Goal: Task Accomplishment & Management: Use online tool/utility

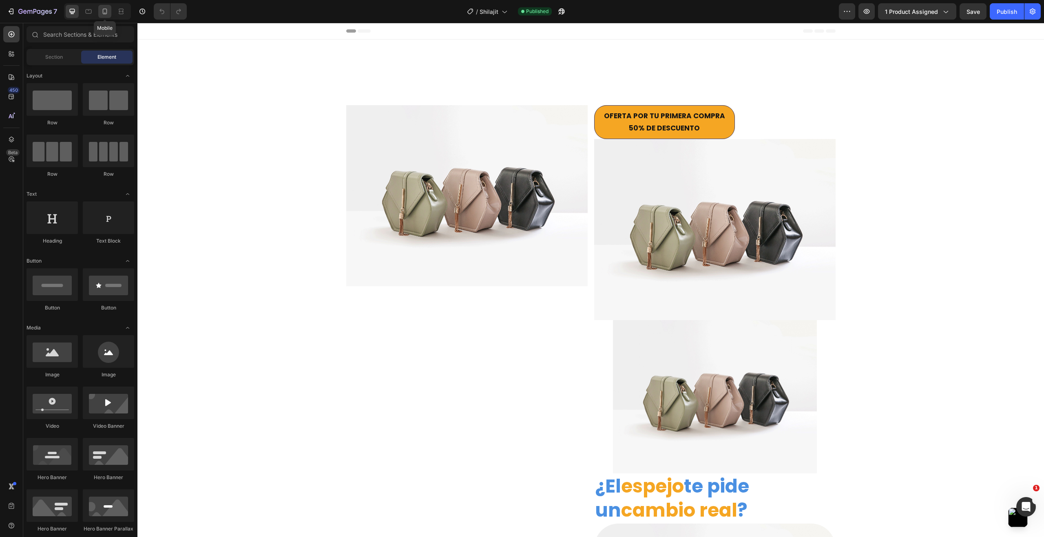
click at [108, 9] on icon at bounding box center [105, 11] width 8 height 8
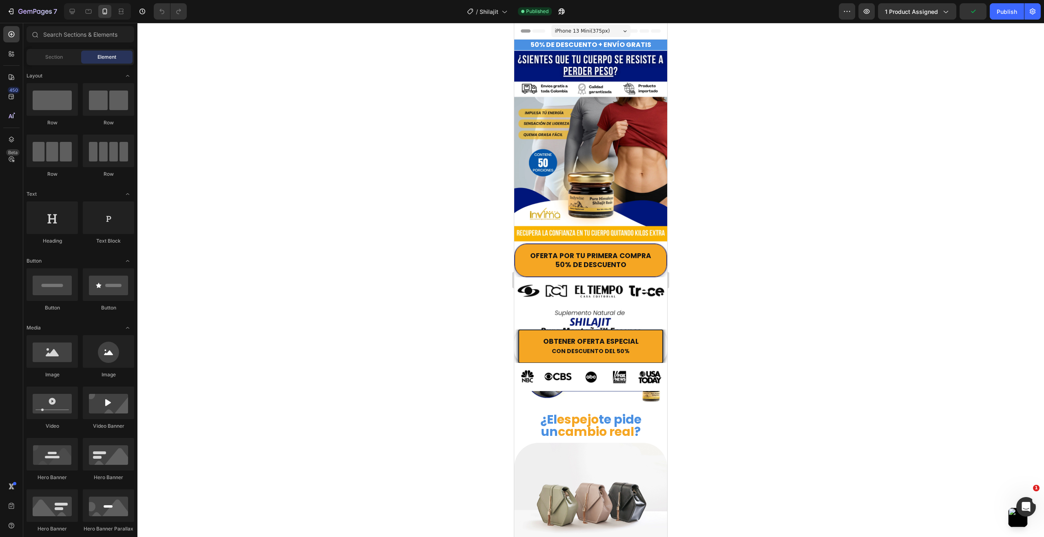
click at [719, 240] on div at bounding box center [590, 280] width 907 height 514
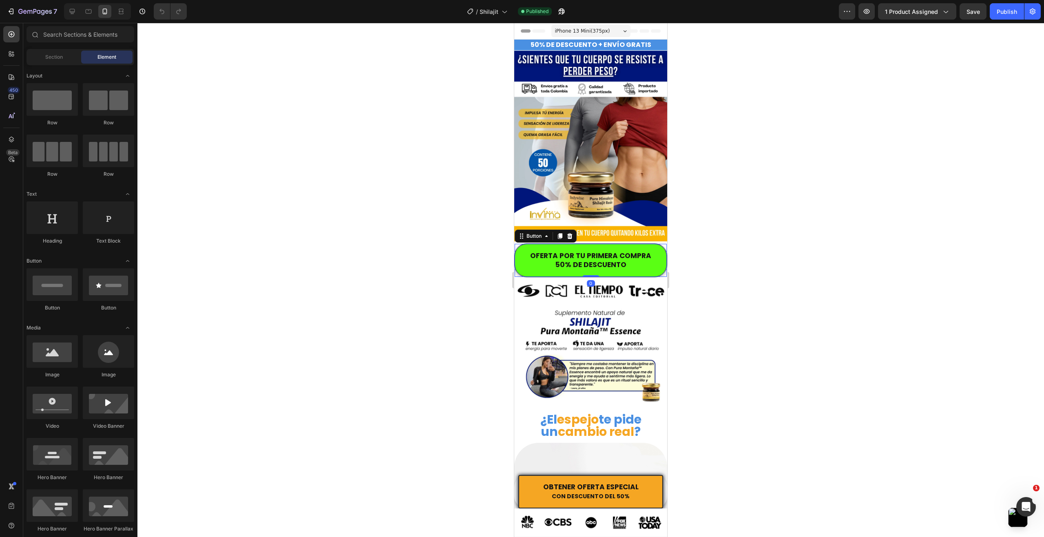
click at [523, 248] on button "OFERTA POR TU PRIMERA COMPRA 50% DE DESCUENTO" at bounding box center [591, 260] width 152 height 33
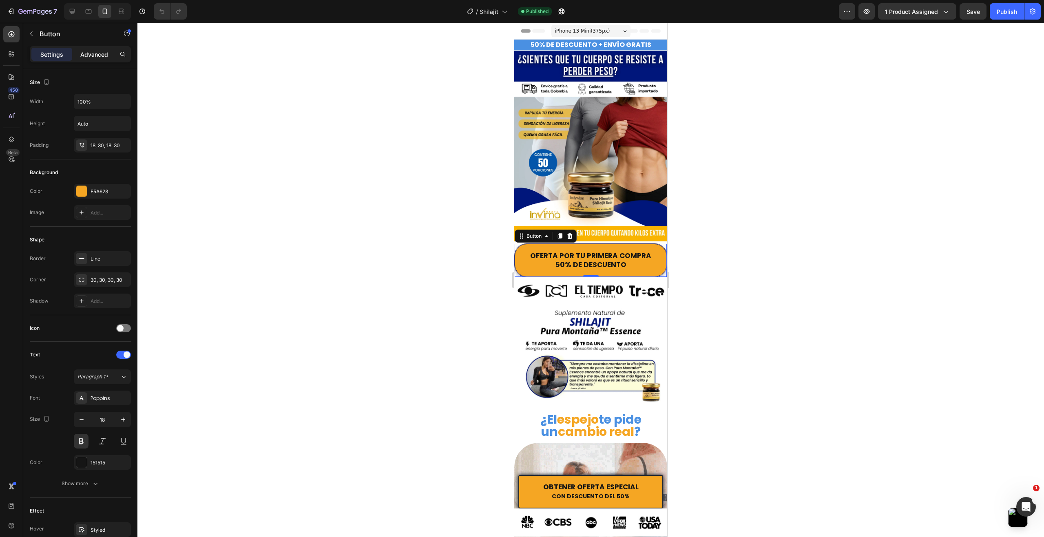
click at [93, 57] on p "Advanced" at bounding box center [94, 54] width 28 height 9
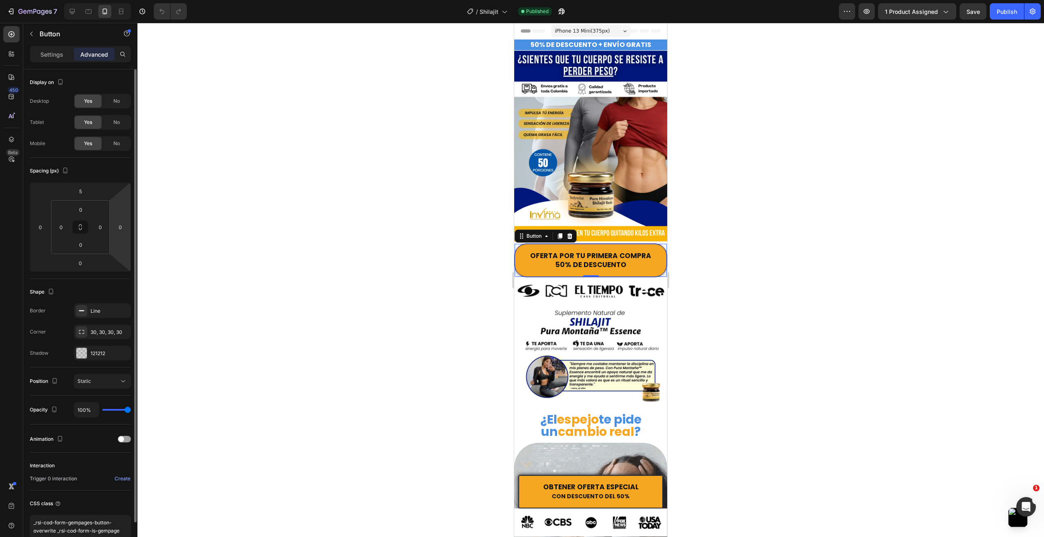
scroll to position [41, 0]
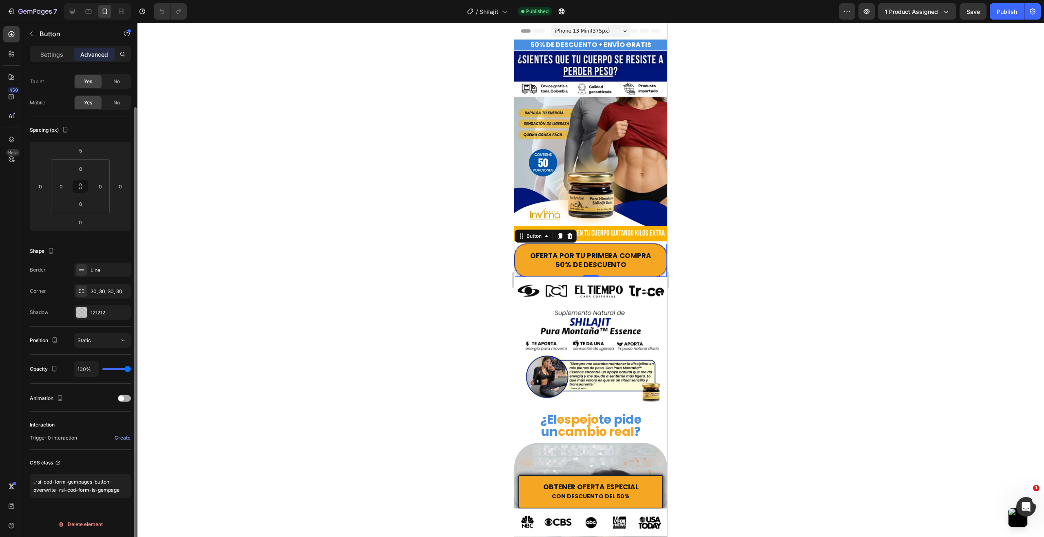
click at [126, 397] on div at bounding box center [124, 398] width 13 height 7
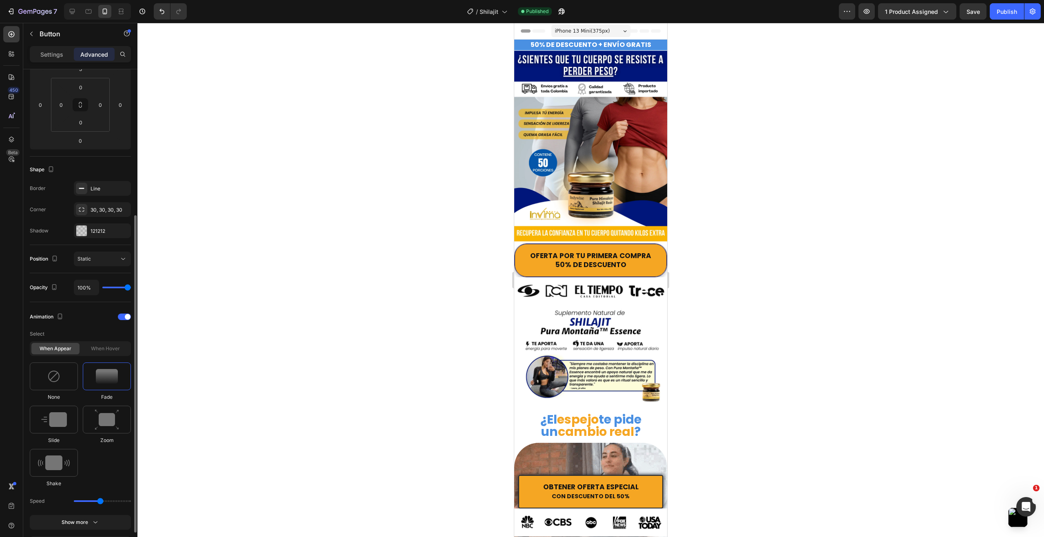
scroll to position [204, 0]
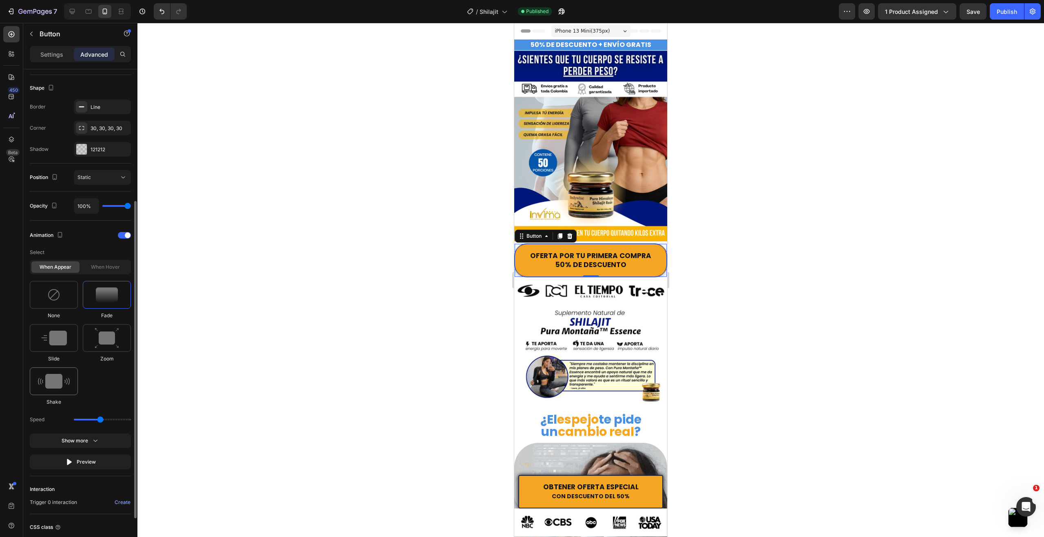
click at [66, 379] on img at bounding box center [54, 381] width 32 height 15
type input "0.7"
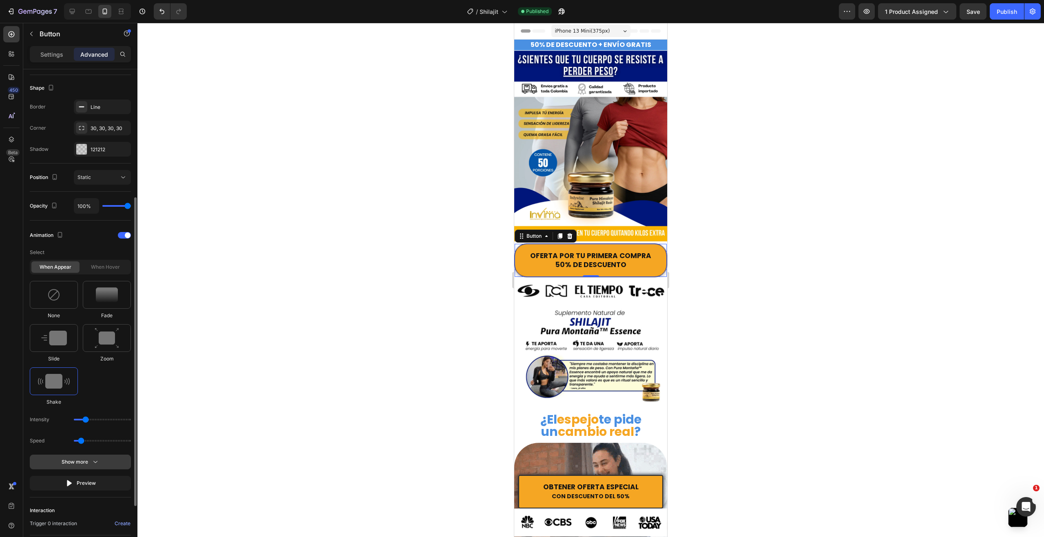
click at [97, 460] on icon "button" at bounding box center [95, 462] width 8 height 8
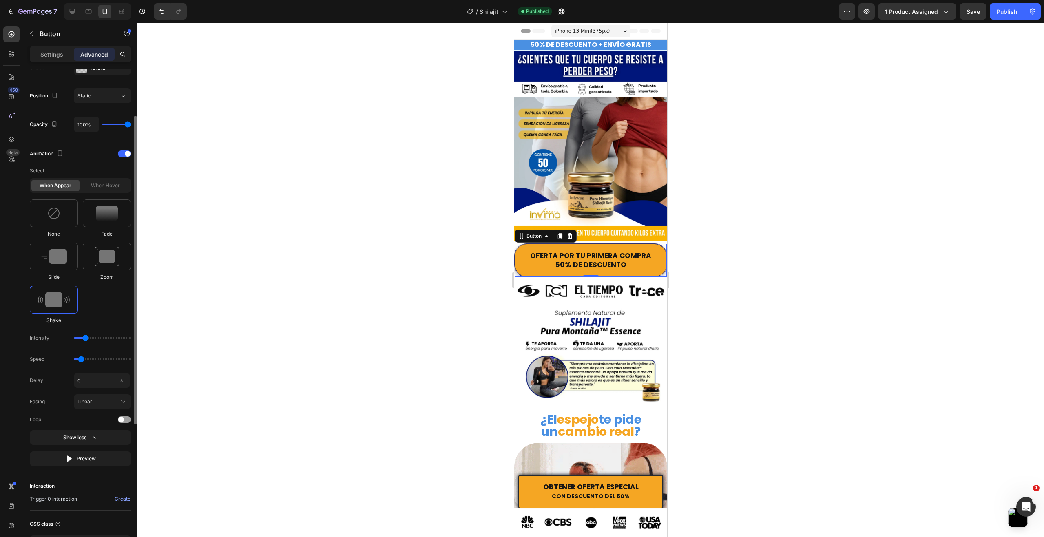
scroll to position [326, 0]
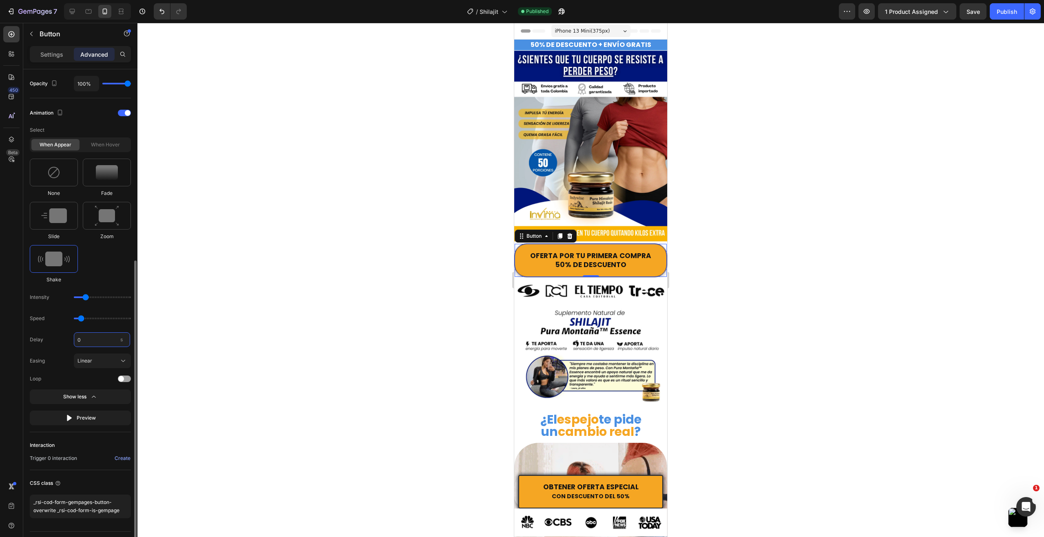
click at [92, 339] on input "0" at bounding box center [102, 339] width 56 height 15
type input "1"
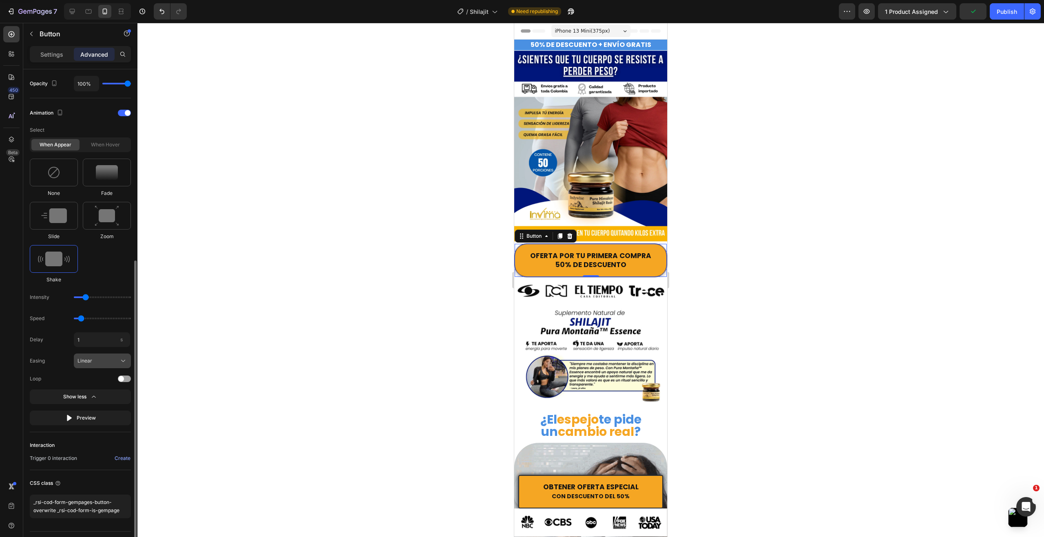
click at [104, 358] on div "Linear" at bounding box center [97, 360] width 40 height 7
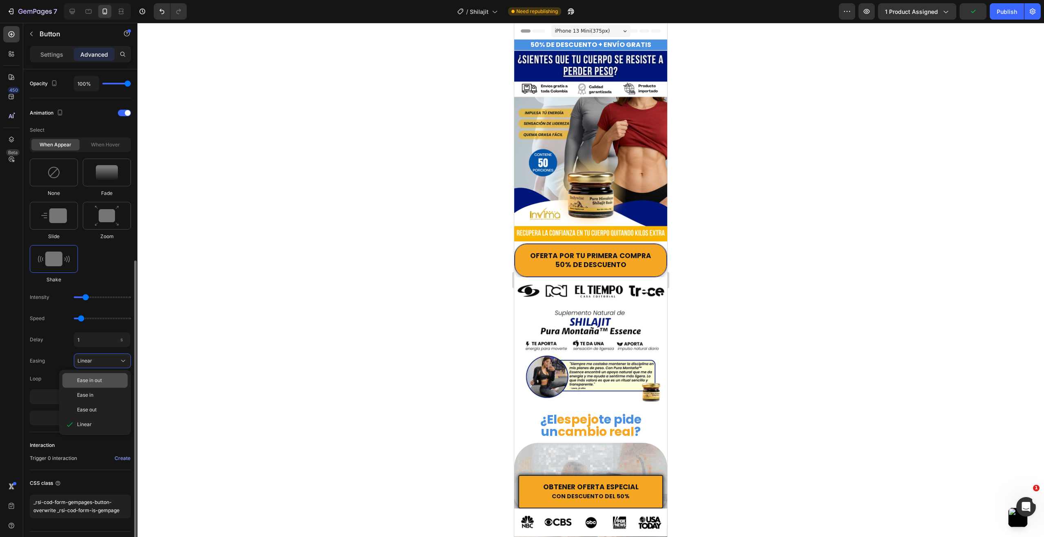
click at [104, 377] on div "Ease in out" at bounding box center [100, 380] width 47 height 7
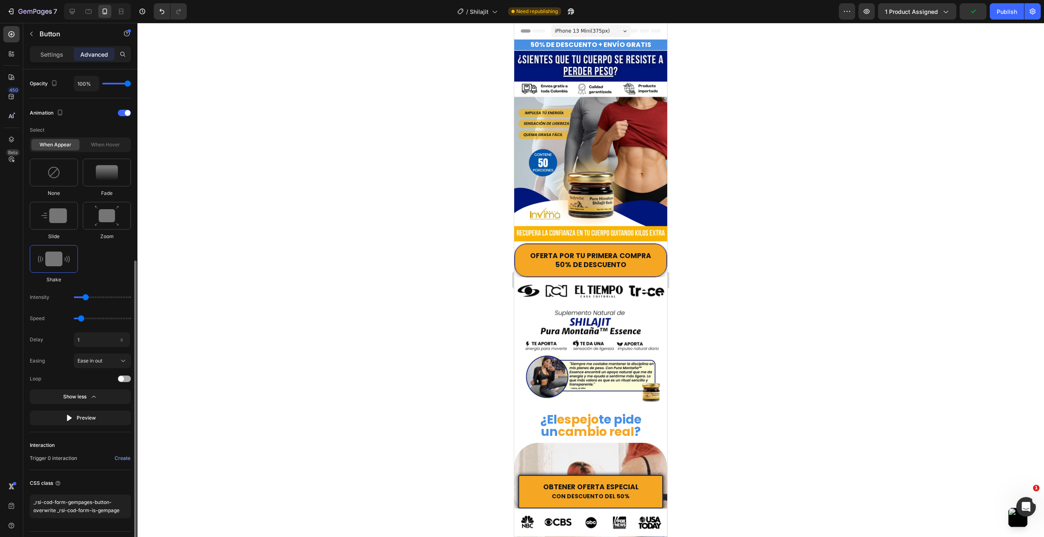
click at [126, 380] on div at bounding box center [124, 379] width 13 height 7
drag, startPoint x: 85, startPoint y: 297, endPoint x: 81, endPoint y: 297, distance: 4.5
type input "1"
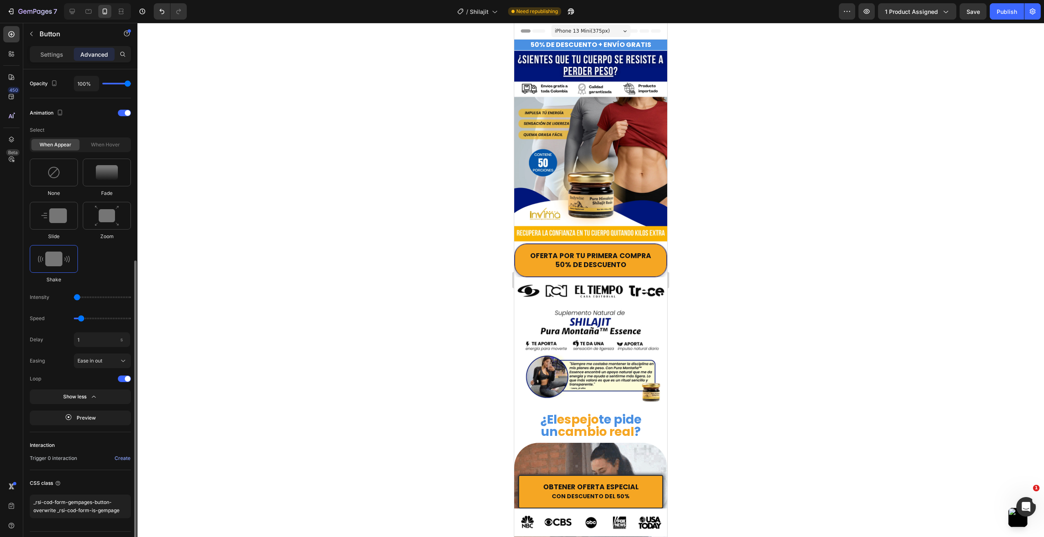
click at [81, 297] on input "range" at bounding box center [102, 297] width 57 height 2
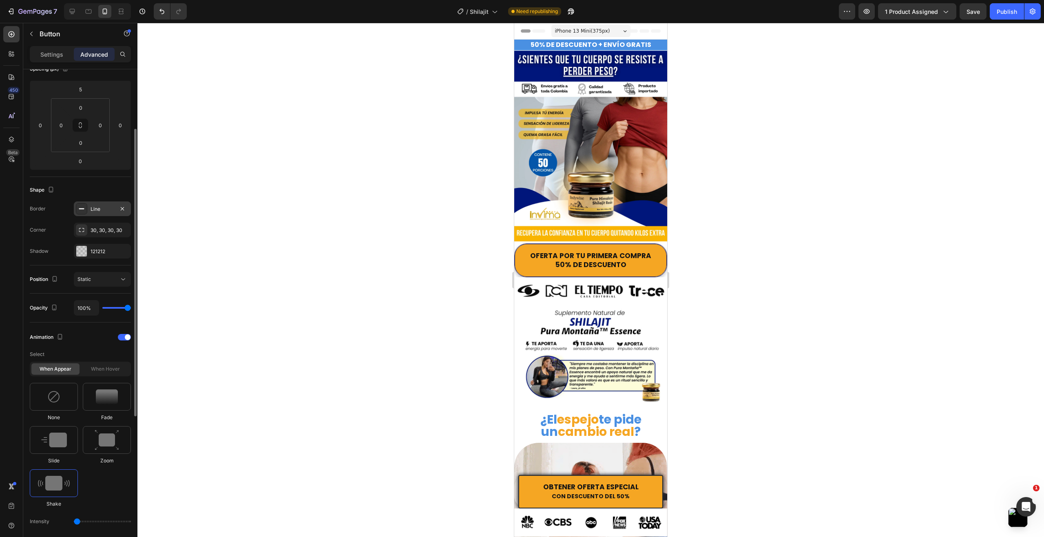
scroll to position [61, 0]
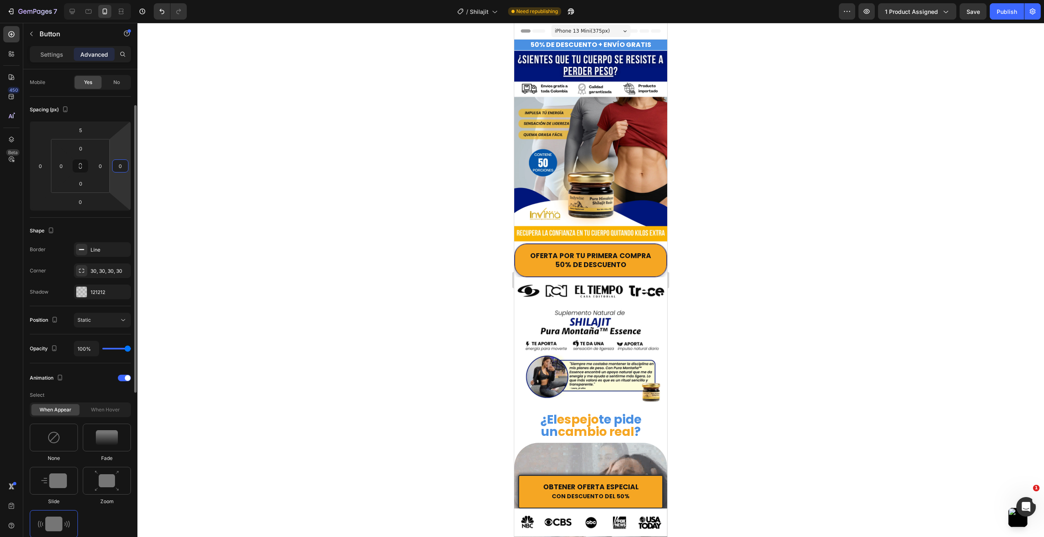
click at [122, 0] on html "7 Version history / Shilajit Need republishing Preview 1 product assigned Save …" at bounding box center [522, 0] width 1044 height 0
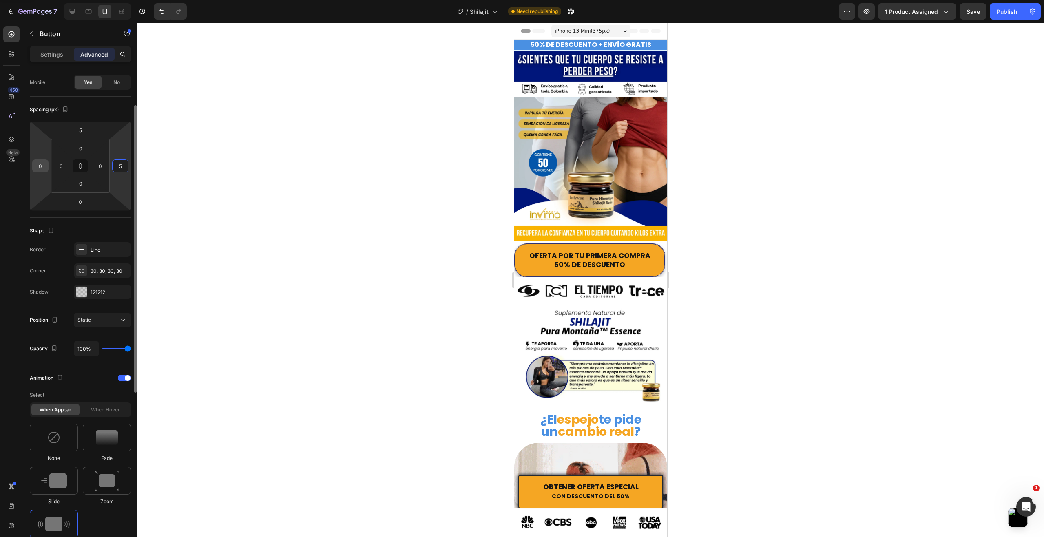
type input "5"
click at [39, 169] on input "0" at bounding box center [40, 166] width 12 height 12
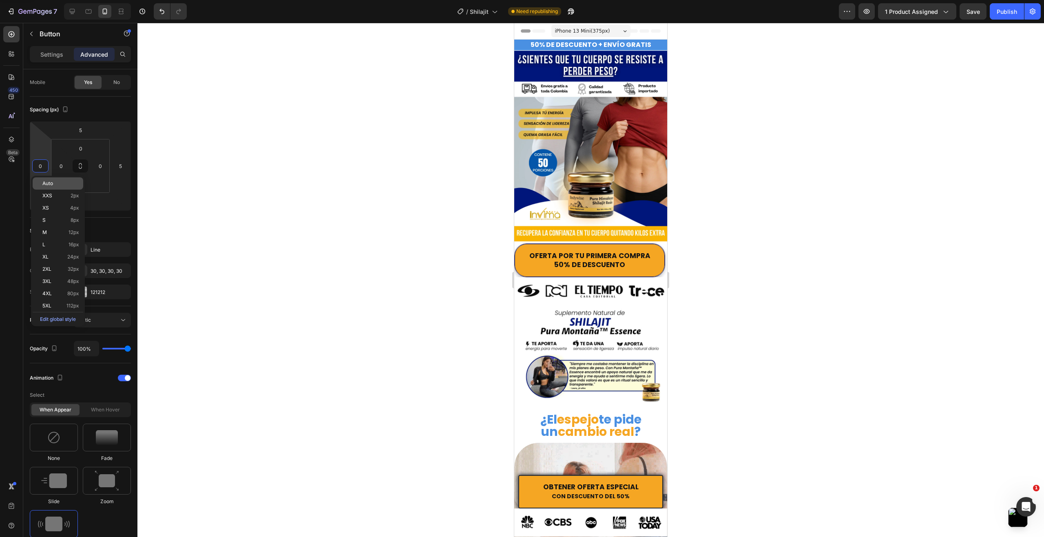
type input "5"
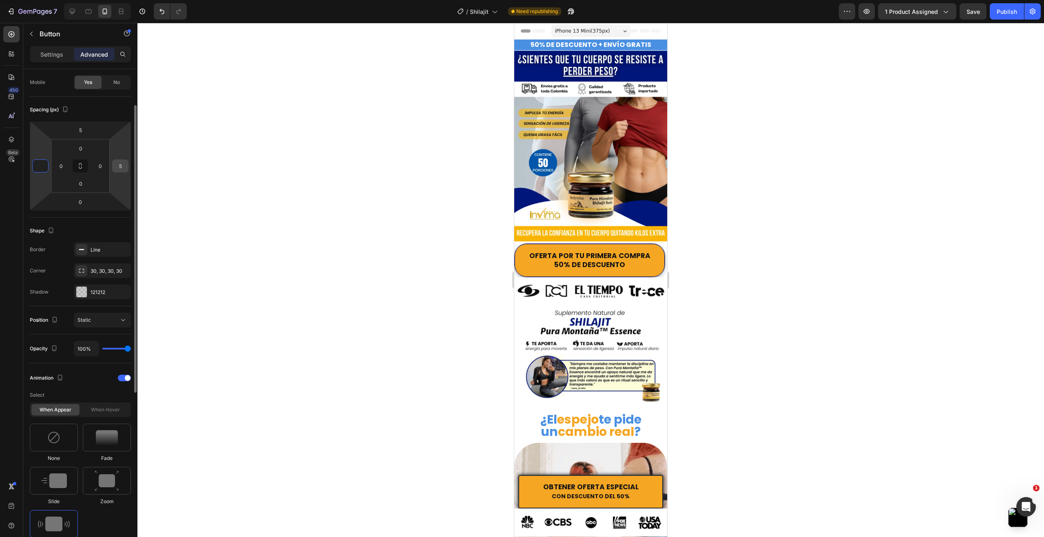
type input "0"
click at [120, 170] on input "5" at bounding box center [120, 166] width 12 height 12
type input "0"
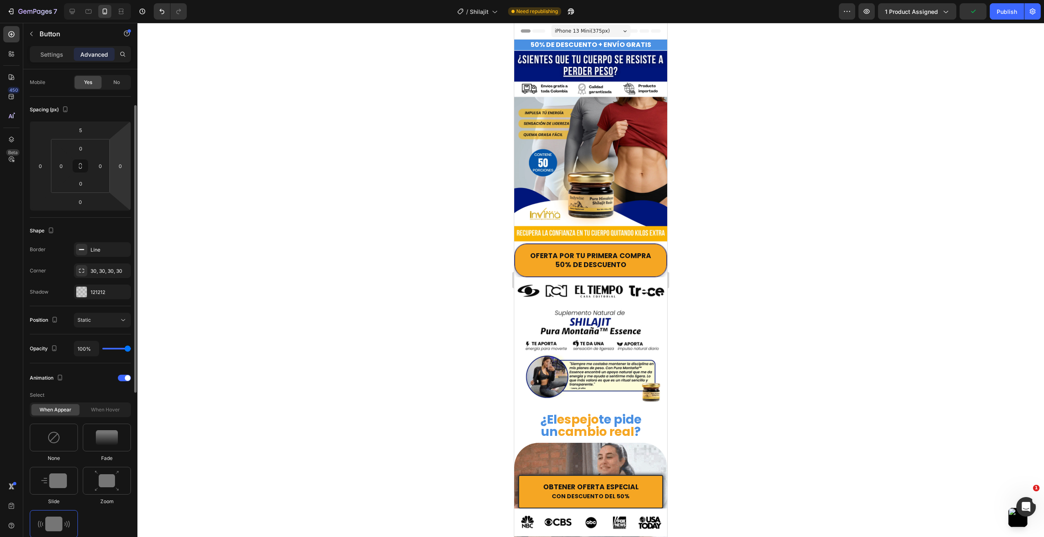
click at [116, 215] on div "Spacing (px) 5 0 0 0 0 0 0 0" at bounding box center [80, 157] width 101 height 121
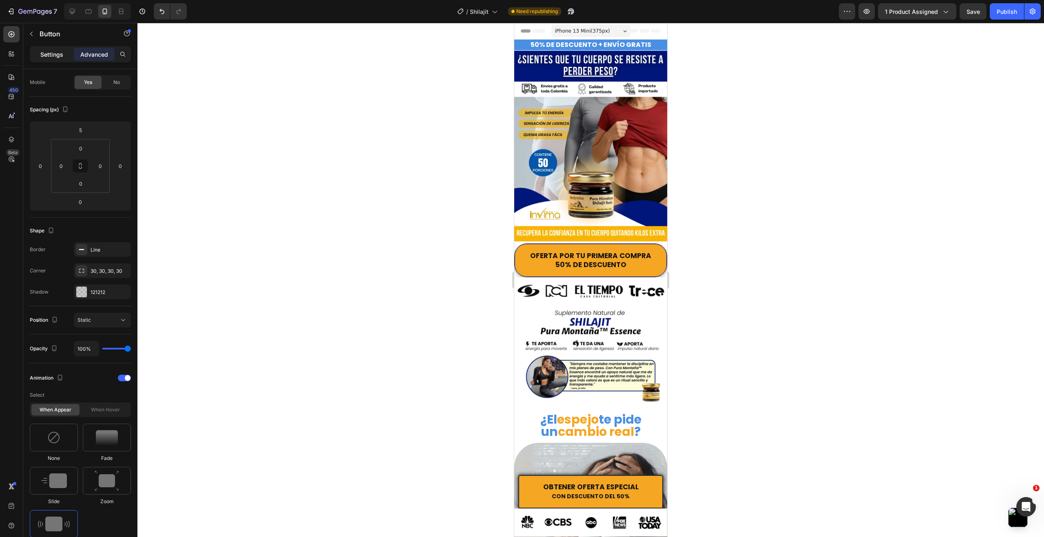
click at [53, 55] on p "Settings" at bounding box center [51, 54] width 23 height 9
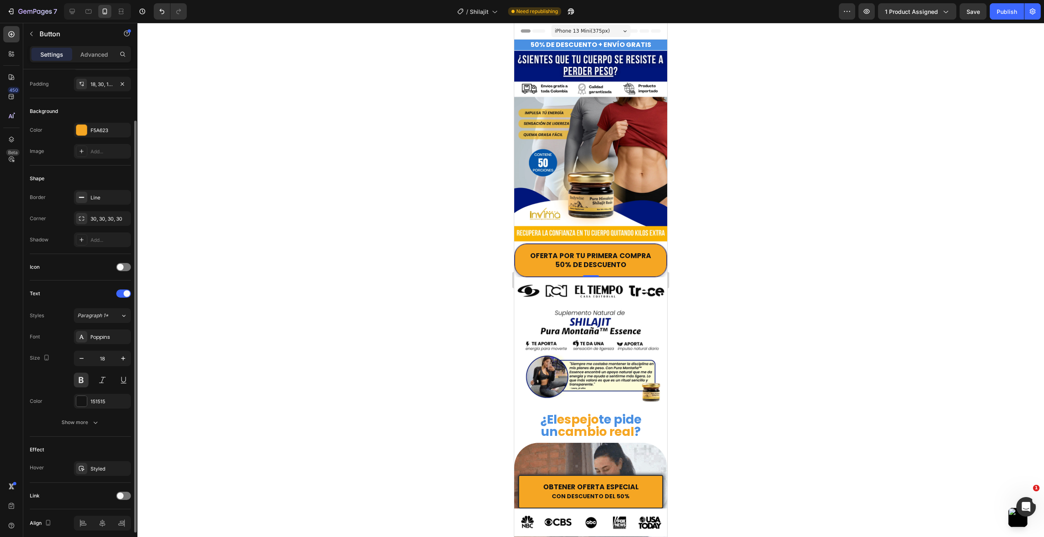
scroll to position [0, 0]
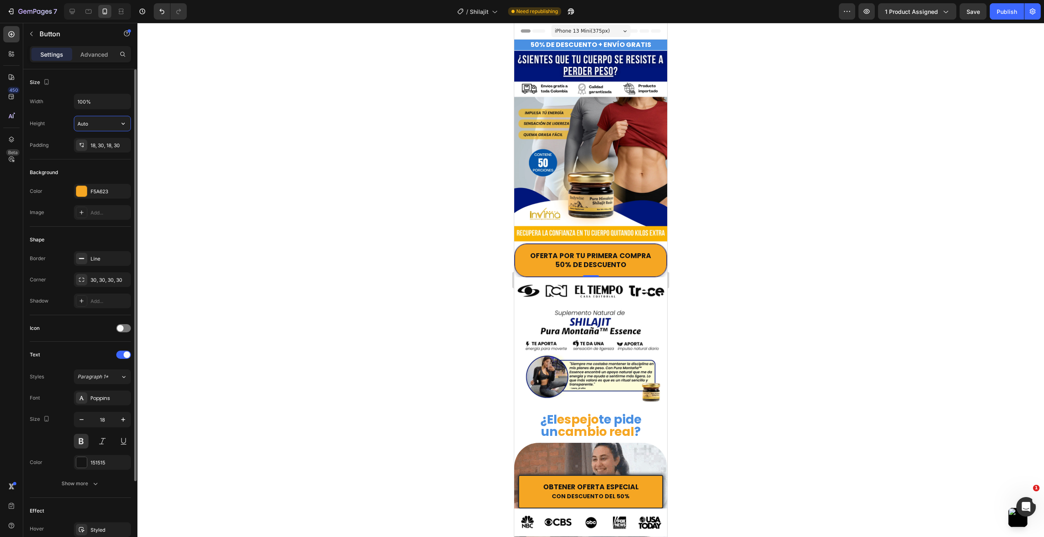
click at [97, 126] on input "Auto" at bounding box center [102, 123] width 56 height 15
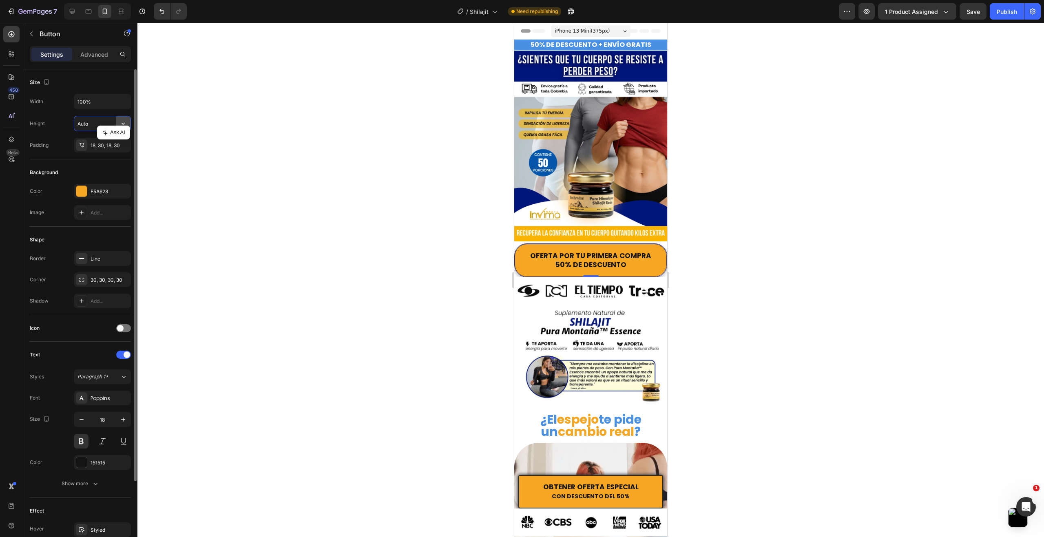
click at [122, 124] on icon "button" at bounding box center [123, 123] width 8 height 8
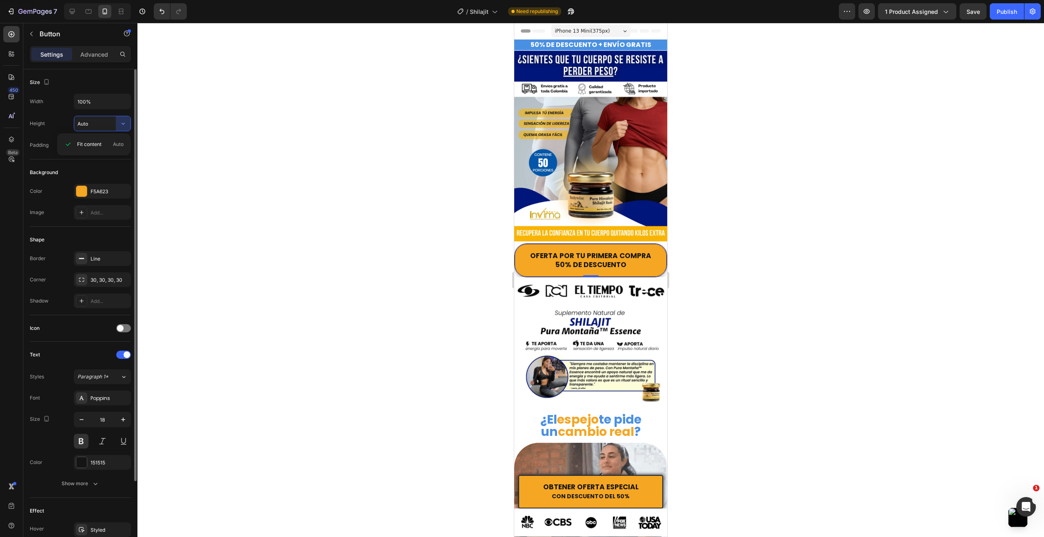
click at [103, 112] on div "Width 100% Height Auto Padding 18, 30, 18, 30" at bounding box center [80, 123] width 101 height 59
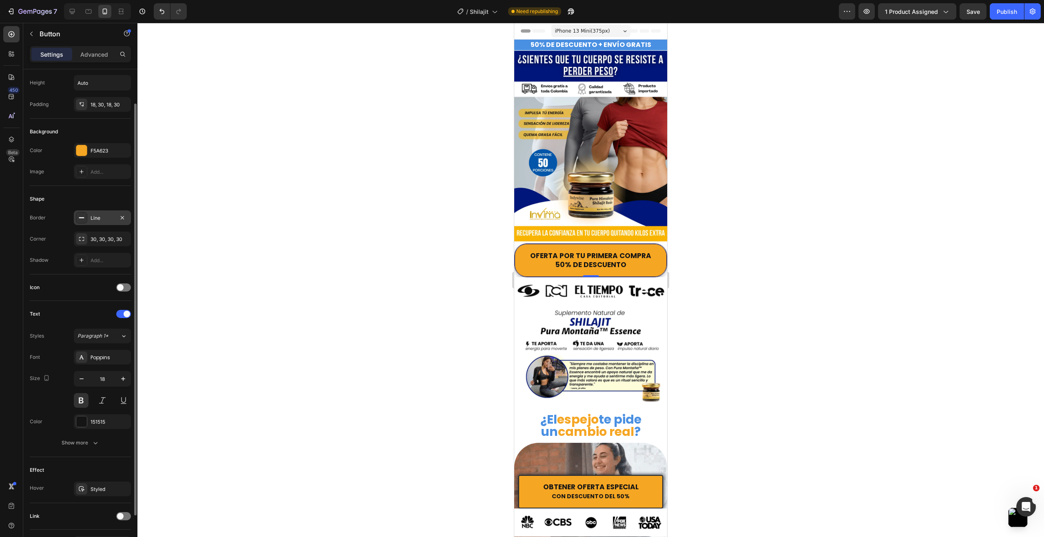
scroll to position [82, 0]
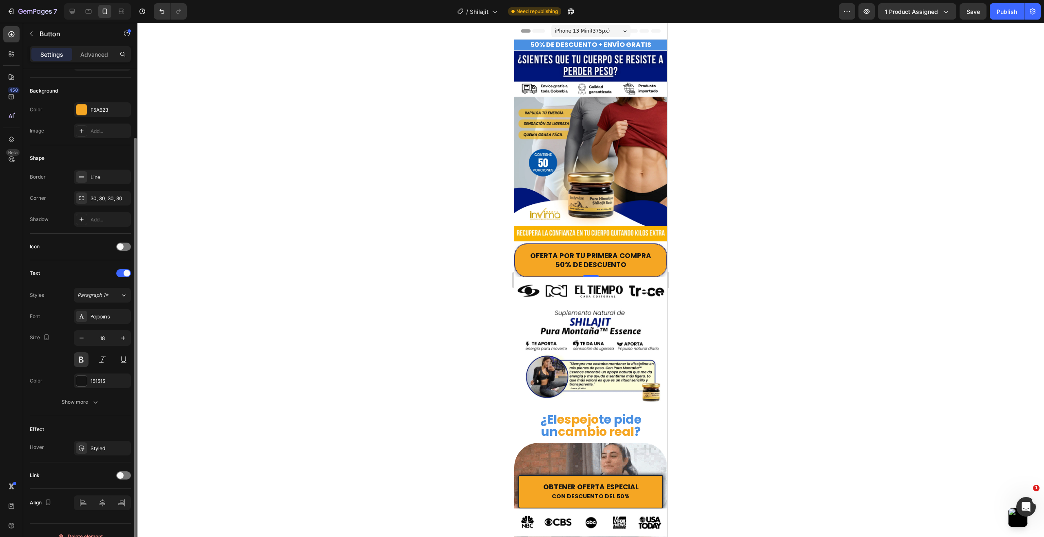
click at [124, 252] on div "Icon" at bounding box center [80, 246] width 101 height 13
click at [124, 249] on div at bounding box center [123, 247] width 15 height 8
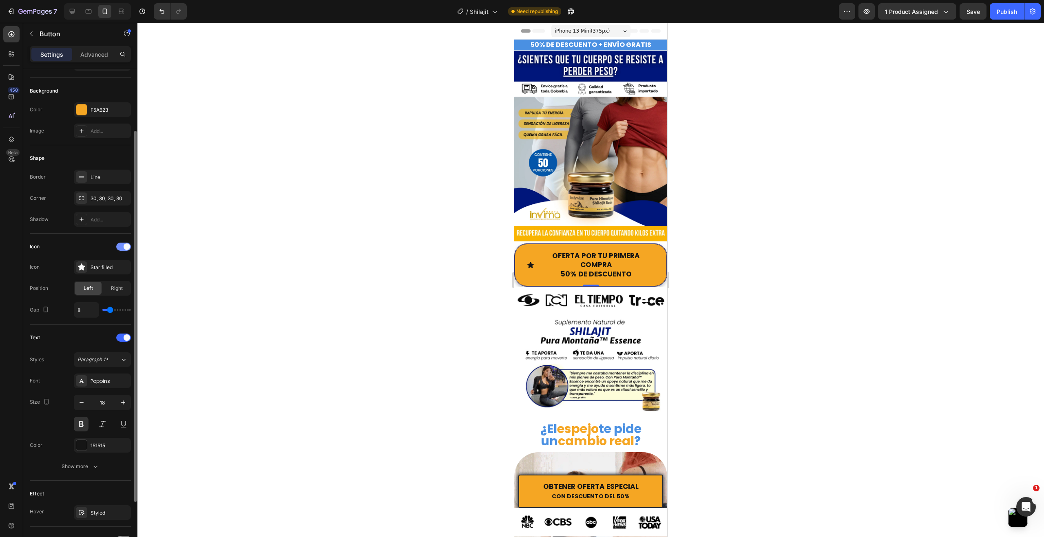
click at [124, 248] on span at bounding box center [127, 246] width 7 height 7
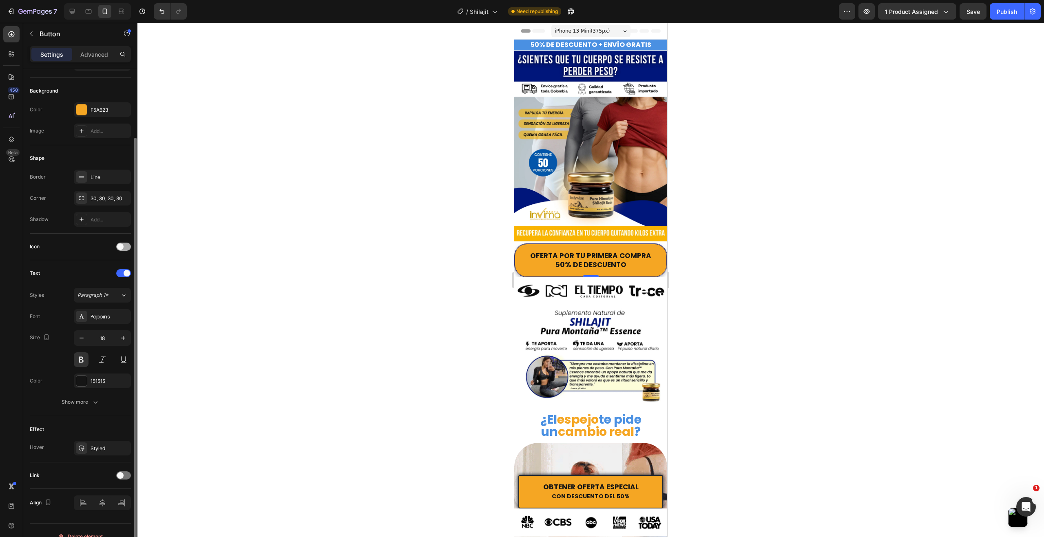
click at [121, 244] on span at bounding box center [120, 246] width 7 height 7
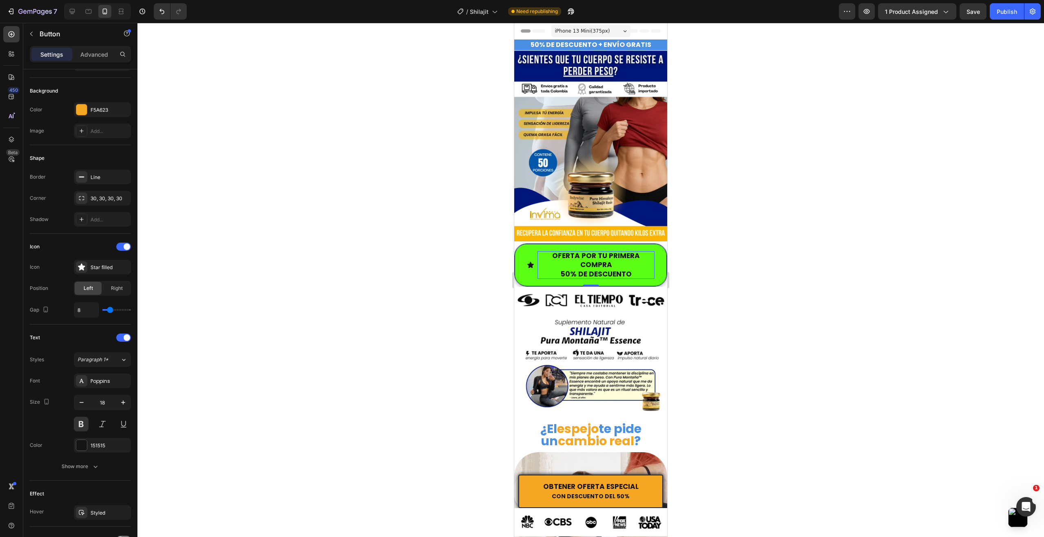
click at [611, 258] on p "OFERTA POR TU PRIMERA COMPRA 50% DE DESCUENTO" at bounding box center [596, 265] width 117 height 28
click at [628, 266] on p "OFERTA POR TU PRIMERA COMPRA 50% DE DESCUENTO" at bounding box center [596, 265] width 117 height 28
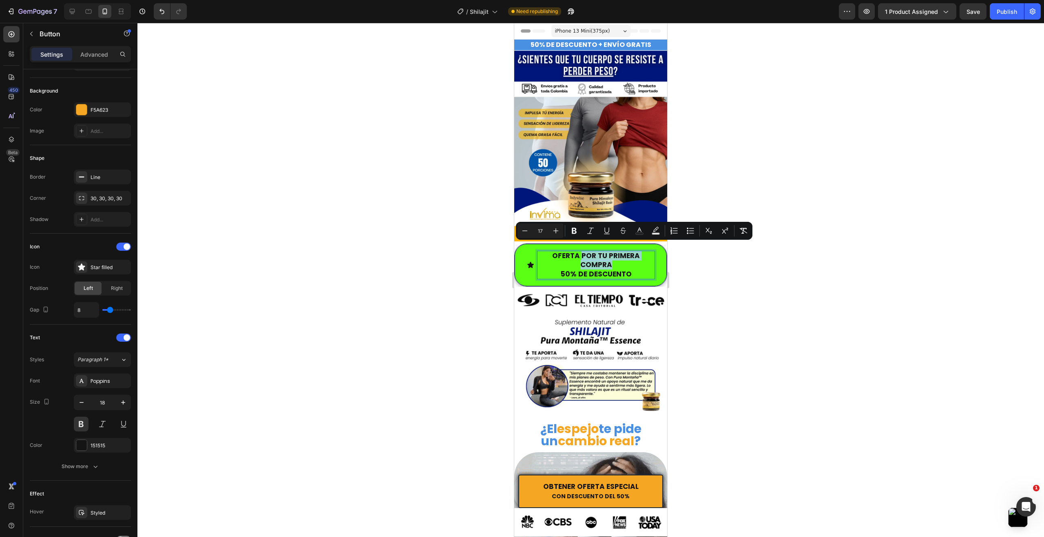
drag, startPoint x: 612, startPoint y: 257, endPoint x: 580, endPoint y: 250, distance: 32.4
click at [580, 251] on p "OFERTA POR TU PRIMERA COMPRA 50% DE DESCUENTO" at bounding box center [596, 265] width 117 height 28
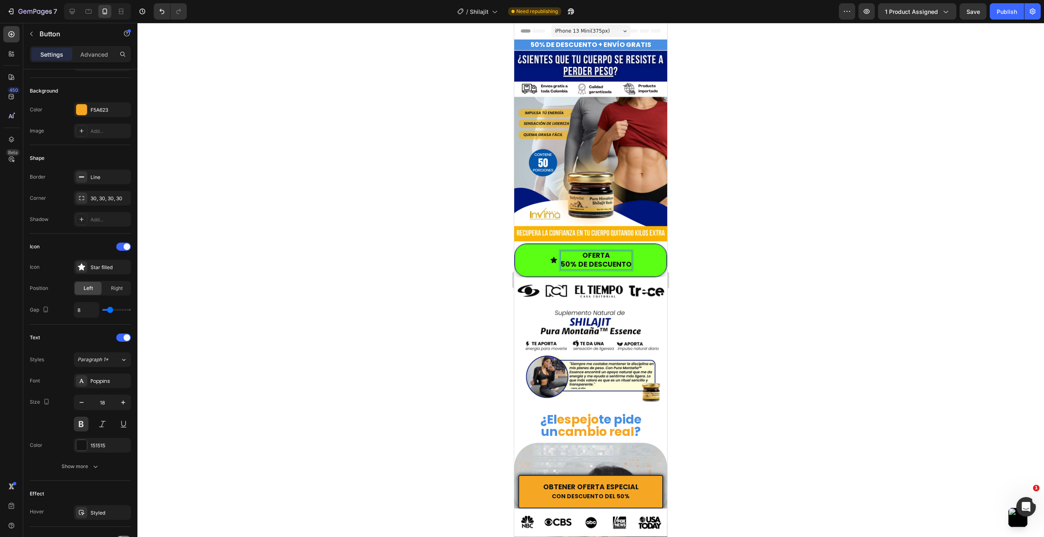
scroll to position [0, 0]
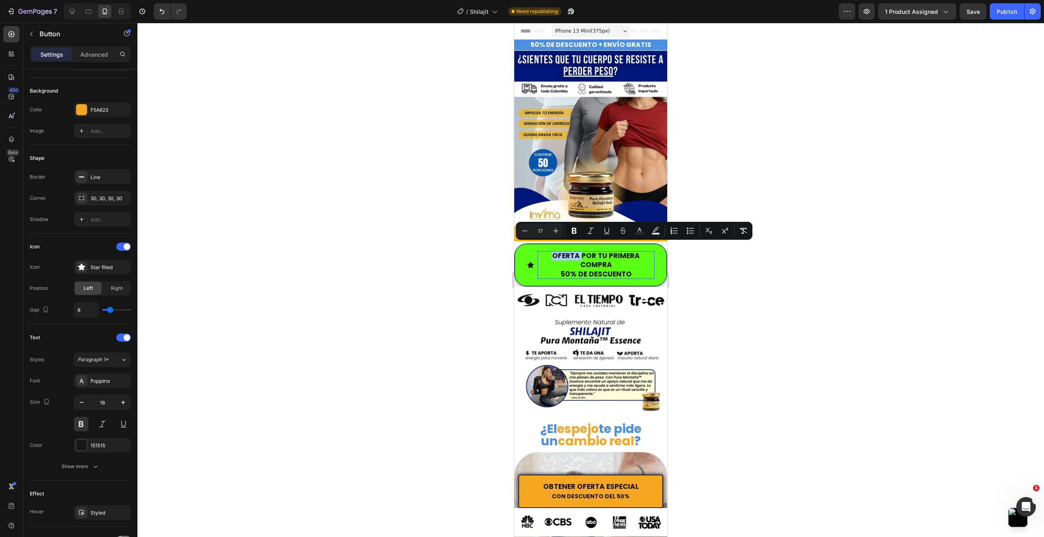
click at [499, 284] on div at bounding box center [590, 280] width 907 height 514
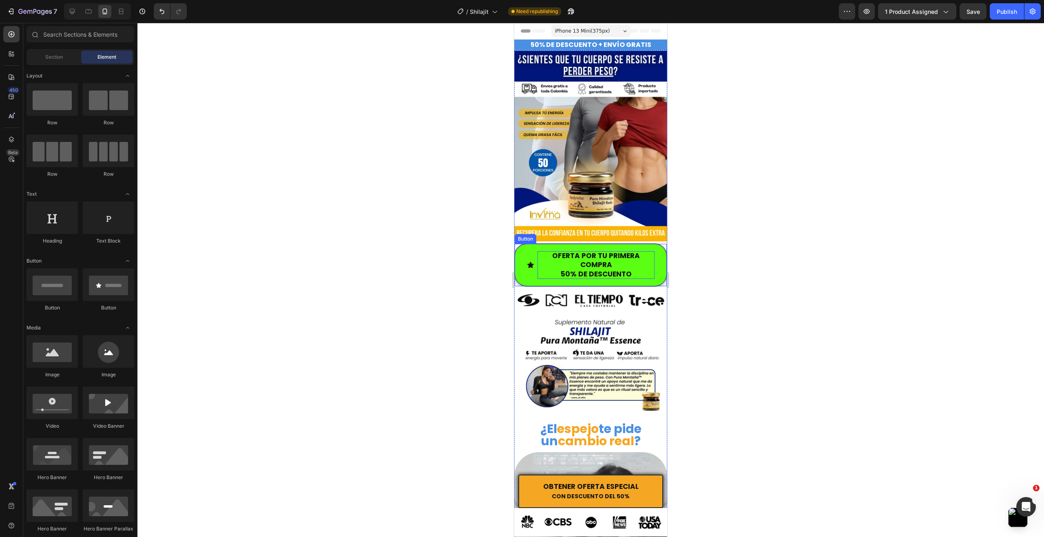
click at [557, 268] on p "OFERTA POR TU PRIMERA COMPRA 50% DE DESCUENTO" at bounding box center [596, 265] width 117 height 28
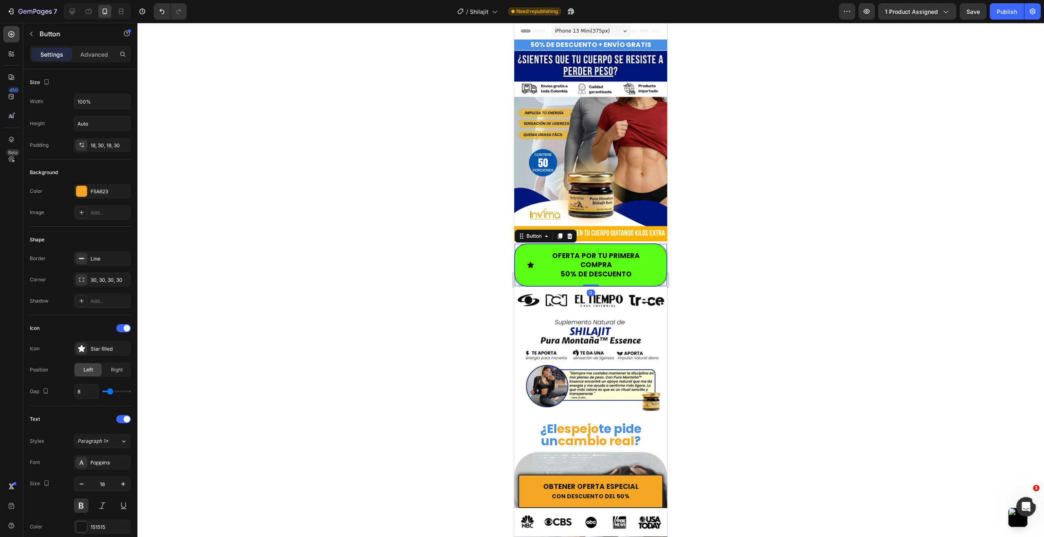
click at [555, 273] on button "OFERTA POR TU PRIMERA COMPRA 50% DE DESCUENTO" at bounding box center [591, 265] width 152 height 42
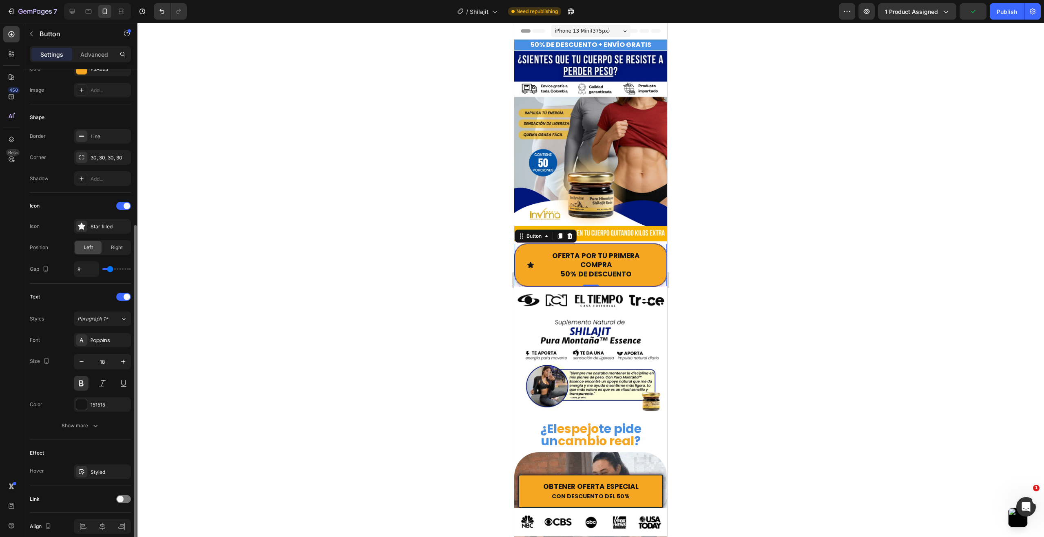
scroll to position [158, 0]
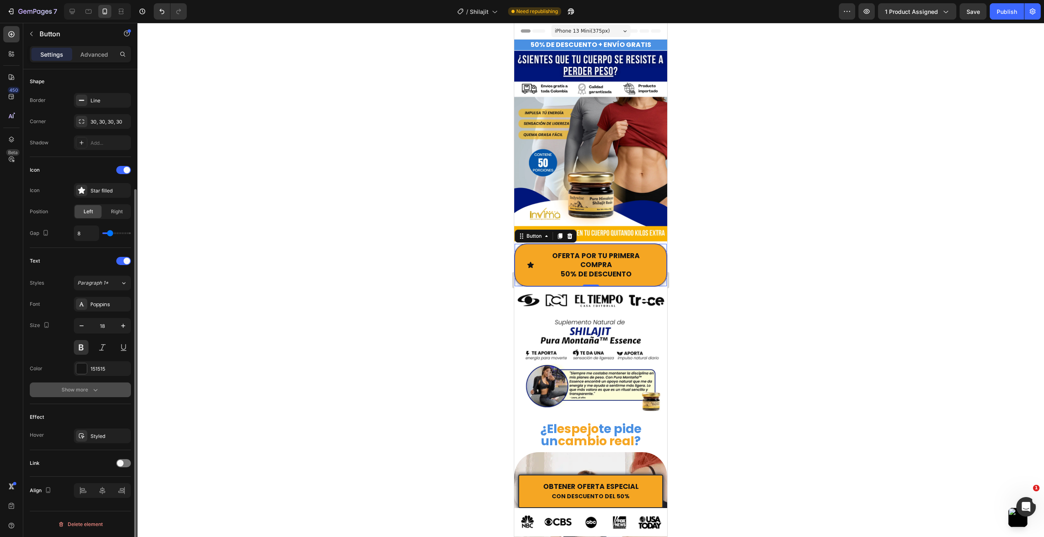
click at [87, 392] on div "Show more" at bounding box center [81, 390] width 38 height 8
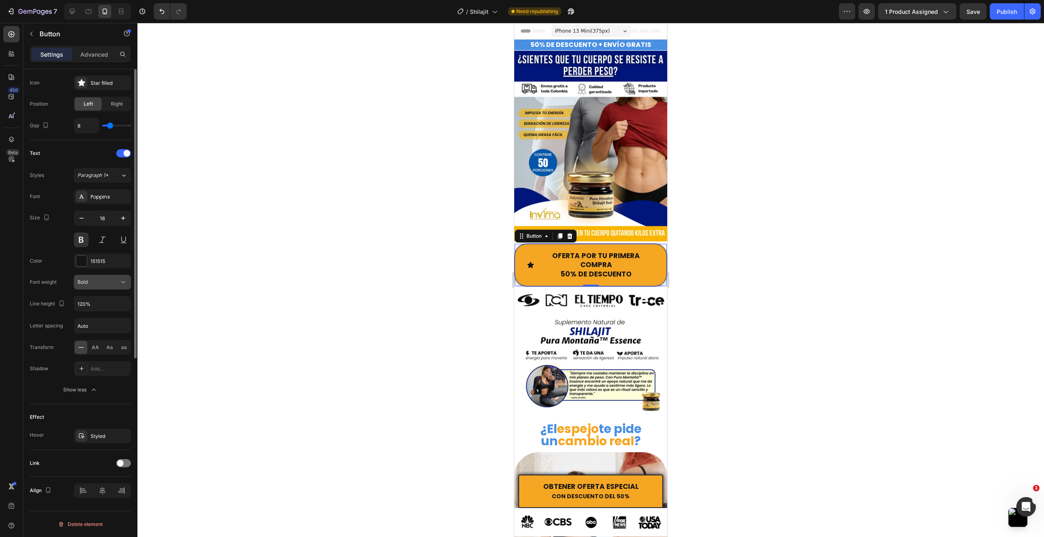
scroll to position [0, 0]
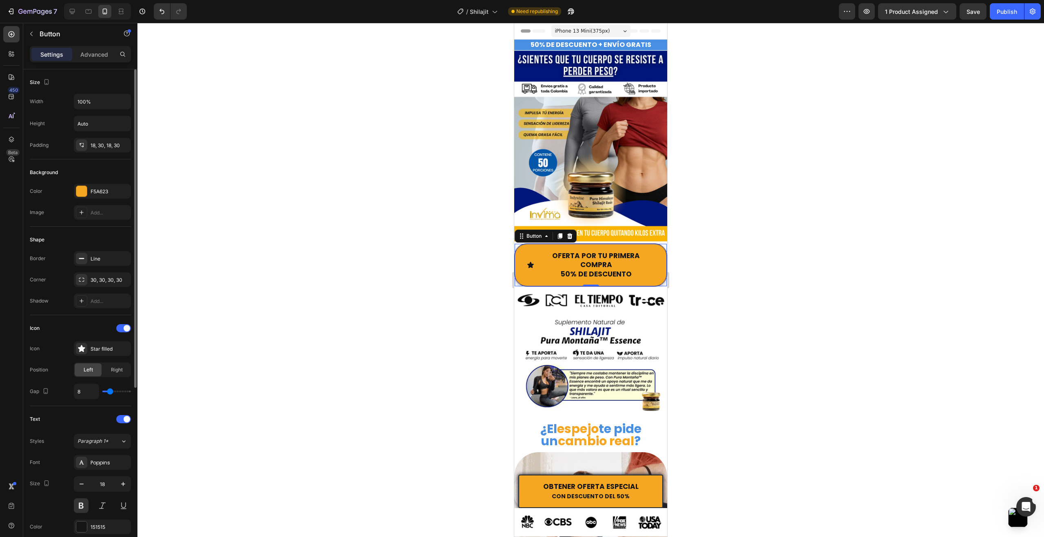
click at [95, 63] on div "Settings Advanced" at bounding box center [80, 57] width 114 height 23
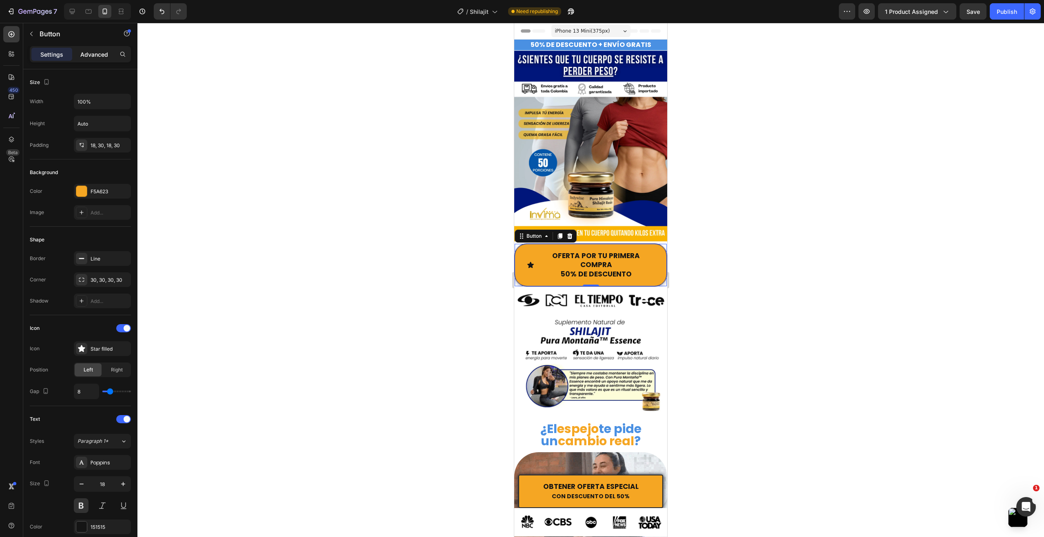
click at [95, 59] on div "Advanced" at bounding box center [94, 54] width 41 height 13
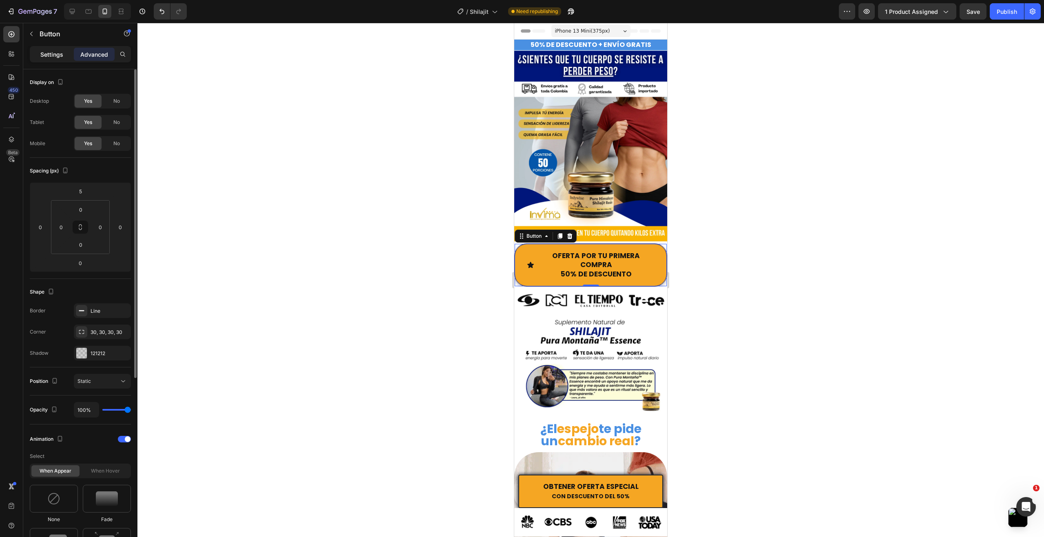
click at [53, 53] on p "Settings" at bounding box center [51, 54] width 23 height 9
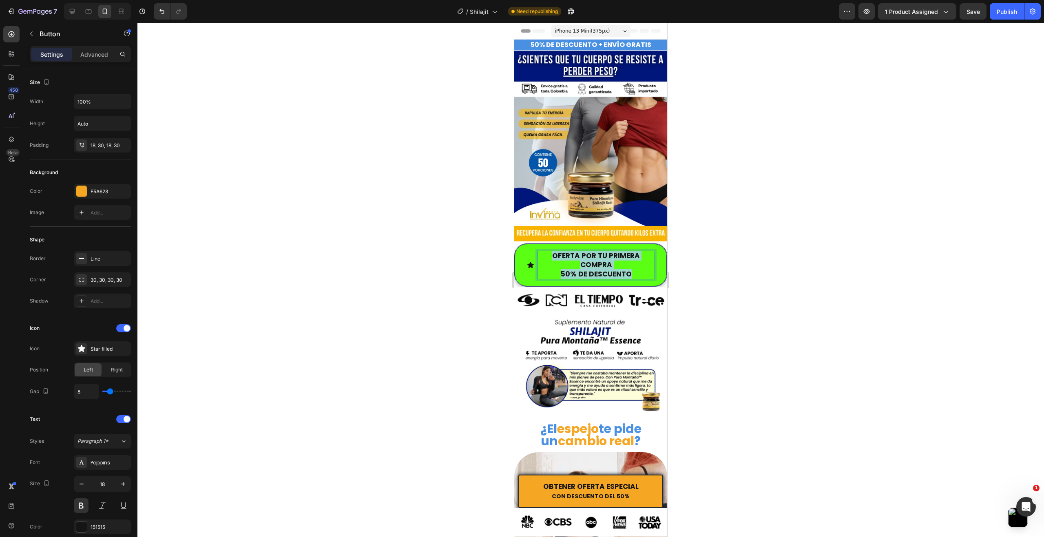
drag, startPoint x: 633, startPoint y: 267, endPoint x: 551, endPoint y: 251, distance: 83.4
click at [551, 251] on p "OFERTA POR TU PRIMERA COMPRA 50% DE DESCUENTO" at bounding box center [596, 265] width 117 height 28
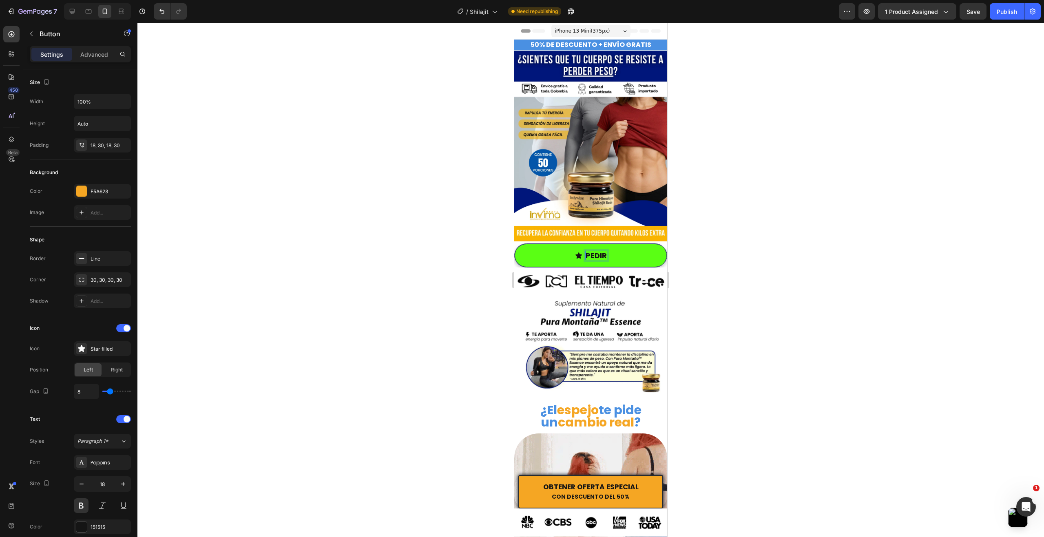
click at [515, 244] on button "PEDIR" at bounding box center [591, 256] width 152 height 24
click at [515, 244] on button "PEDIR CON" at bounding box center [591, 256] width 152 height 24
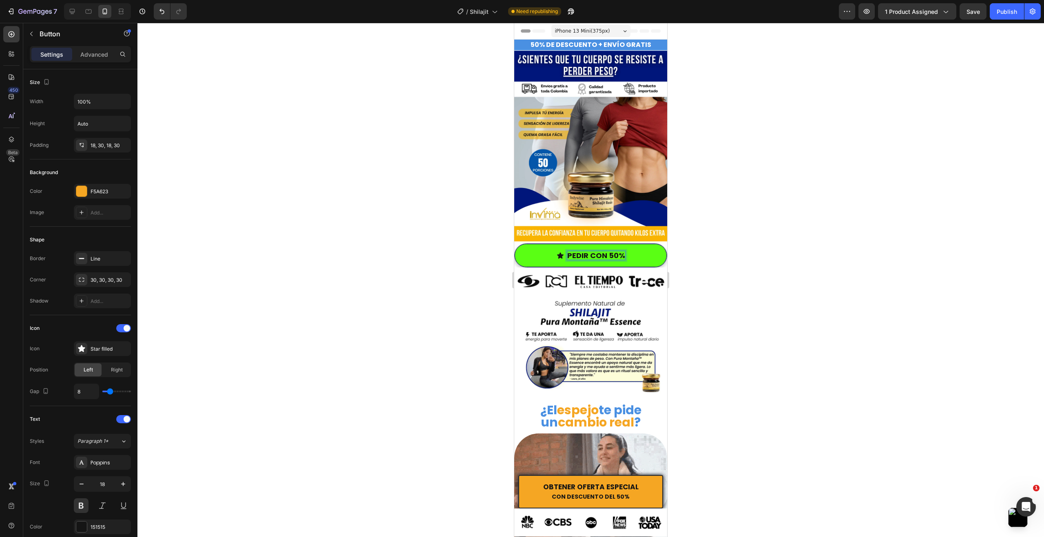
click at [515, 244] on button "PEDIR CON 50%" at bounding box center [591, 256] width 152 height 24
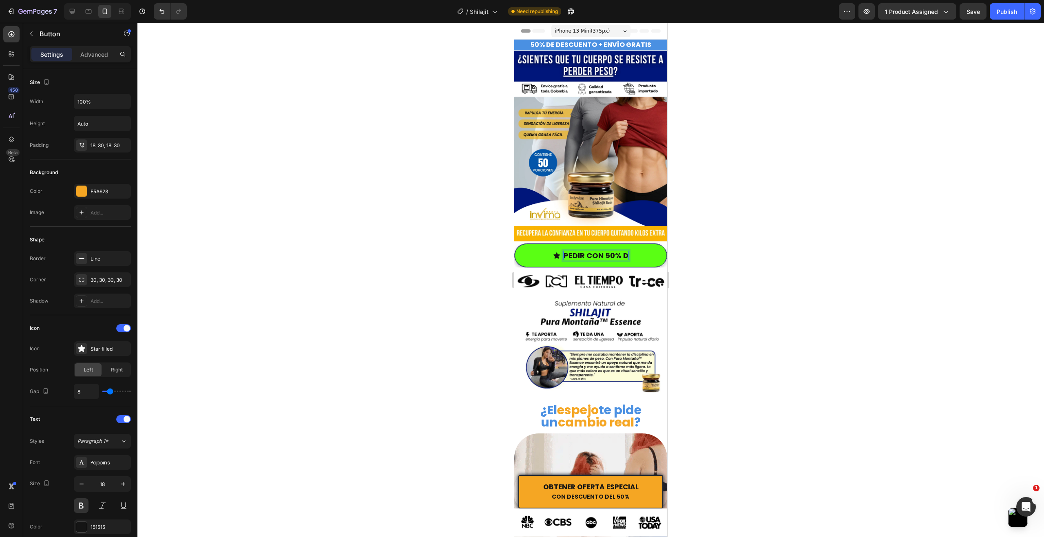
click at [515, 244] on button "PEDIR CON 50% D" at bounding box center [591, 256] width 152 height 24
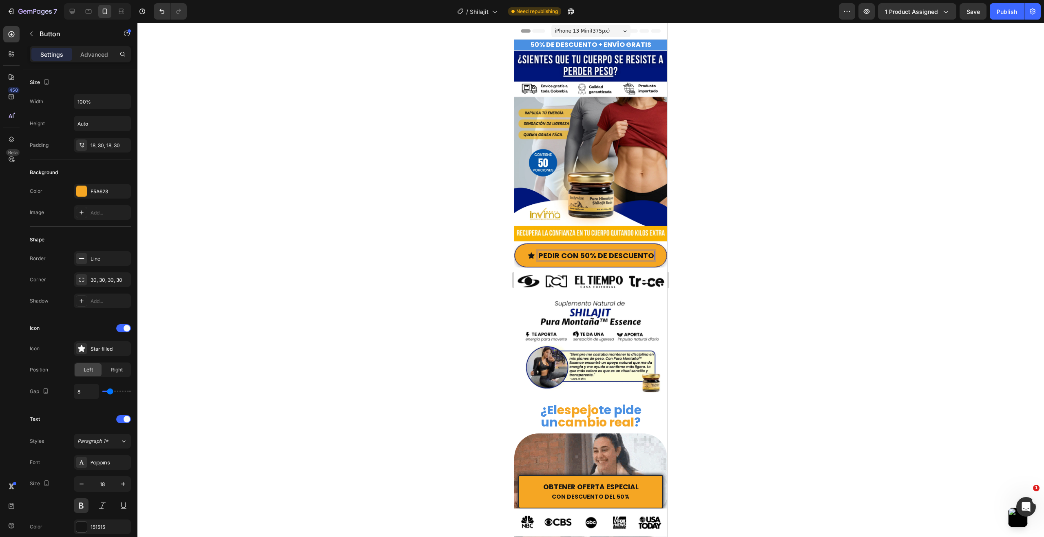
click at [728, 254] on div at bounding box center [590, 280] width 907 height 514
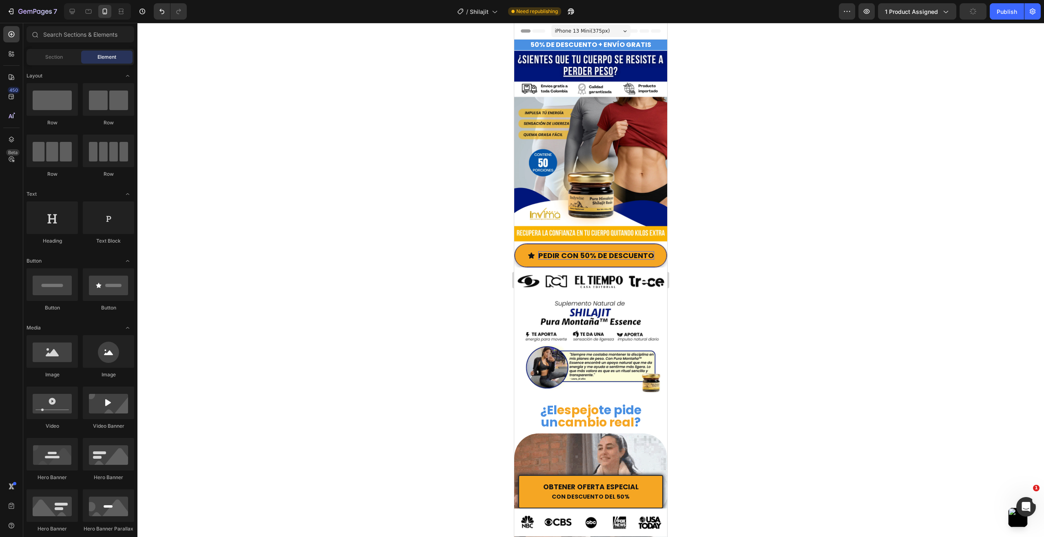
click at [728, 254] on div at bounding box center [590, 280] width 907 height 514
click at [585, 253] on p "PEDIR CON 50% DE DESCUENTO" at bounding box center [596, 255] width 116 height 9
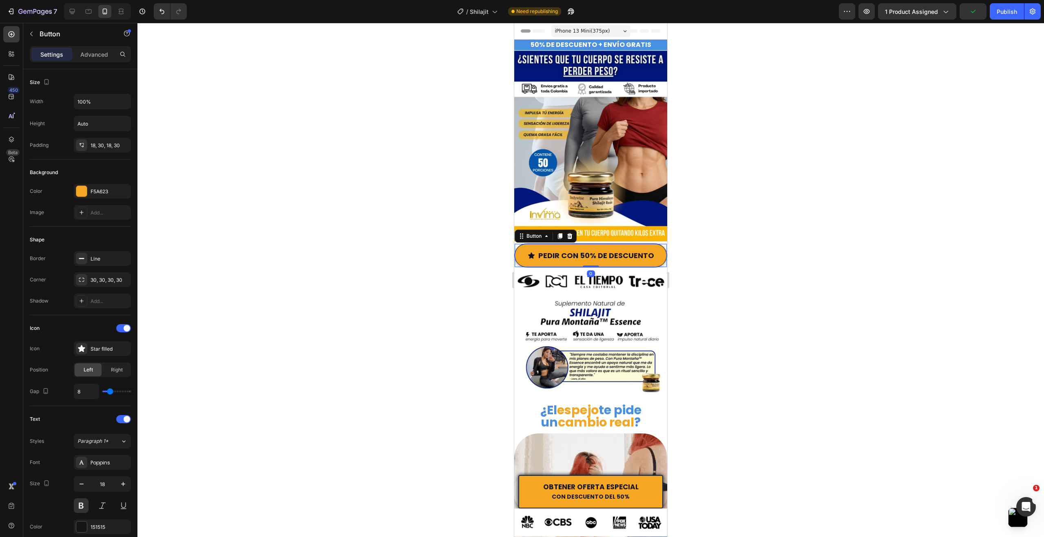
click at [534, 252] on icon "<p>PEDIR CON 50% DE DESCUENTO</p>" at bounding box center [531, 255] width 7 height 7
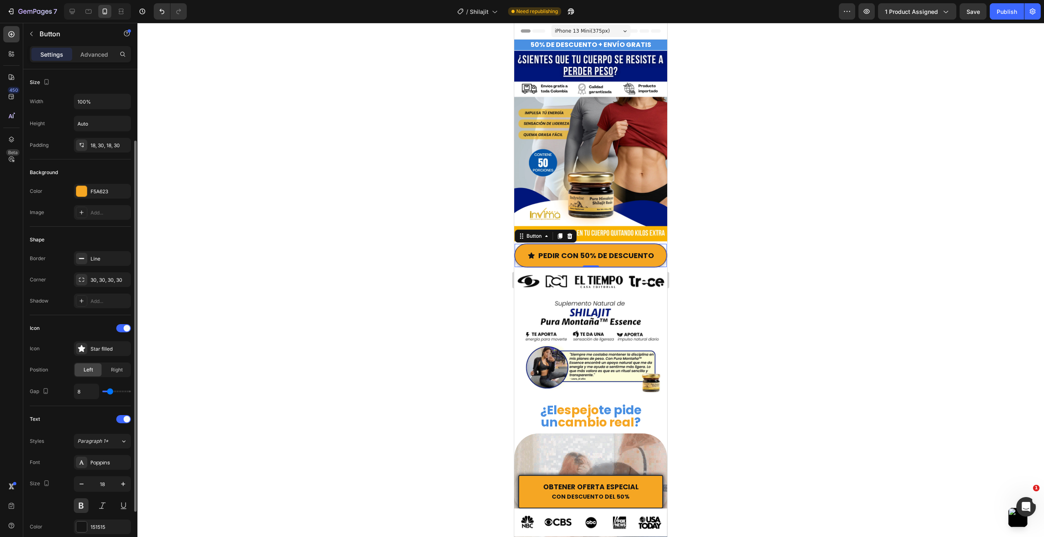
scroll to position [41, 0]
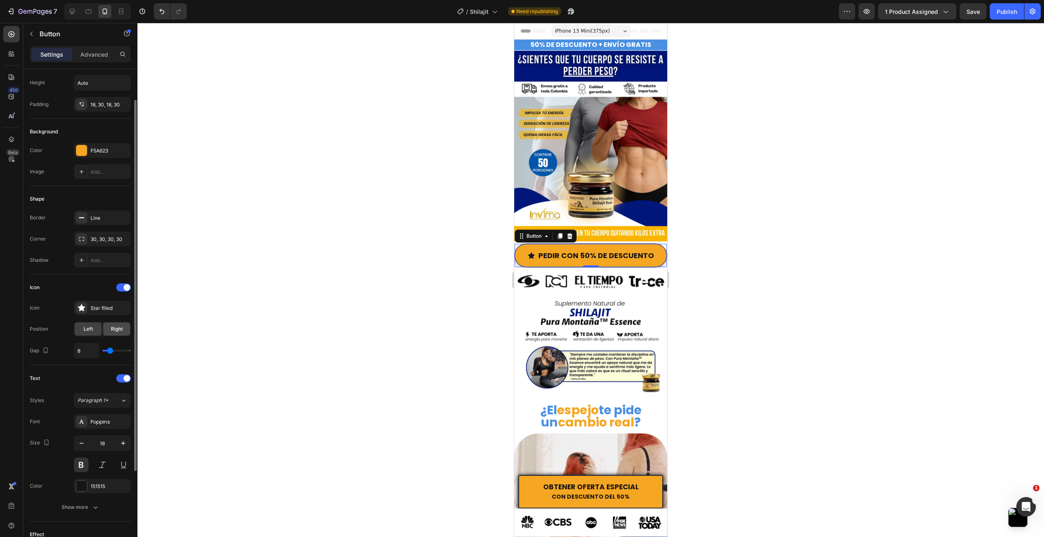
click at [106, 332] on div "Right" at bounding box center [116, 329] width 27 height 13
click at [86, 329] on span "Left" at bounding box center [88, 328] width 9 height 7
type input "10"
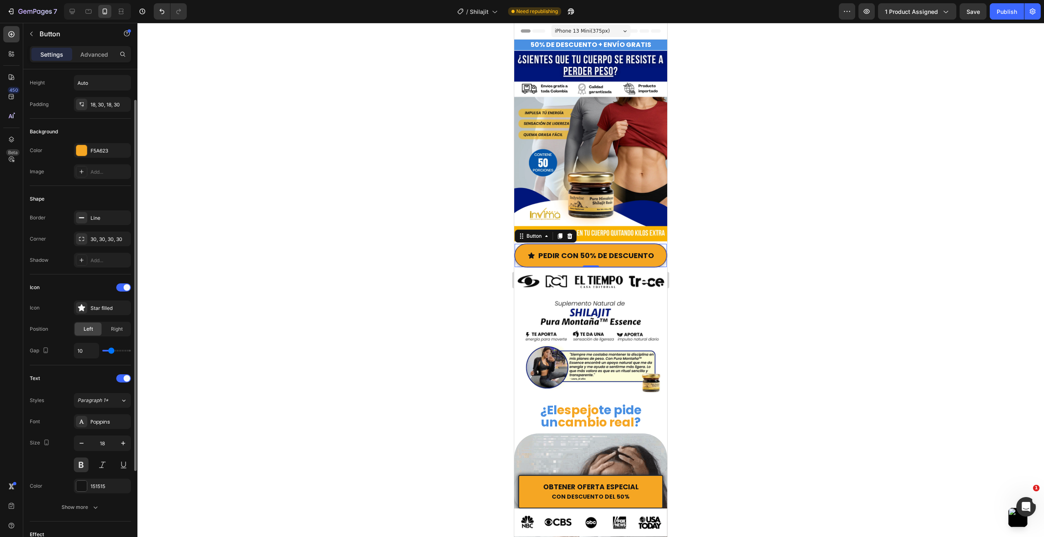
type input "11"
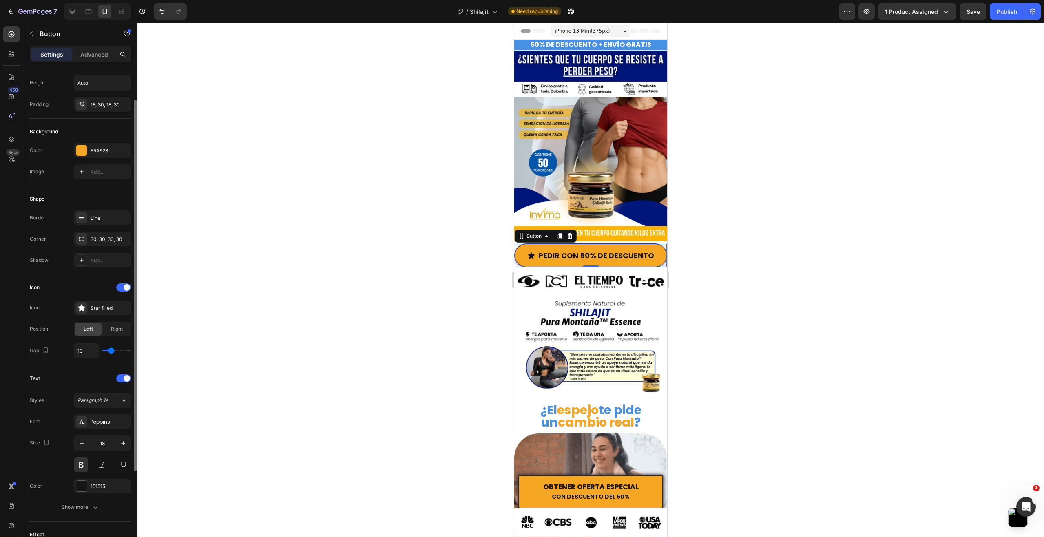
type input "11"
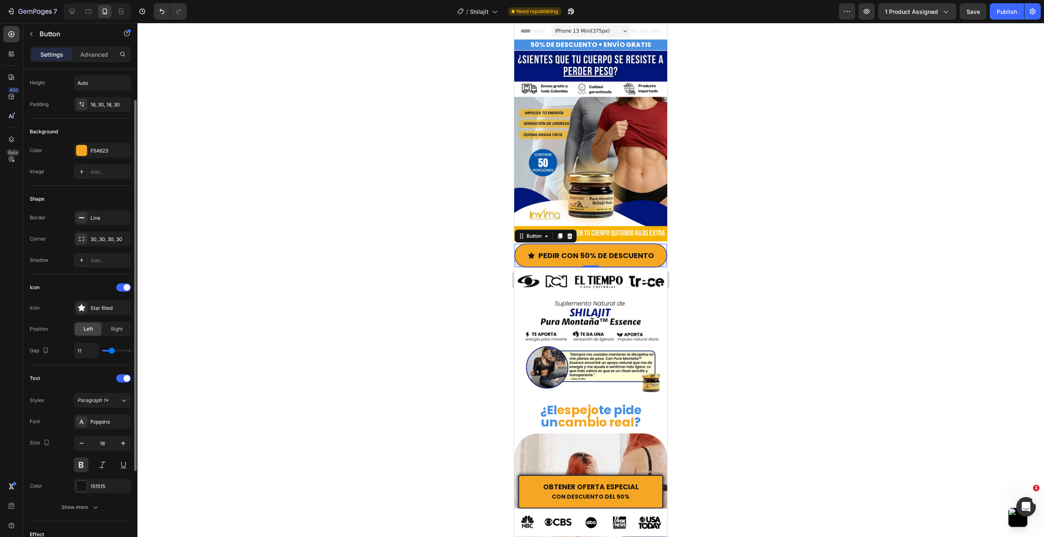
type input "12"
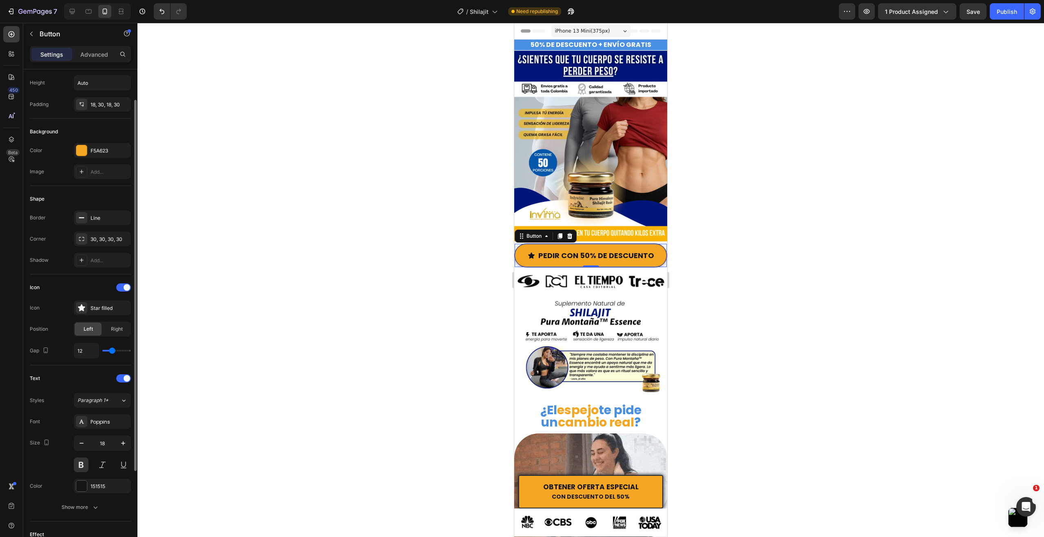
type input "13"
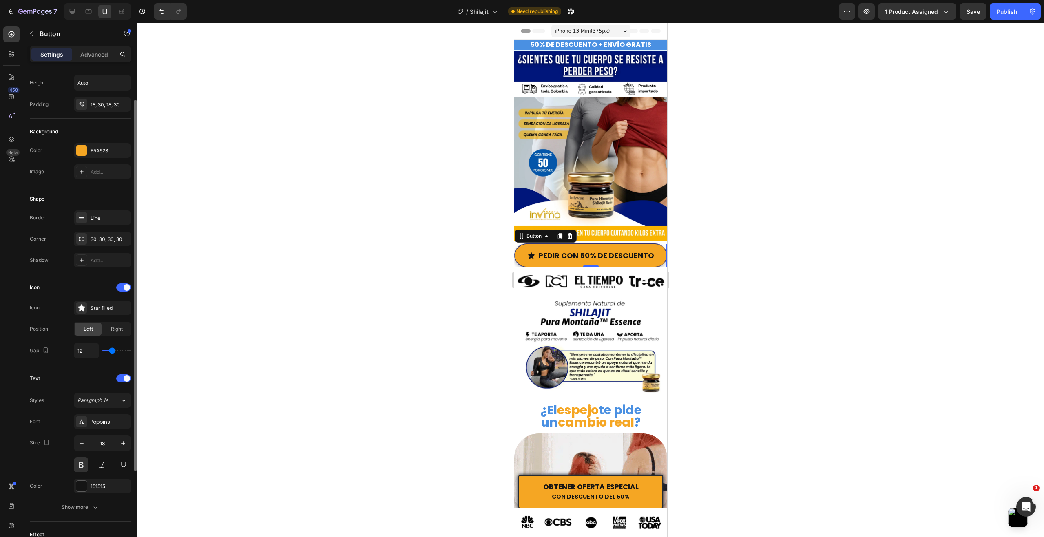
type input "13"
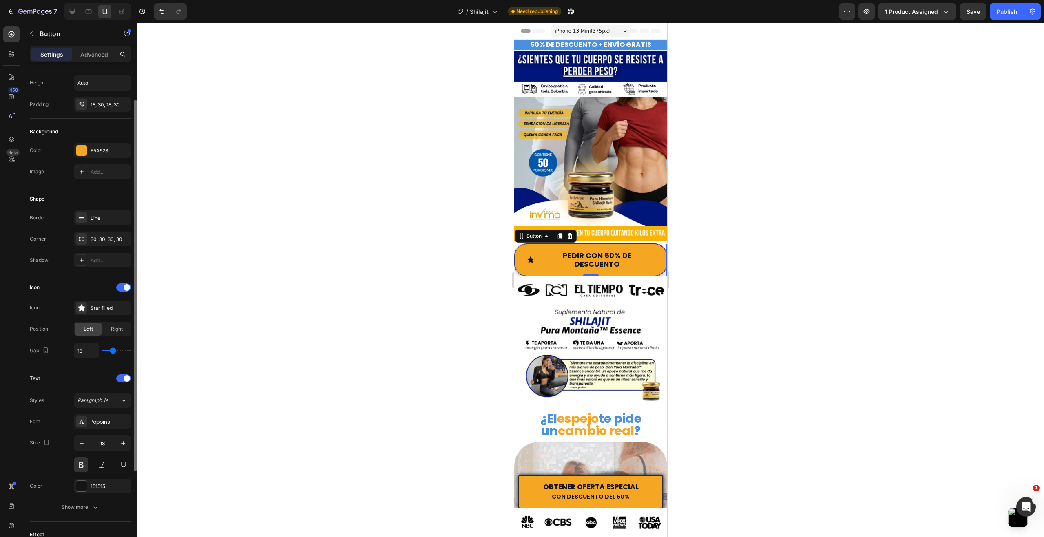
type input "14"
type input "15"
type input "16"
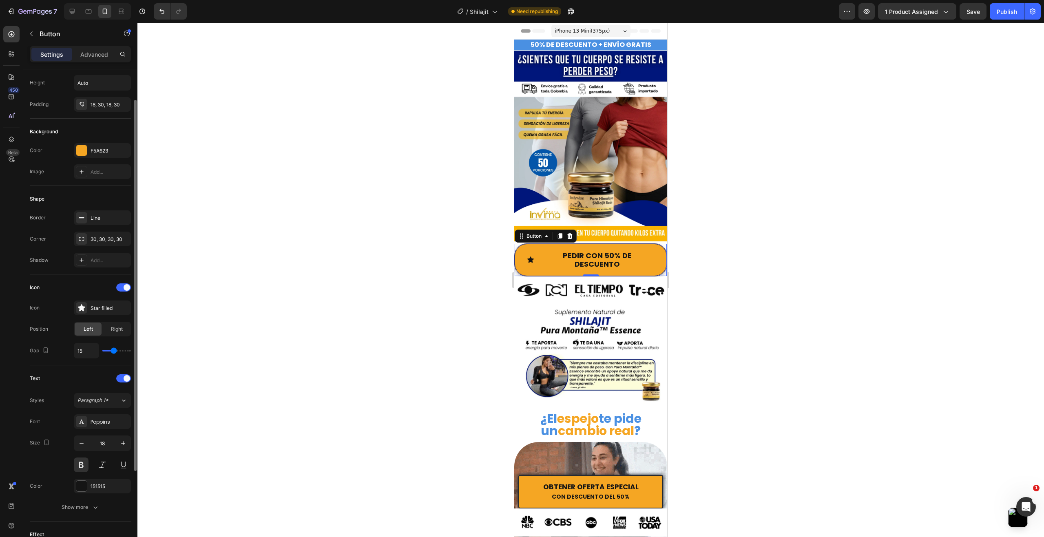
type input "16"
type input "17"
type input "18"
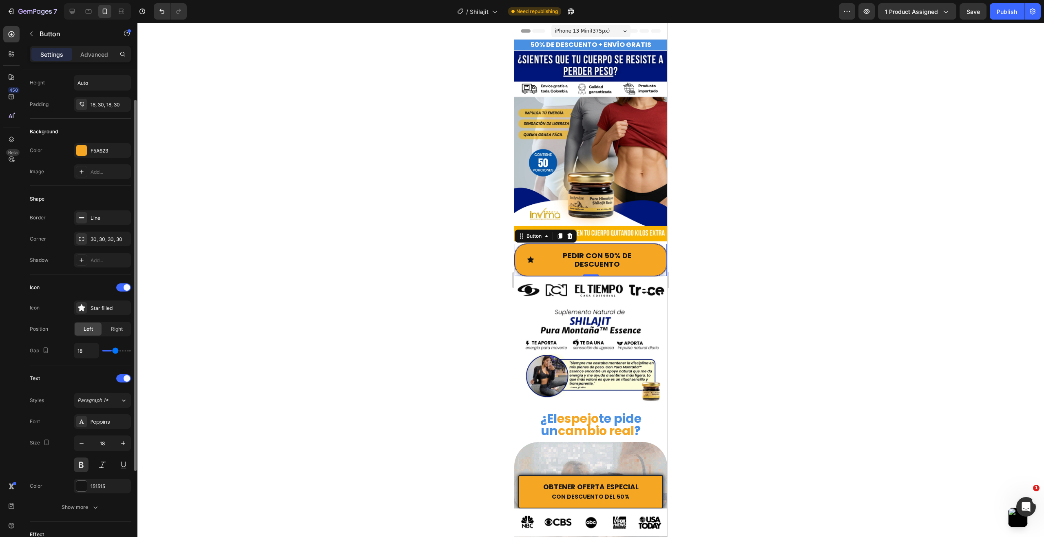
type input "19"
type input "20"
type input "21"
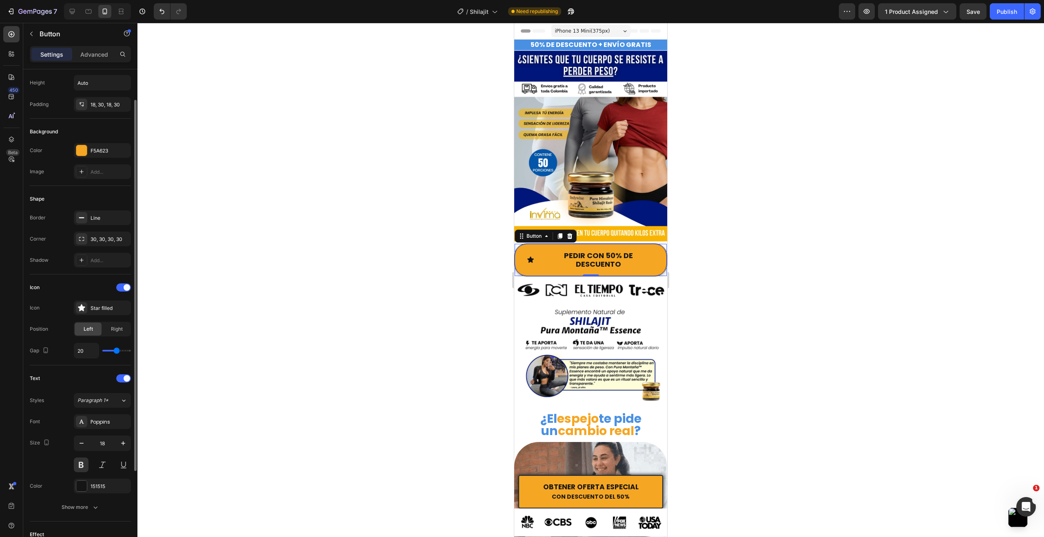
type input "21"
type input "22"
type input "23"
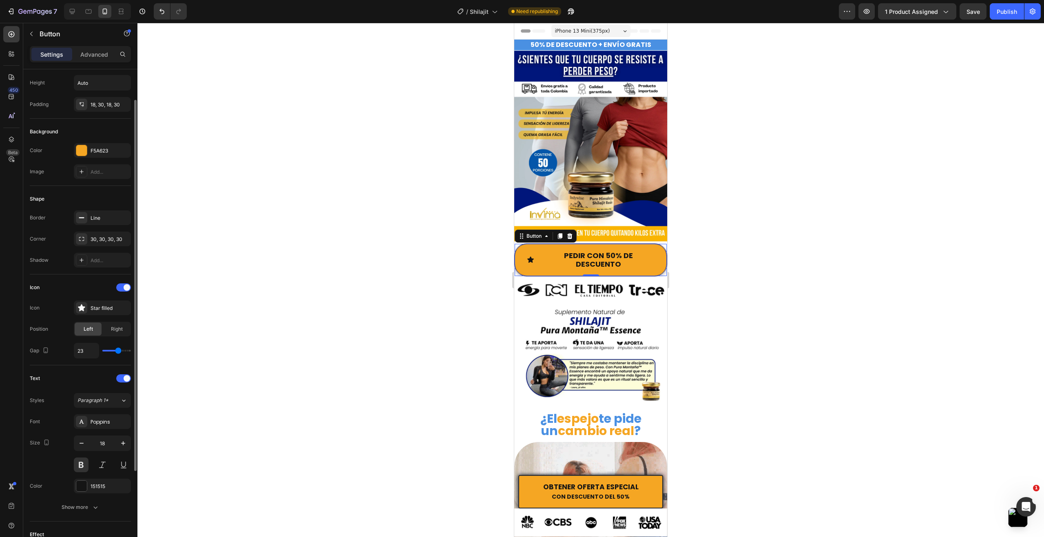
type input "24"
type input "25"
type input "26"
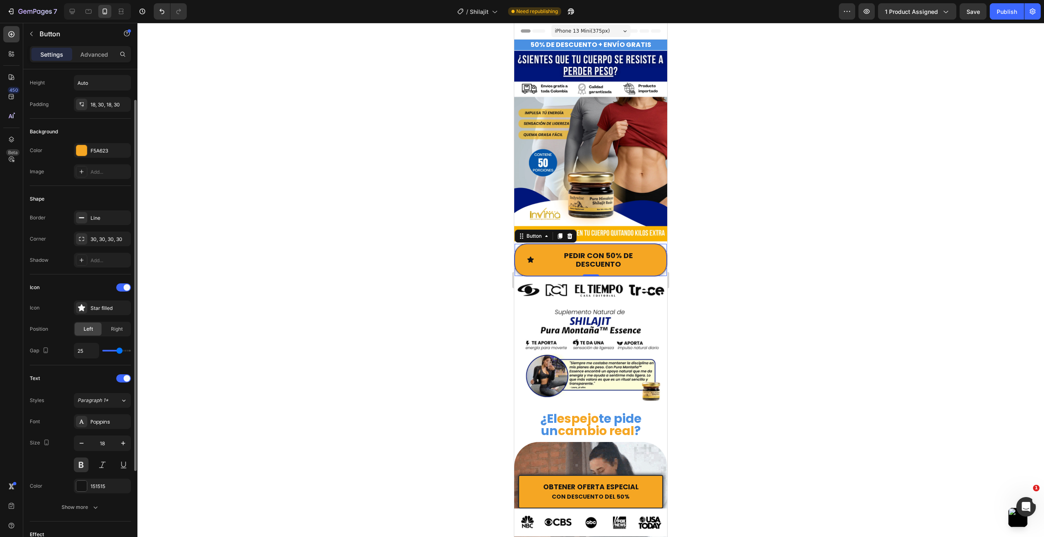
type input "26"
type input "27"
type input "28"
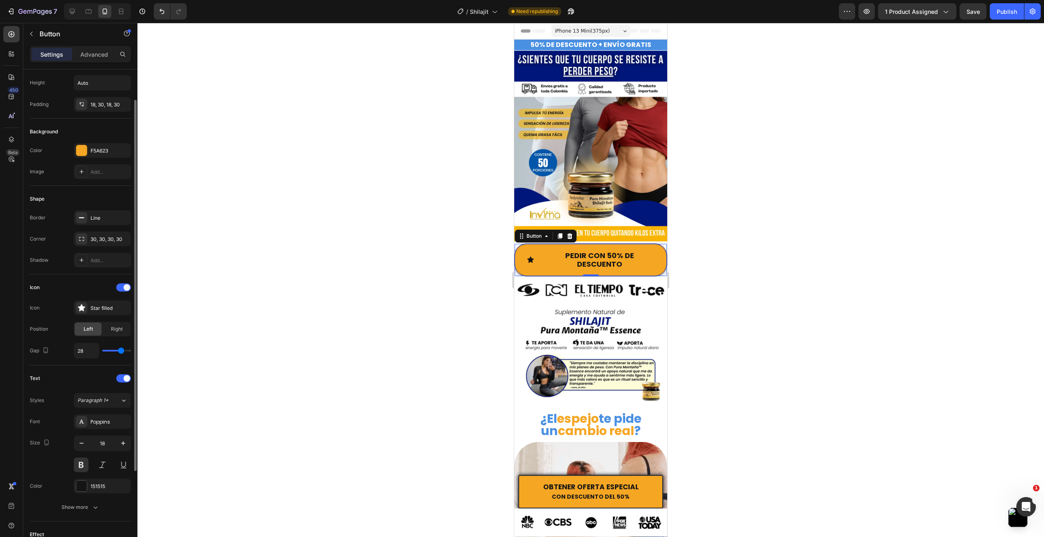
type input "29"
type input "30"
type input "31"
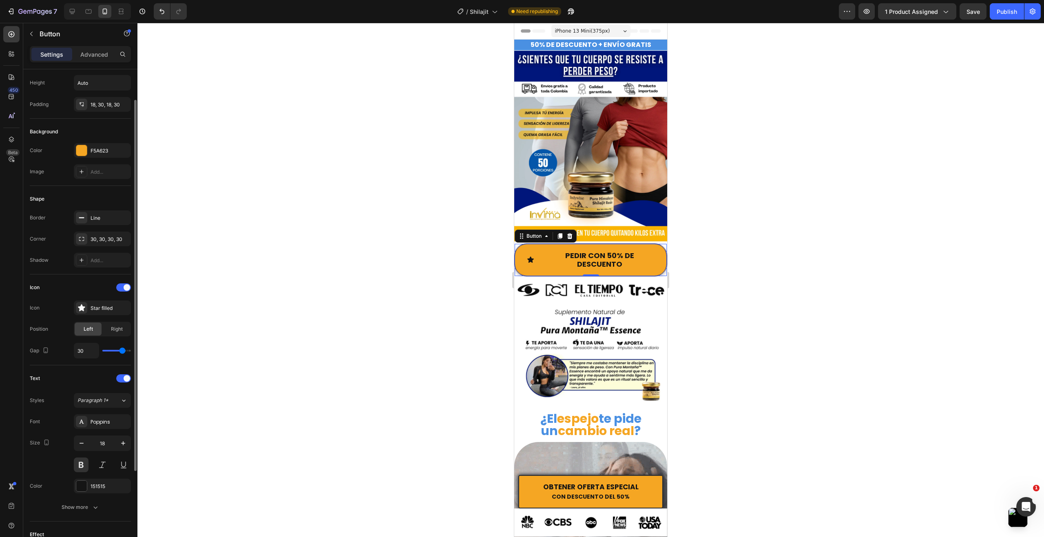
type input "31"
type input "32"
type input "33"
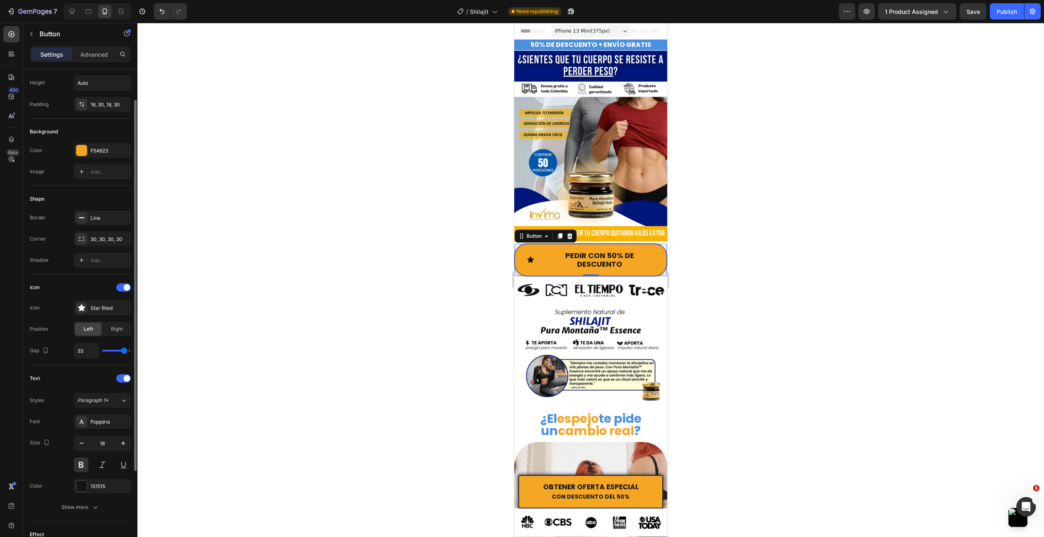
type input "34"
type input "35"
type input "36"
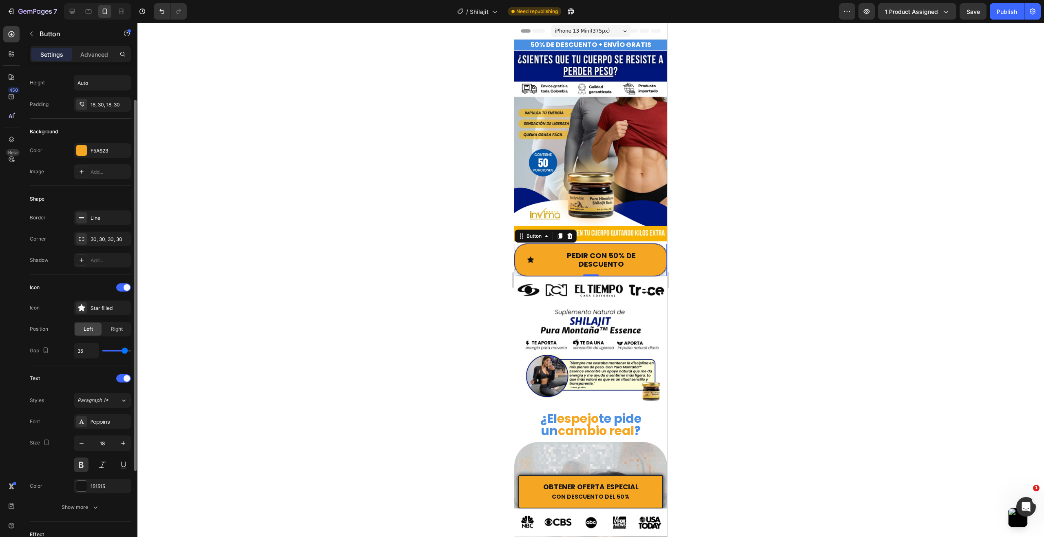
type input "36"
type input "37"
type input "38"
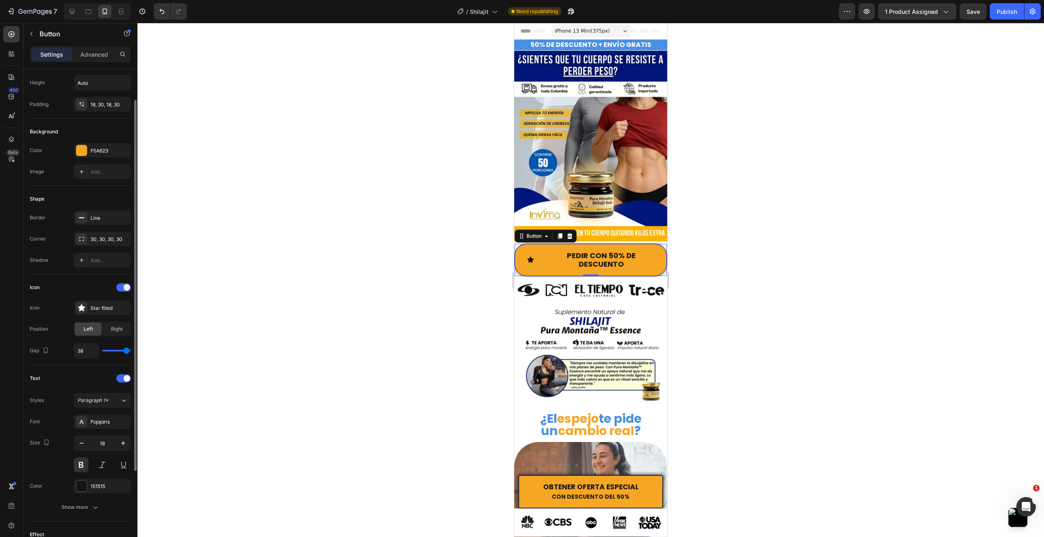
type input "39"
type input "40"
type input "39"
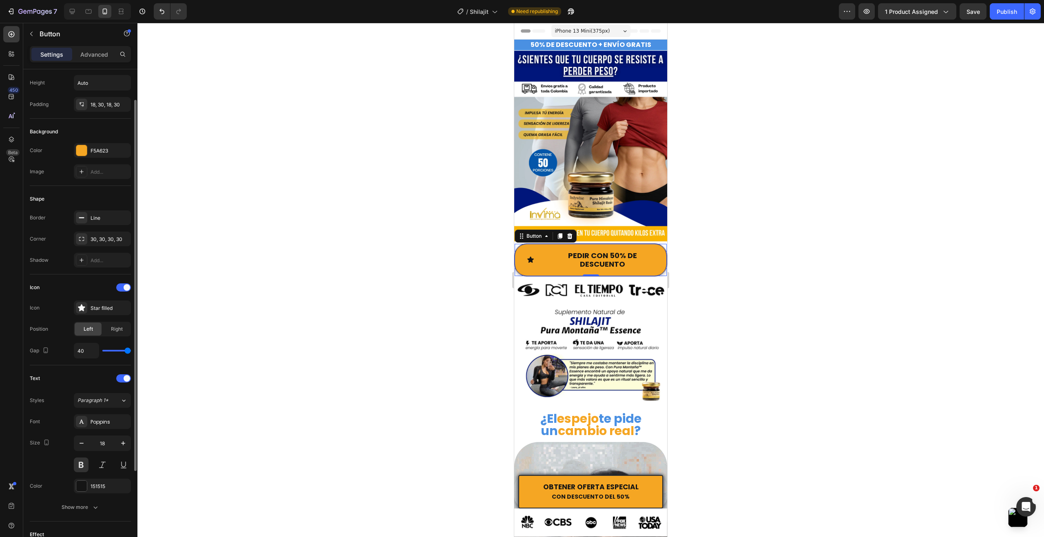
type input "39"
type input "38"
type input "37"
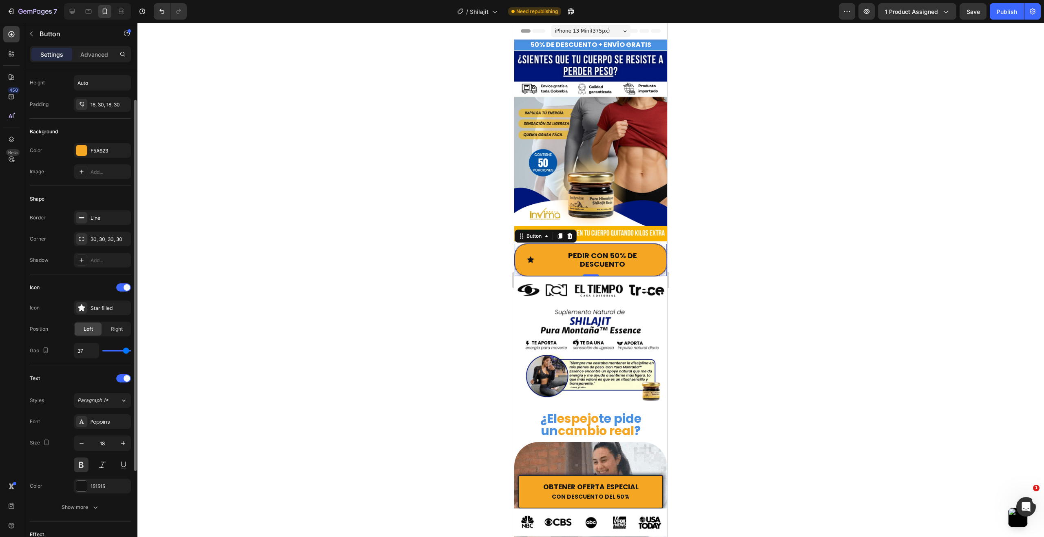
type input "36"
type input "35"
type input "34"
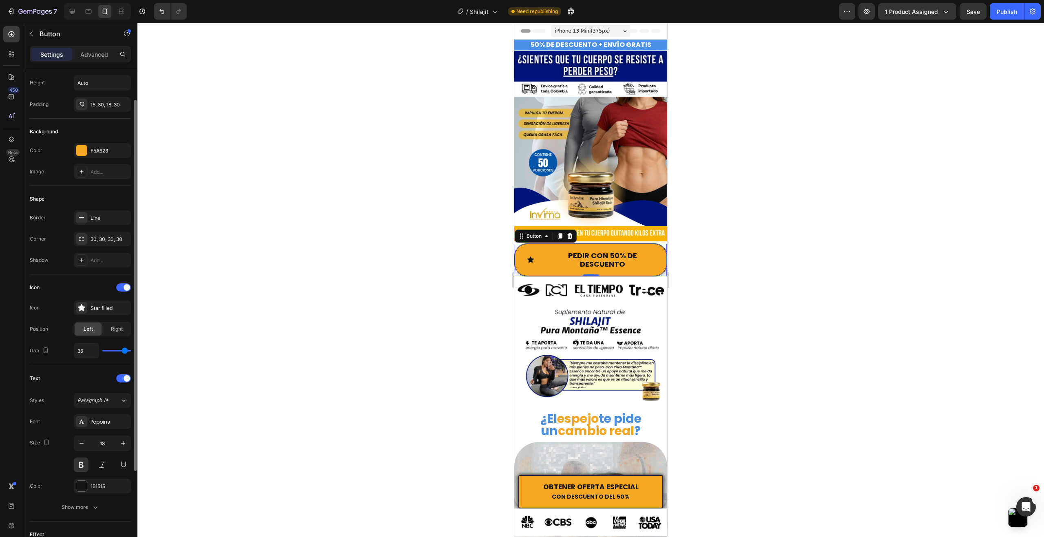
type input "34"
type input "33"
type input "32"
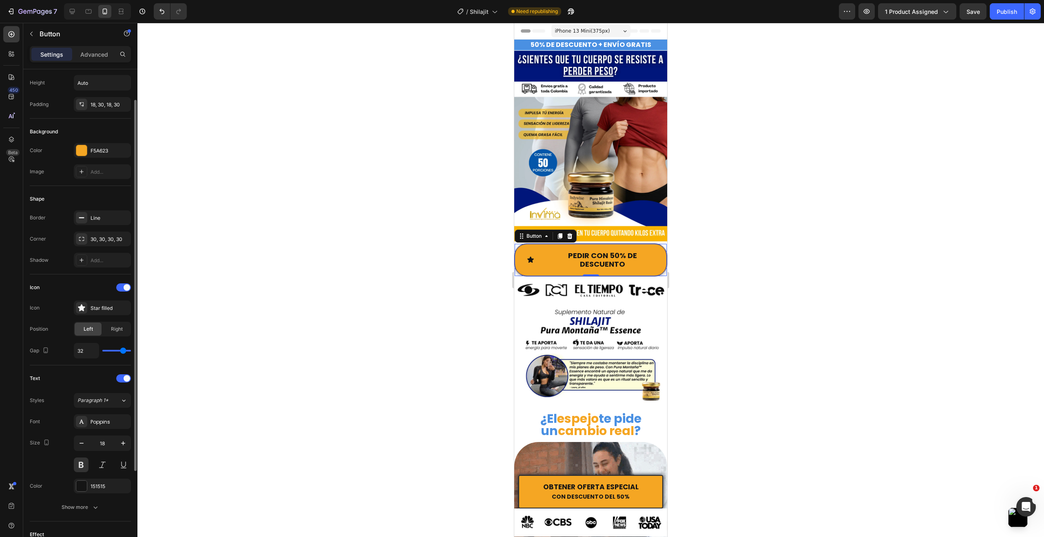
type input "31"
type input "30"
type input "29"
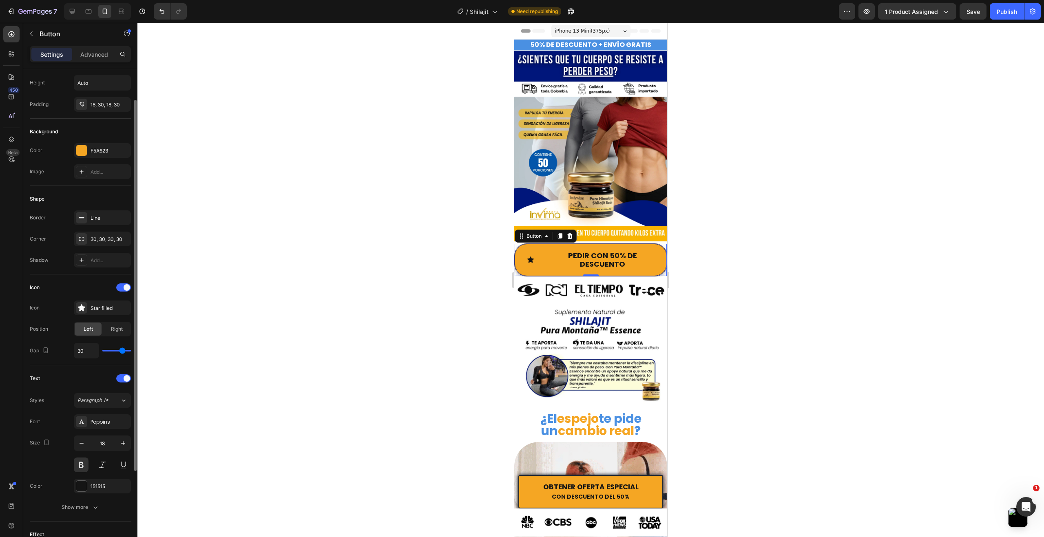
type input "29"
type input "28"
type input "27"
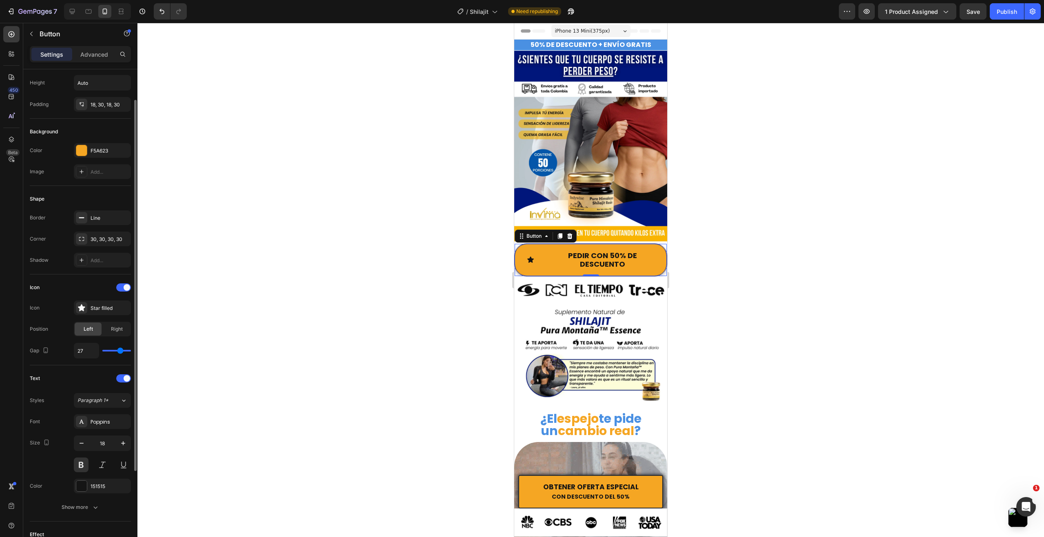
type input "26"
type input "25"
type input "24"
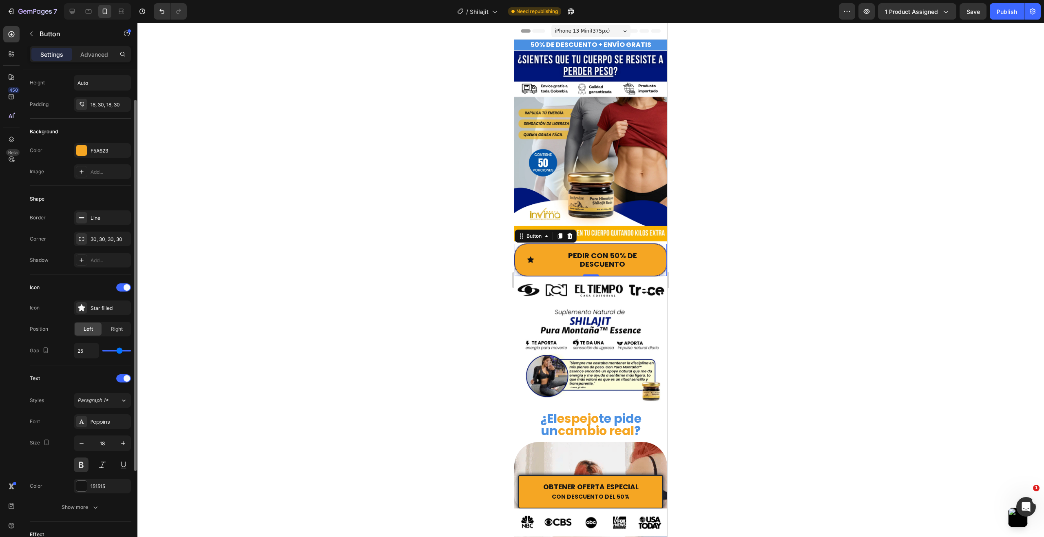
type input "24"
type input "23"
type input "22"
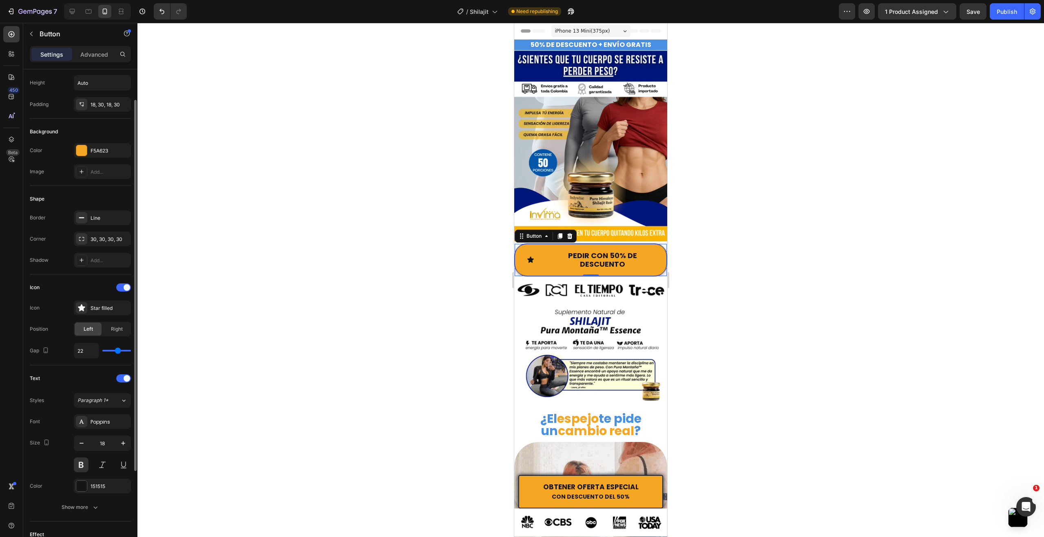
type input "21"
type input "20"
type input "19"
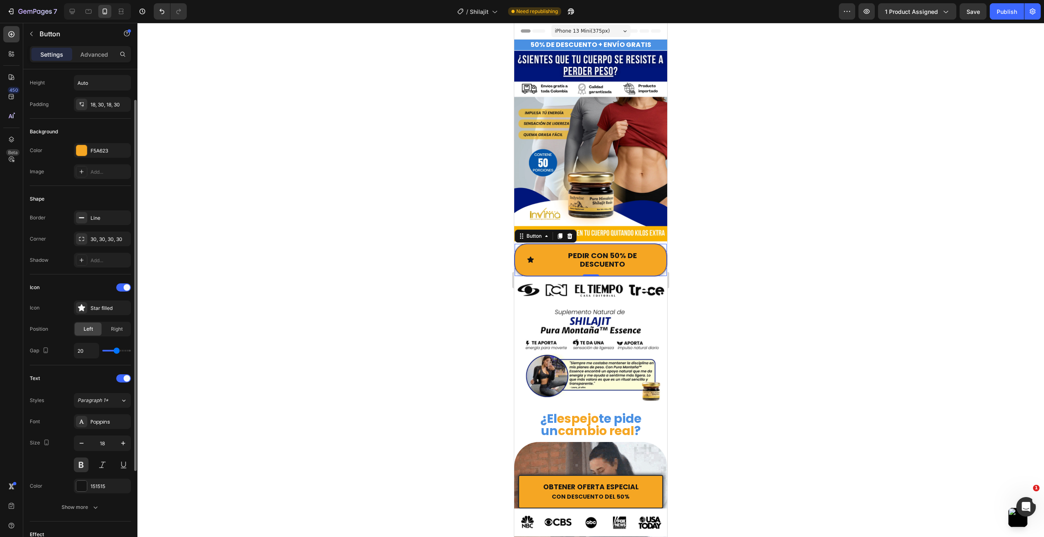
type input "19"
type input "17"
type input "16"
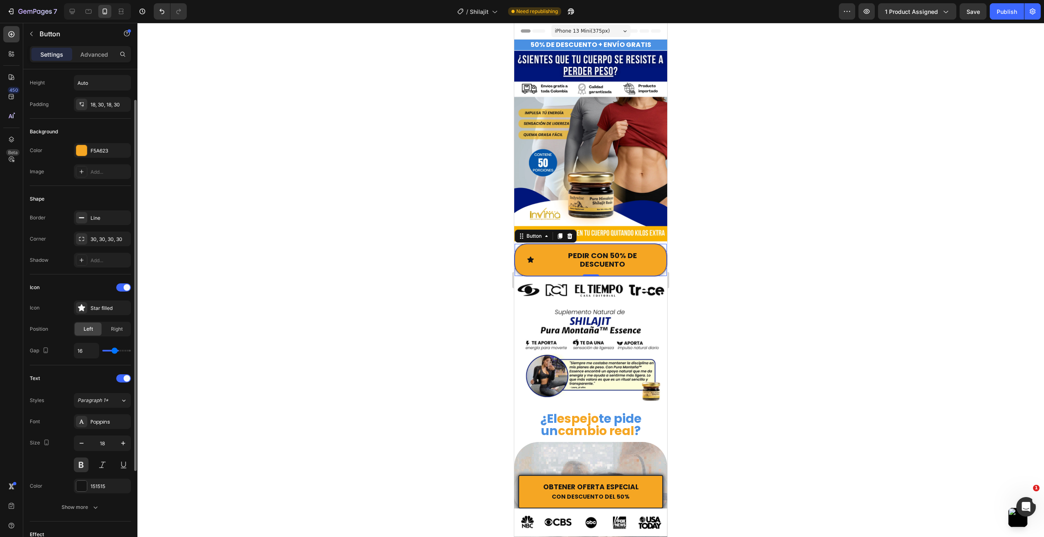
type input "14"
type input "13"
type input "11"
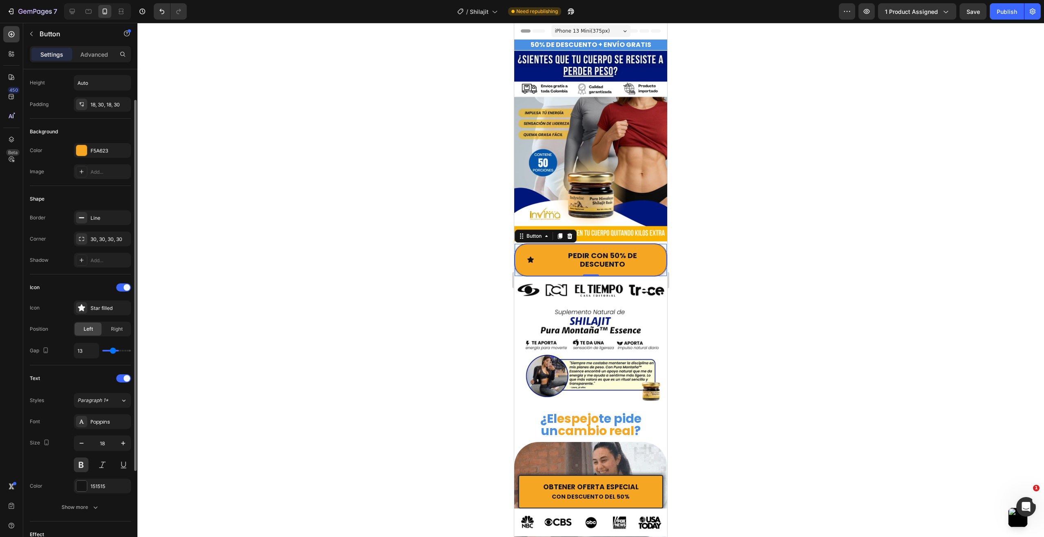
type input "11"
type input "10"
type input "9"
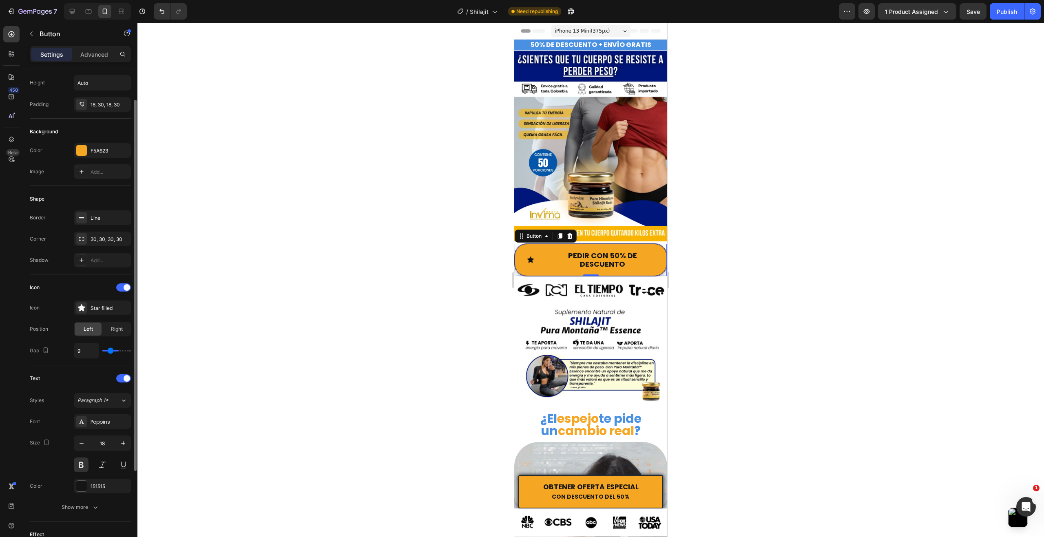
type input "8"
type input "7"
type input "6"
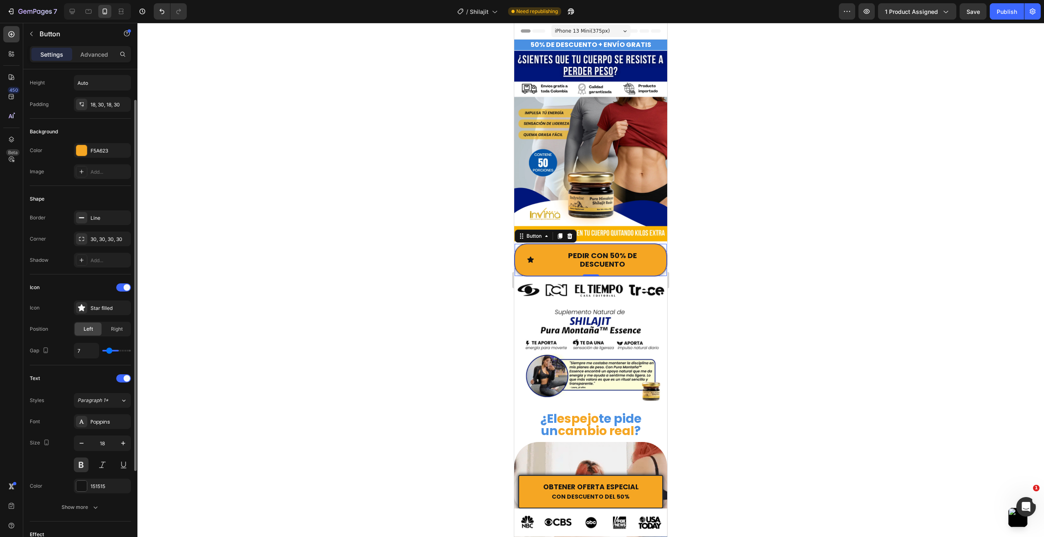
type input "6"
type input "5"
type input "4"
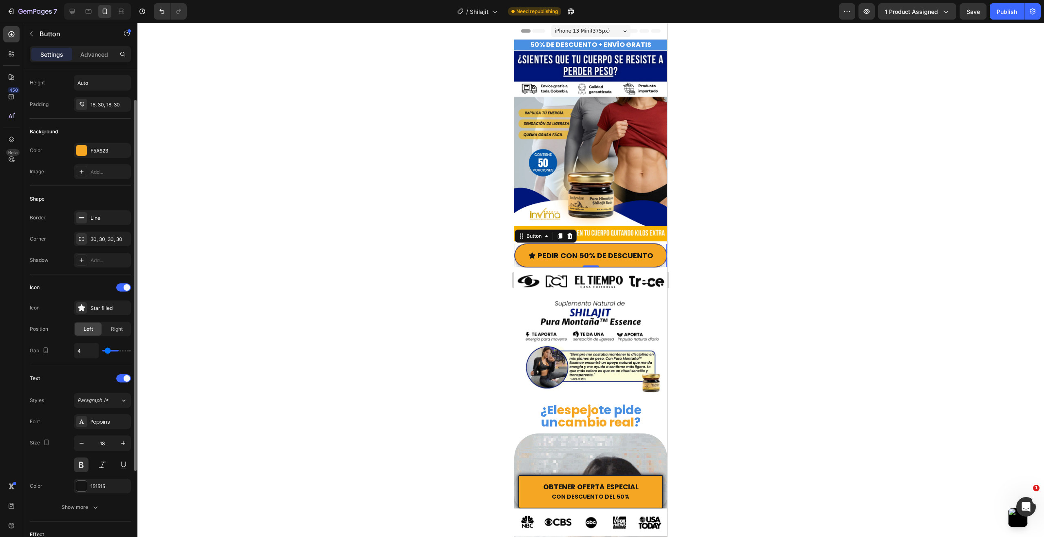
type input "3"
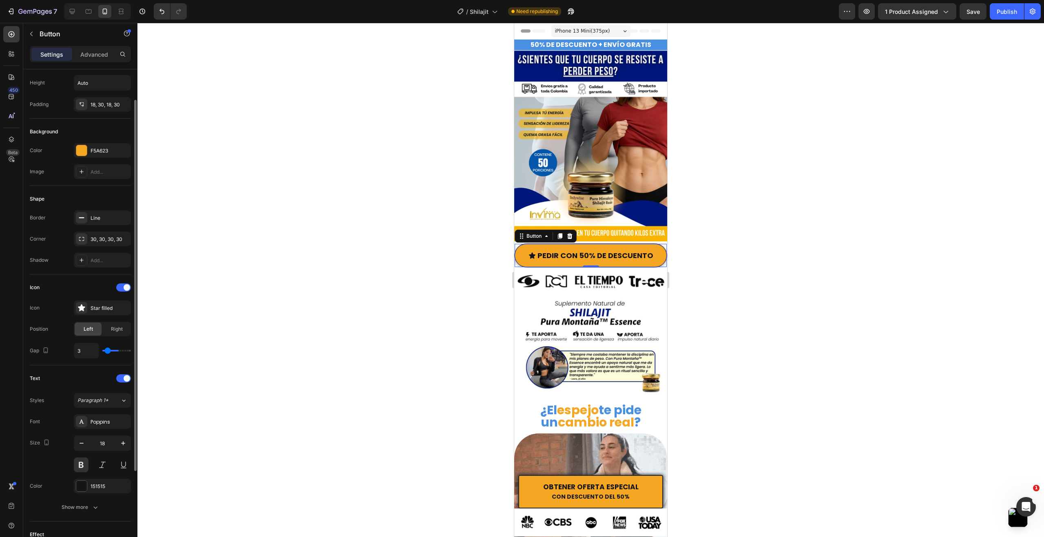
type input "3"
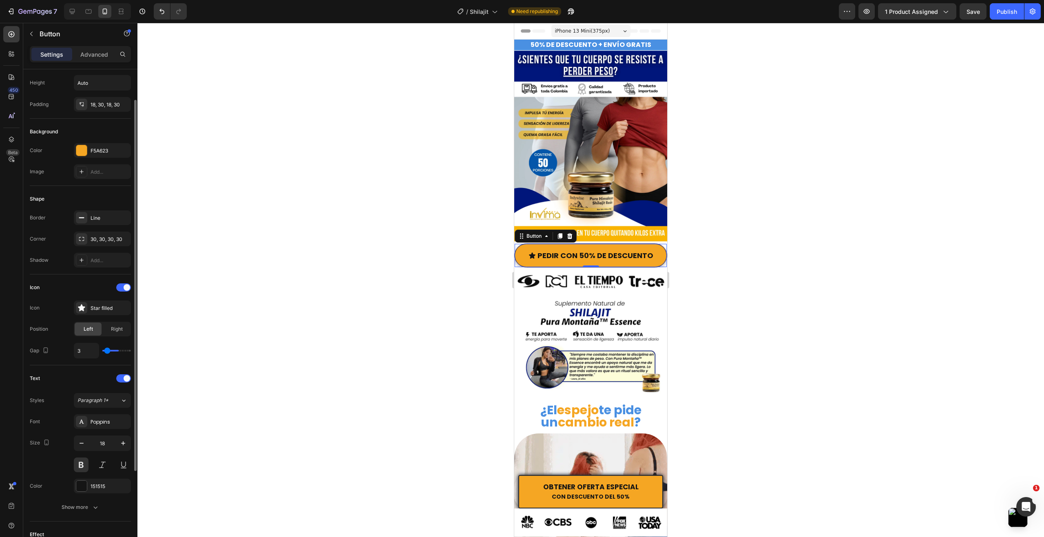
type input "2"
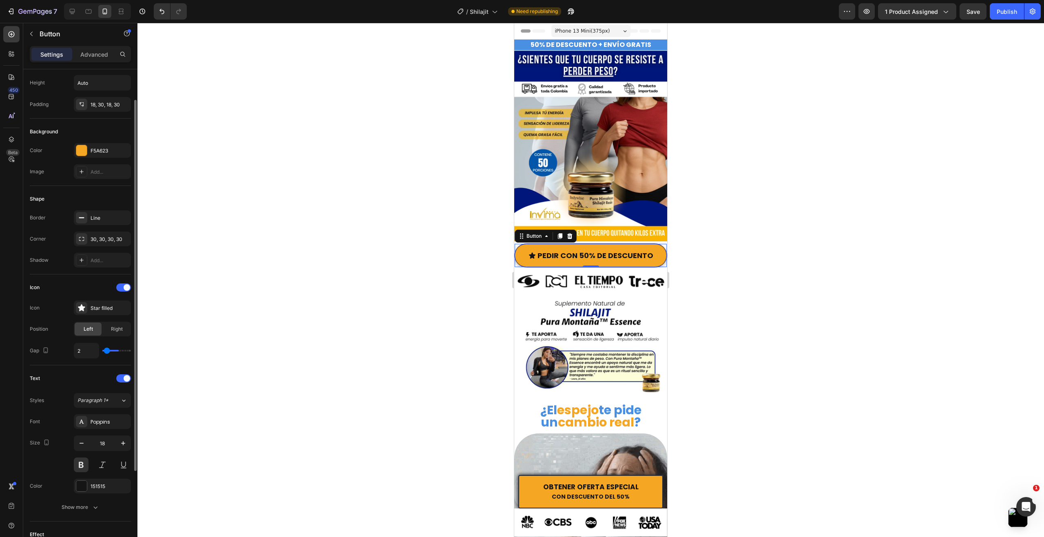
type input "1"
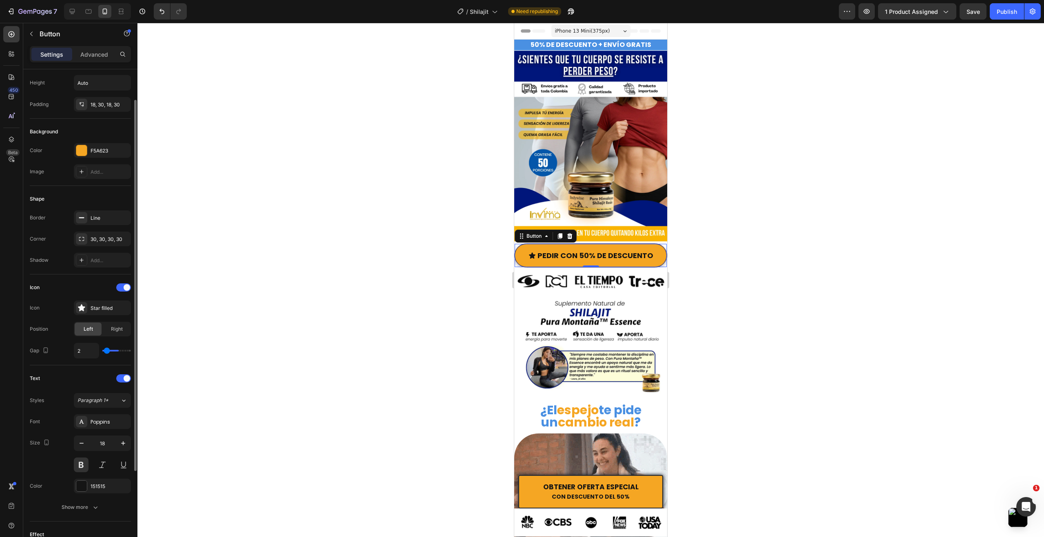
type input "1"
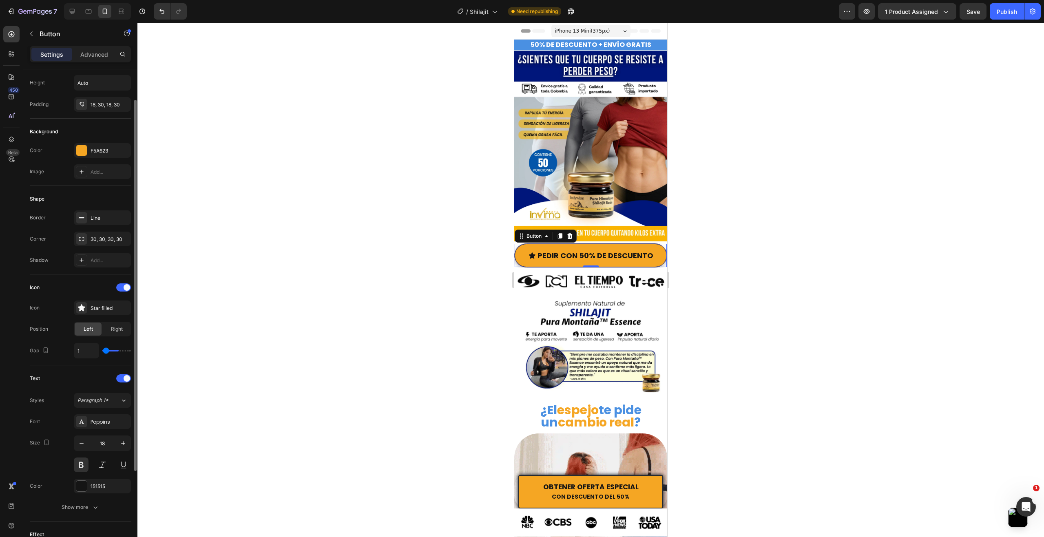
type input "0"
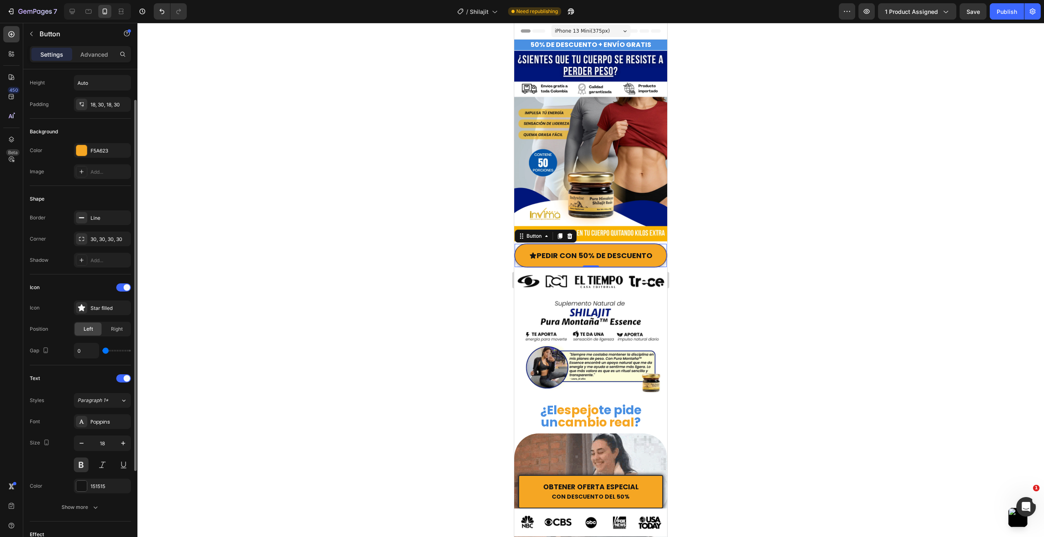
type input "1"
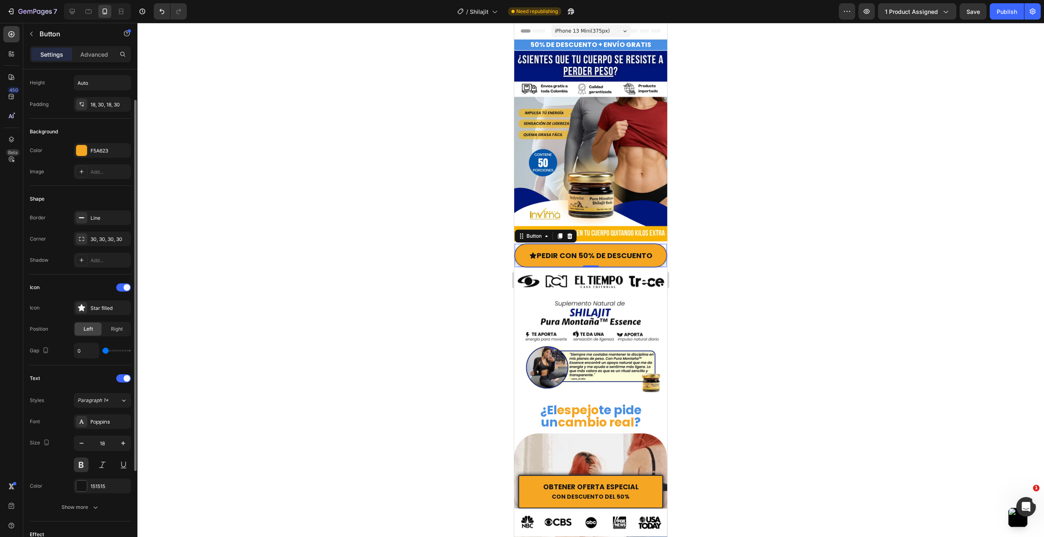
type input "1"
type input "2"
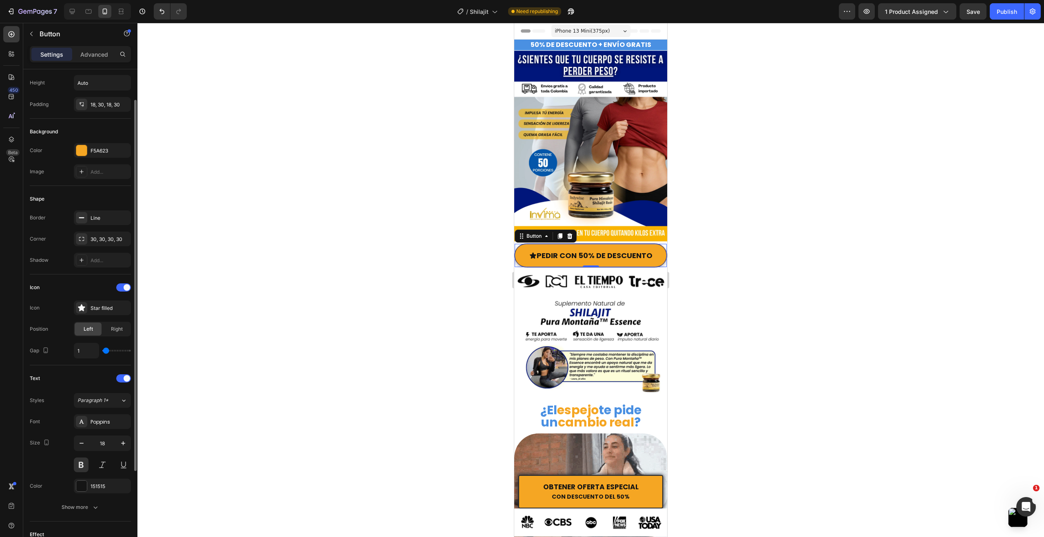
type input "2"
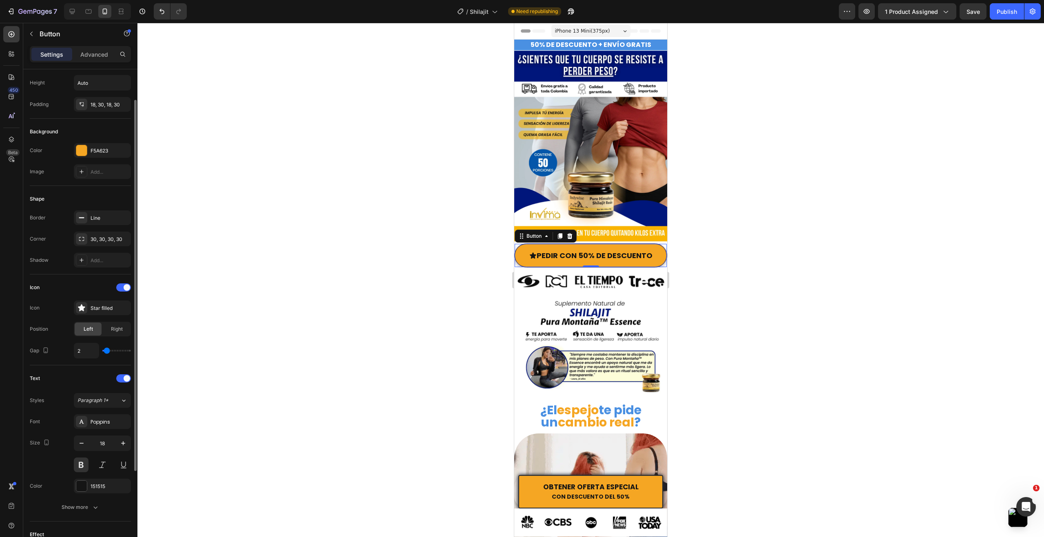
type input "3"
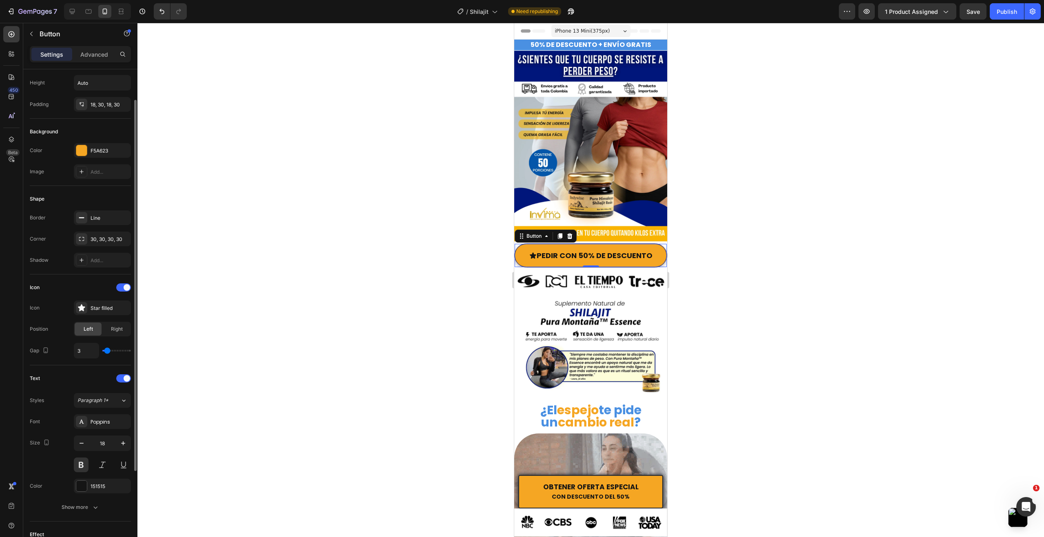
type input "4"
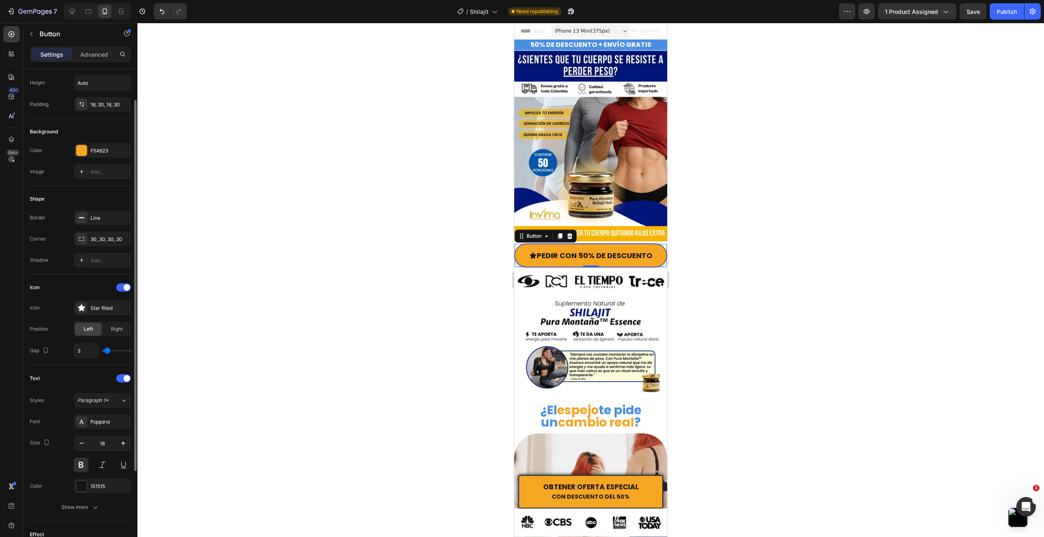
type input "4"
type input "5"
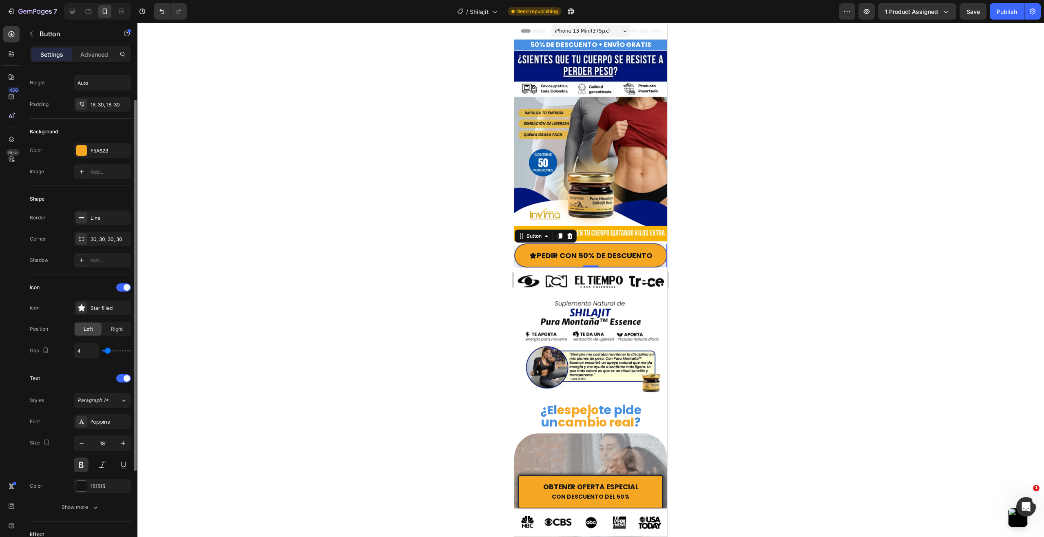
type input "5"
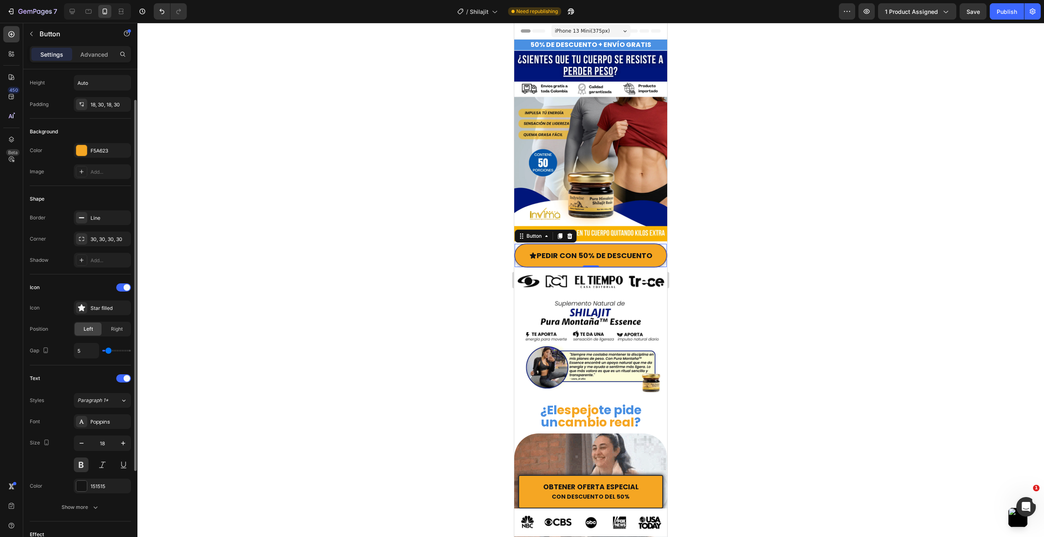
type input "6"
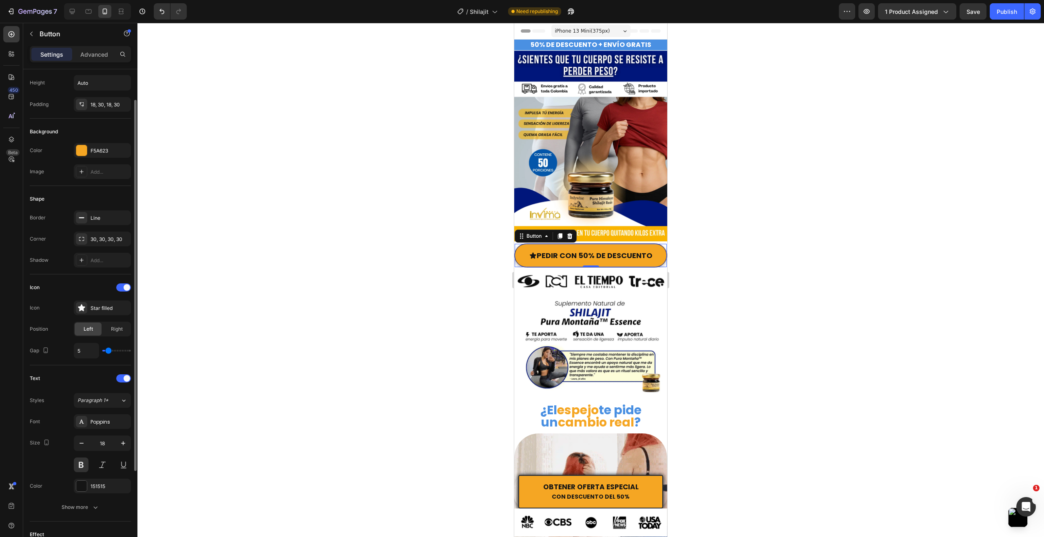
type input "6"
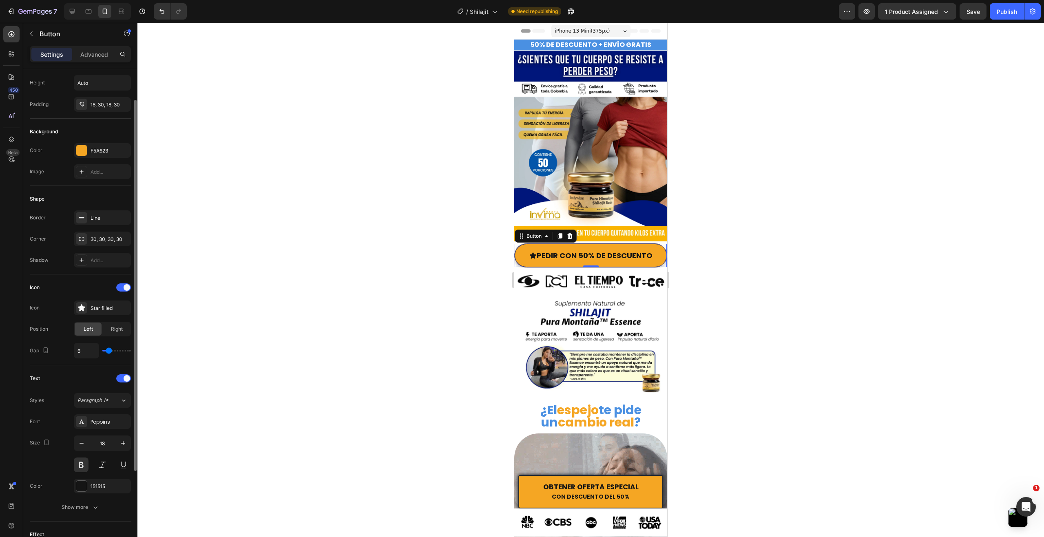
type input "7"
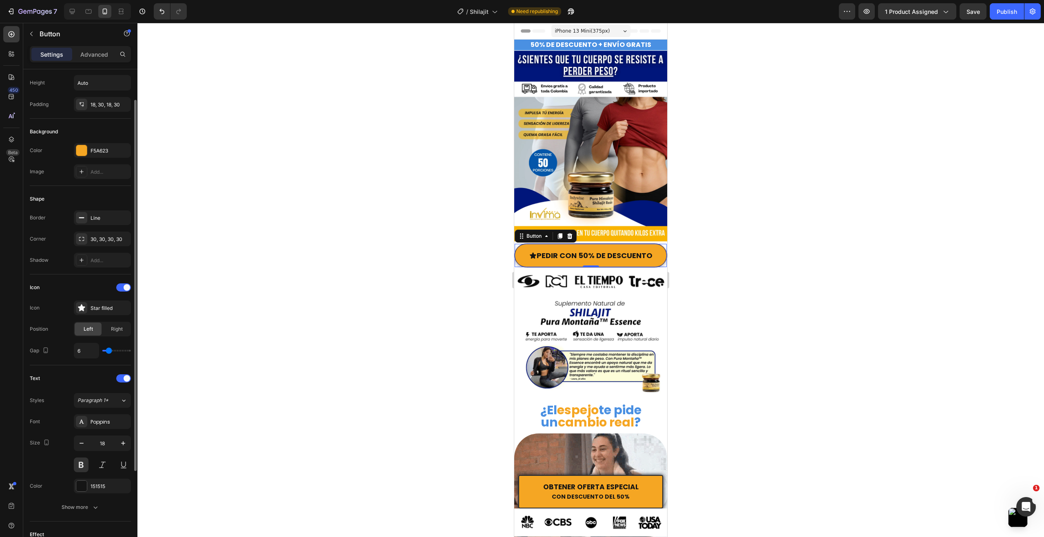
type input "7"
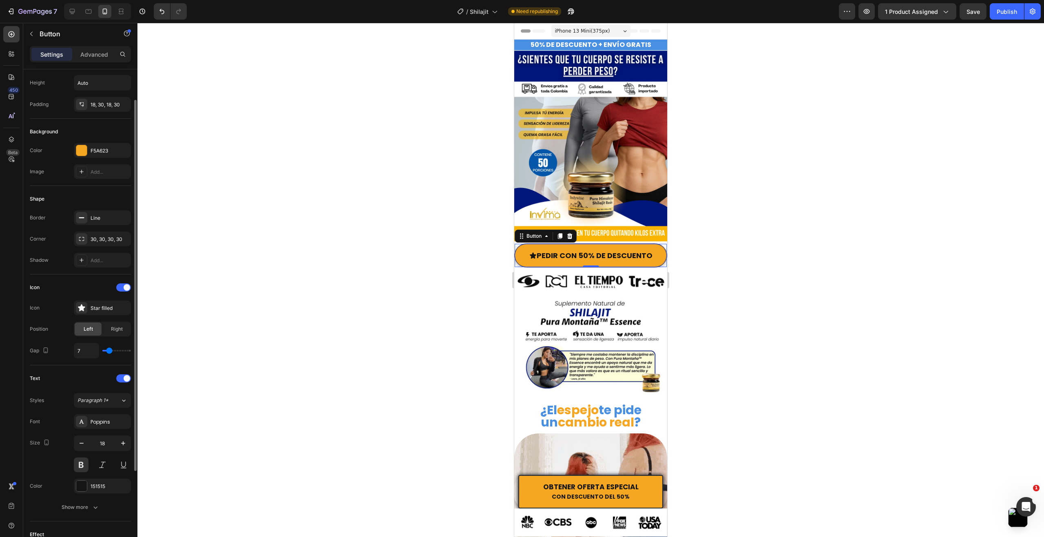
type input "8"
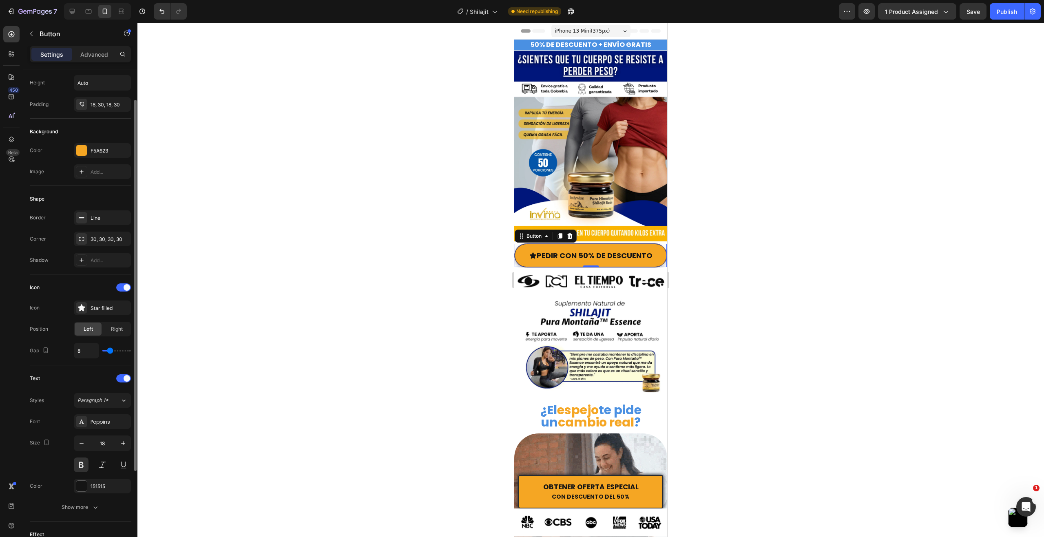
type input "9"
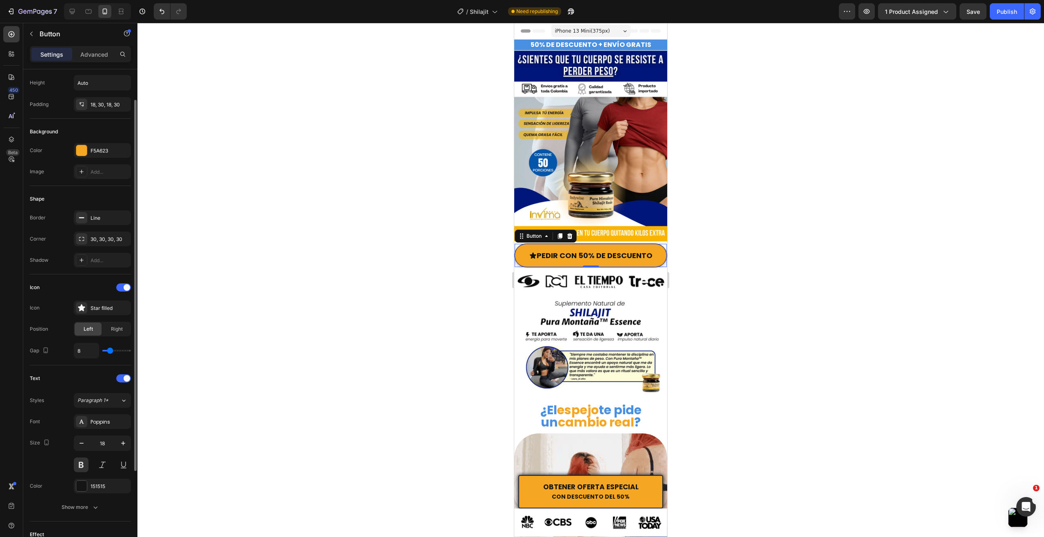
type input "9"
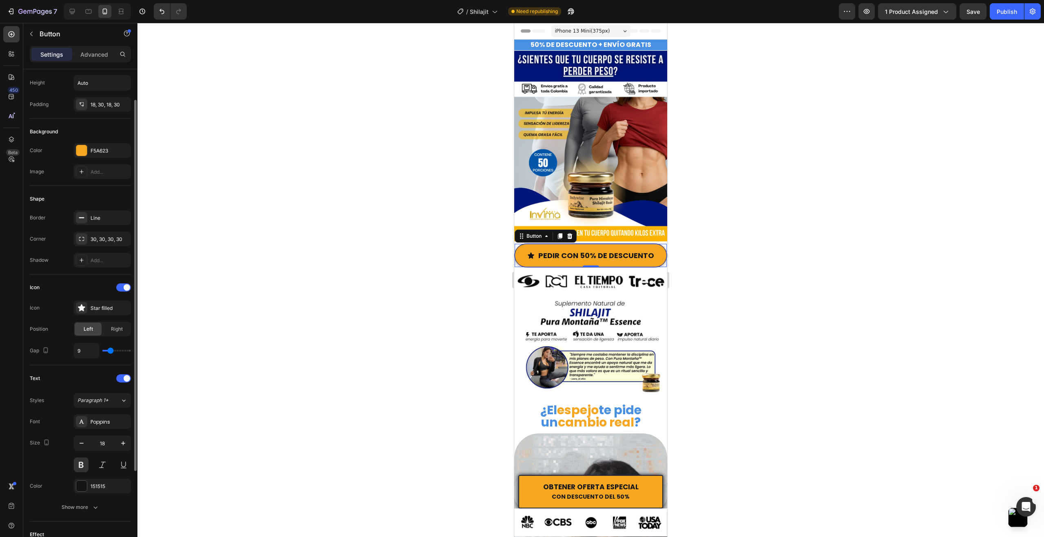
type input "8"
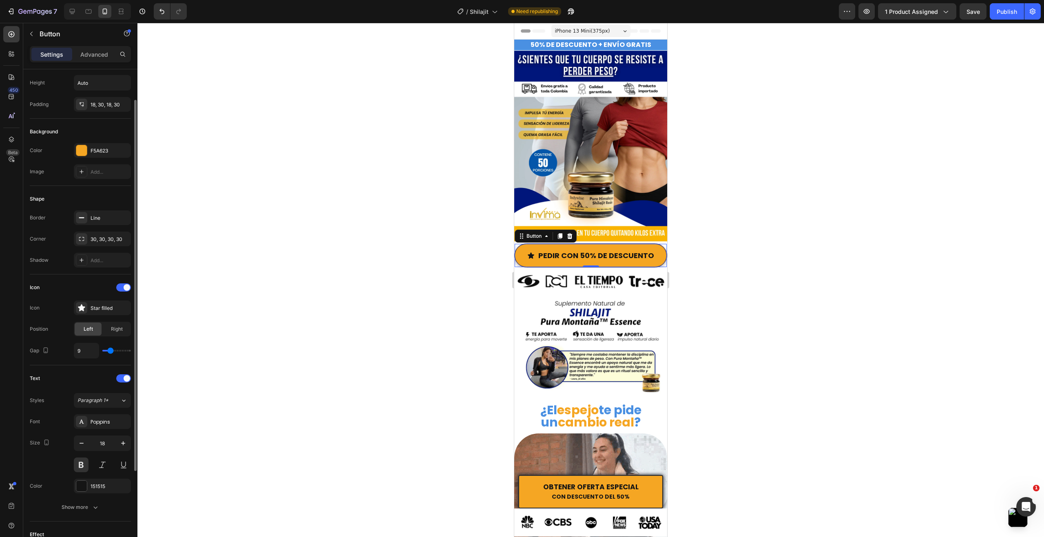
type input "8"
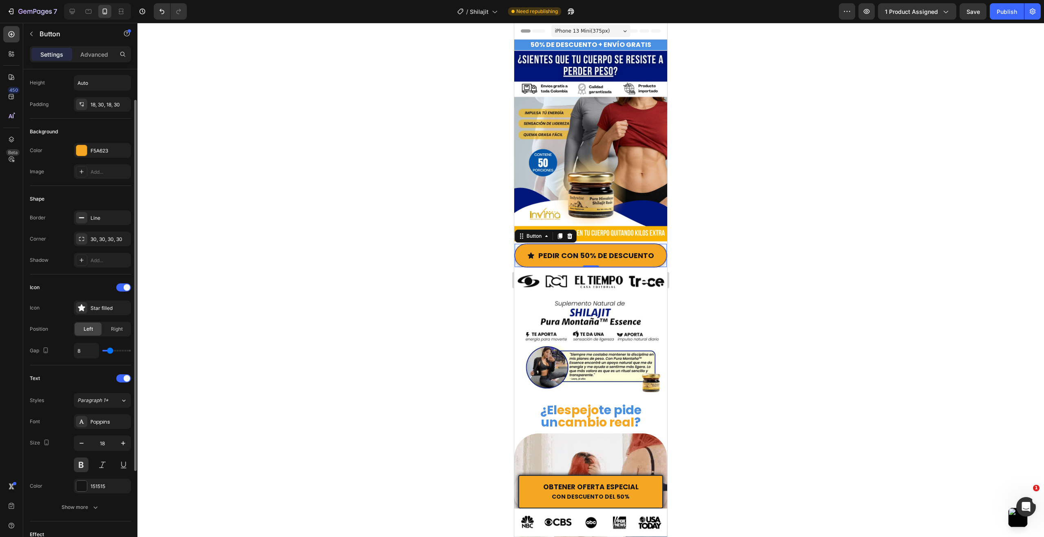
type input "7"
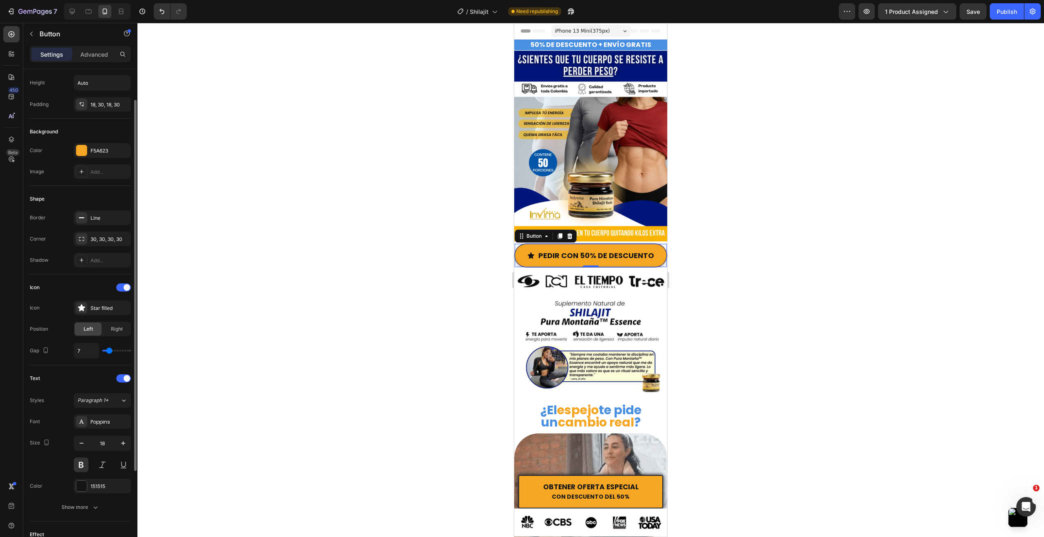
type input "6"
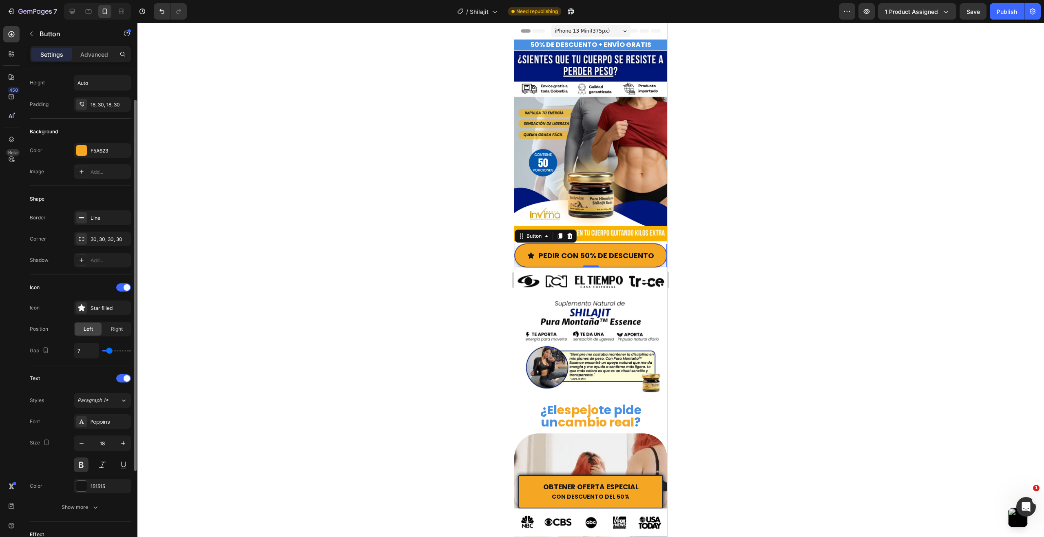
type input "6"
type input "5"
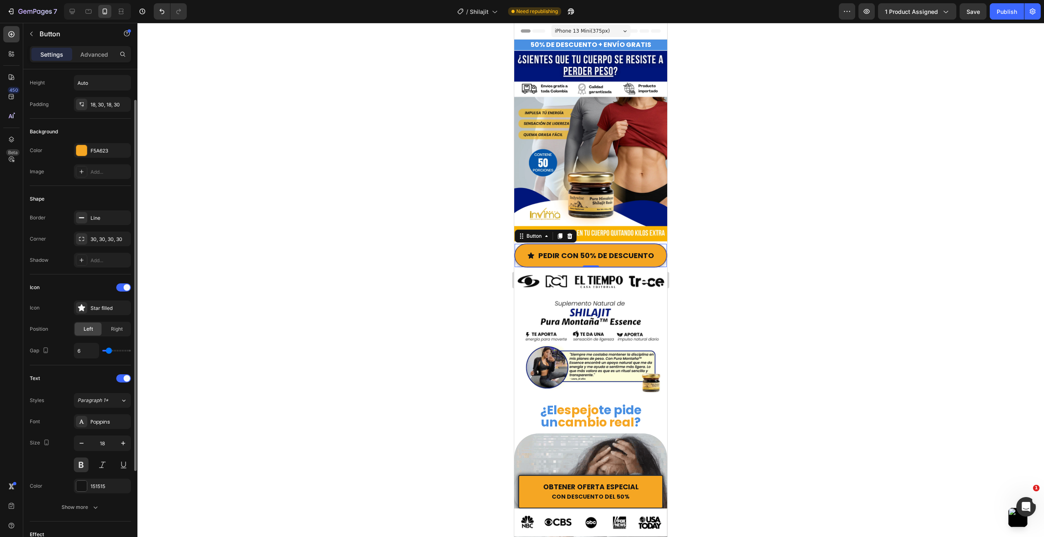
type input "5"
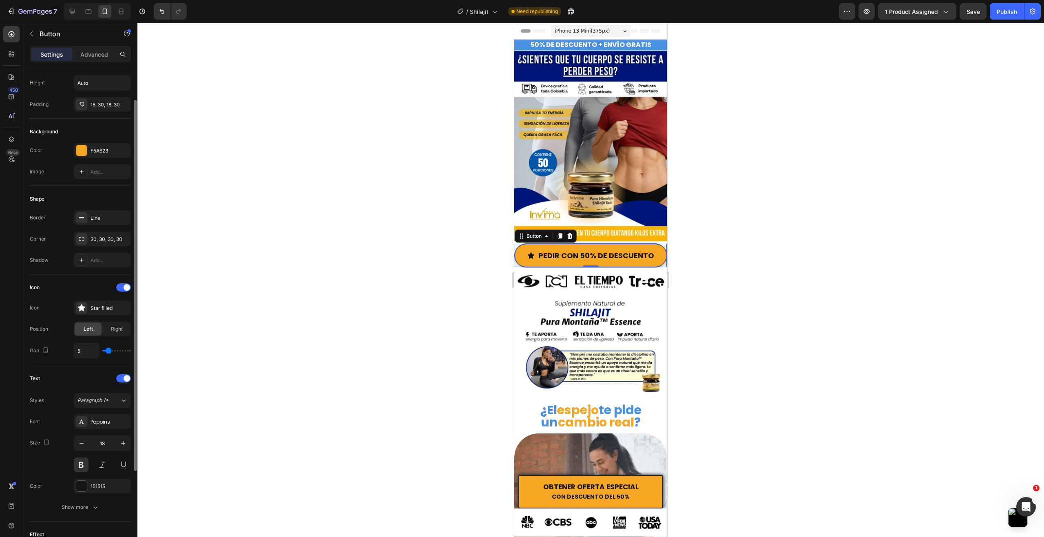
type input "4"
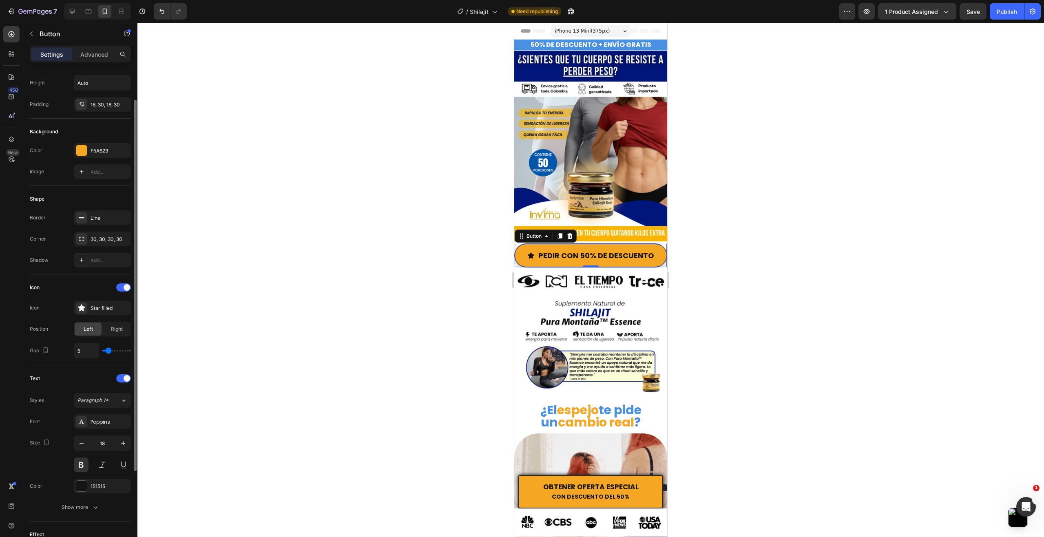
type input "4"
type input "3"
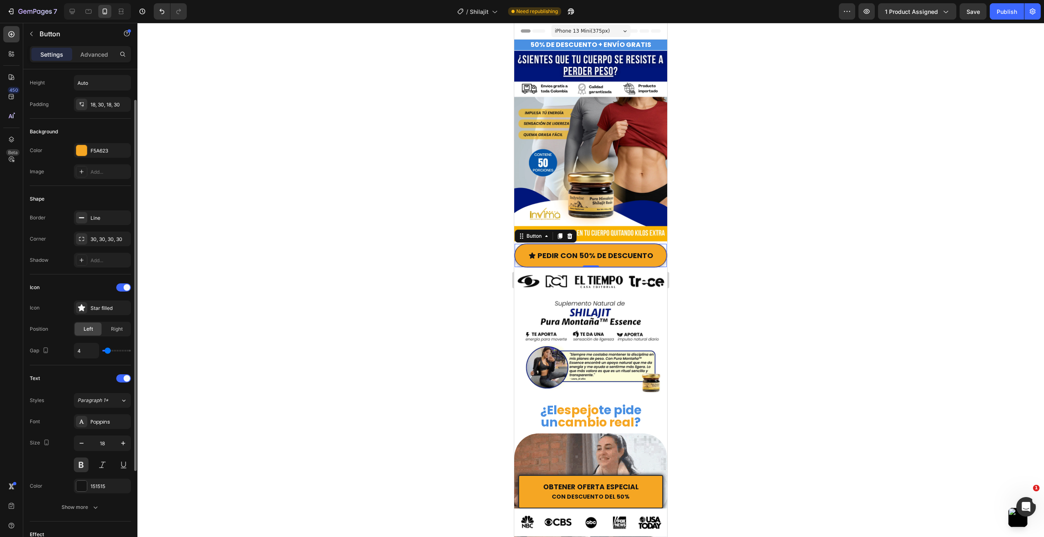
type input "3"
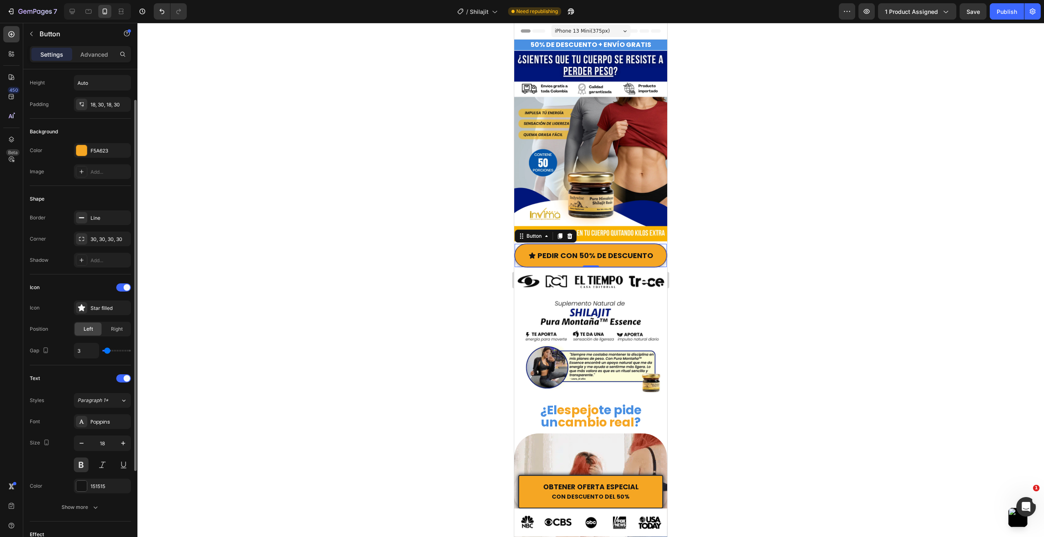
type input "2"
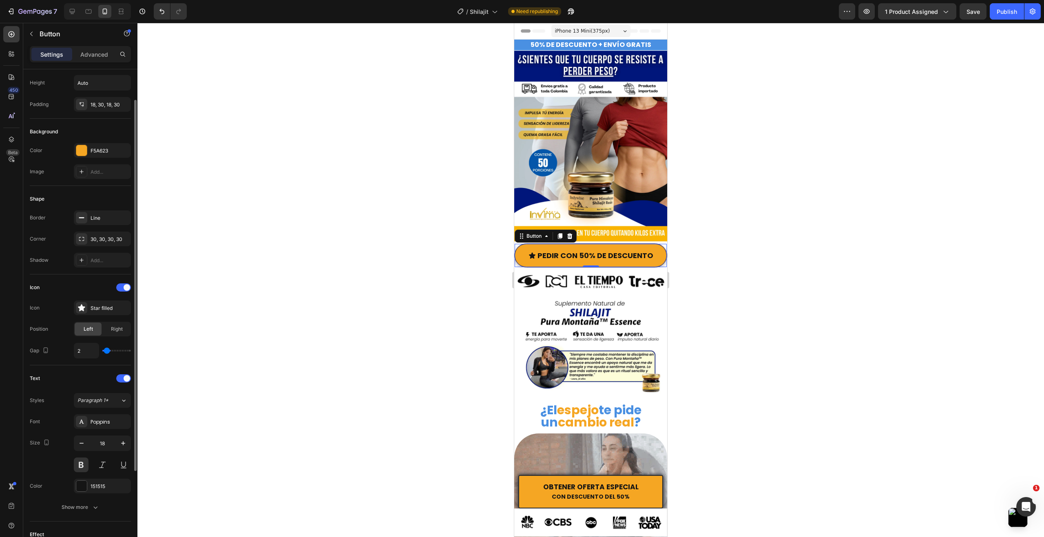
type input "1"
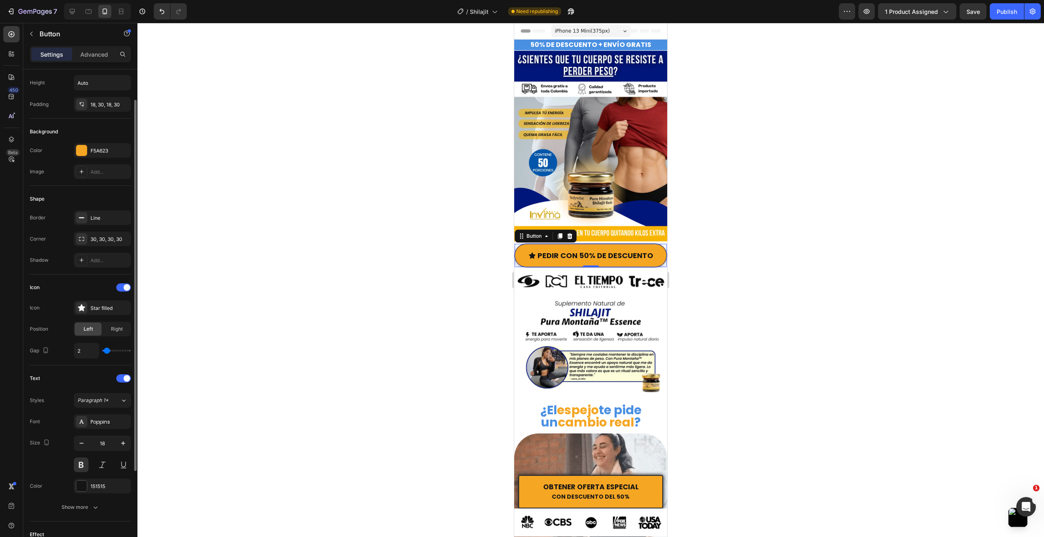
type input "1"
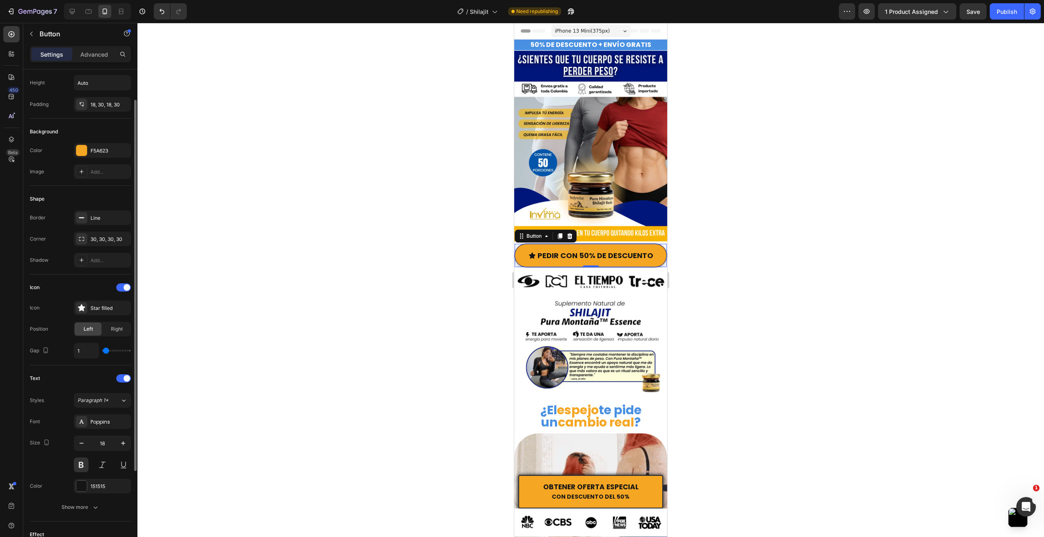
type input "0"
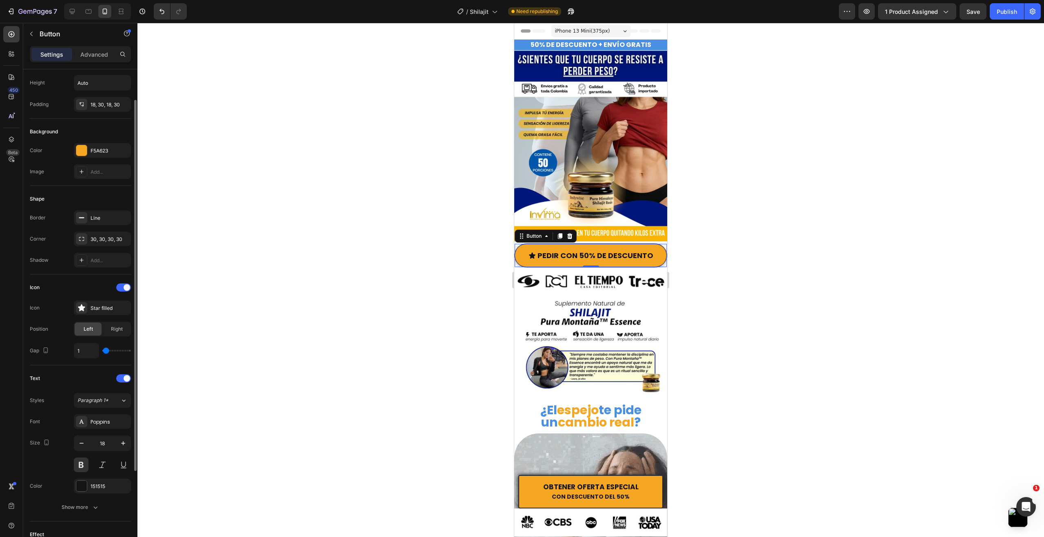
type input "0"
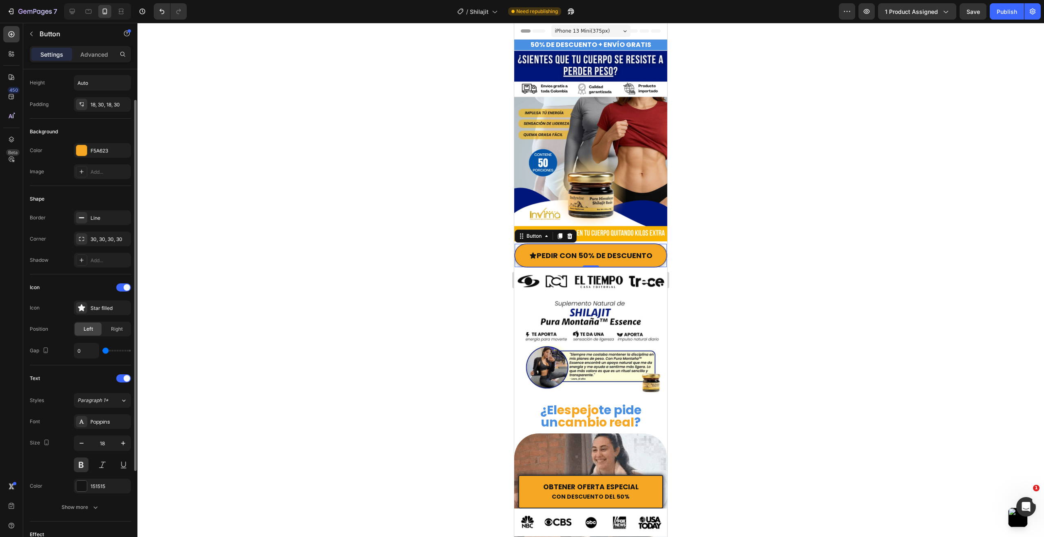
type input "1"
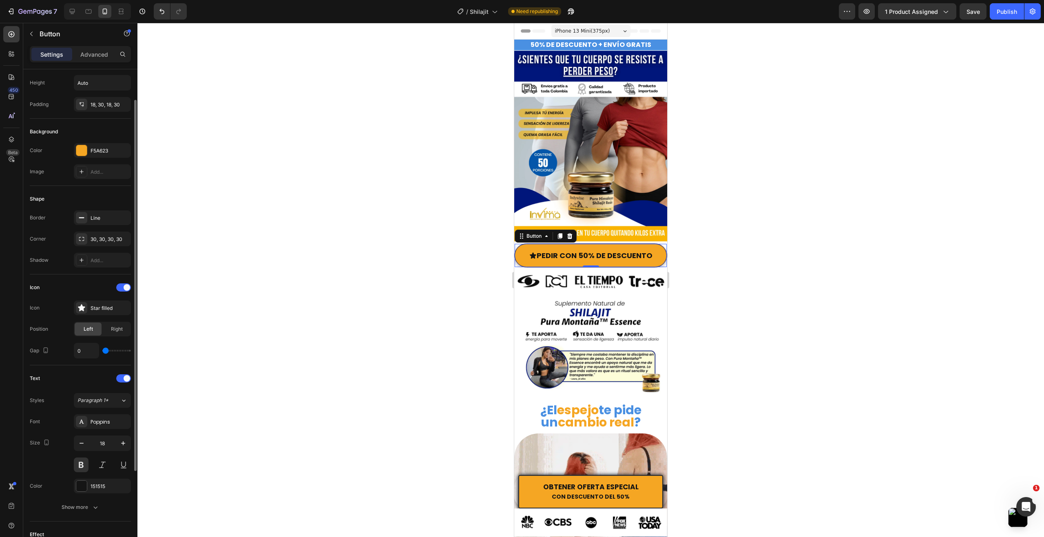
type input "1"
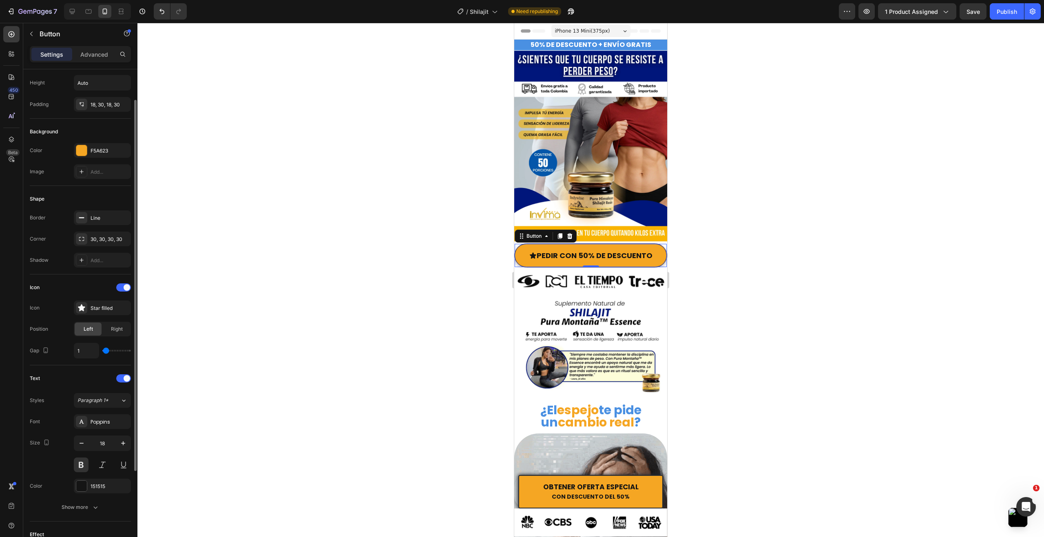
type input "2"
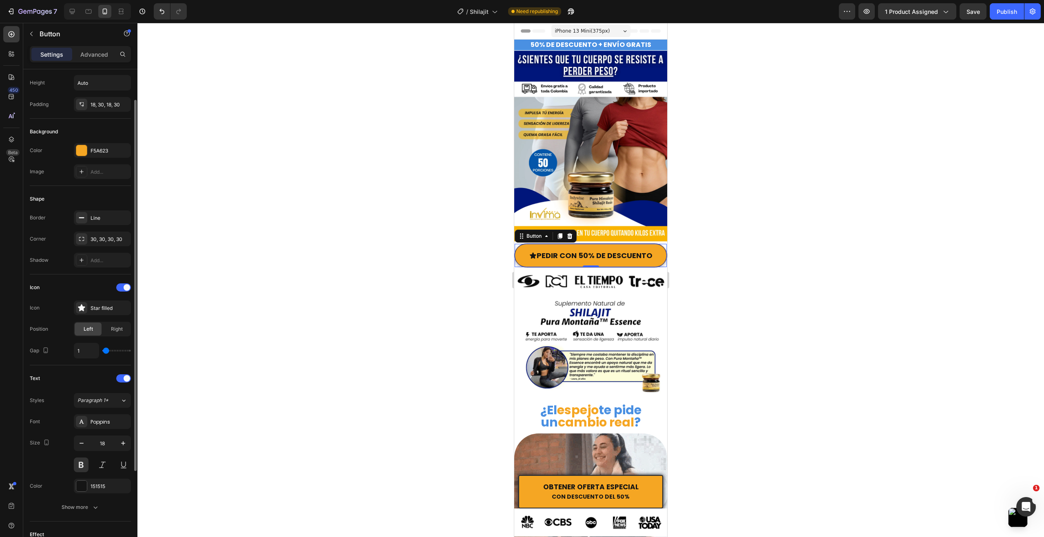
type input "2"
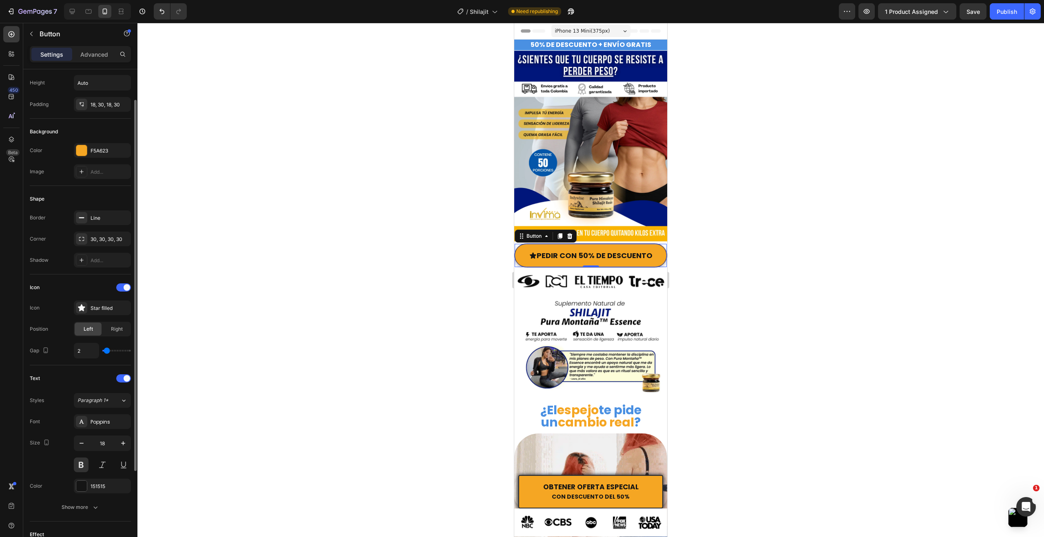
type input "3"
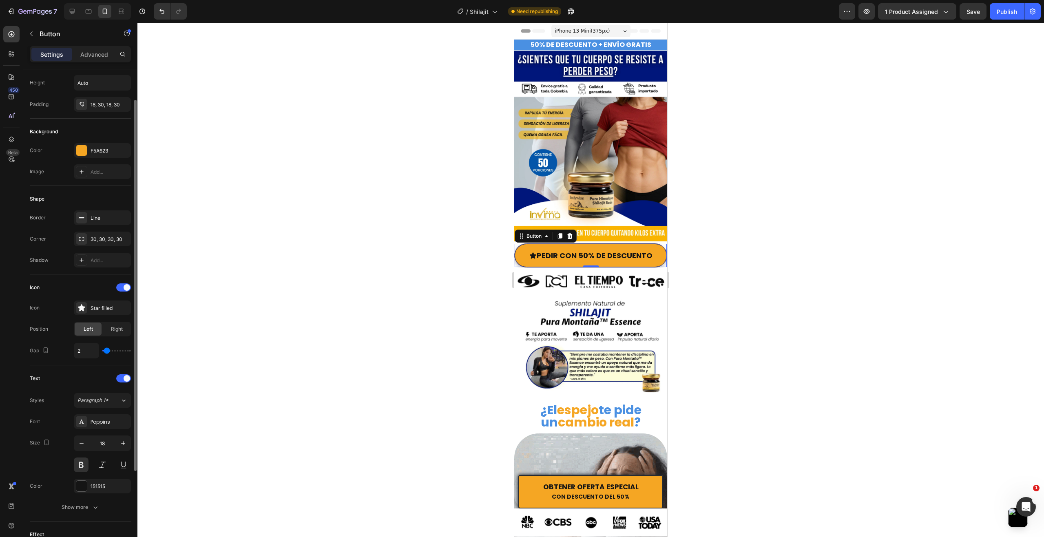
type input "3"
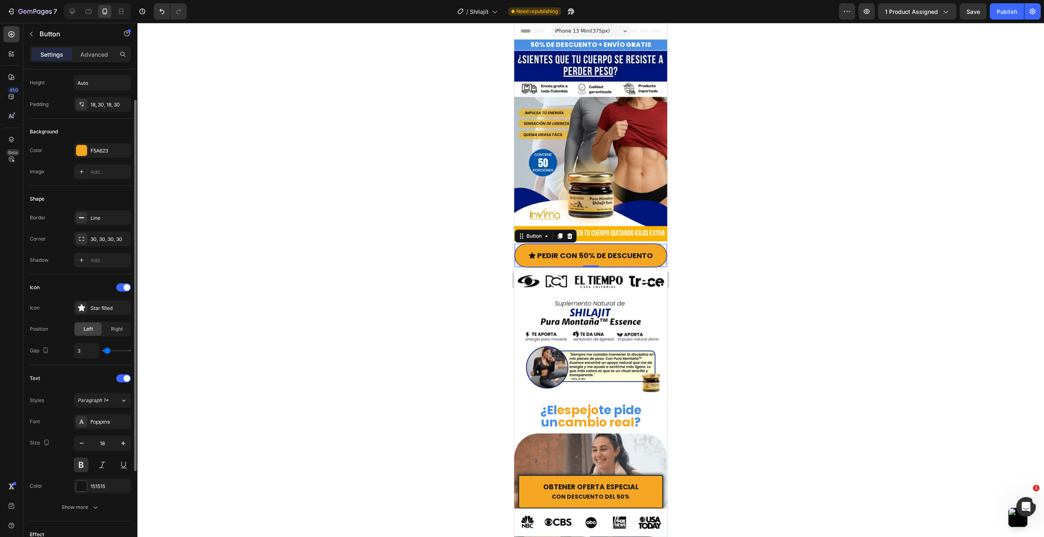
type input "2"
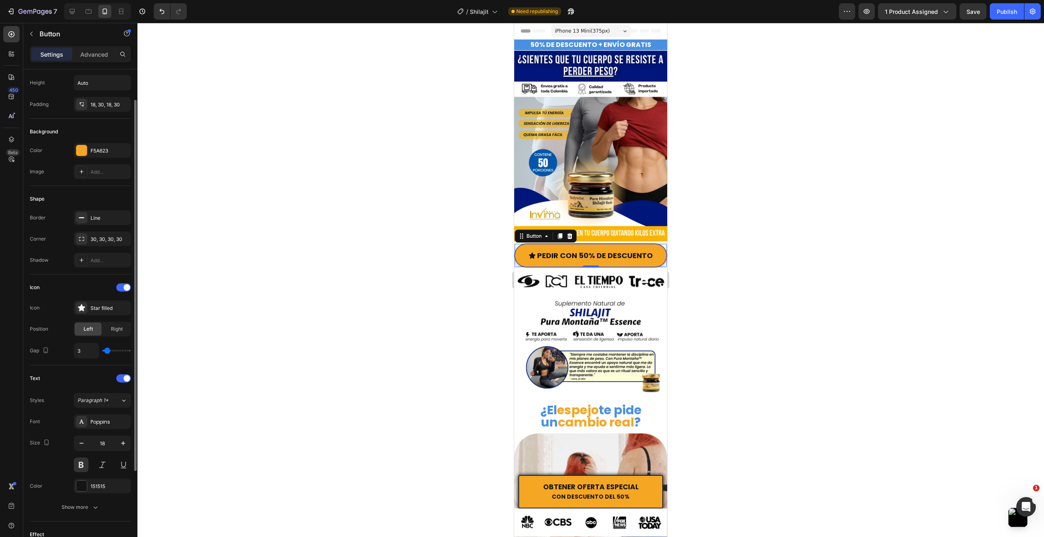
type input "2"
type input "1"
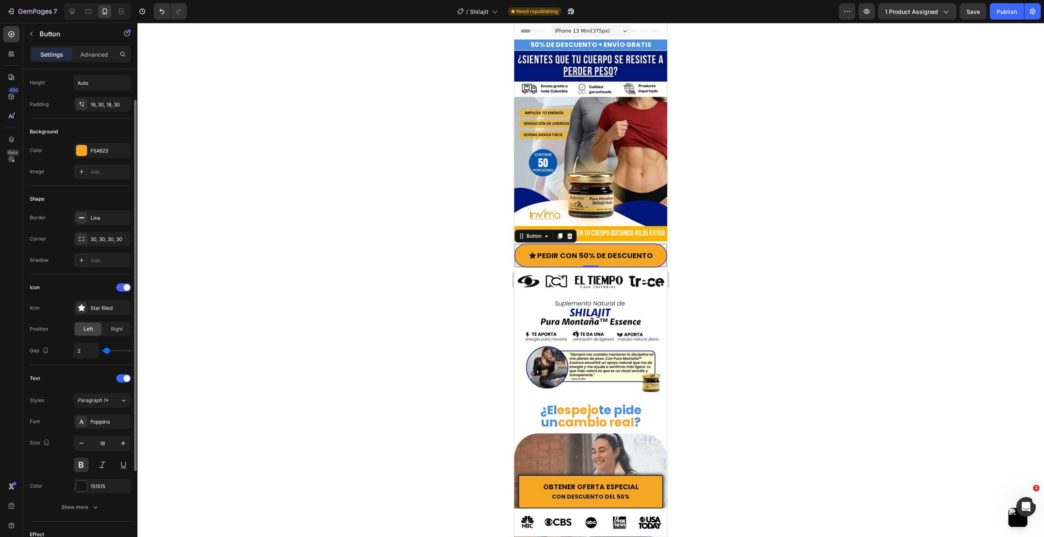
type input "1"
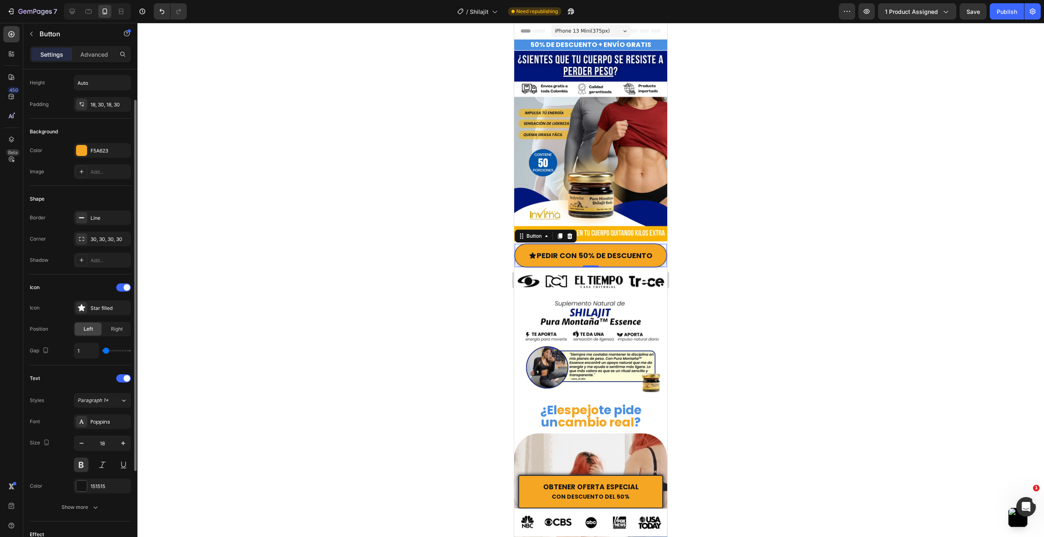
type input "2"
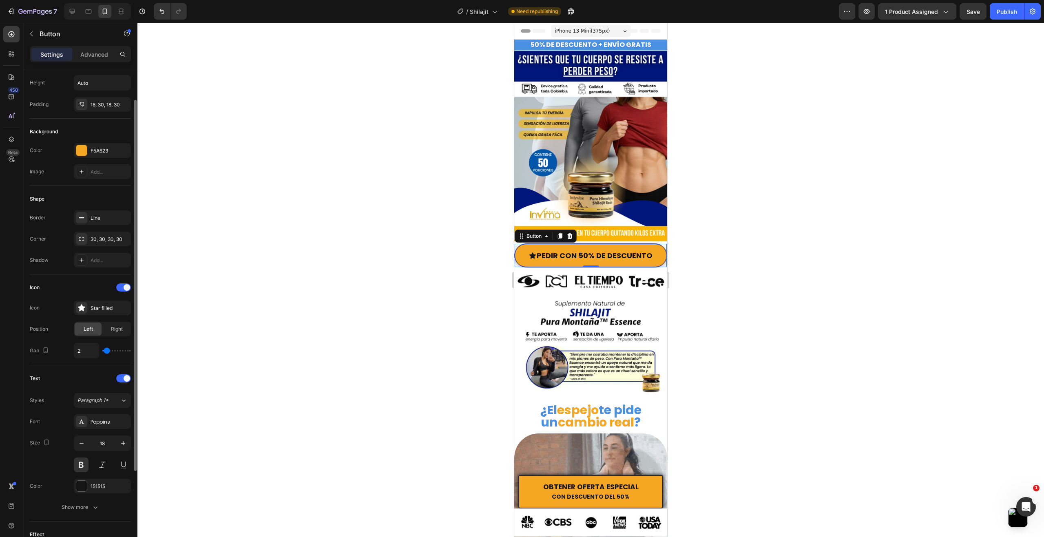
type input "3"
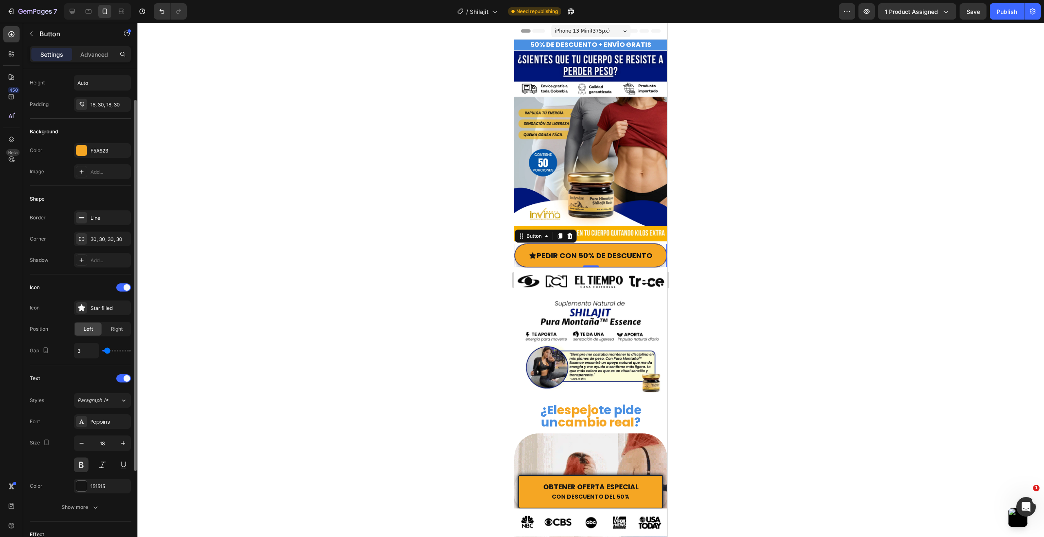
type input "4"
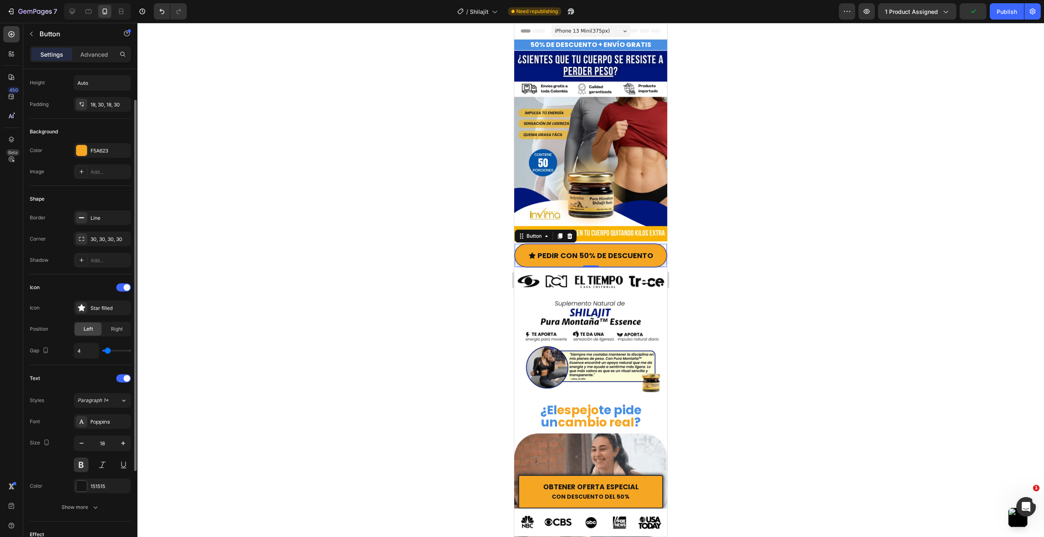
type input "4"
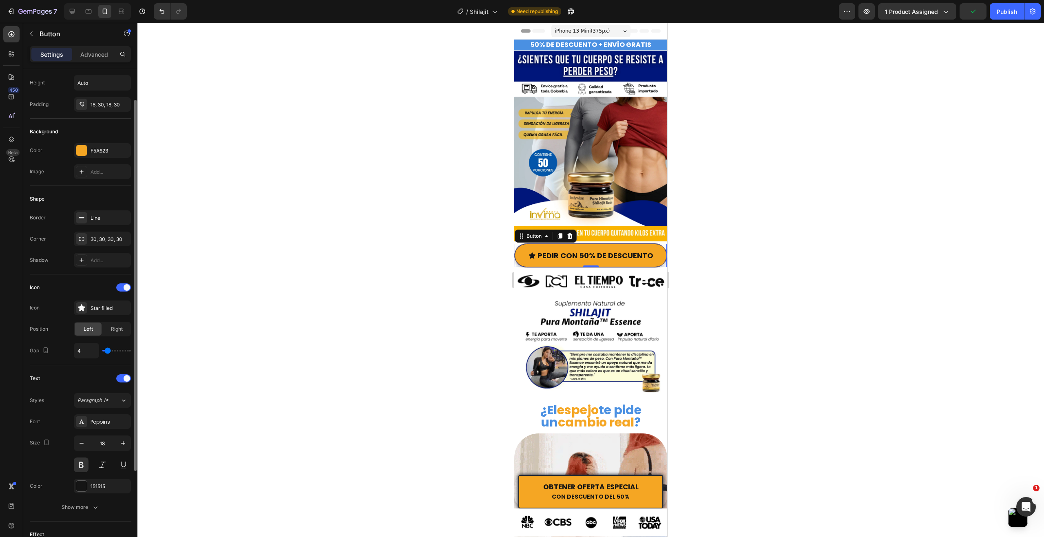
click at [108, 352] on input "range" at bounding box center [116, 351] width 29 height 2
click at [79, 308] on icon at bounding box center [81, 307] width 7 height 7
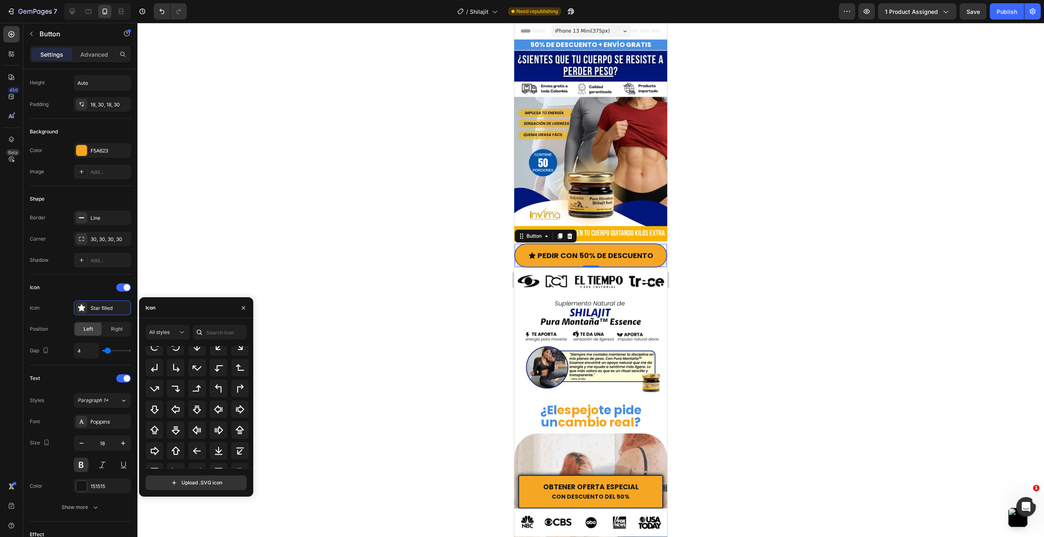
scroll to position [265, 0]
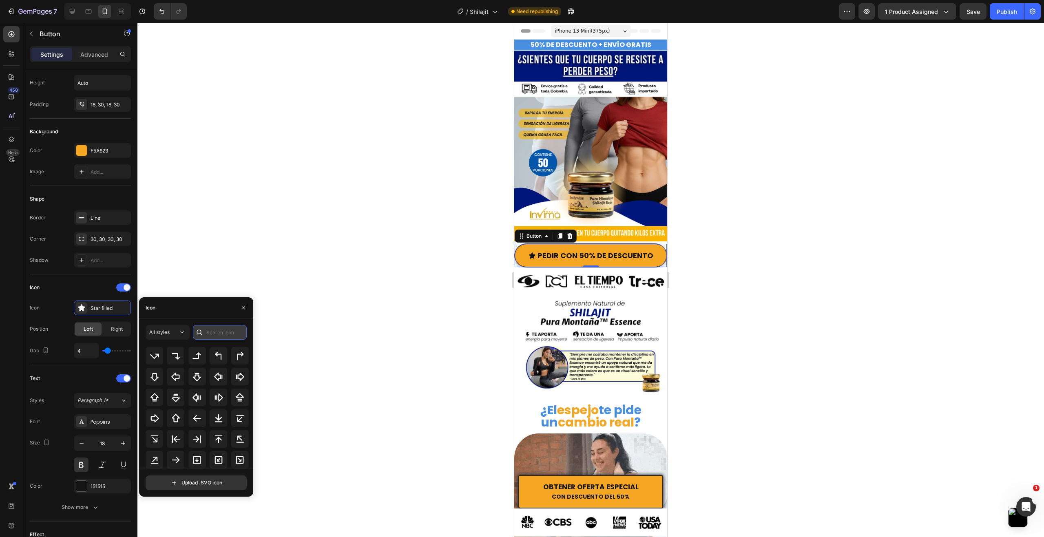
click at [216, 336] on input "text" at bounding box center [220, 332] width 54 height 15
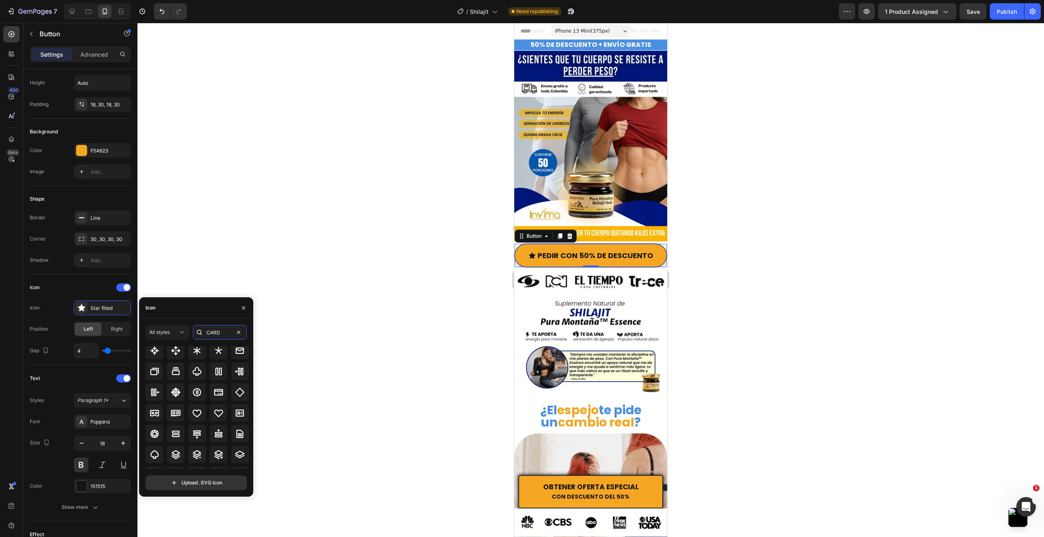
scroll to position [14, 0]
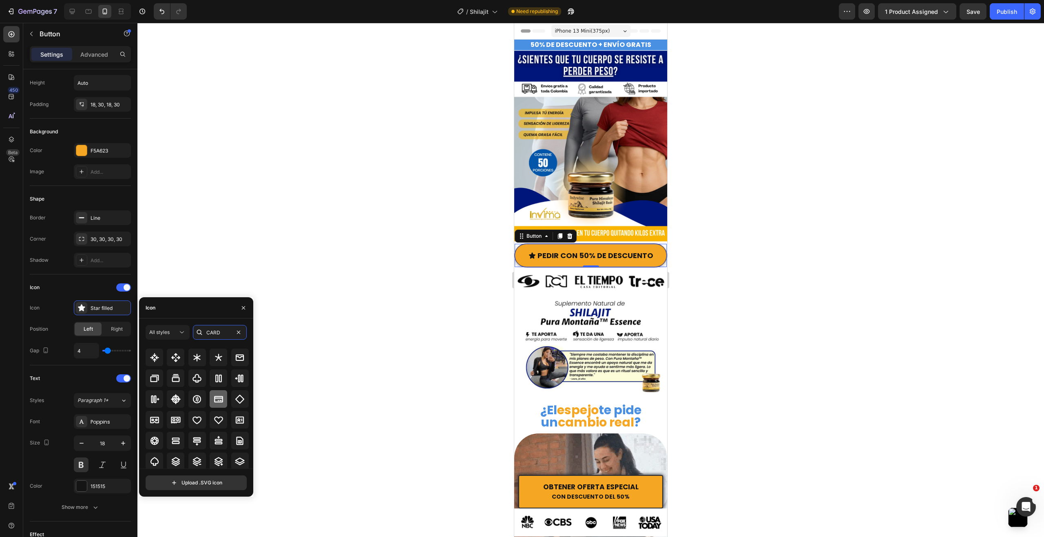
type input "CARD"
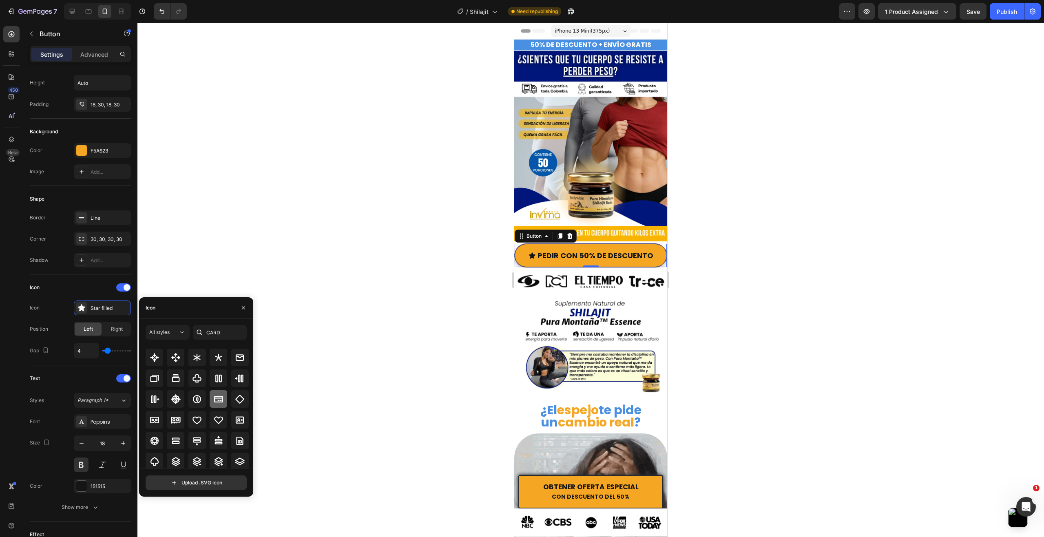
click at [216, 394] on icon at bounding box center [219, 399] width 10 height 10
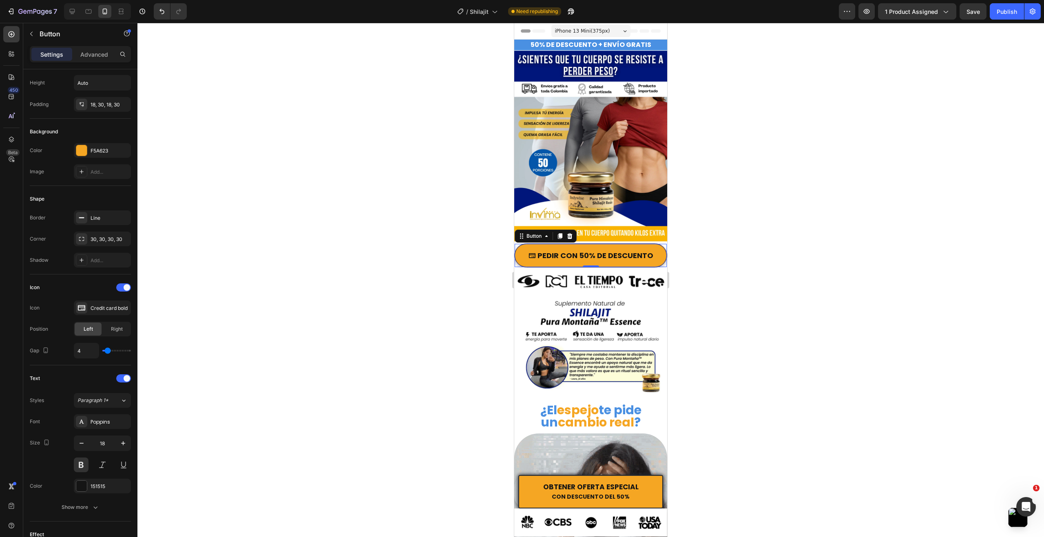
click at [338, 237] on div at bounding box center [590, 280] width 907 height 514
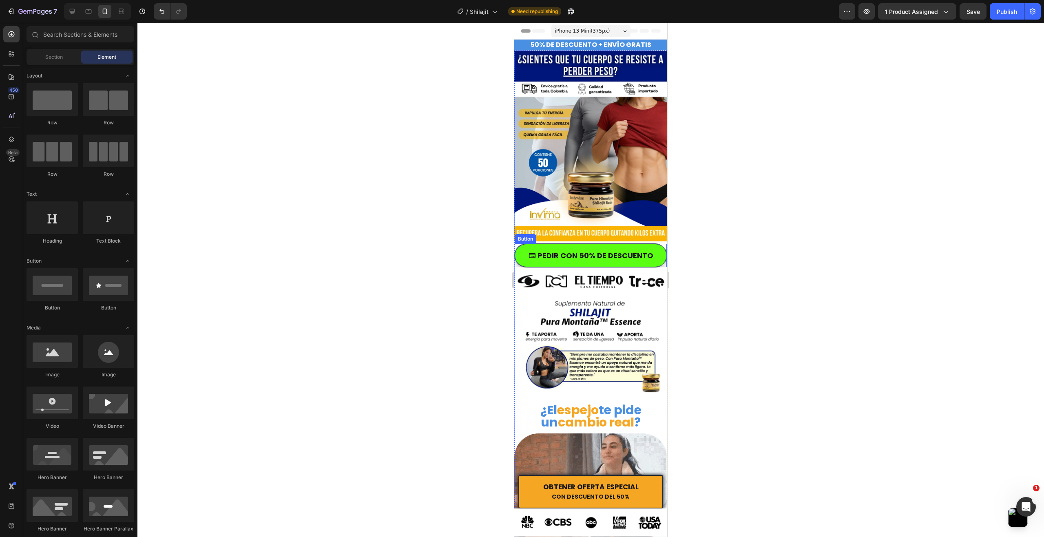
click at [531, 252] on icon "<p>PEDIR CON 50% DE DESCUENTO</p>" at bounding box center [532, 255] width 7 height 7
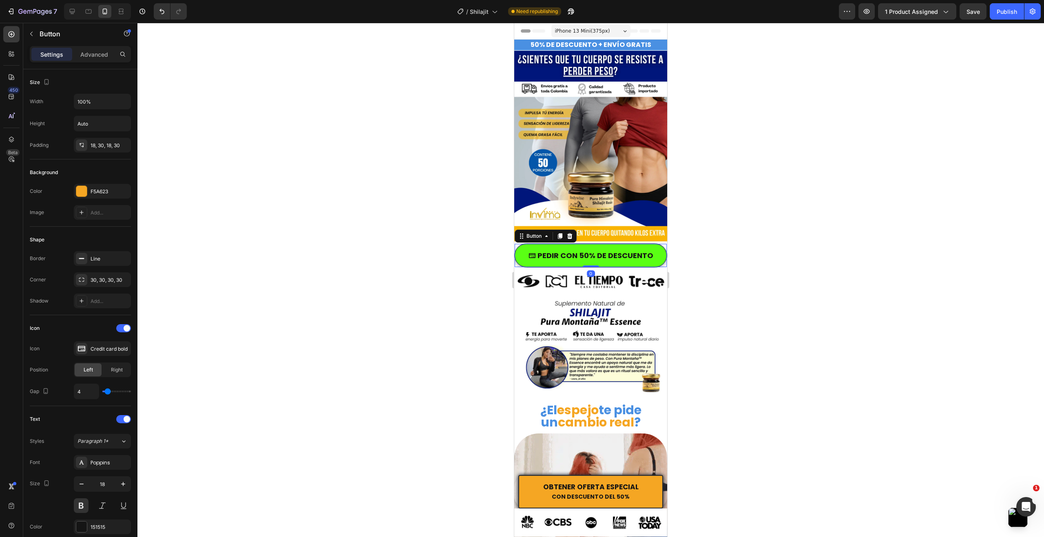
click at [531, 252] on icon "<p>PEDIR CON 50% DE DESCUENTO</p>" at bounding box center [532, 255] width 7 height 7
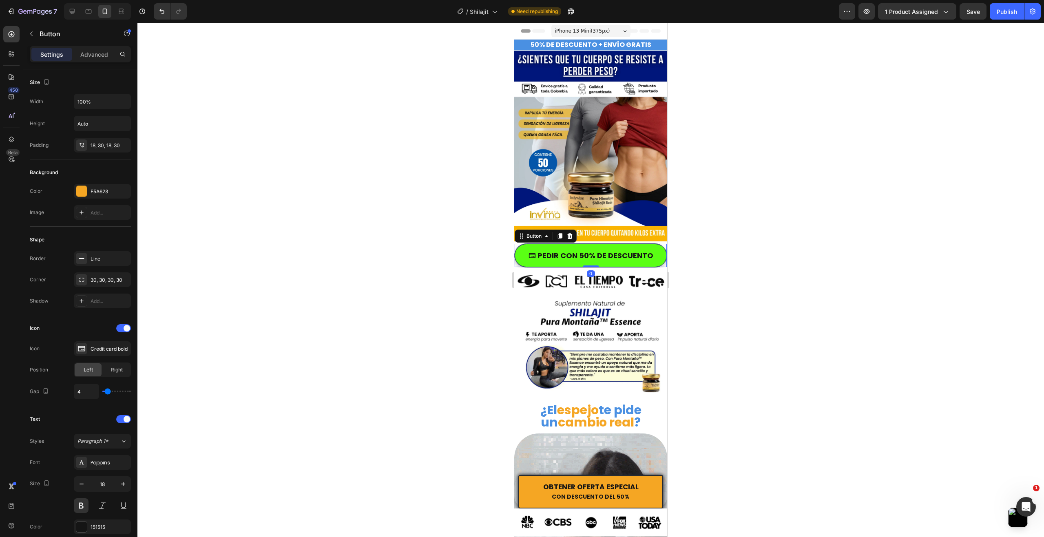
click at [531, 252] on icon "<p>PEDIR CON 50% DE DESCUENTO</p>" at bounding box center [532, 255] width 7 height 7
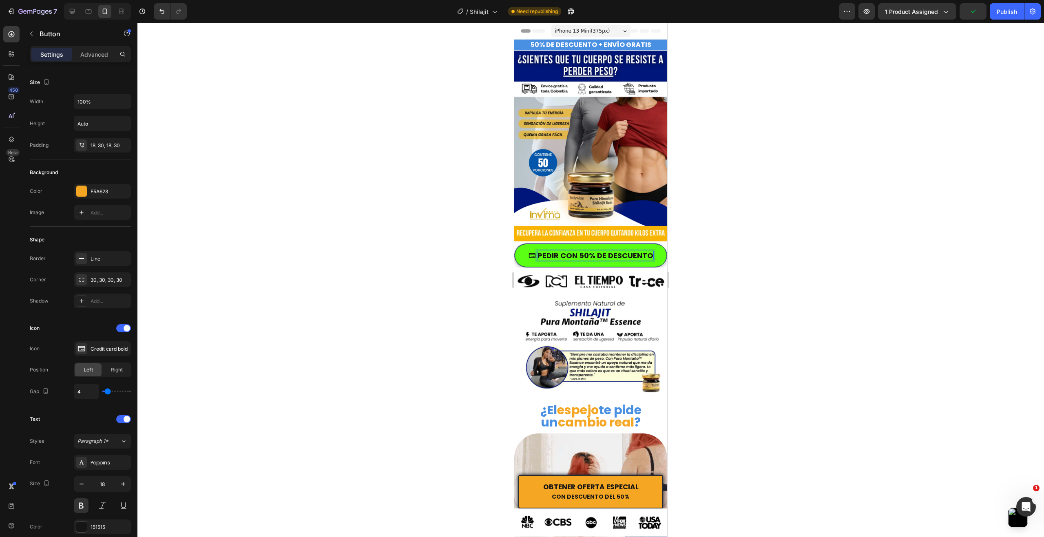
click at [538, 256] on p "PEDIR CON 50% DE DESCUENTO" at bounding box center [596, 255] width 116 height 9
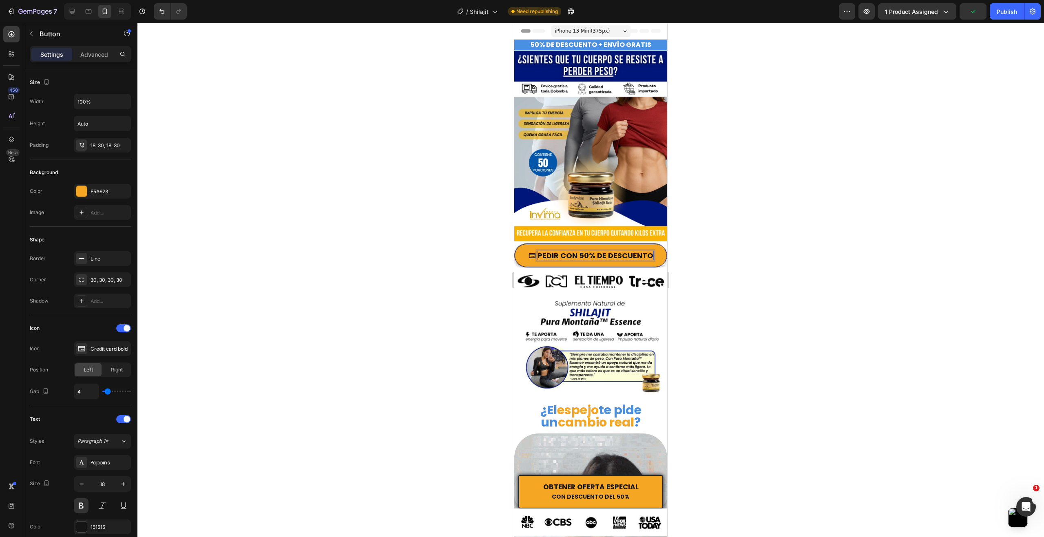
click at [473, 255] on div at bounding box center [590, 280] width 907 height 514
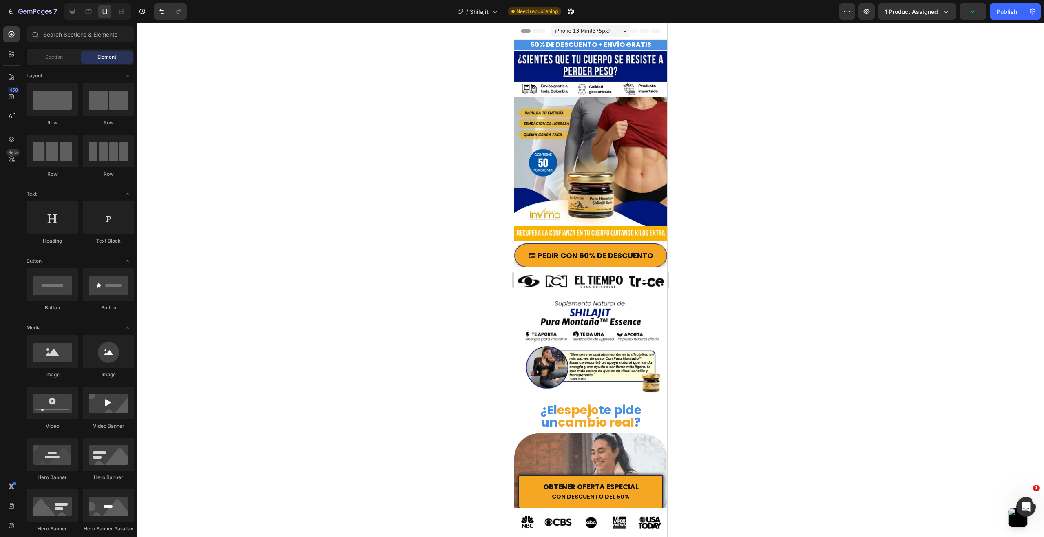
click at [473, 255] on div at bounding box center [590, 280] width 907 height 514
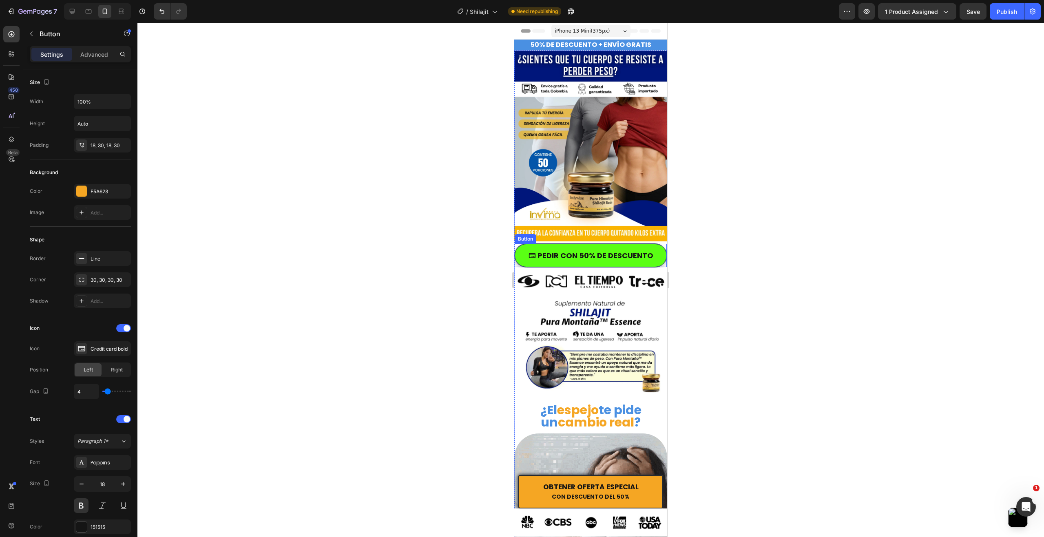
click at [531, 263] on button "PEDIR CON 50% DE DESCUENTO" at bounding box center [591, 256] width 152 height 24
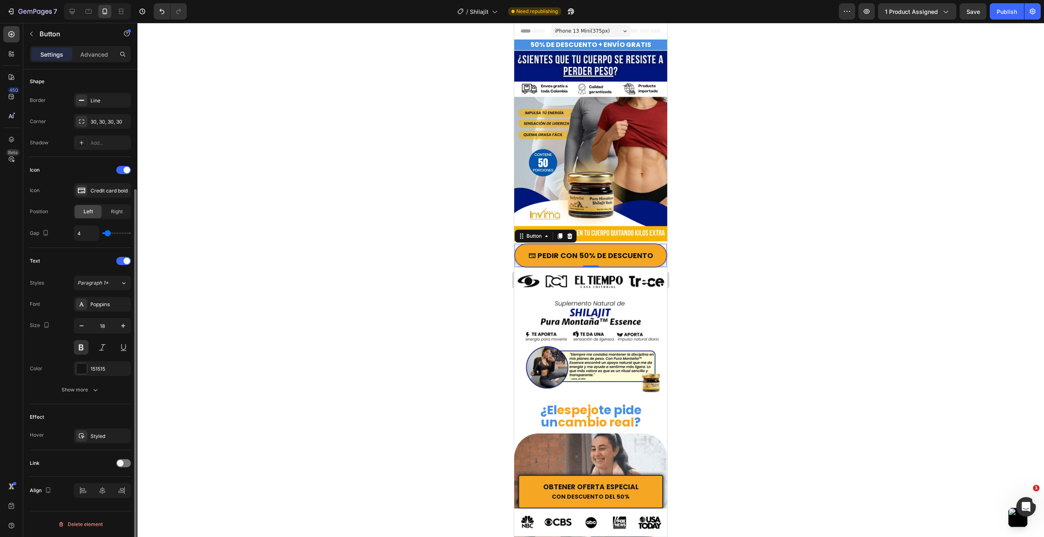
scroll to position [0, 0]
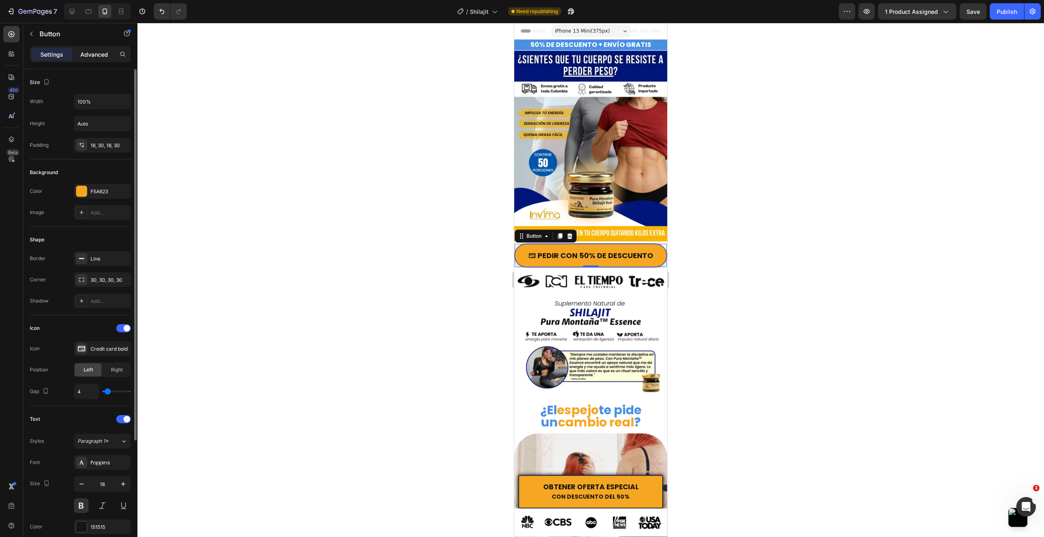
click at [99, 54] on p "Advanced" at bounding box center [94, 54] width 28 height 9
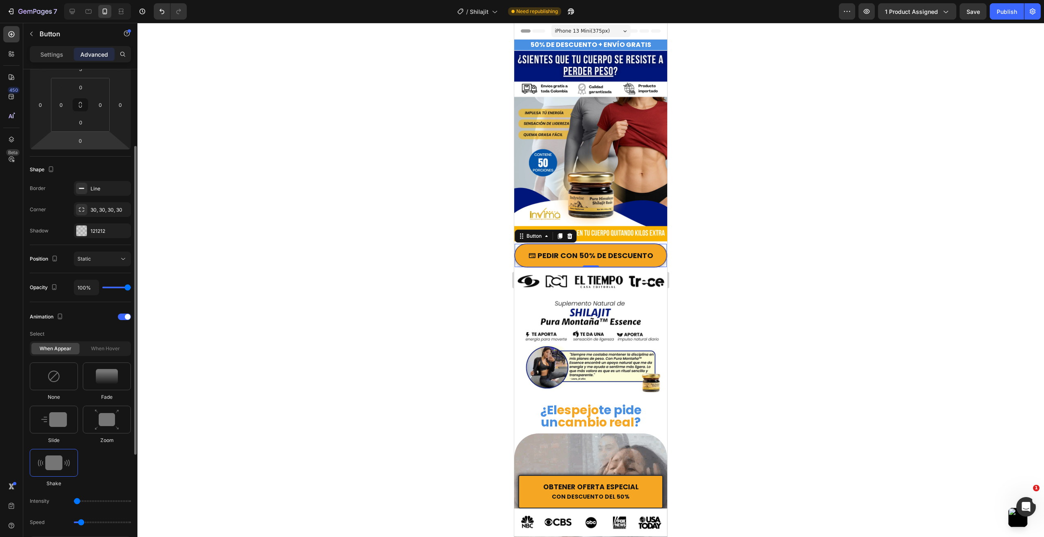
scroll to position [290, 0]
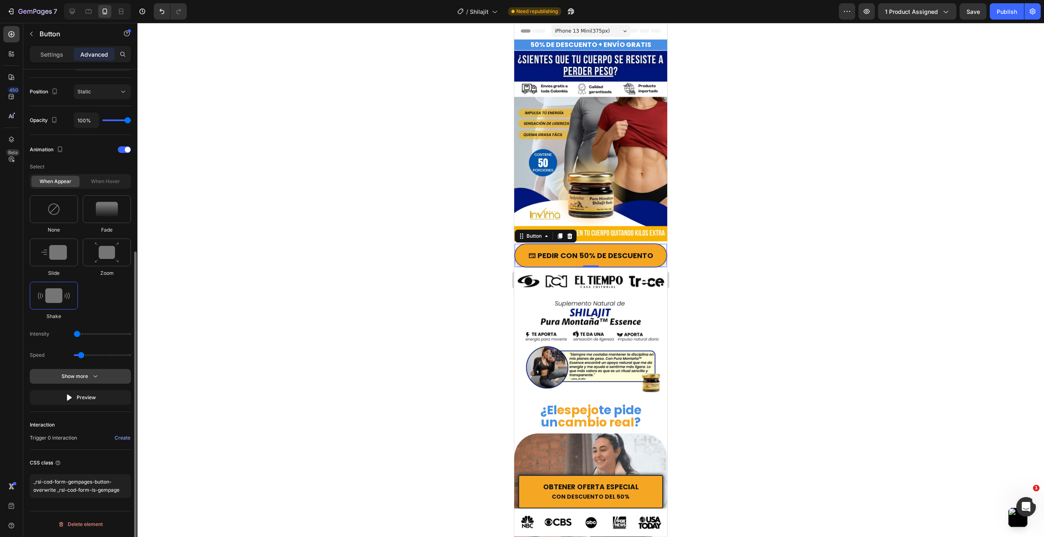
click at [100, 378] on button "Show more" at bounding box center [80, 376] width 101 height 15
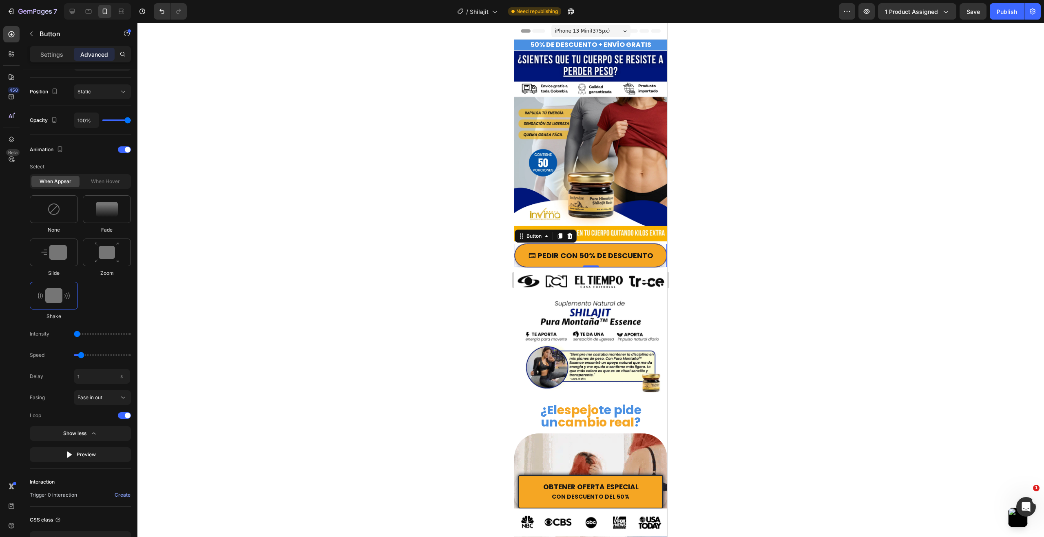
click at [770, 180] on div at bounding box center [590, 280] width 907 height 514
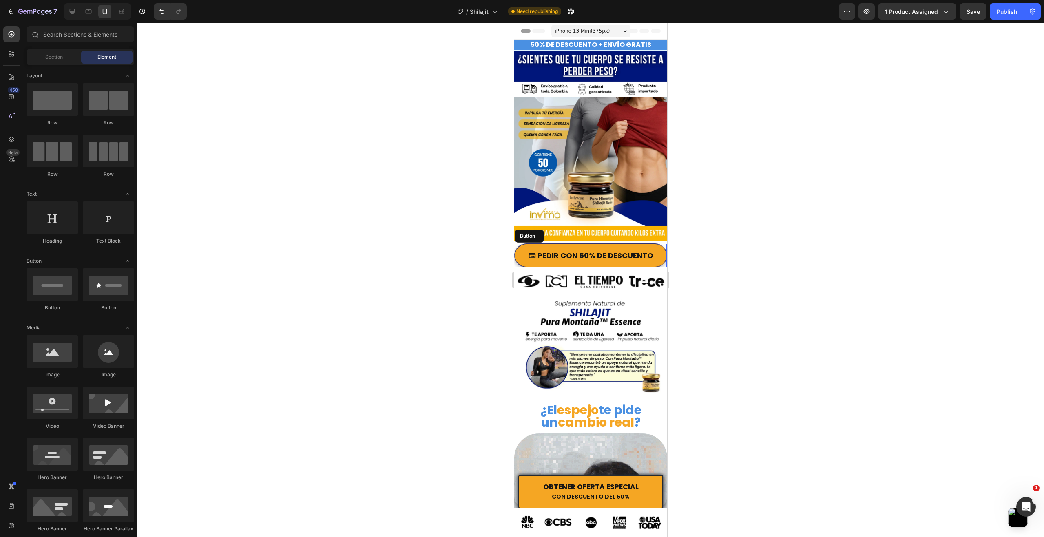
click at [770, 180] on div at bounding box center [590, 280] width 907 height 514
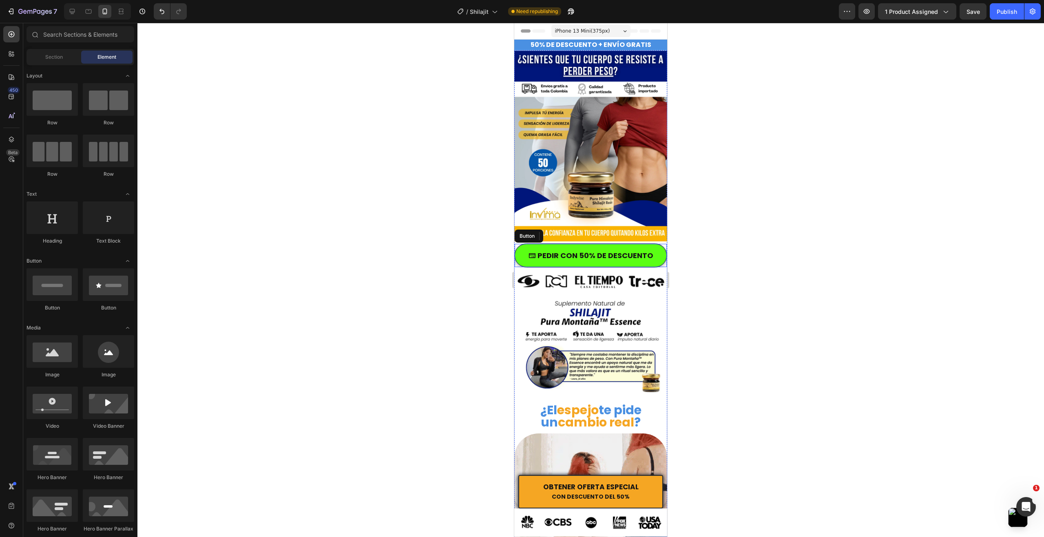
click at [530, 254] on icon "<p>PEDIR CON 50% DE DESCUENTO</p>" at bounding box center [532, 255] width 7 height 5
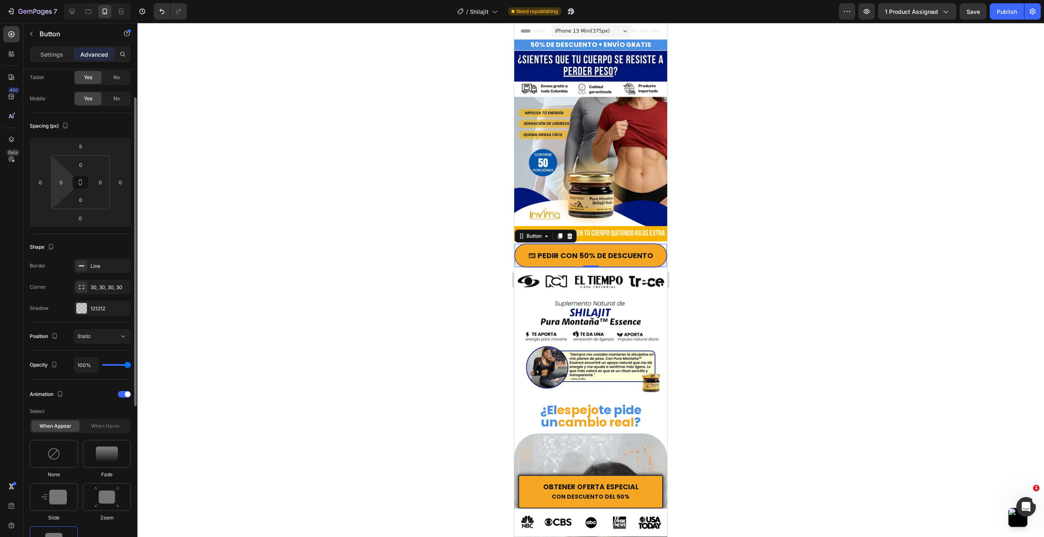
scroll to position [0, 0]
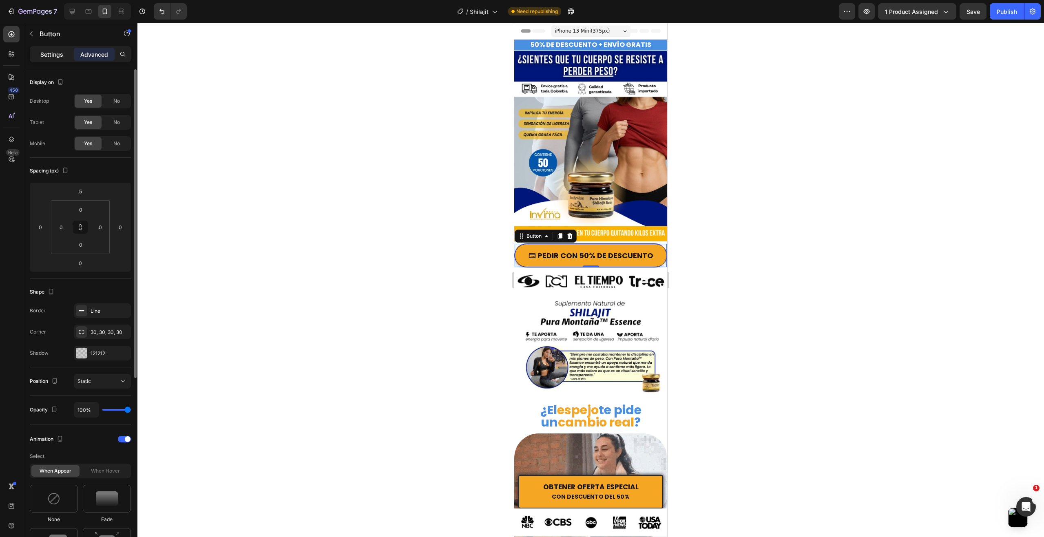
click at [59, 53] on p "Settings" at bounding box center [51, 54] width 23 height 9
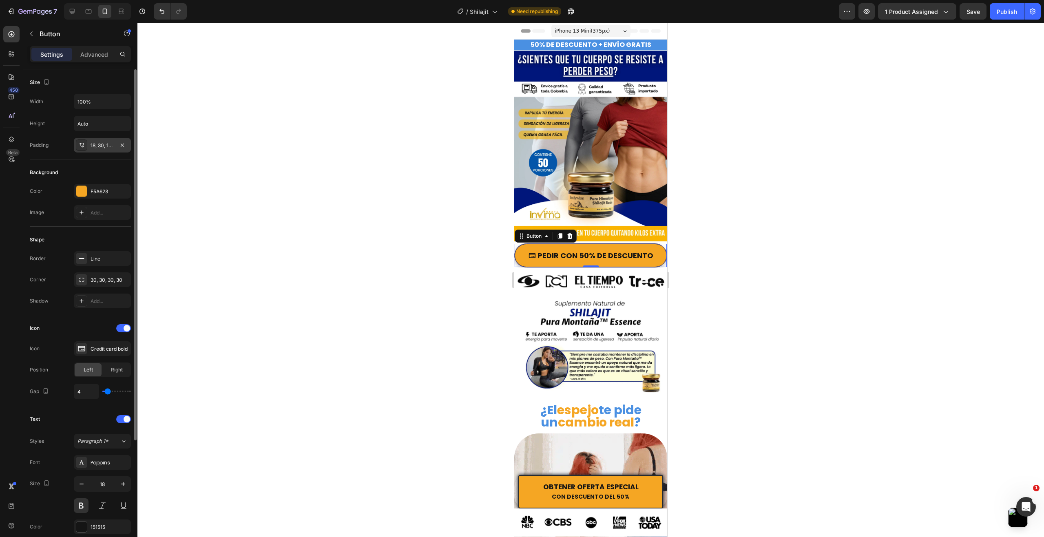
scroll to position [41, 0]
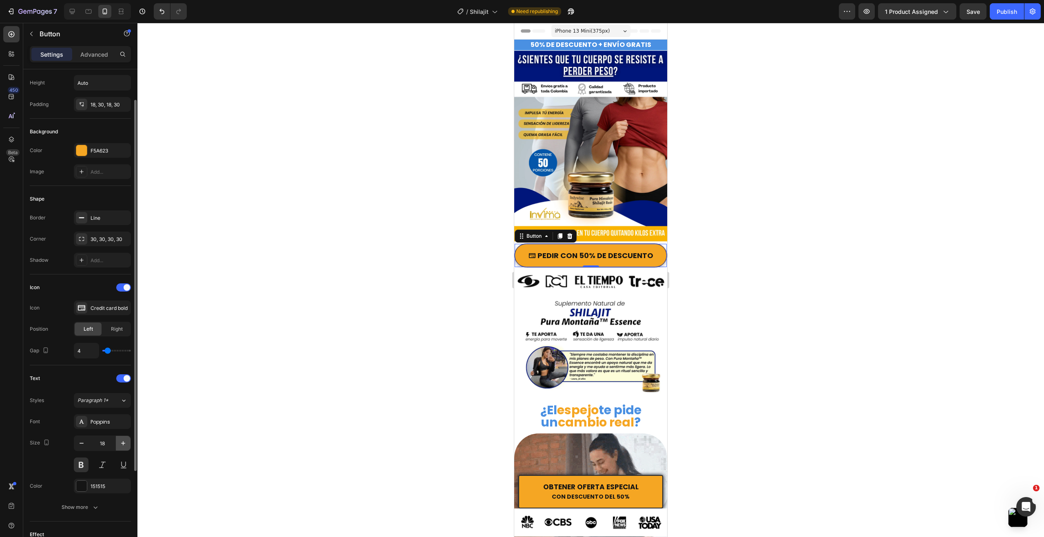
click at [124, 440] on icon "button" at bounding box center [123, 443] width 8 height 8
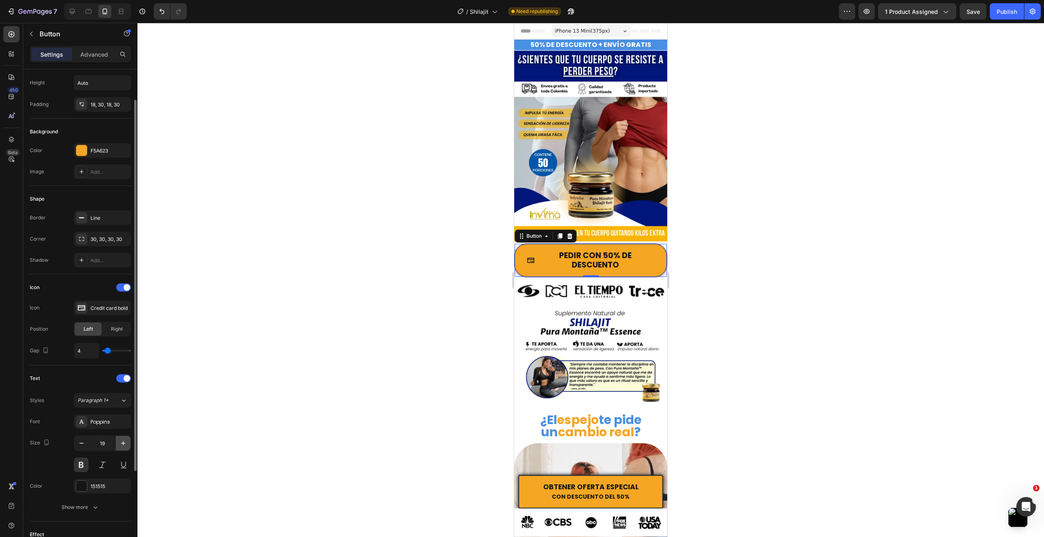
click at [124, 440] on icon "button" at bounding box center [123, 443] width 8 height 8
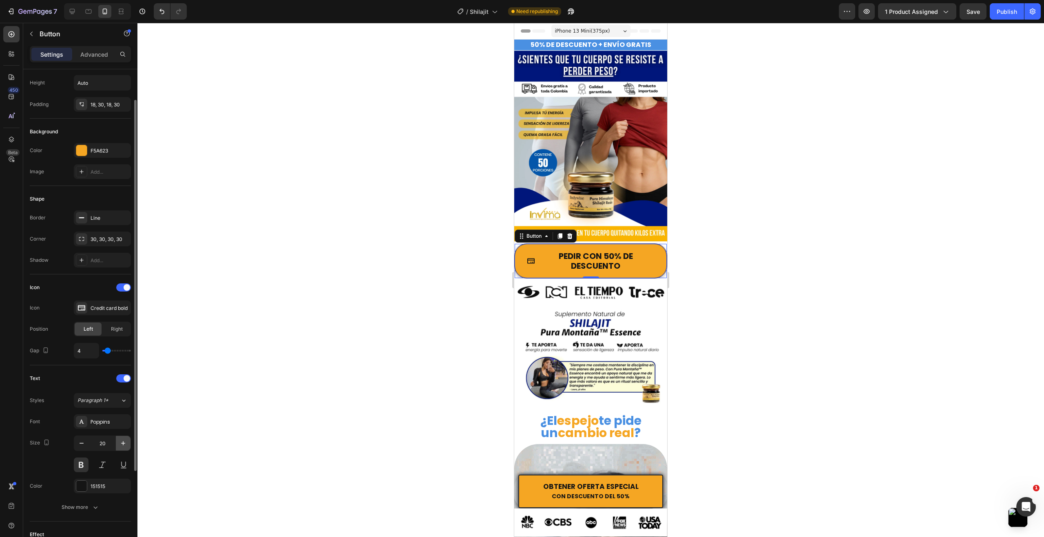
click at [124, 440] on icon "button" at bounding box center [123, 443] width 8 height 8
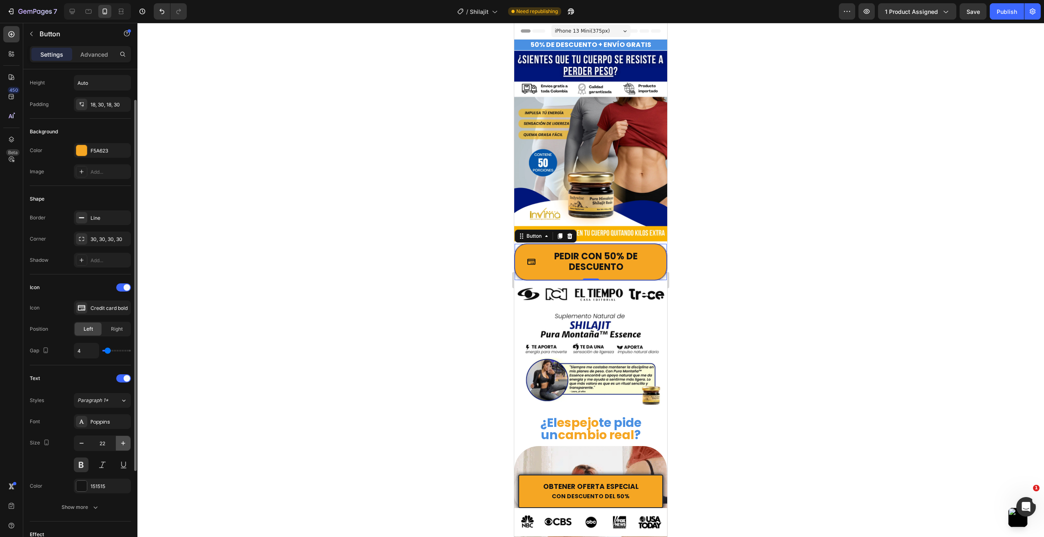
click at [124, 440] on icon "button" at bounding box center [123, 443] width 8 height 8
type input "23"
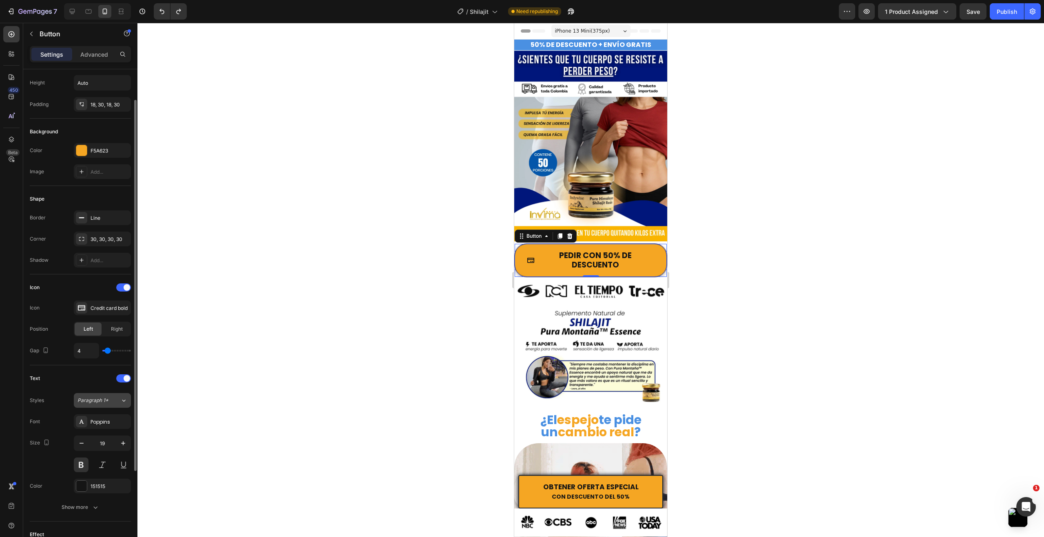
type input "18"
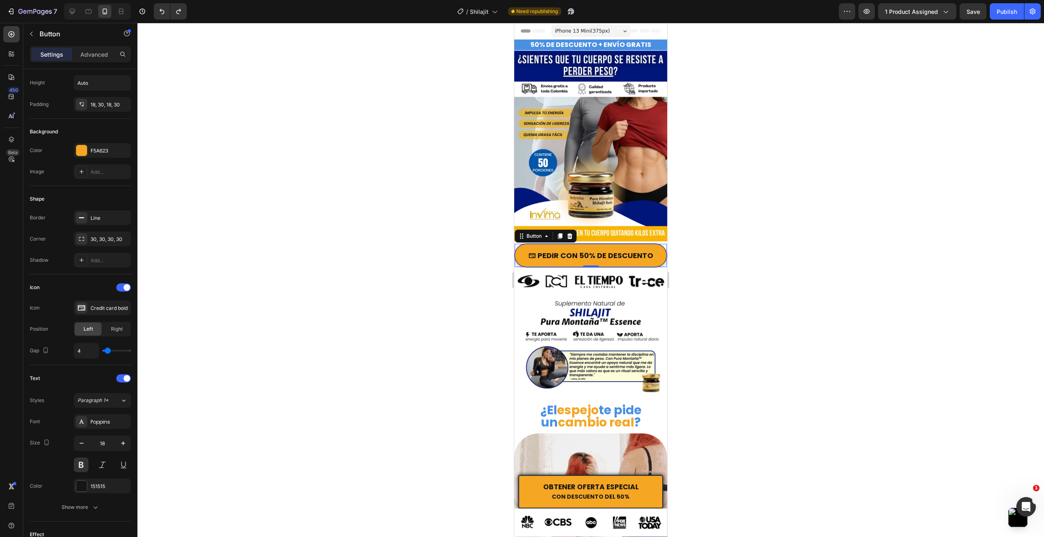
click at [351, 320] on div at bounding box center [590, 280] width 907 height 514
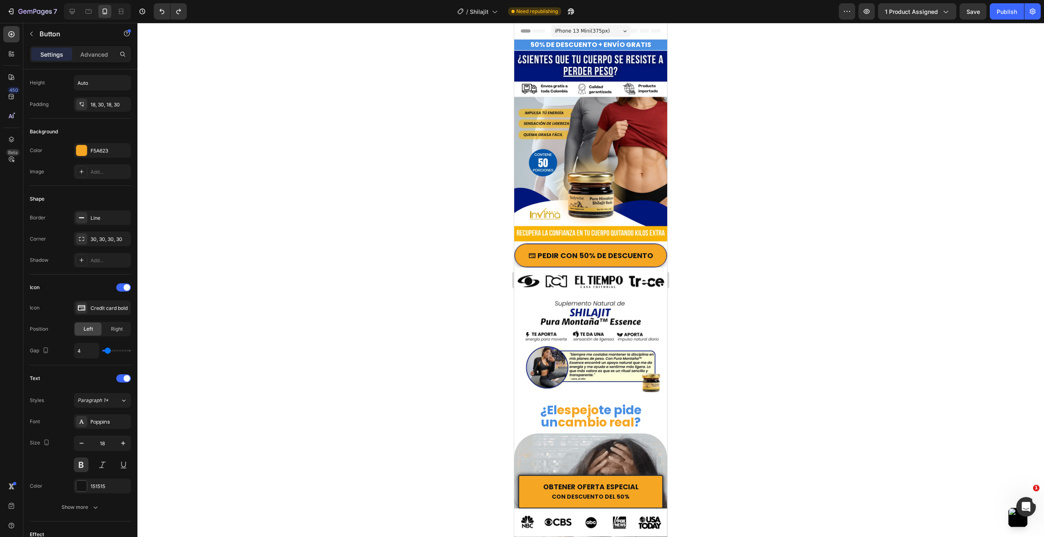
click at [351, 320] on div at bounding box center [590, 280] width 907 height 514
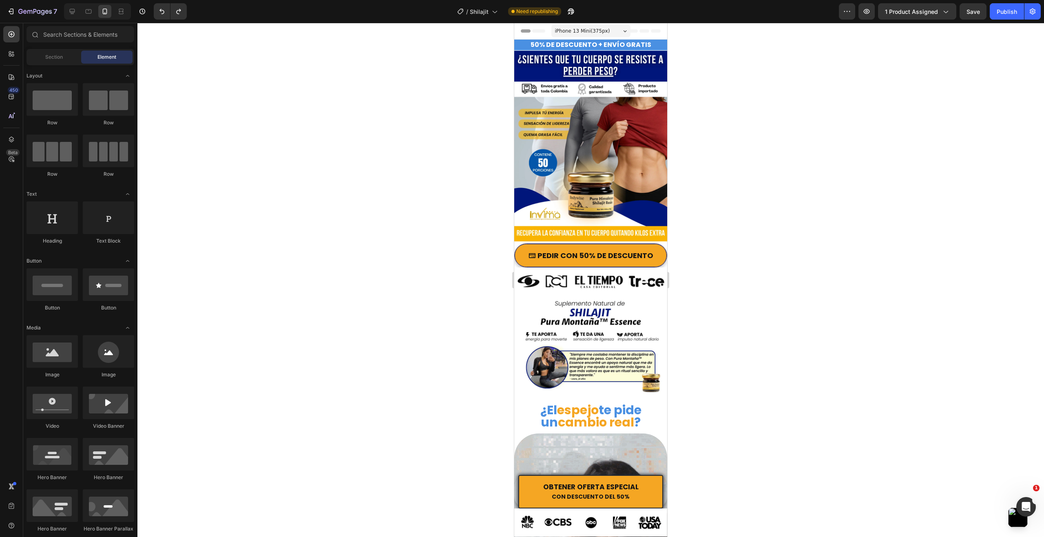
click at [401, 299] on div at bounding box center [590, 280] width 907 height 514
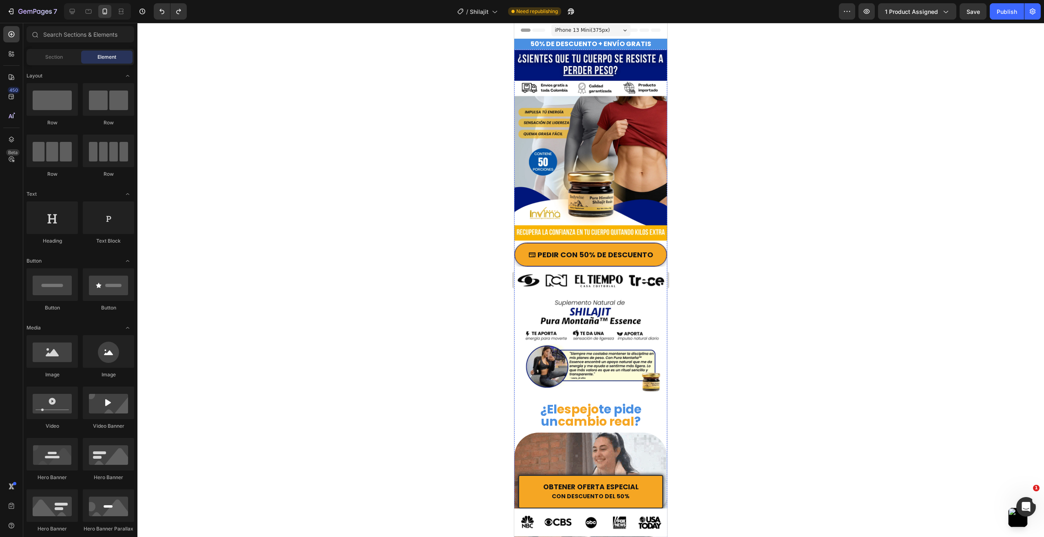
scroll to position [0, 0]
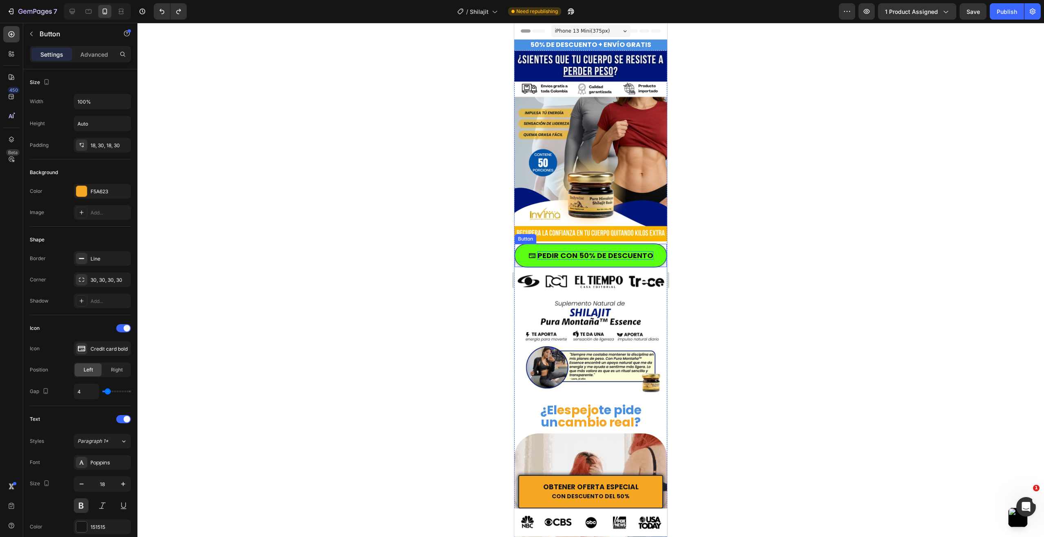
click at [593, 253] on p "PEDIR CON 50% DE DESCUENTO" at bounding box center [596, 255] width 116 height 9
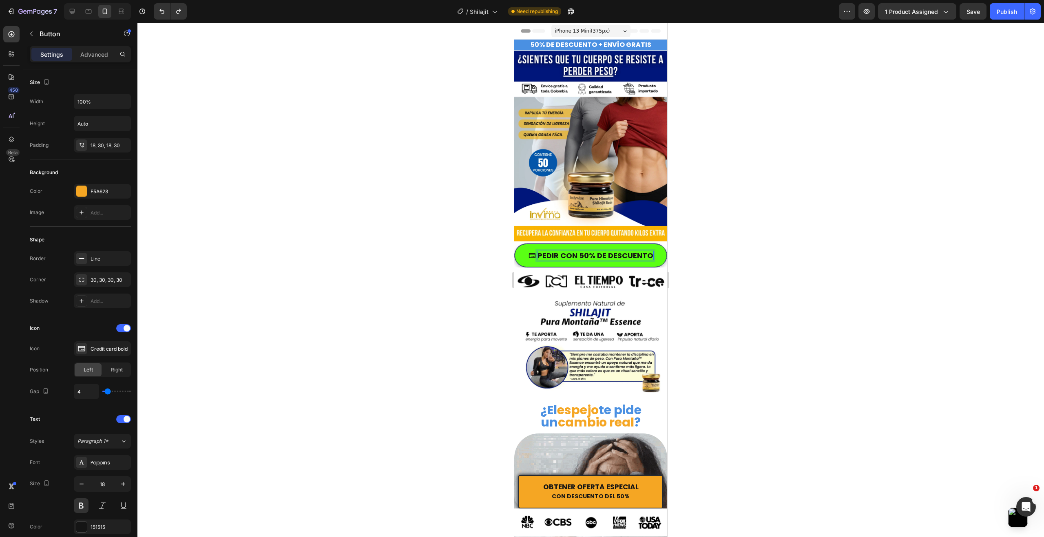
click at [640, 257] on p "PEDIR CON 50% DE DESCUENTO" at bounding box center [596, 255] width 116 height 9
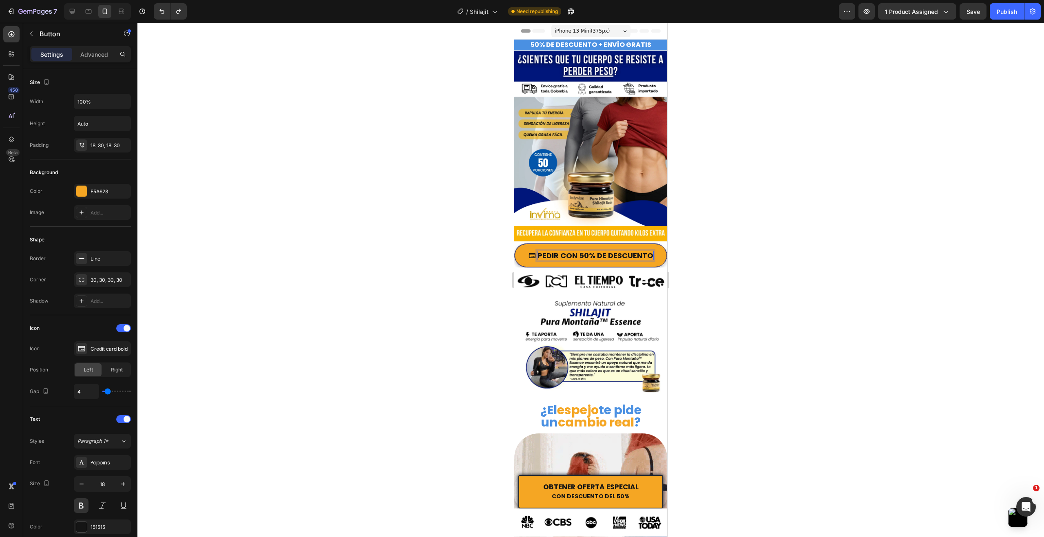
click at [746, 252] on div at bounding box center [590, 280] width 907 height 514
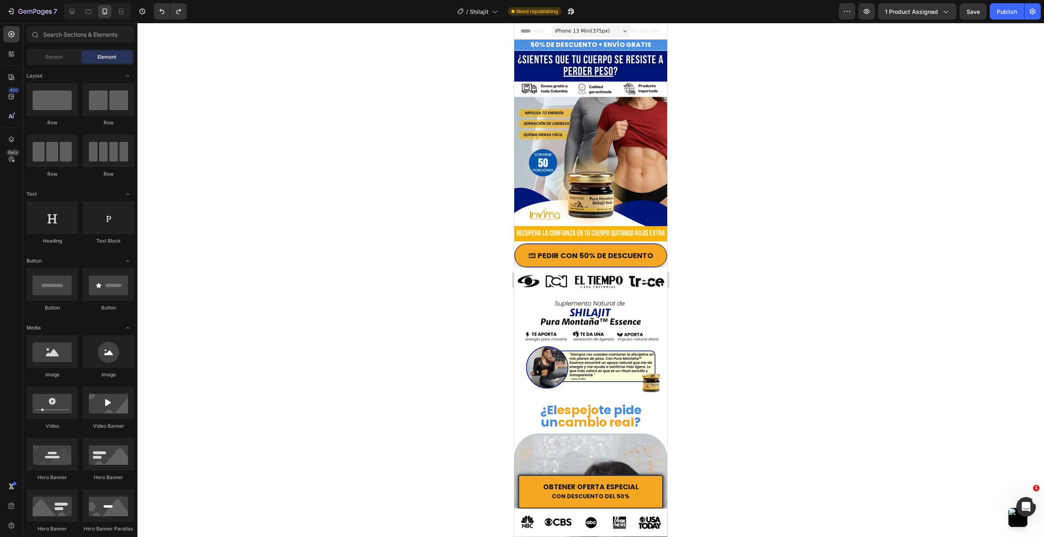
click at [746, 252] on div at bounding box center [590, 280] width 907 height 514
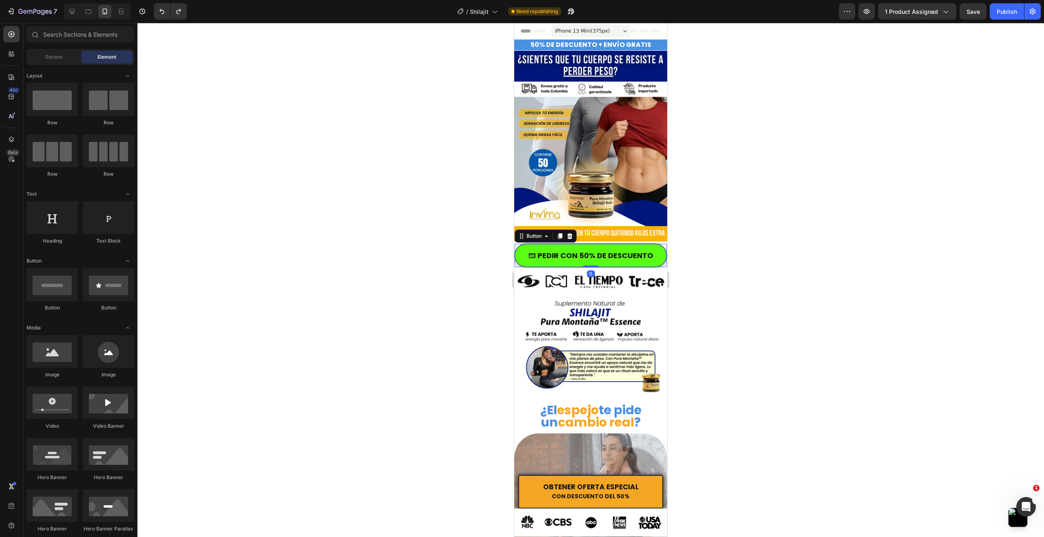
click at [531, 256] on icon "<p>PEDIR CON 50% DE DESCUENTO</p>" at bounding box center [532, 255] width 7 height 7
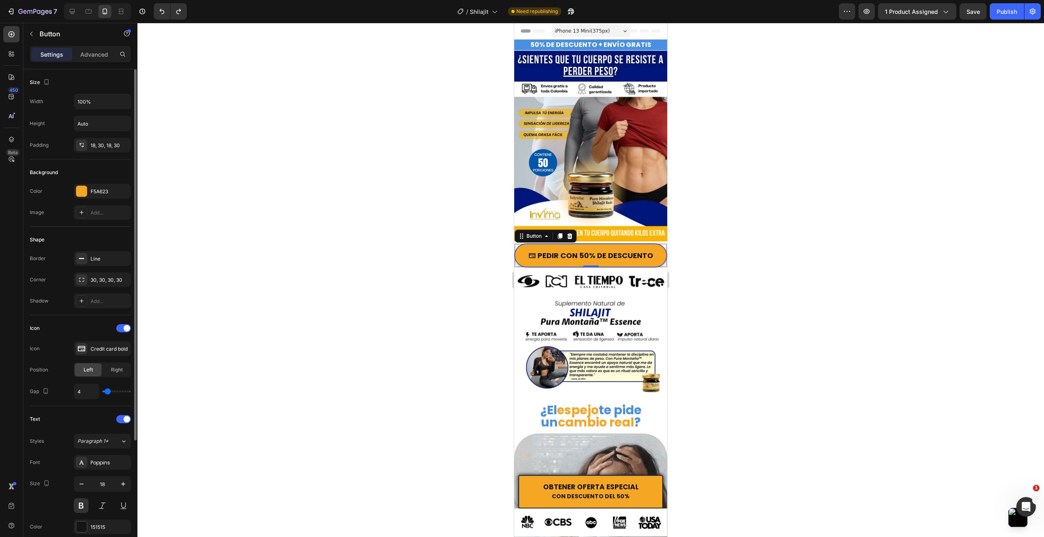
type input "6"
click at [107, 392] on input "range" at bounding box center [116, 392] width 29 height 2
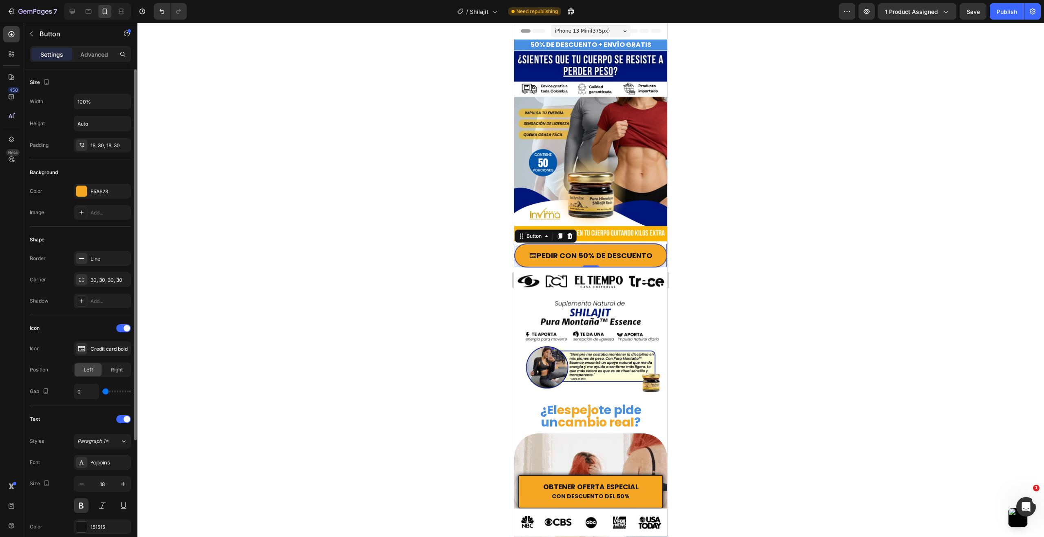
drag, startPoint x: 110, startPoint y: 392, endPoint x: 106, endPoint y: 396, distance: 5.8
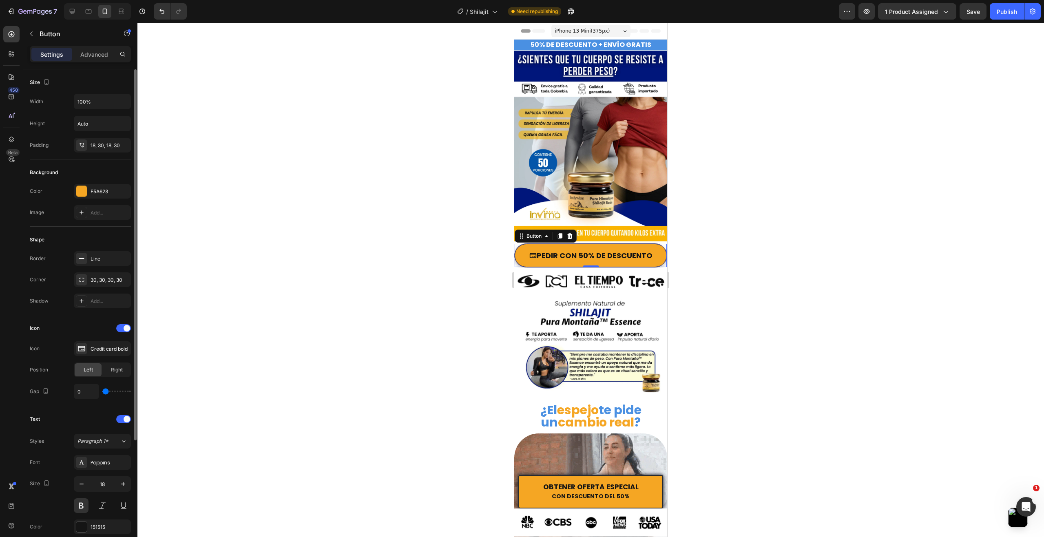
click at [106, 392] on input "range" at bounding box center [116, 392] width 29 height 2
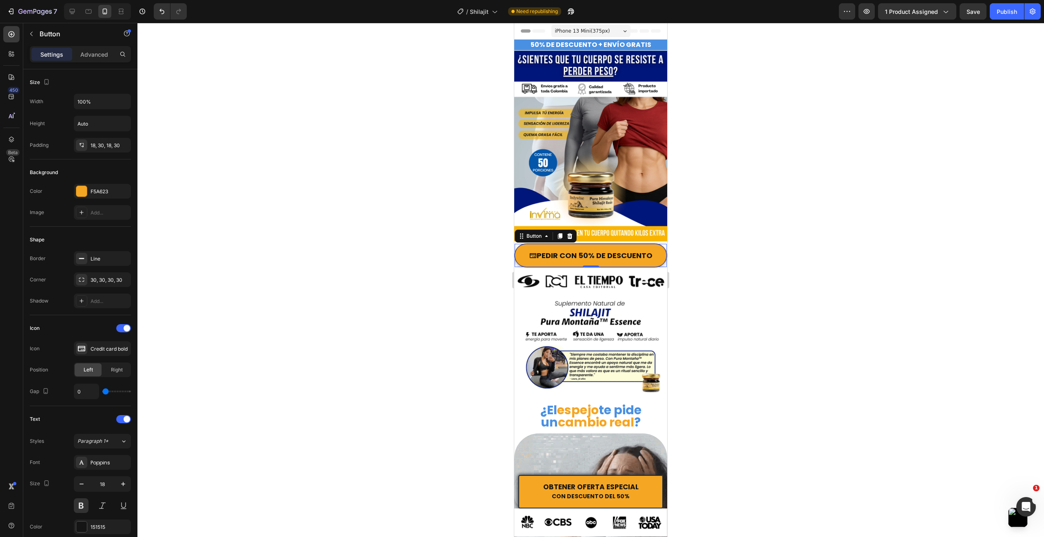
click at [306, 356] on div at bounding box center [590, 280] width 907 height 514
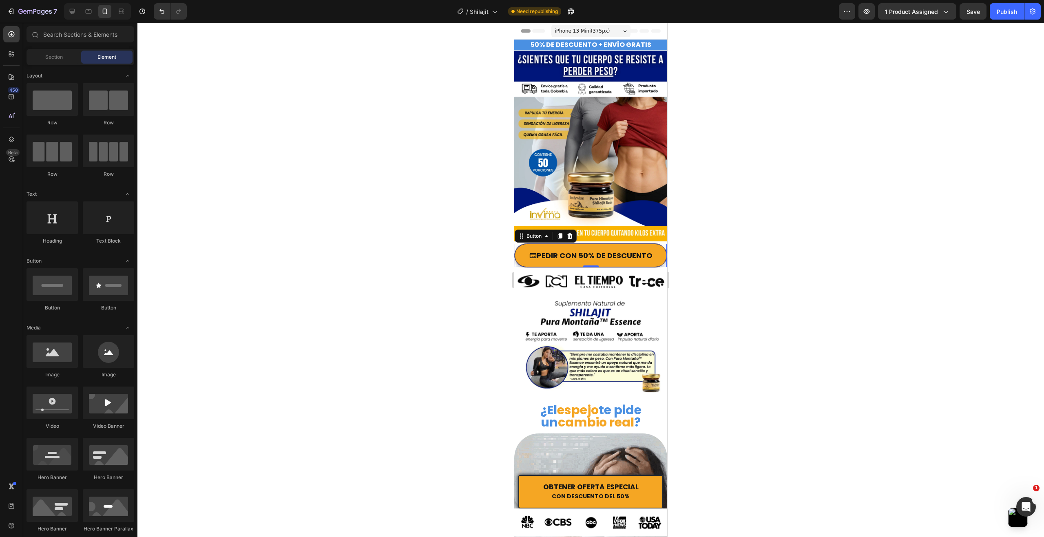
click at [306, 356] on div at bounding box center [590, 280] width 907 height 514
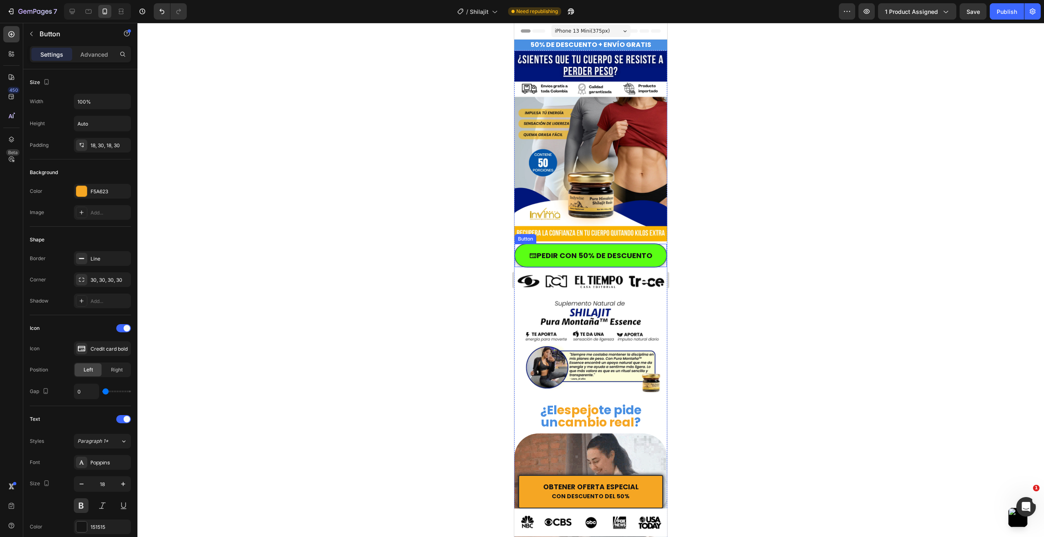
click at [535, 258] on button "PEDIR CON 50% DE DESCUENTO" at bounding box center [591, 256] width 152 height 24
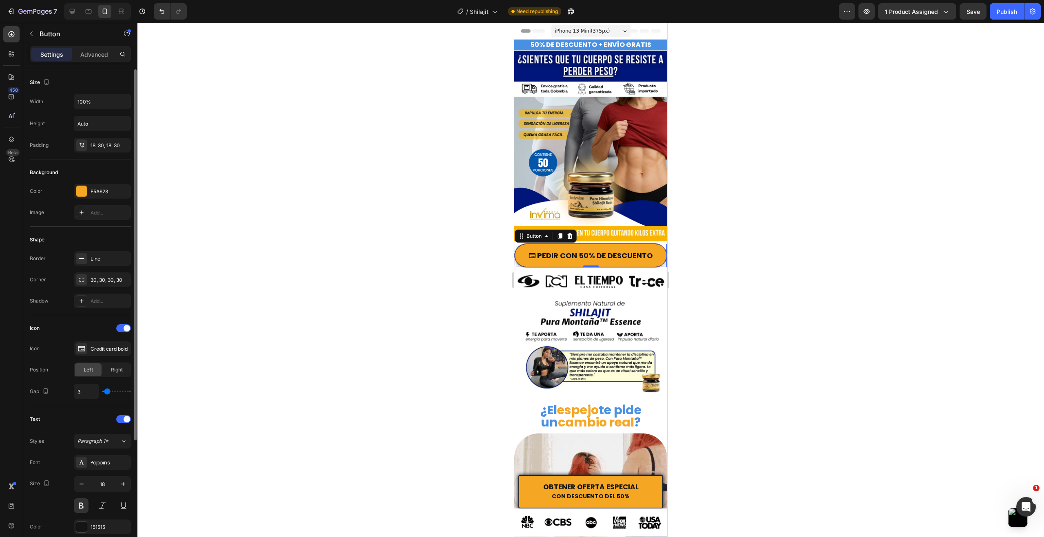
click at [107, 392] on input "range" at bounding box center [116, 392] width 29 height 2
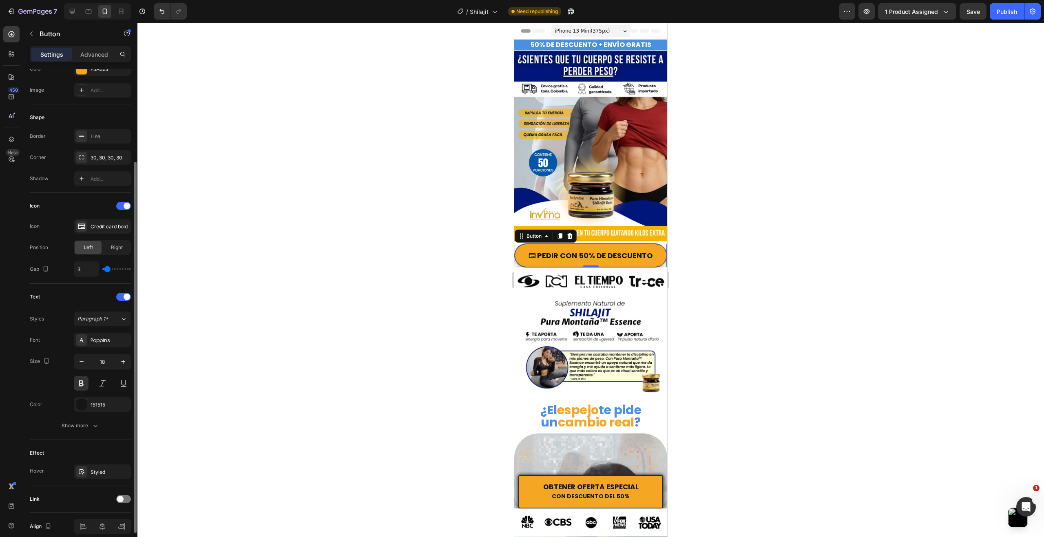
scroll to position [158, 0]
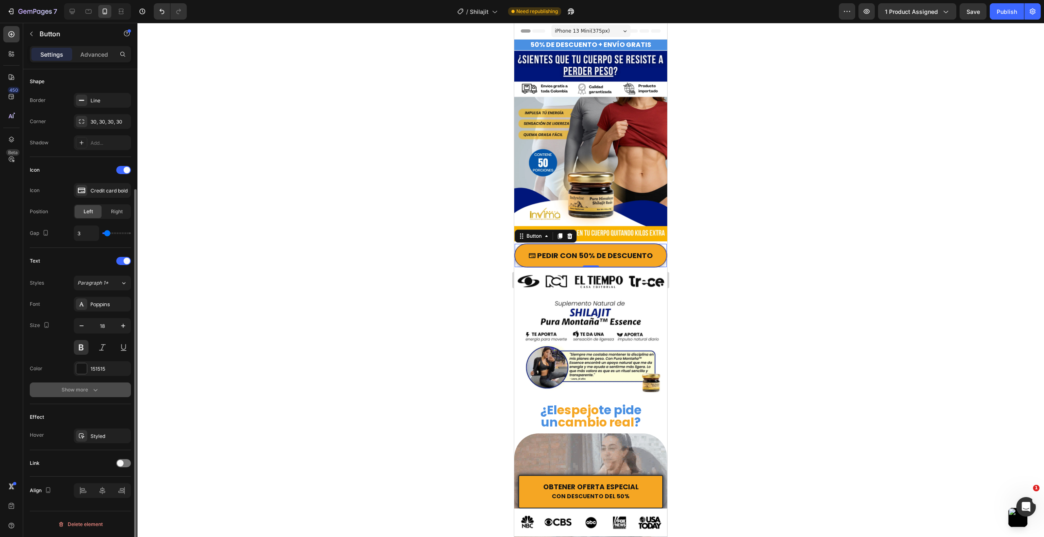
click at [105, 393] on button "Show more" at bounding box center [80, 390] width 101 height 15
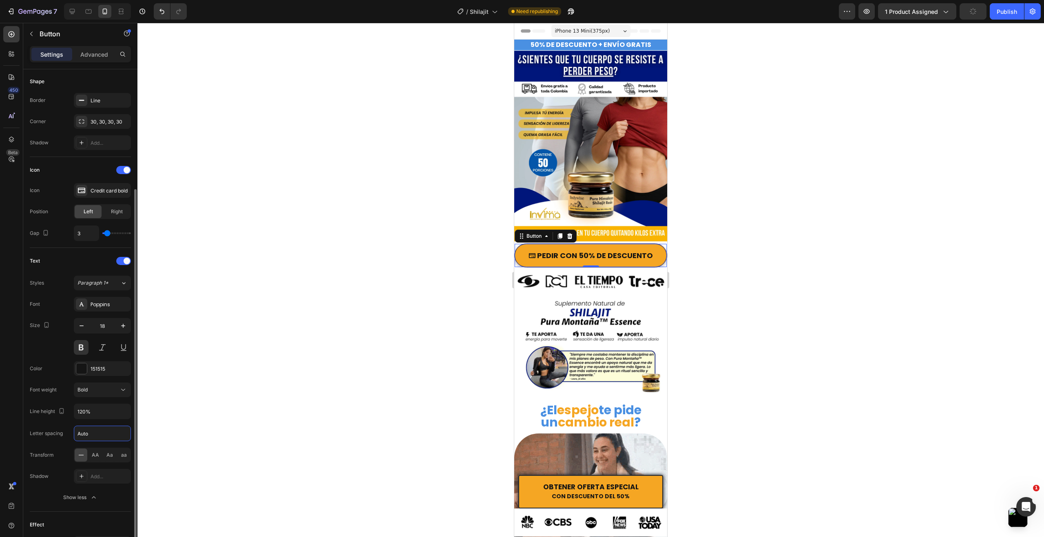
click at [108, 433] on input "Auto" at bounding box center [102, 433] width 56 height 15
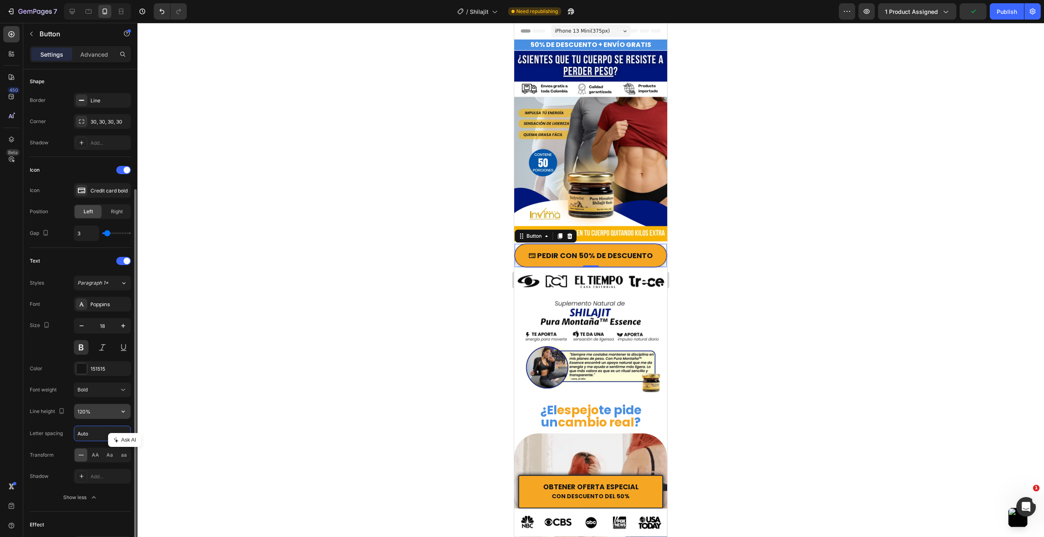
click at [100, 413] on input "120%" at bounding box center [102, 411] width 56 height 15
click at [122, 408] on icon "button" at bounding box center [123, 411] width 8 height 8
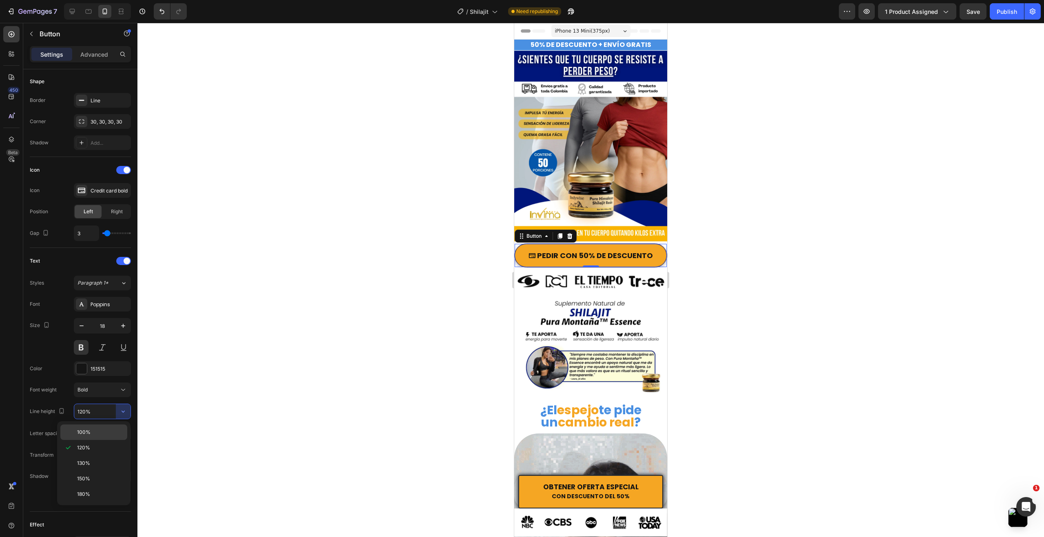
click at [97, 432] on p "100%" at bounding box center [100, 432] width 46 height 7
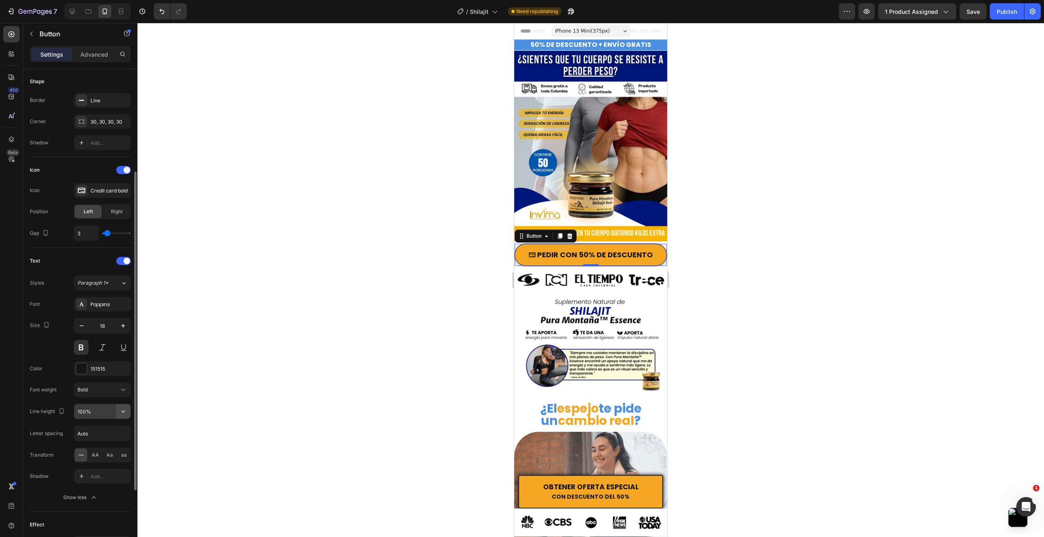
click at [121, 411] on icon "button" at bounding box center [123, 411] width 8 height 8
click at [98, 461] on p "130%" at bounding box center [100, 463] width 46 height 7
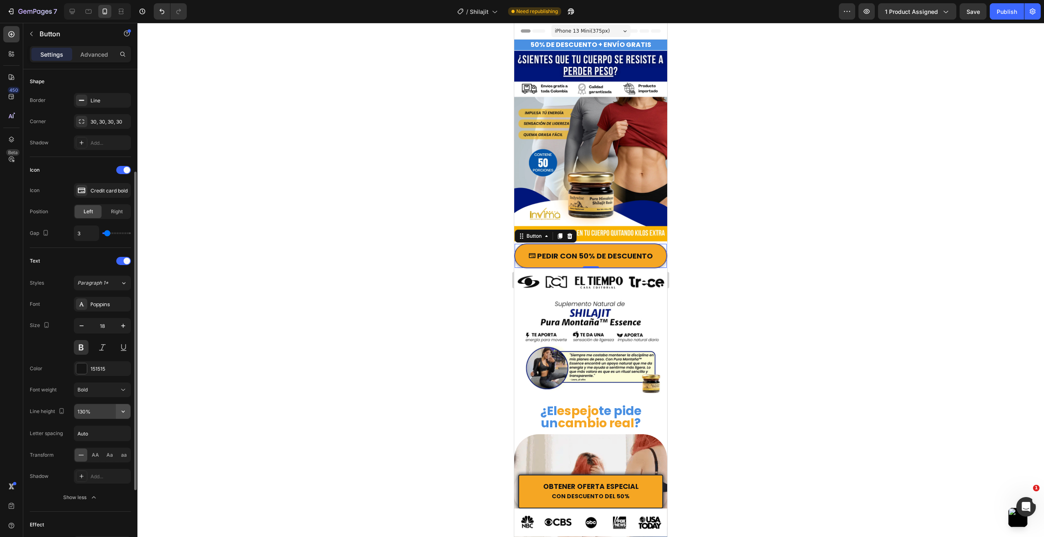
click at [123, 410] on icon "button" at bounding box center [123, 411] width 8 height 8
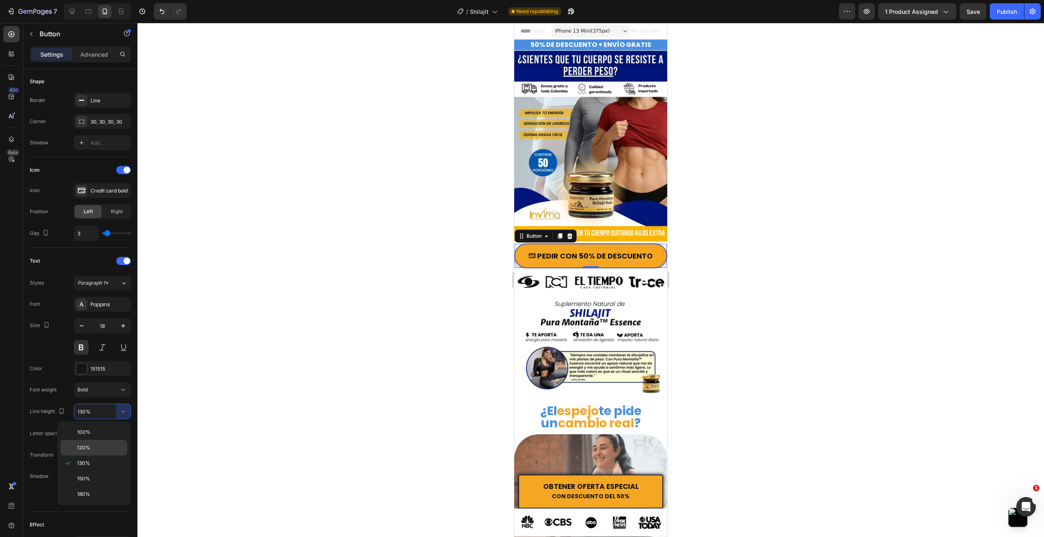
click at [113, 444] on p "120%" at bounding box center [100, 447] width 46 height 7
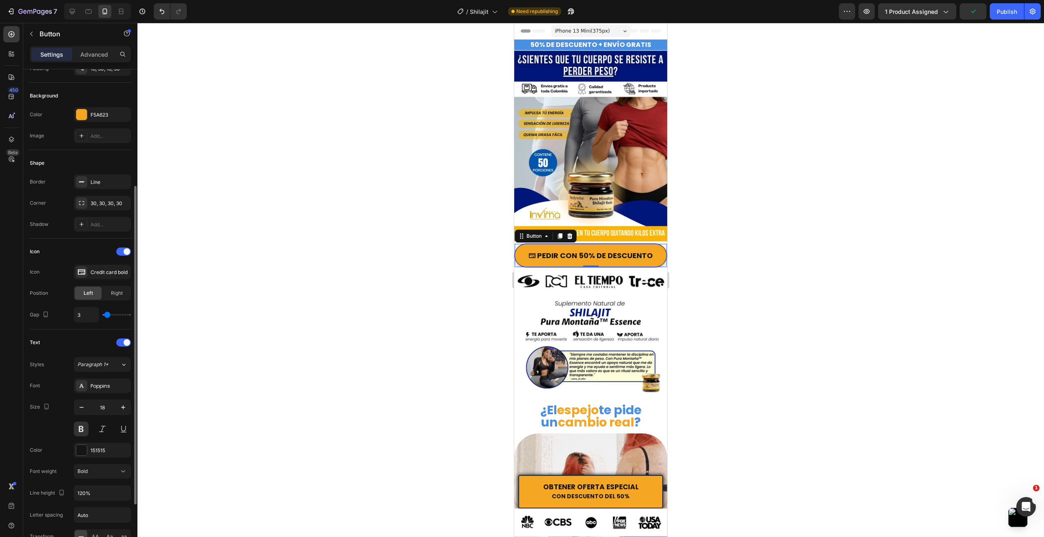
scroll to position [36, 0]
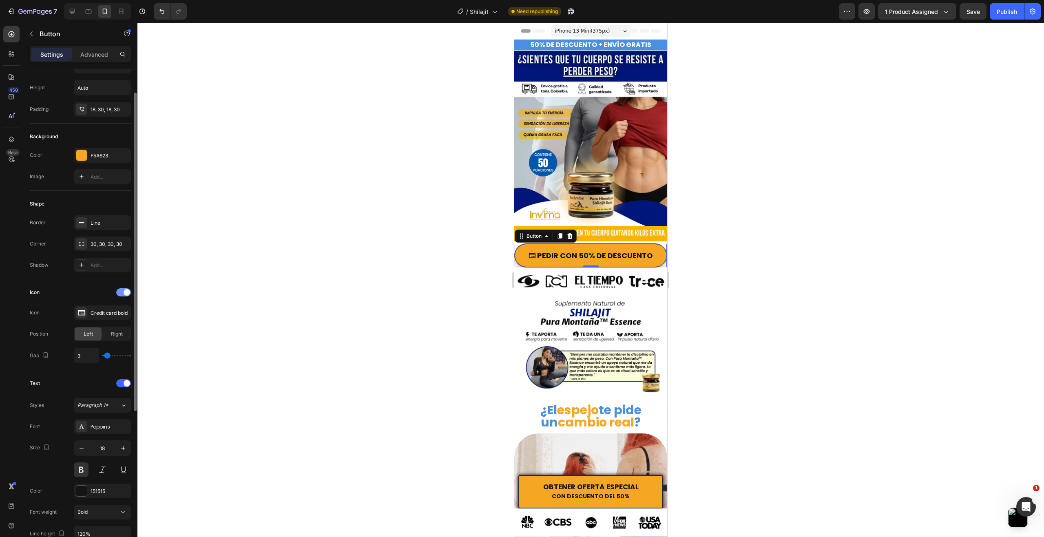
click at [120, 294] on div at bounding box center [123, 292] width 15 height 8
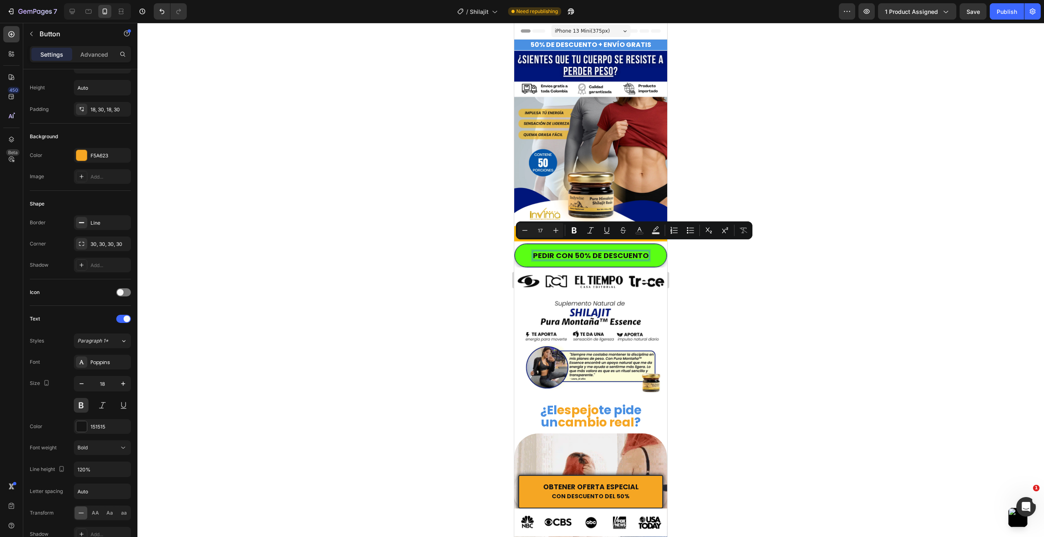
scroll to position [0, 0]
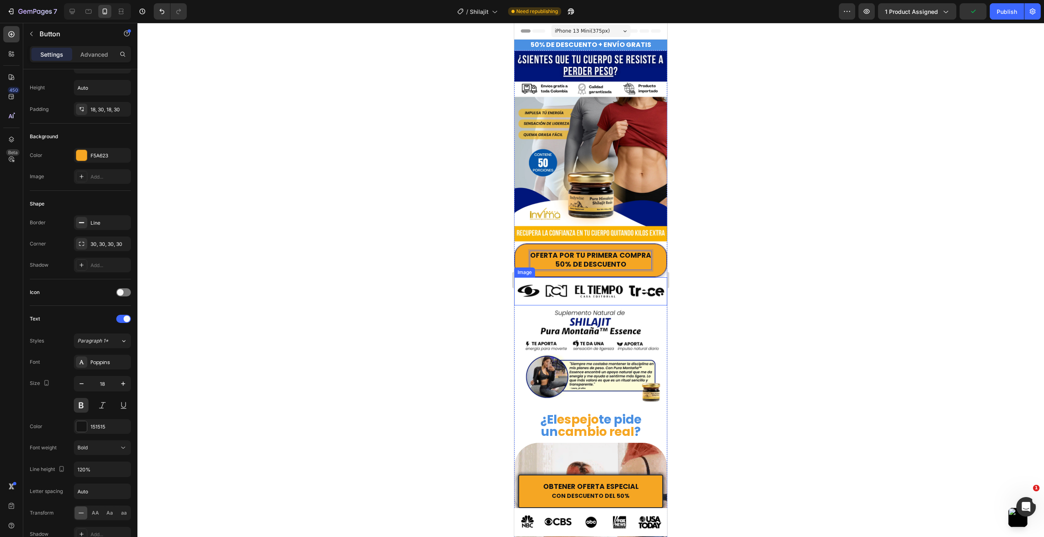
click at [392, 268] on div at bounding box center [590, 280] width 907 height 514
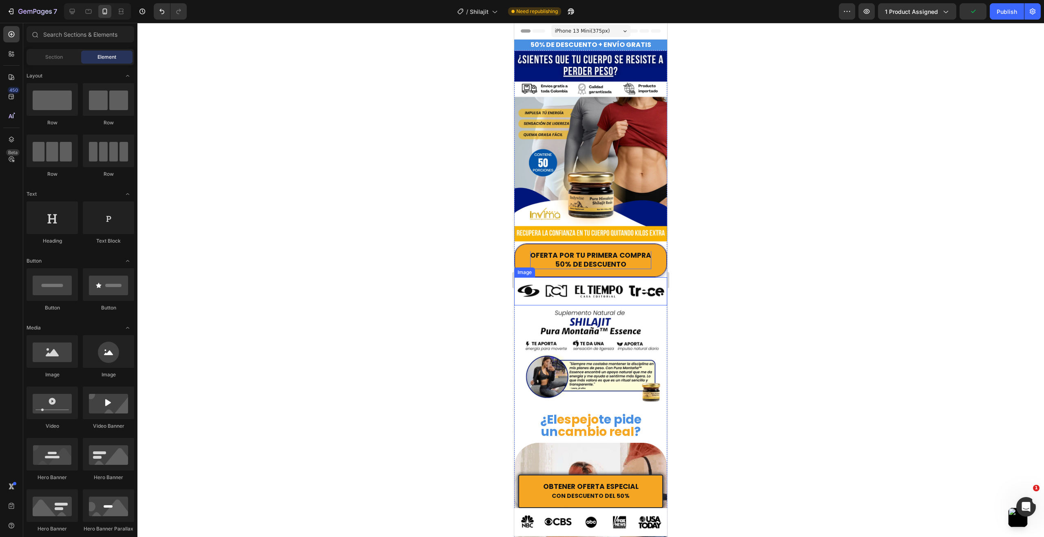
click at [392, 267] on div at bounding box center [590, 280] width 907 height 514
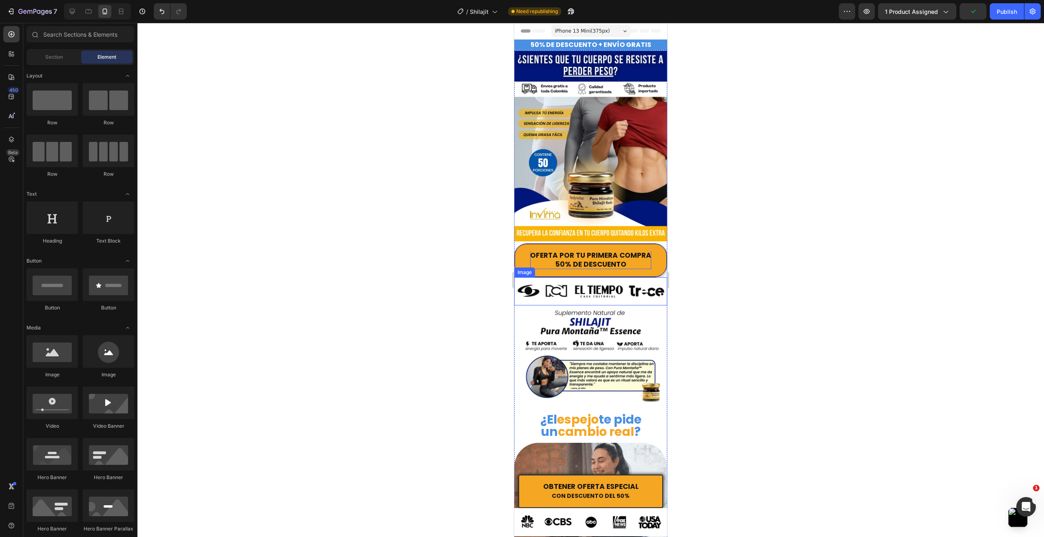
click at [392, 267] on div at bounding box center [590, 280] width 907 height 514
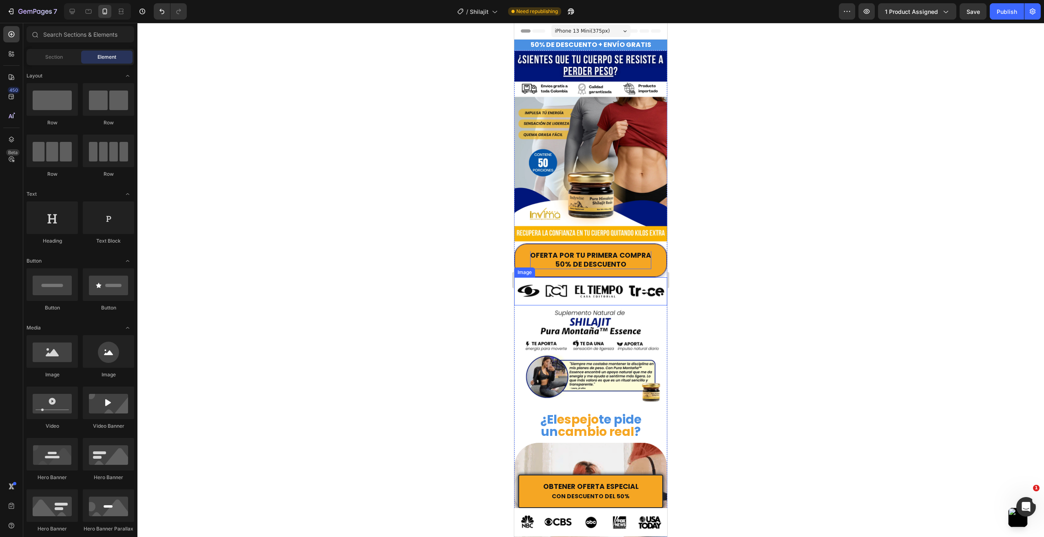
click at [390, 271] on div at bounding box center [590, 280] width 907 height 514
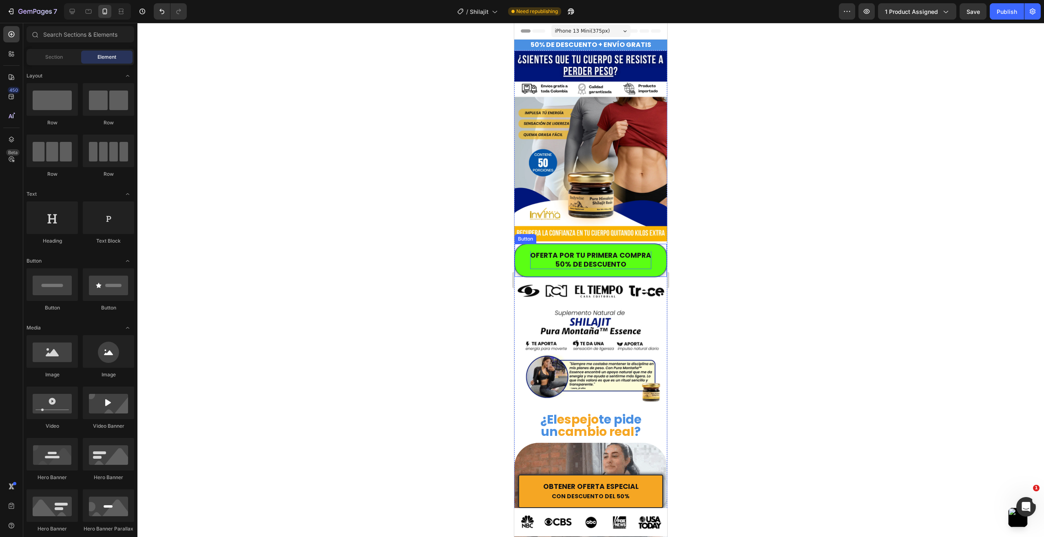
click at [650, 254] on button "OFERTA POR TU PRIMERA COMPRA 50% DE DESCUENTO" at bounding box center [591, 260] width 152 height 33
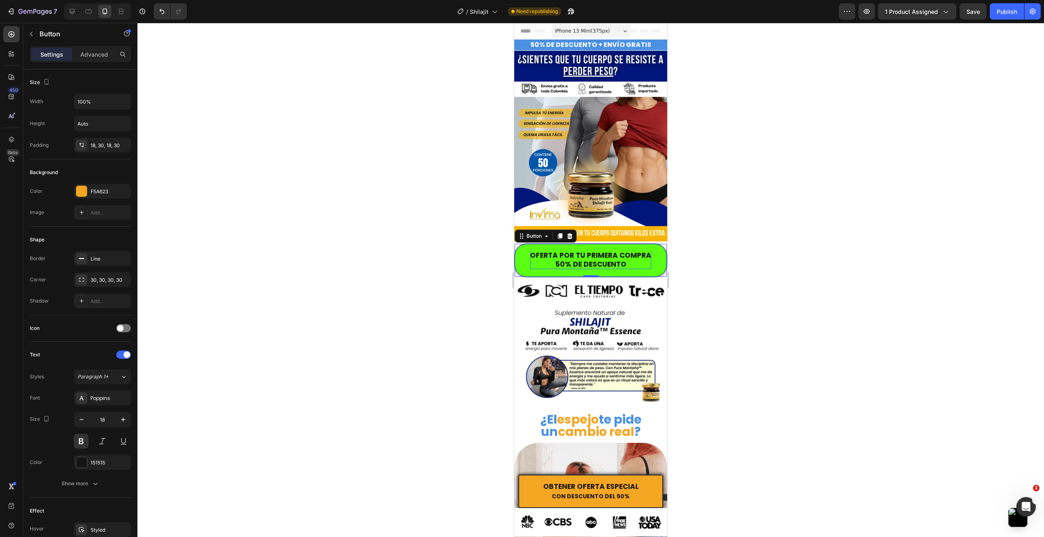
click at [534, 264] on button "OFERTA POR TU PRIMERA COMPRA 50% DE DESCUENTO" at bounding box center [591, 260] width 152 height 33
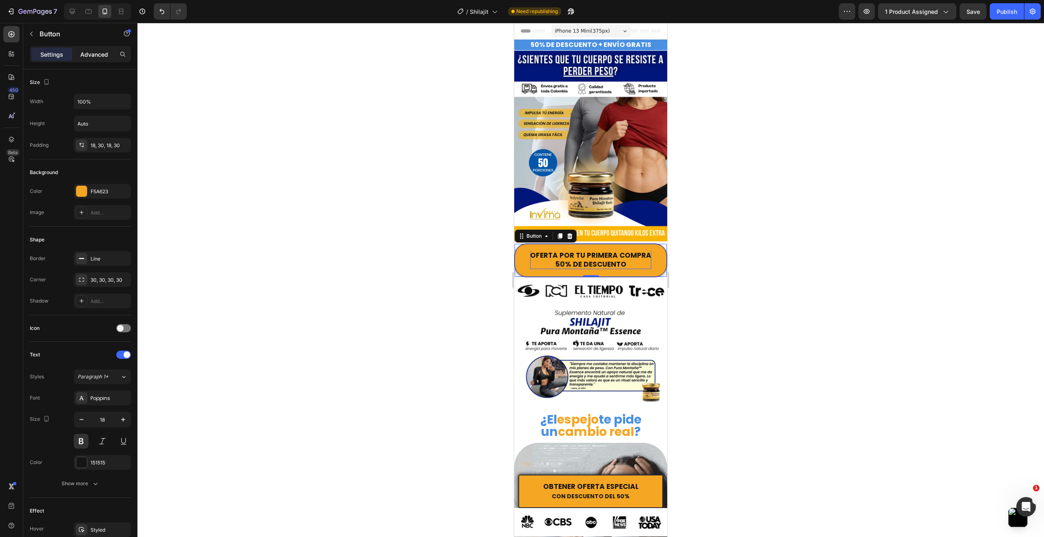
click at [96, 60] on div "Advanced" at bounding box center [94, 54] width 41 height 13
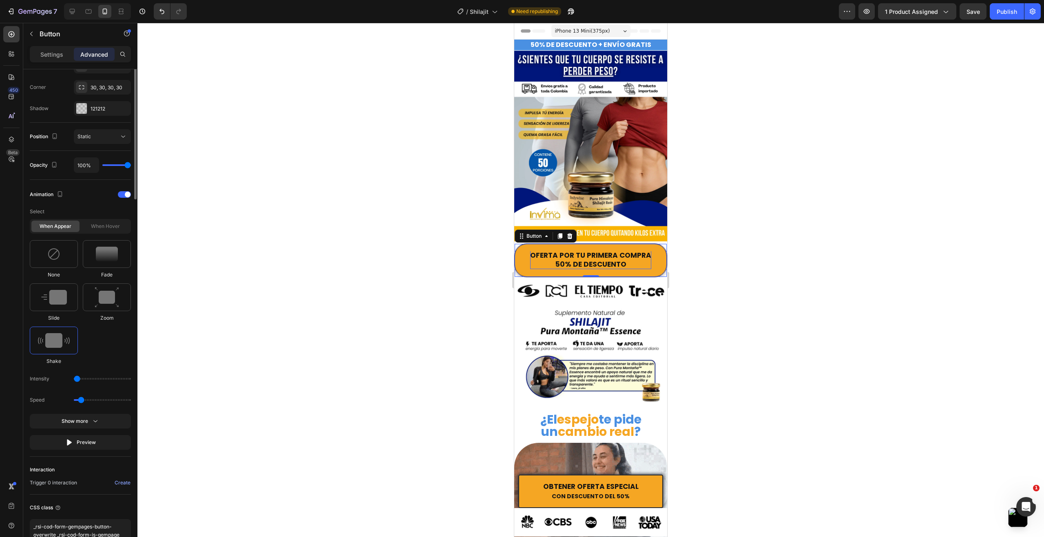
scroll to position [285, 0]
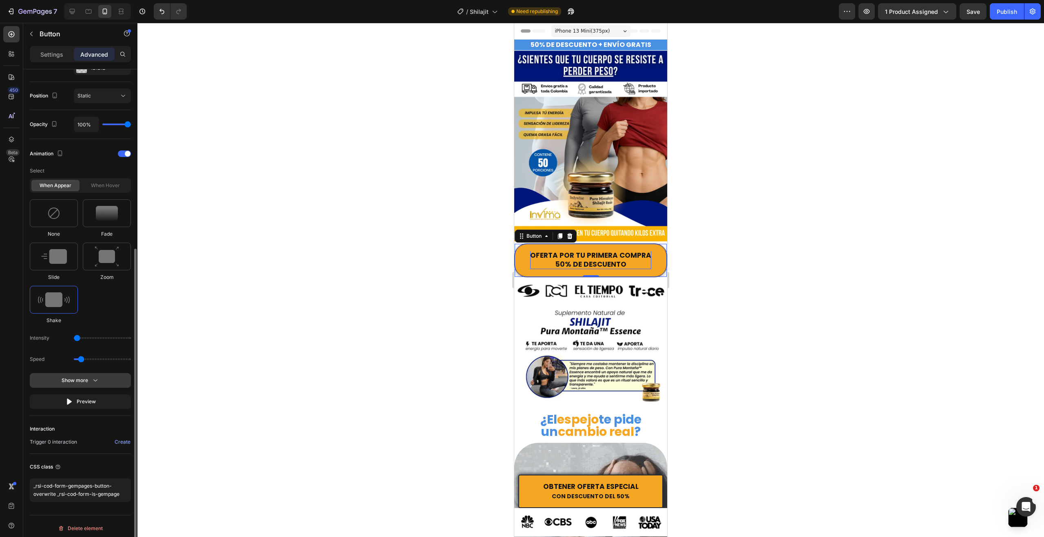
click at [98, 378] on icon "button" at bounding box center [95, 380] width 8 height 8
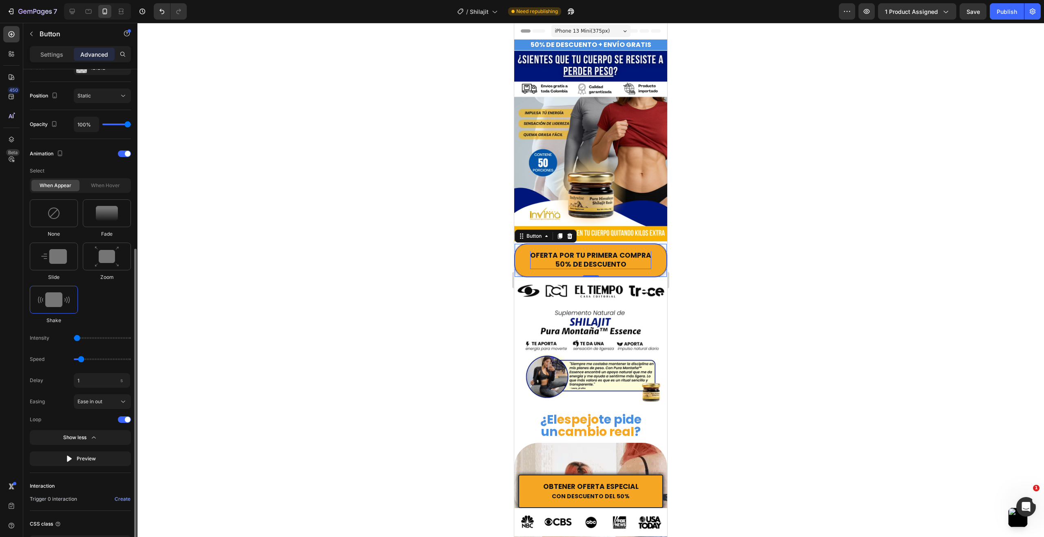
click at [79, 339] on input "range" at bounding box center [102, 338] width 57 height 2
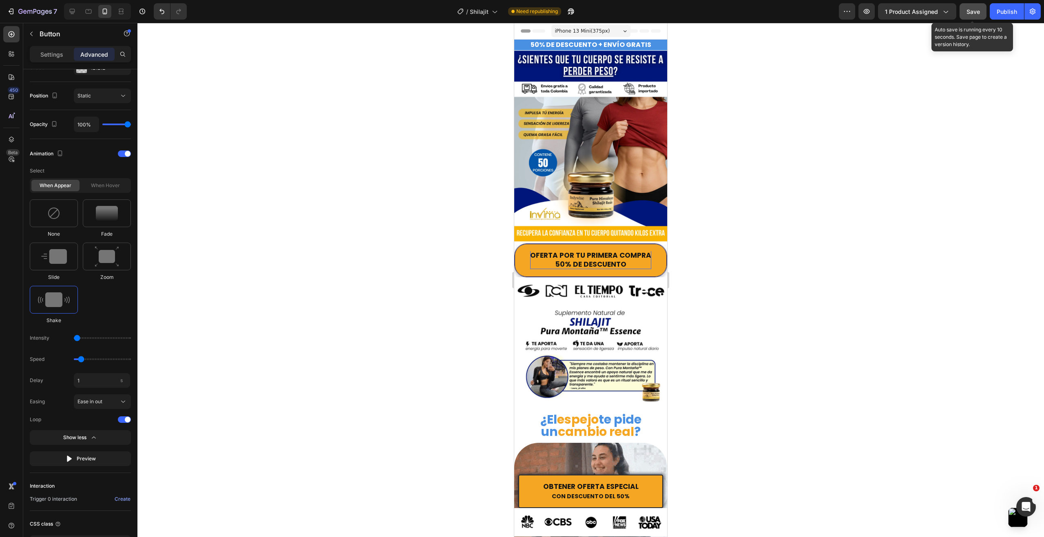
click at [980, 13] on span "Save" at bounding box center [973, 11] width 13 height 7
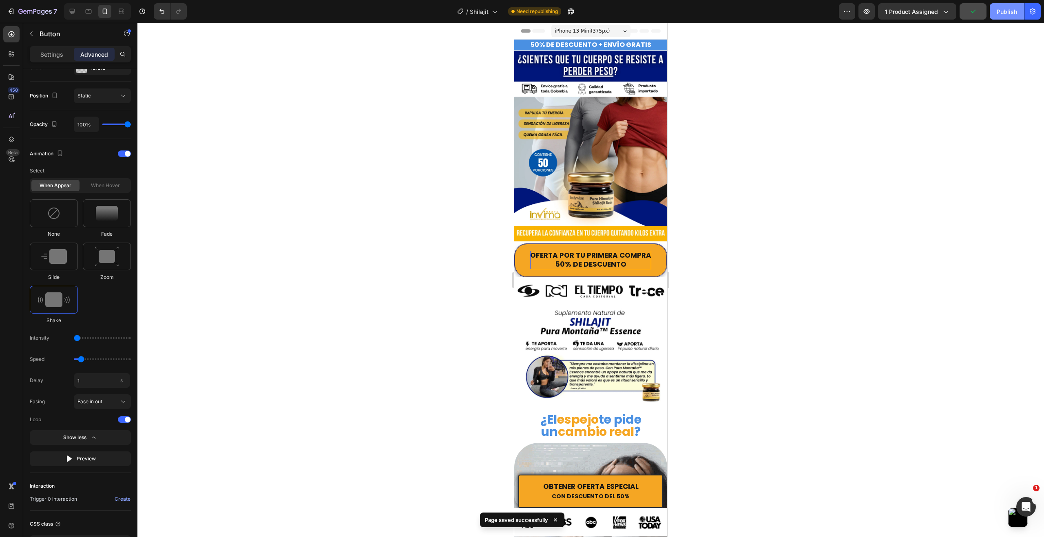
click at [1002, 13] on div "Publish" at bounding box center [1007, 11] width 20 height 9
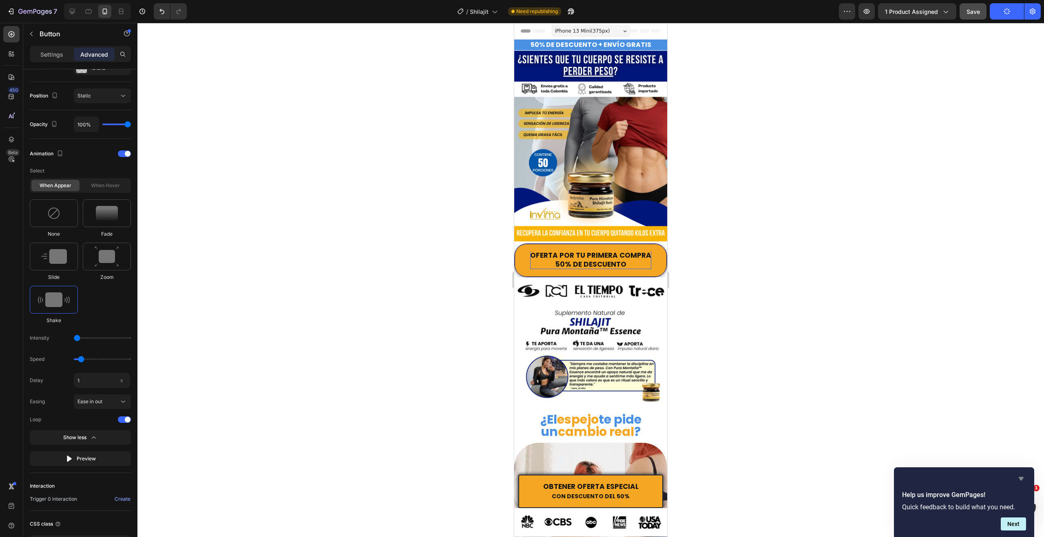
click at [1022, 479] on icon "Hide survey" at bounding box center [1021, 479] width 5 height 4
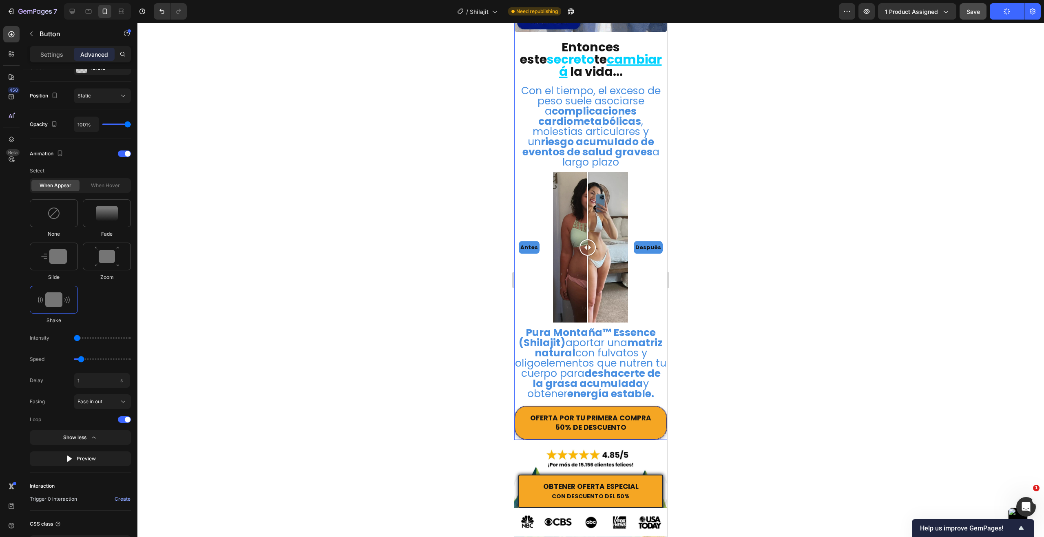
scroll to position [693, 0]
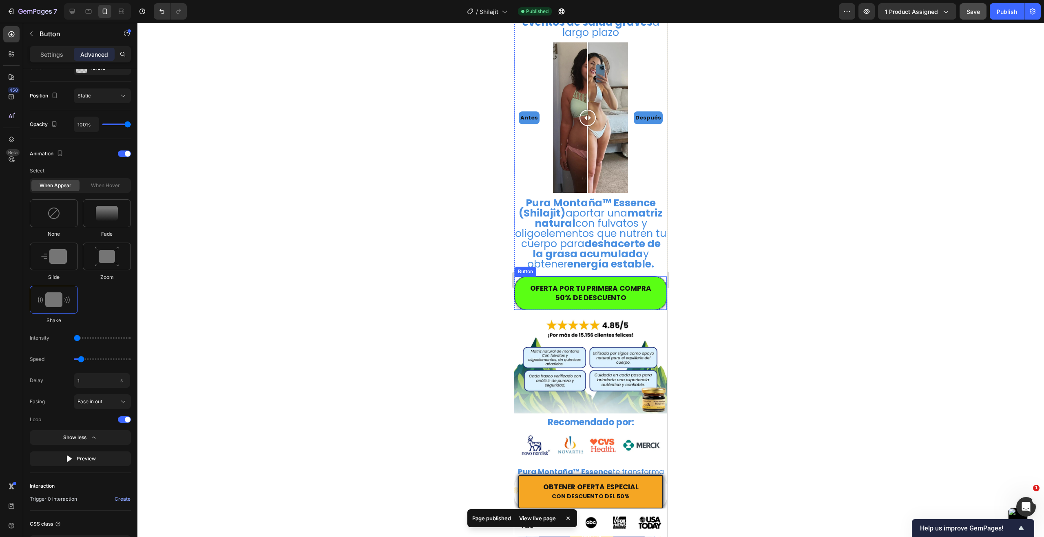
click at [540, 277] on button "OFERTA POR TU PRIMERA COMPRA 50% DE DESCUENTO" at bounding box center [591, 293] width 152 height 33
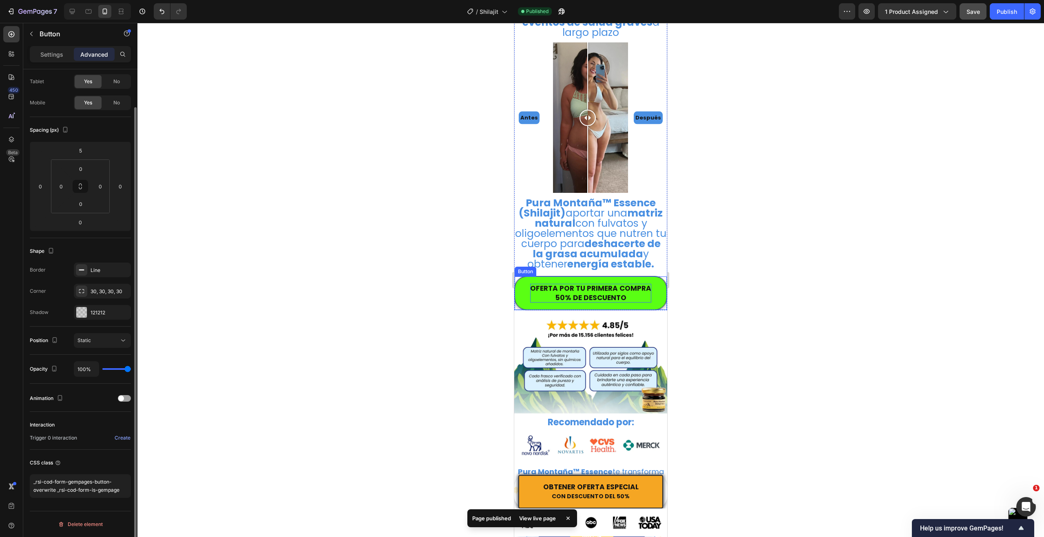
scroll to position [41, 0]
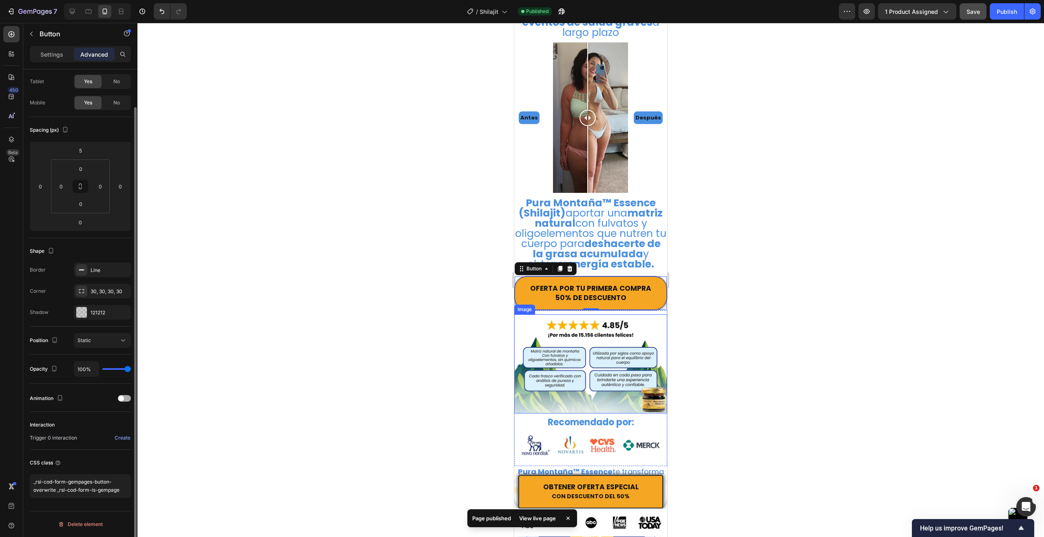
click at [126, 398] on div at bounding box center [124, 398] width 13 height 7
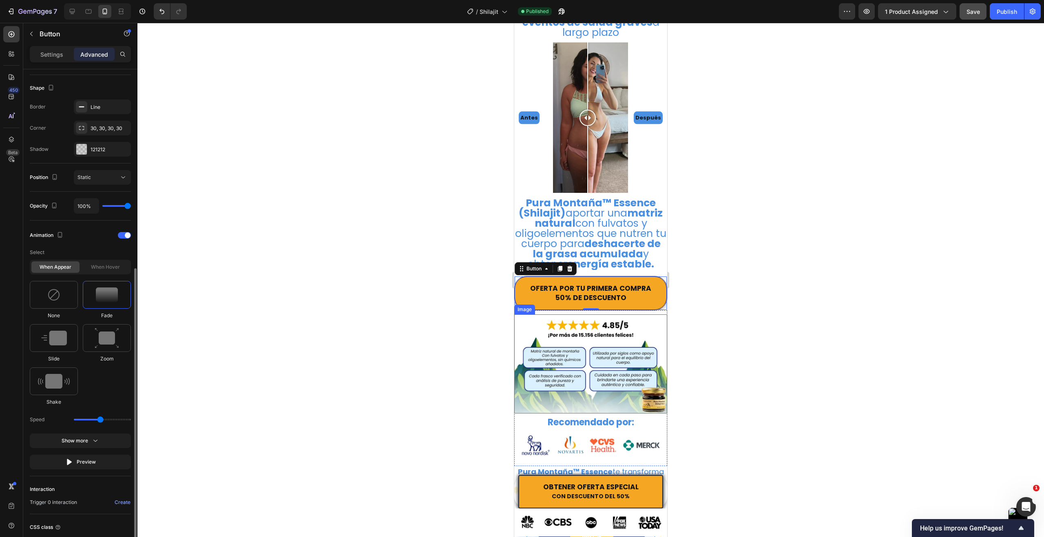
scroll to position [245, 0]
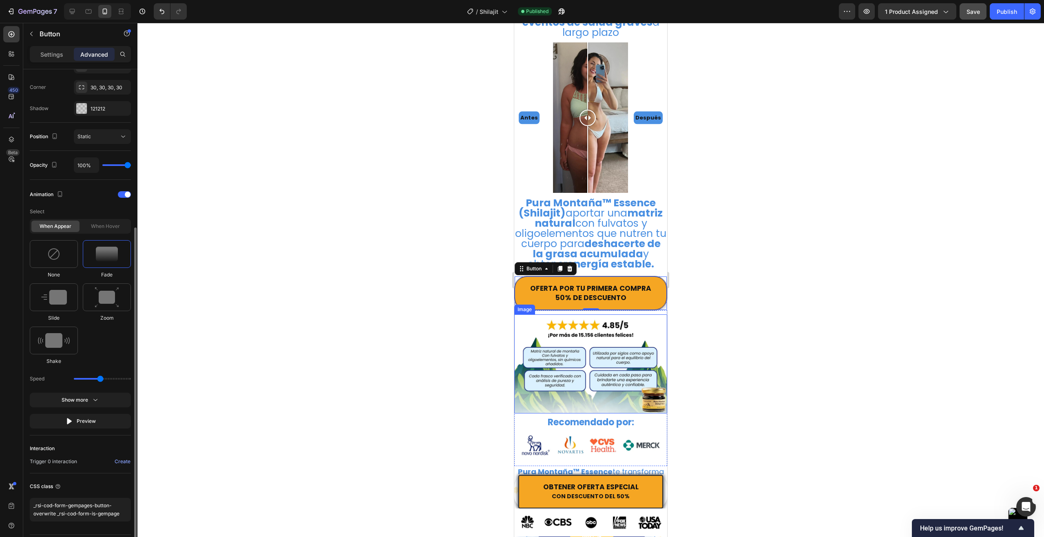
click at [93, 408] on div "Select When appear When hover None Fade Slide Zoom Shake Speed Show more Preview" at bounding box center [80, 316] width 101 height 224
click at [93, 403] on icon "button" at bounding box center [95, 400] width 8 height 8
click at [63, 343] on img at bounding box center [54, 340] width 32 height 15
click at [88, 420] on div "Show more" at bounding box center [81, 421] width 38 height 8
drag, startPoint x: 85, startPoint y: 378, endPoint x: 80, endPoint y: 378, distance: 5.7
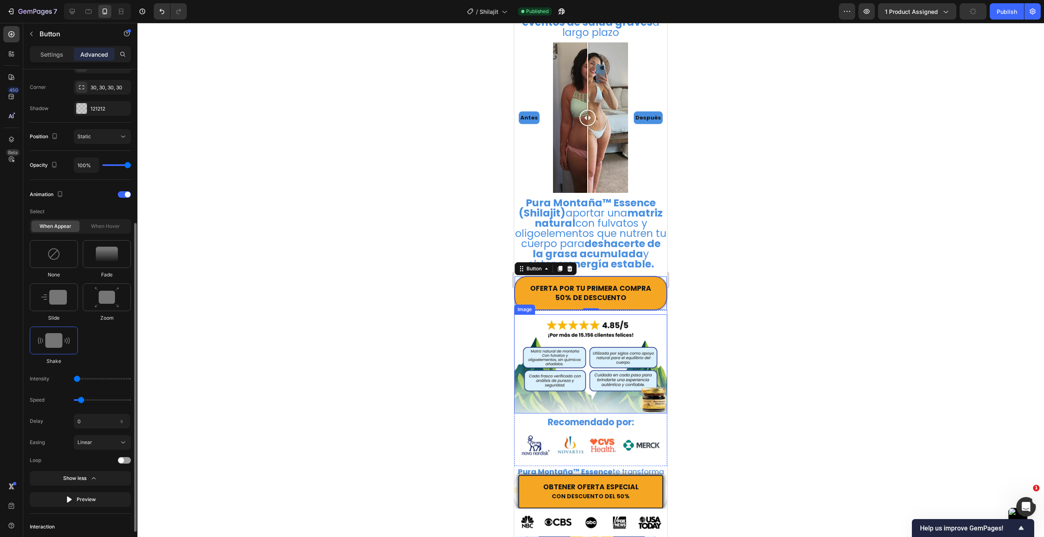
click at [80, 378] on input "range" at bounding box center [102, 379] width 57 height 2
click at [100, 421] on input "0" at bounding box center [102, 421] width 56 height 15
click at [82, 460] on div at bounding box center [86, 461] width 90 height 6
click at [123, 460] on span at bounding box center [121, 461] width 6 height 6
click at [107, 444] on div "Linear" at bounding box center [97, 442] width 40 height 7
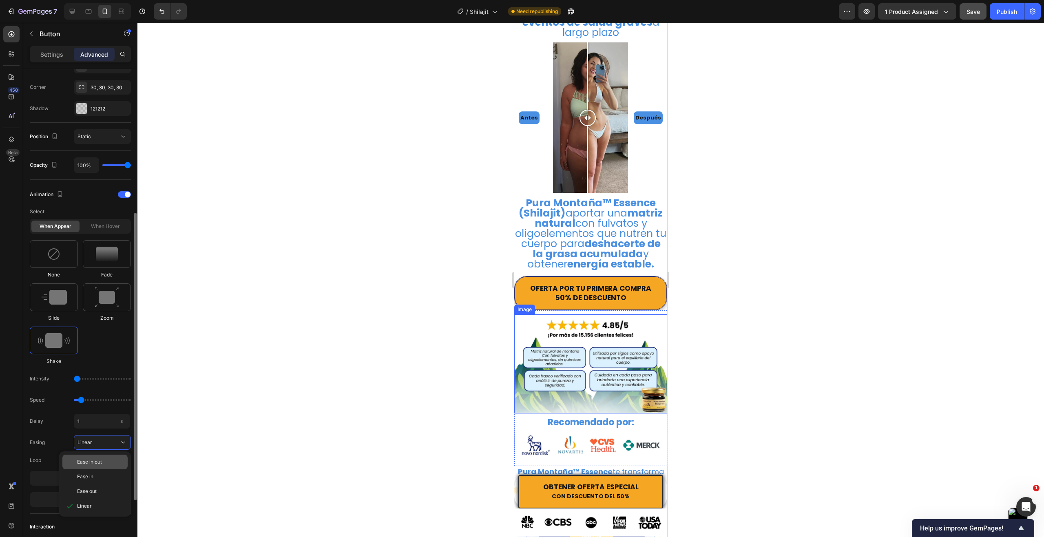
click at [103, 460] on div "Ease in out" at bounding box center [100, 461] width 47 height 7
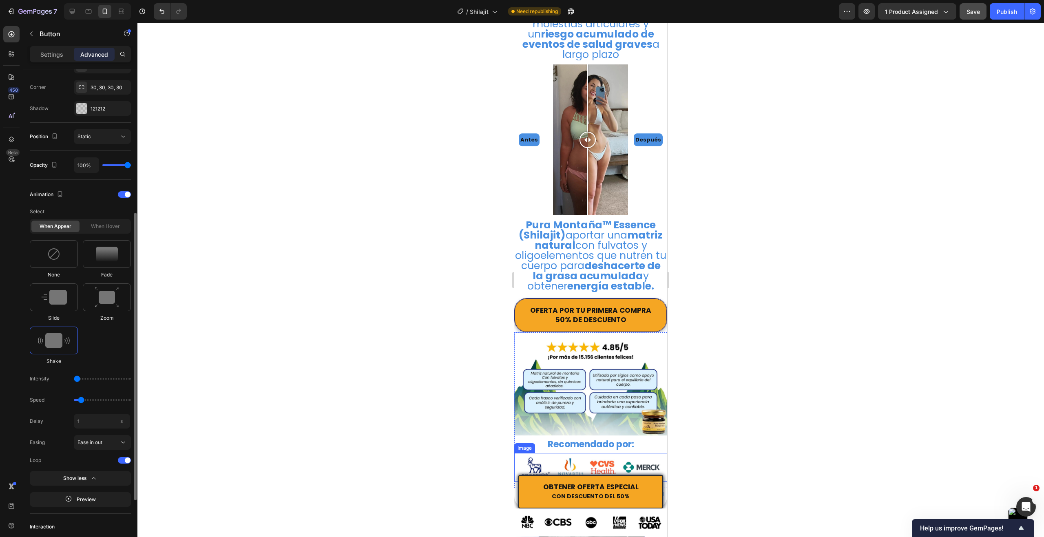
scroll to position [653, 0]
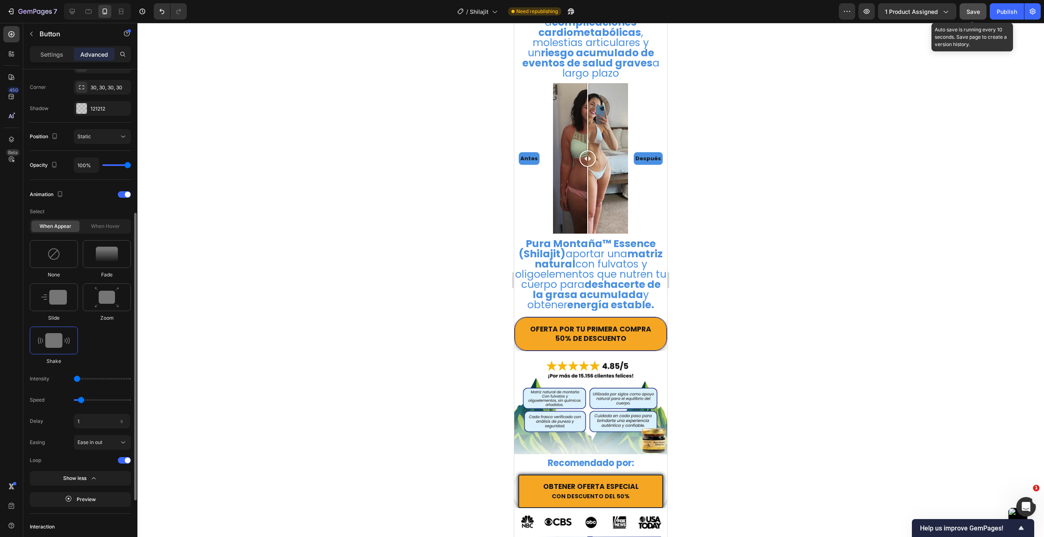
click at [981, 16] on button "Save" at bounding box center [973, 11] width 27 height 16
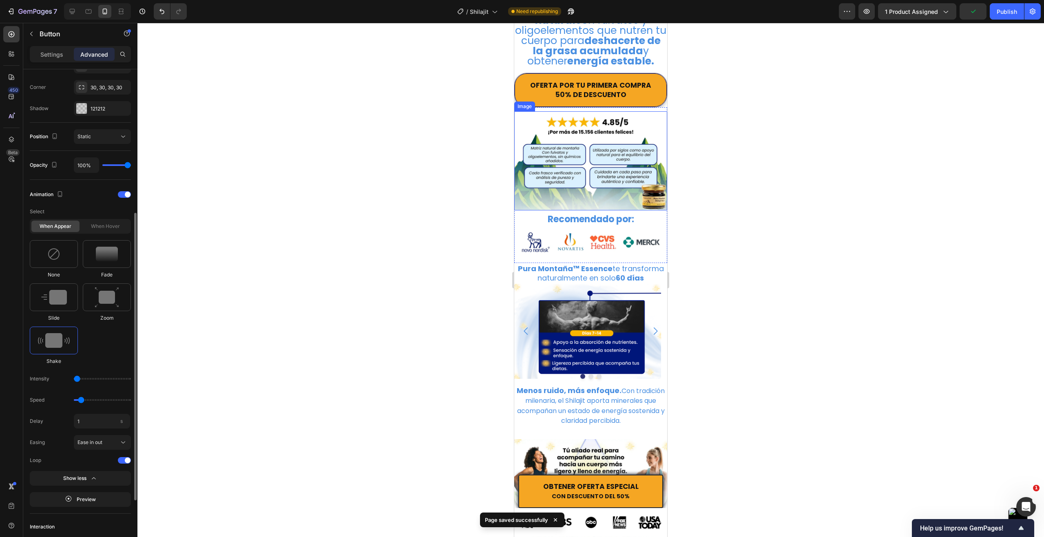
scroll to position [897, 0]
click at [713, 267] on div at bounding box center [590, 280] width 907 height 514
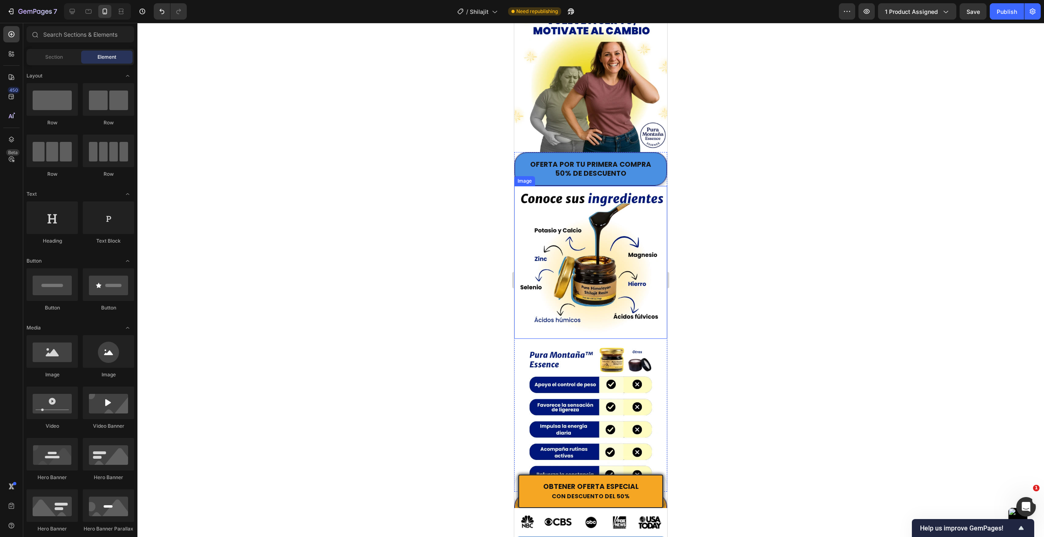
scroll to position [1550, 0]
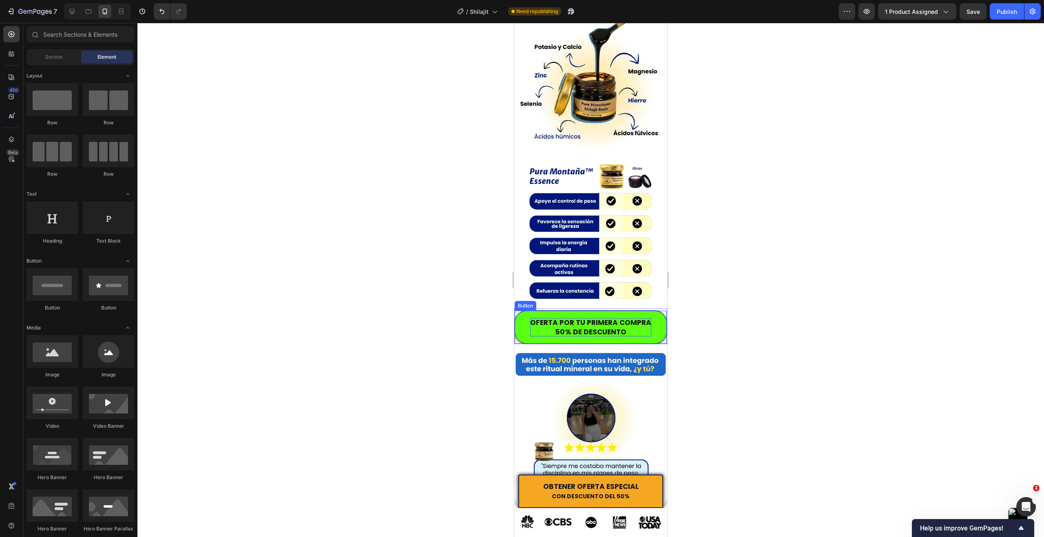
click at [530, 320] on p "OFERTA POR TU PRIMERA COMPRA 50% DE DESCUENTO" at bounding box center [590, 327] width 121 height 18
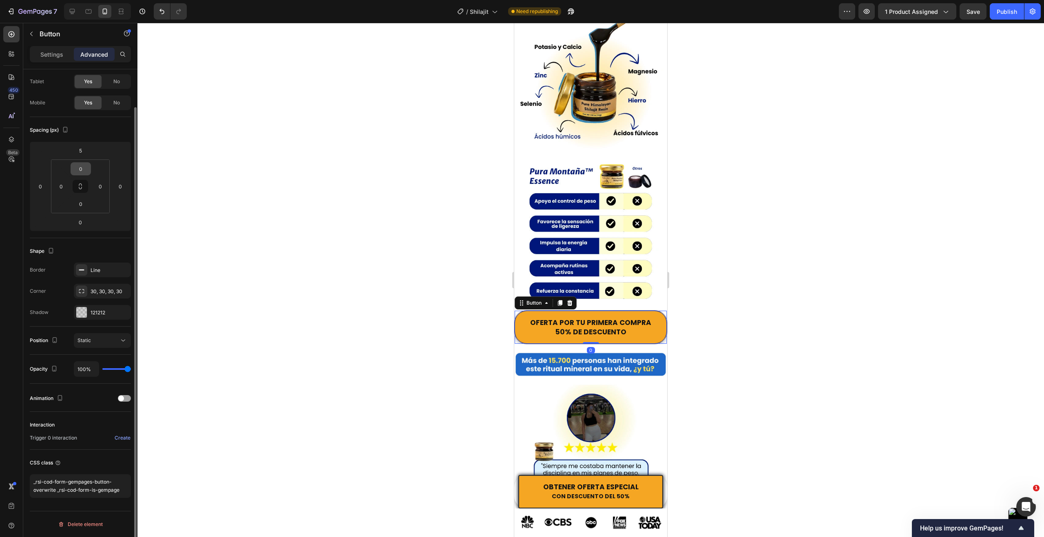
scroll to position [0, 0]
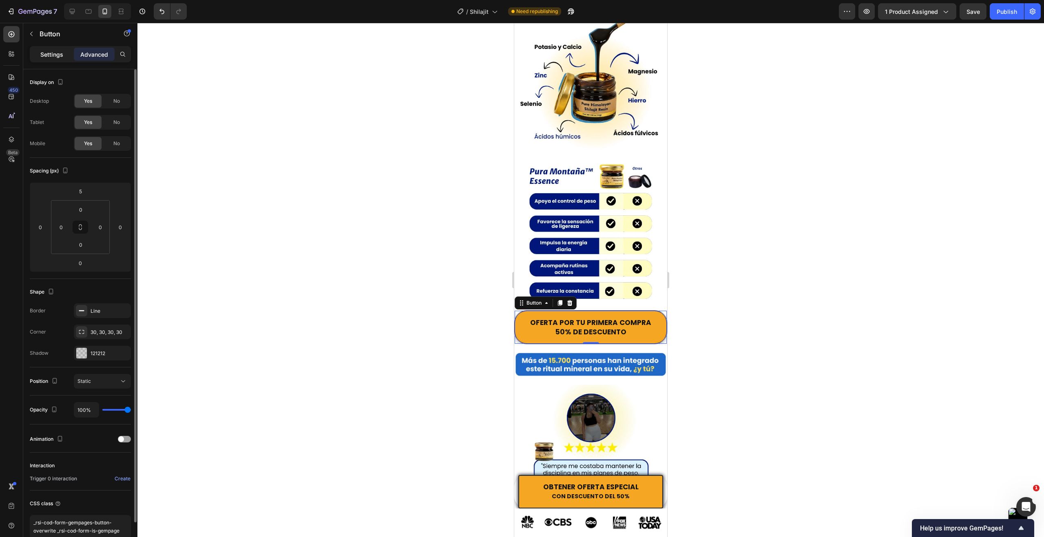
click at [61, 51] on p "Settings" at bounding box center [51, 54] width 23 height 9
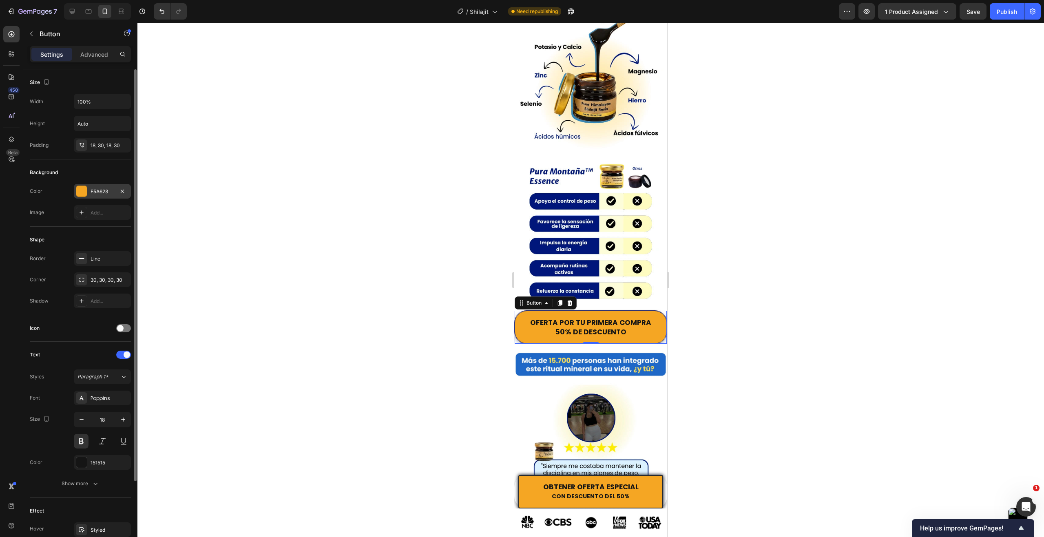
click at [100, 194] on div "F5A623" at bounding box center [103, 191] width 24 height 7
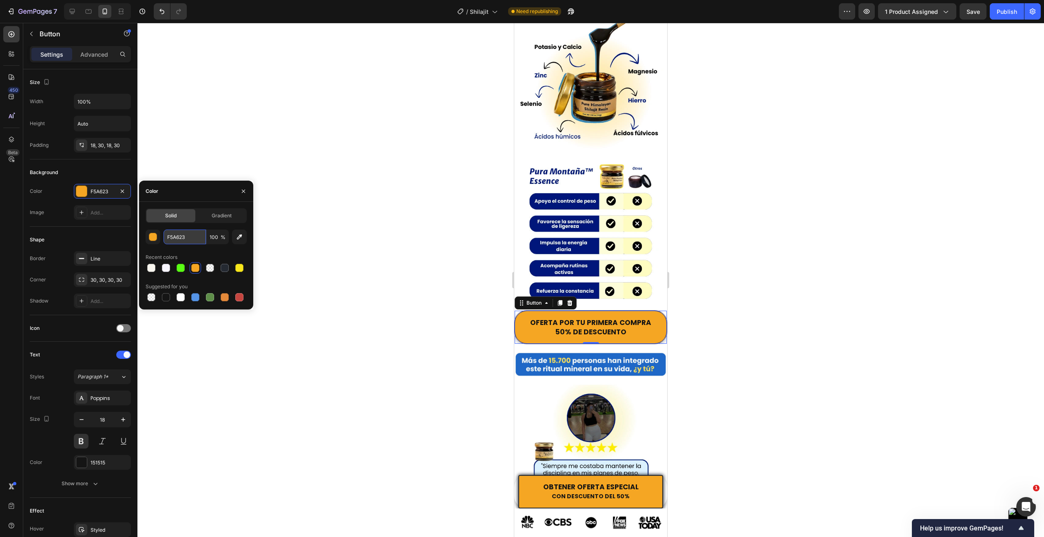
click at [186, 241] on input "F5A623" at bounding box center [185, 237] width 42 height 15
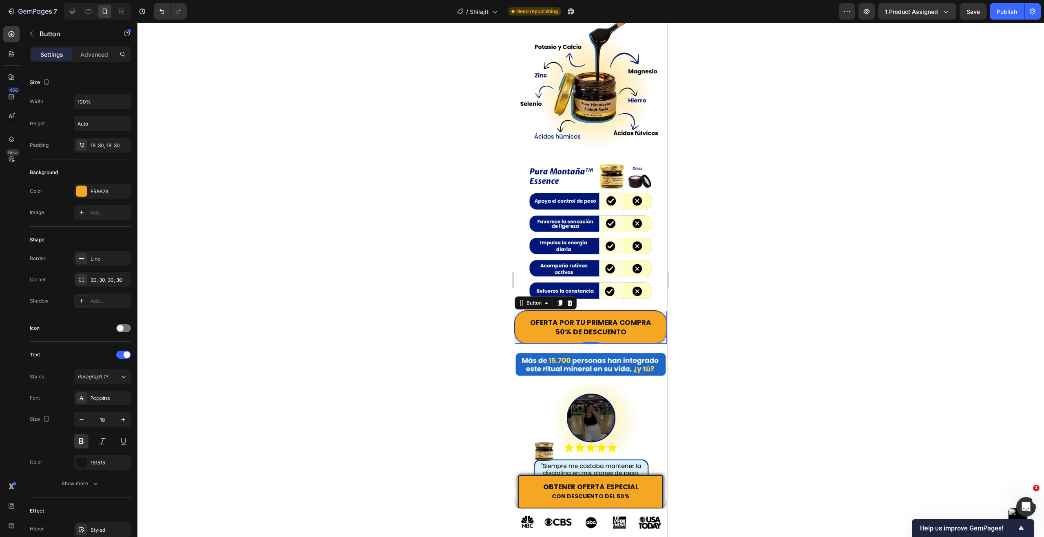
click at [401, 225] on div at bounding box center [590, 280] width 907 height 514
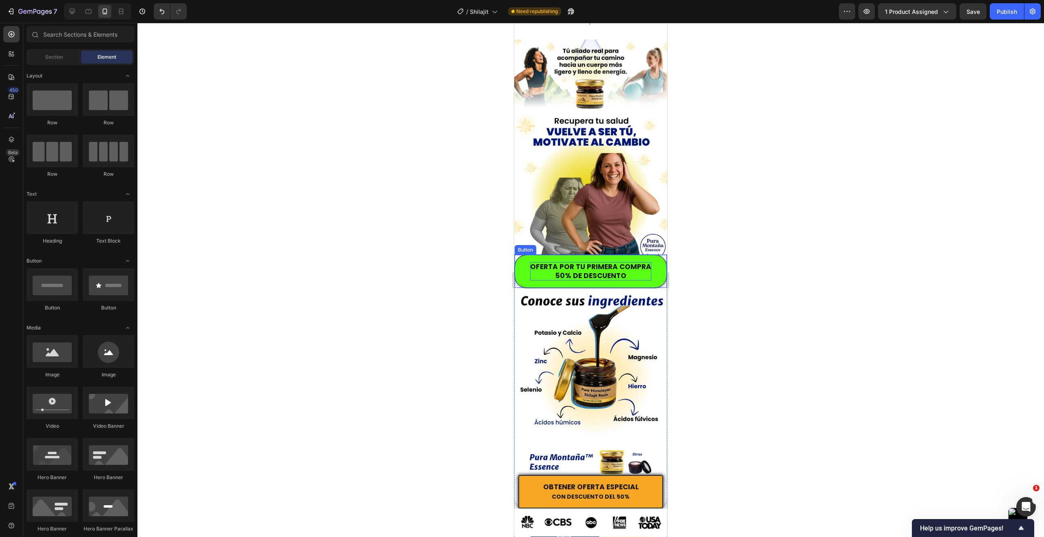
scroll to position [1264, 0]
click at [527, 278] on button "OFERTA POR TU PRIMERA COMPRA 50% DE DESCUENTO" at bounding box center [591, 270] width 152 height 33
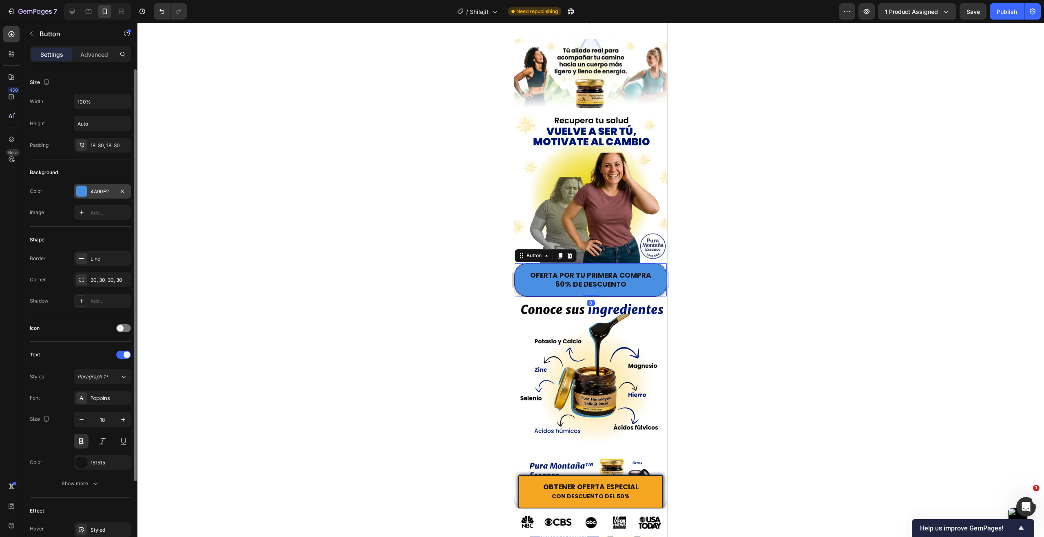
click at [95, 190] on div "4A90E2" at bounding box center [103, 191] width 24 height 7
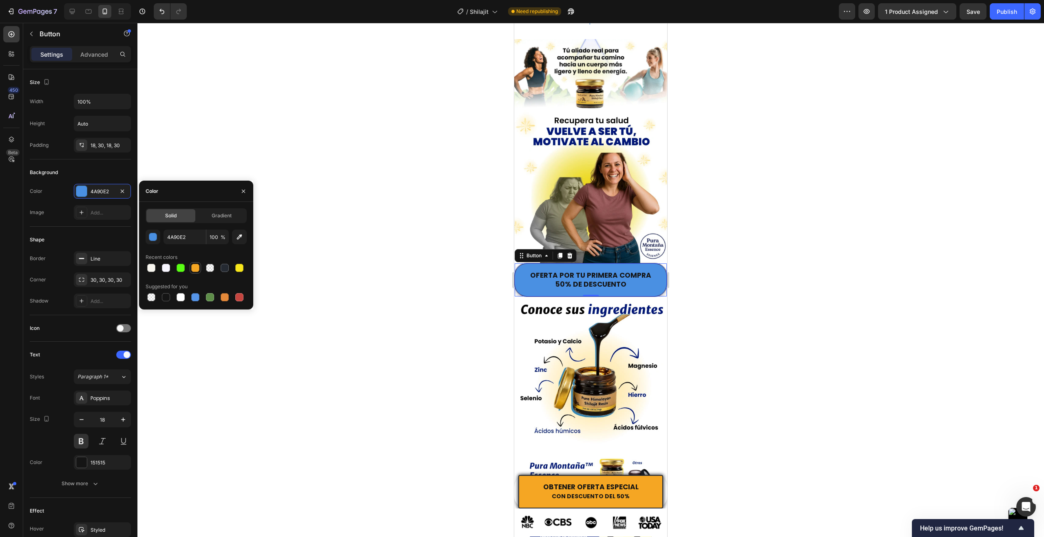
click at [193, 267] on div at bounding box center [195, 268] width 8 height 8
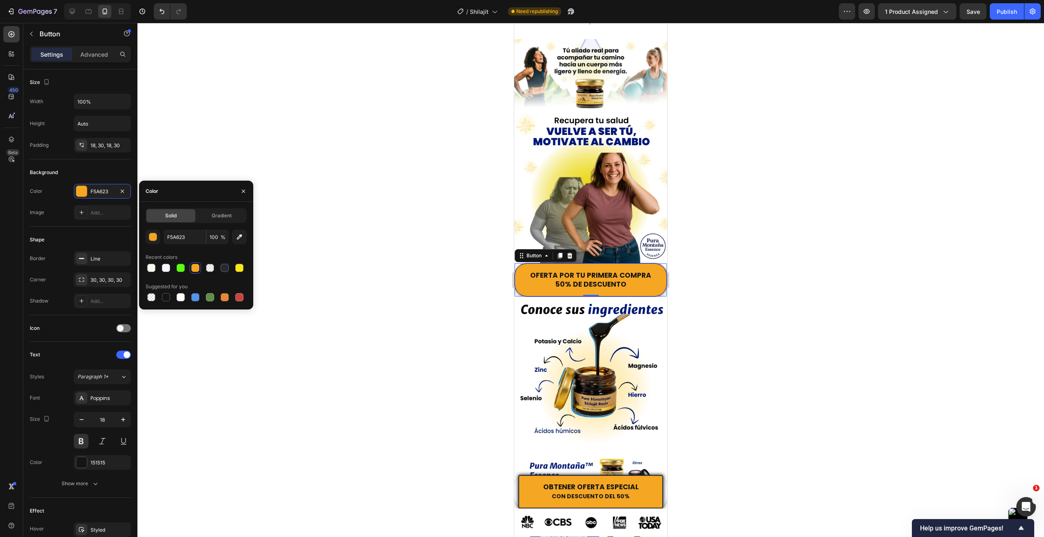
click at [359, 315] on div at bounding box center [590, 280] width 907 height 514
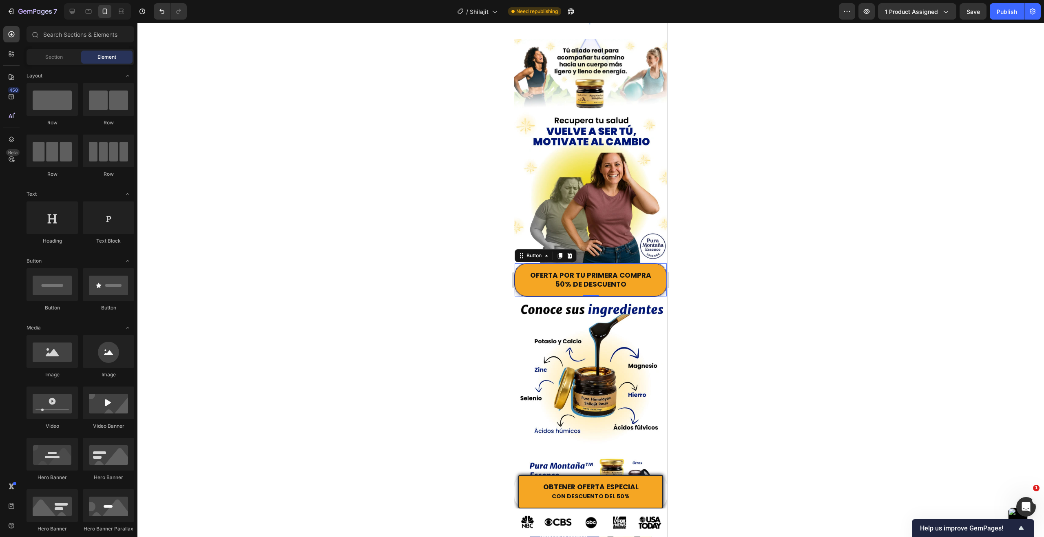
click at [359, 315] on div at bounding box center [590, 280] width 907 height 514
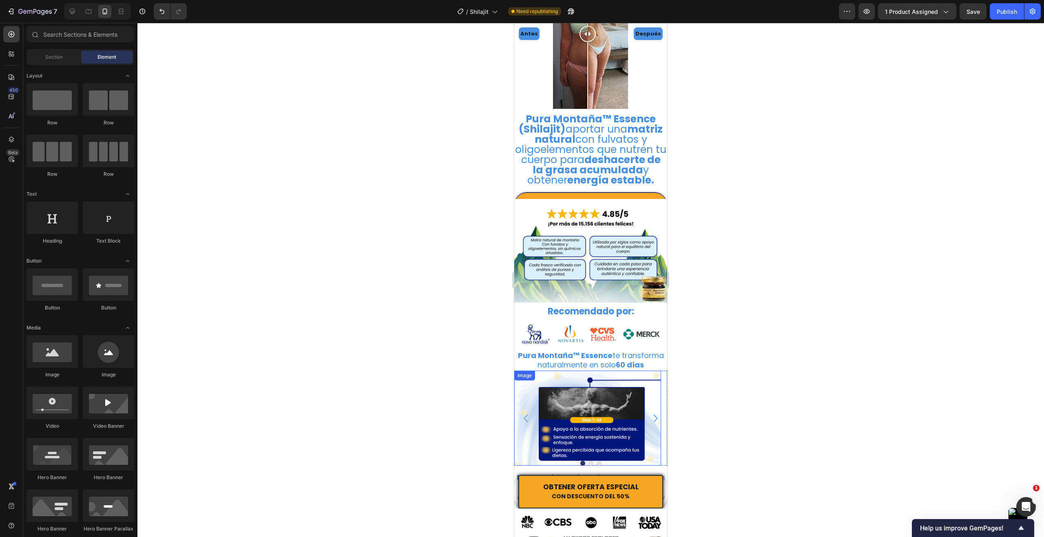
scroll to position [776, 0]
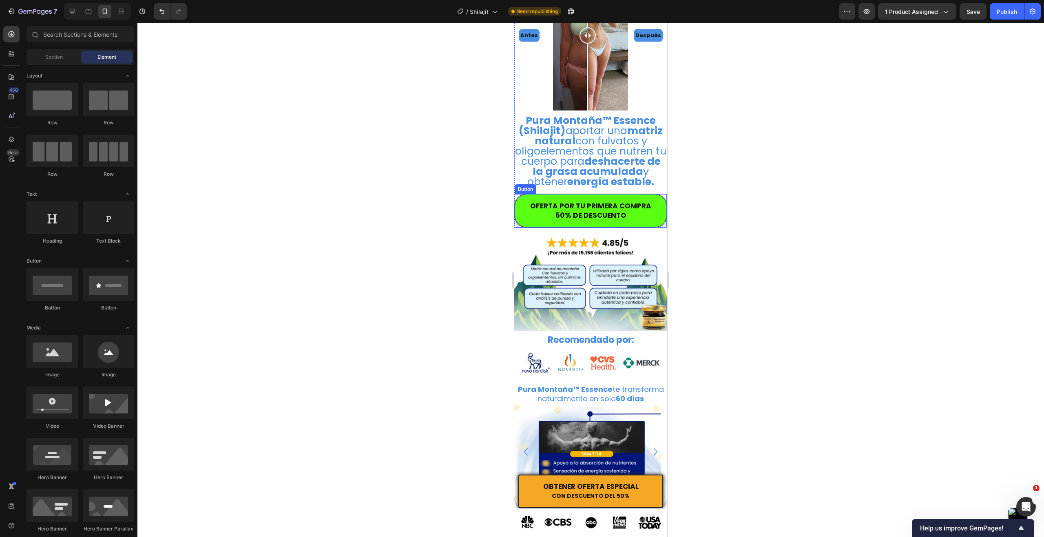
click at [523, 194] on button "OFERTA POR TU PRIMERA COMPRA 50% DE DESCUENTO" at bounding box center [591, 210] width 152 height 33
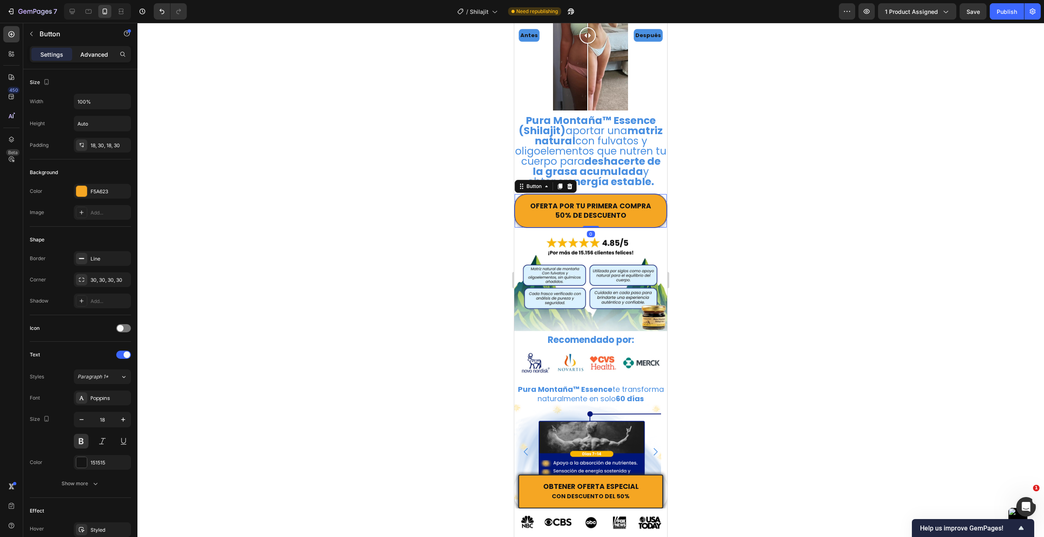
click at [102, 54] on p "Advanced" at bounding box center [94, 54] width 28 height 9
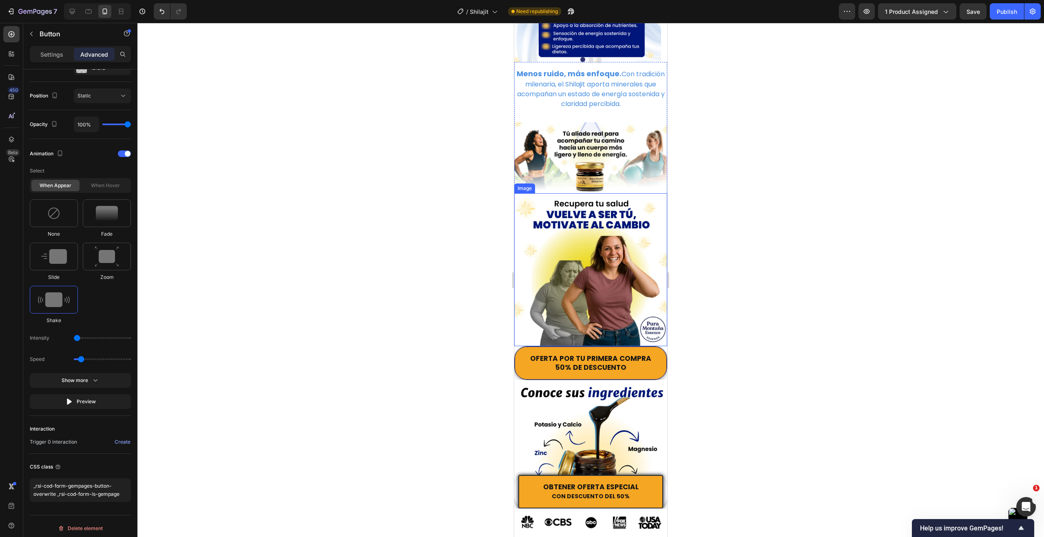
scroll to position [1224, 0]
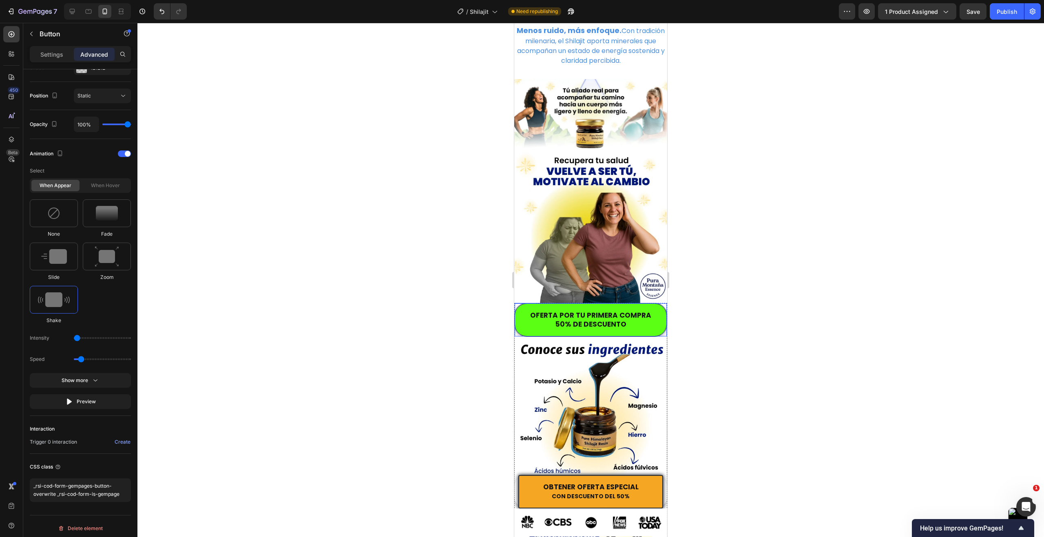
click at [524, 315] on button "OFERTA POR TU PRIMERA COMPRA 50% DE DESCUENTO" at bounding box center [591, 319] width 152 height 33
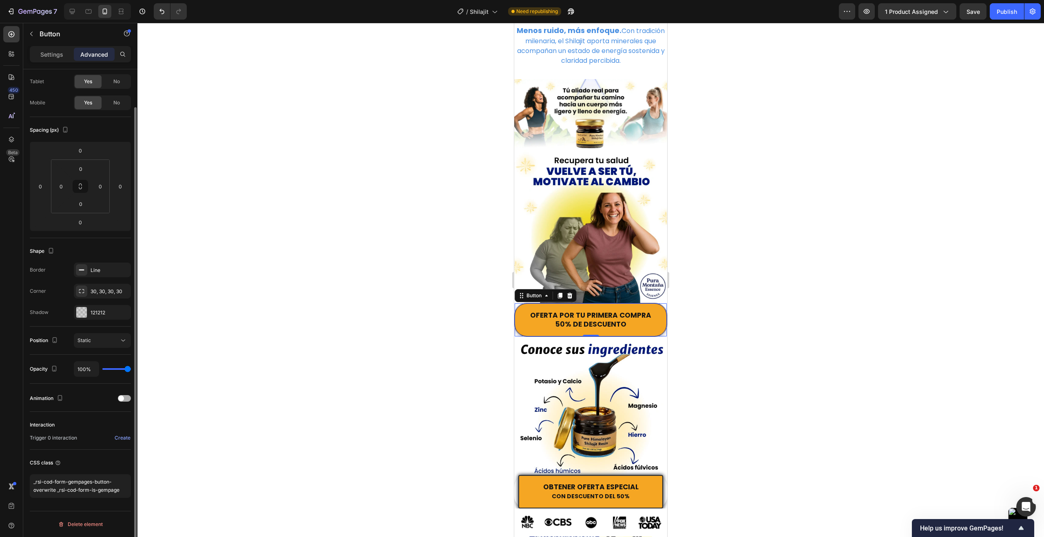
click at [123, 398] on span at bounding box center [121, 399] width 6 height 6
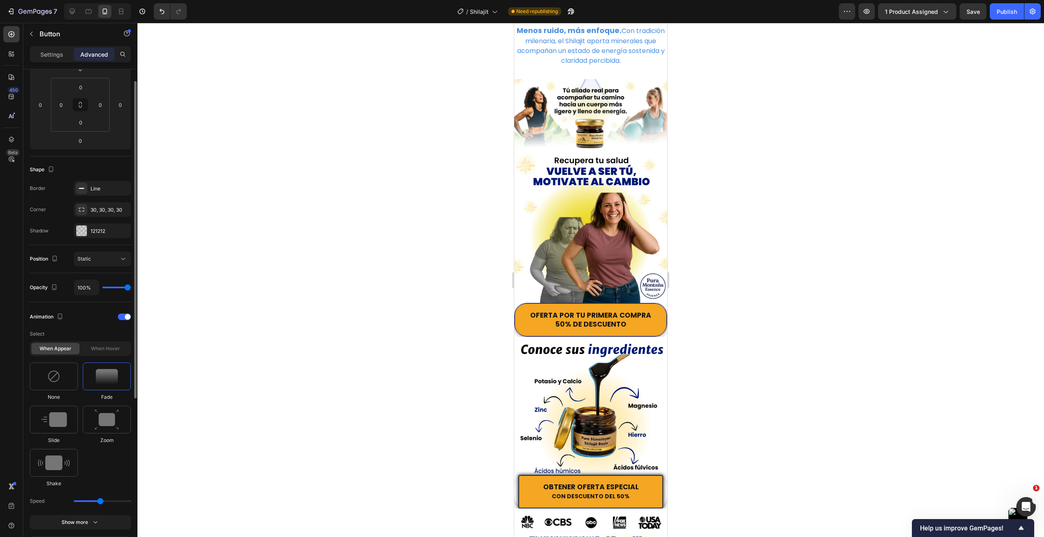
scroll to position [163, 0]
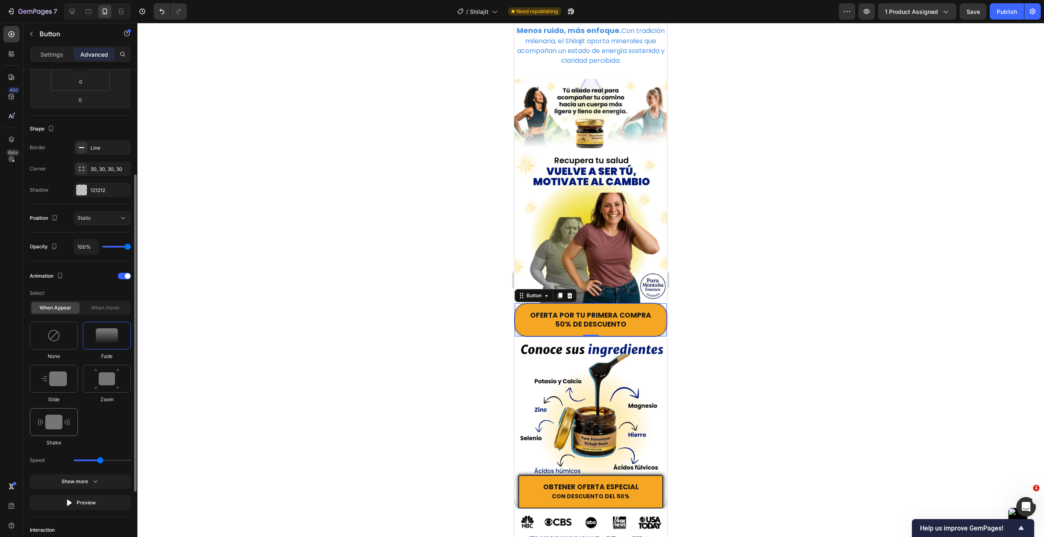
click at [48, 418] on img at bounding box center [54, 422] width 32 height 15
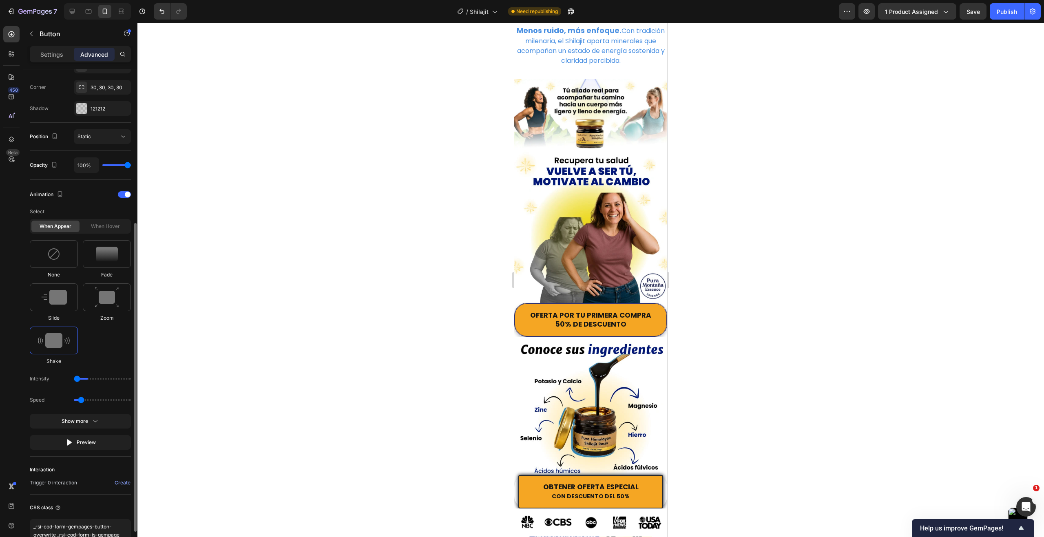
drag, startPoint x: 84, startPoint y: 377, endPoint x: 69, endPoint y: 377, distance: 14.7
click at [74, 378] on input "range" at bounding box center [102, 379] width 57 height 2
click at [95, 420] on icon "button" at bounding box center [95, 421] width 8 height 8
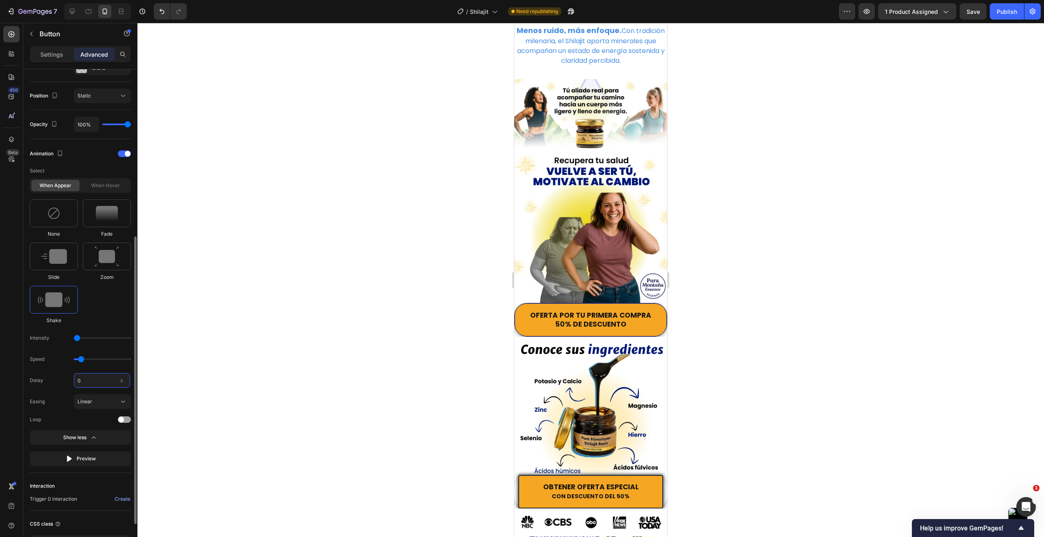
click at [98, 385] on input "0" at bounding box center [102, 380] width 56 height 15
click at [92, 401] on div "Linear" at bounding box center [97, 401] width 40 height 7
click at [97, 415] on div "Ease in out" at bounding box center [94, 421] width 65 height 15
click at [62, 417] on div at bounding box center [86, 420] width 90 height 6
click at [123, 419] on span at bounding box center [121, 420] width 6 height 6
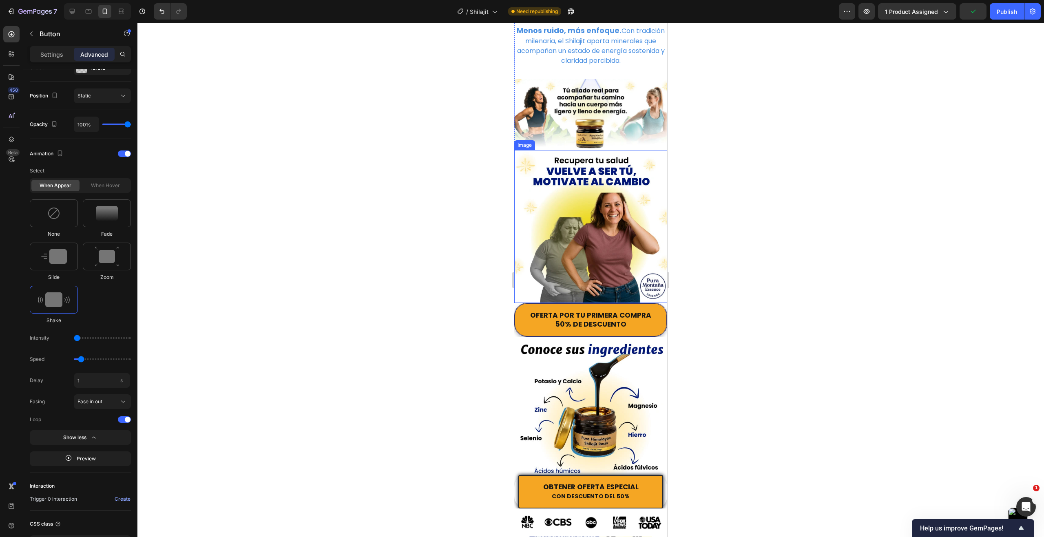
click at [807, 161] on div at bounding box center [590, 280] width 907 height 514
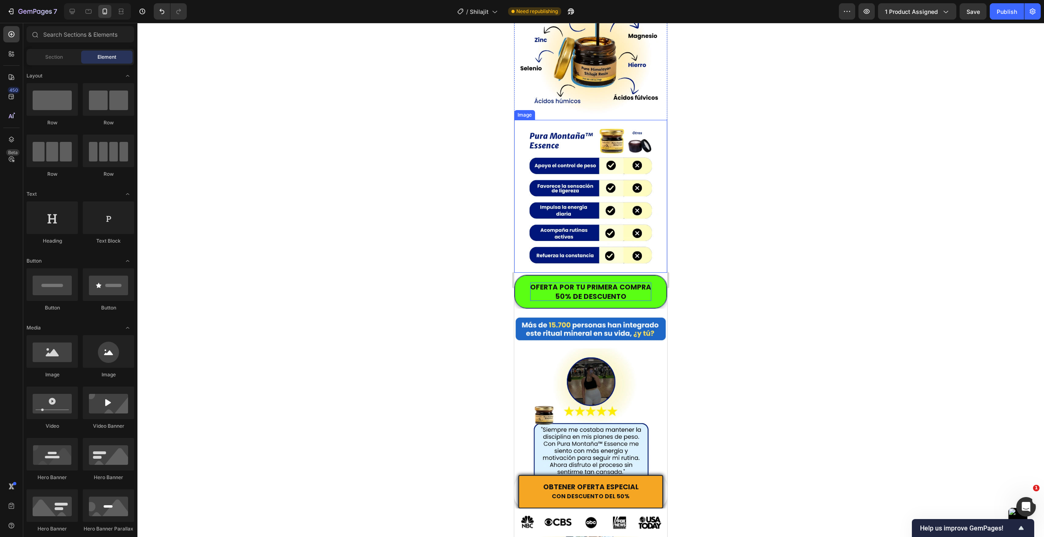
scroll to position [1591, 0]
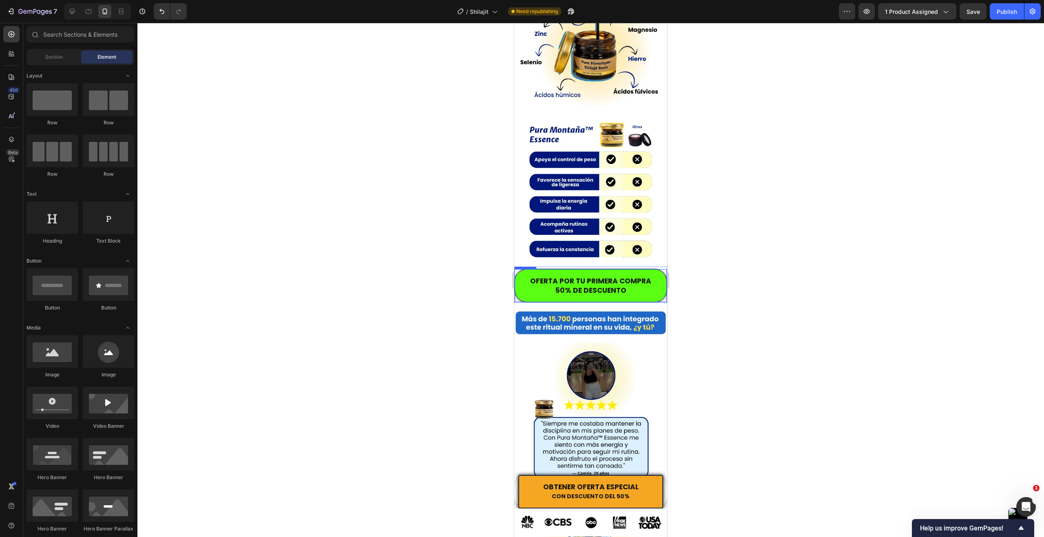
click at [525, 279] on button "OFERTA POR TU PRIMERA COMPRA 50% DE DESCUENTO" at bounding box center [591, 285] width 152 height 33
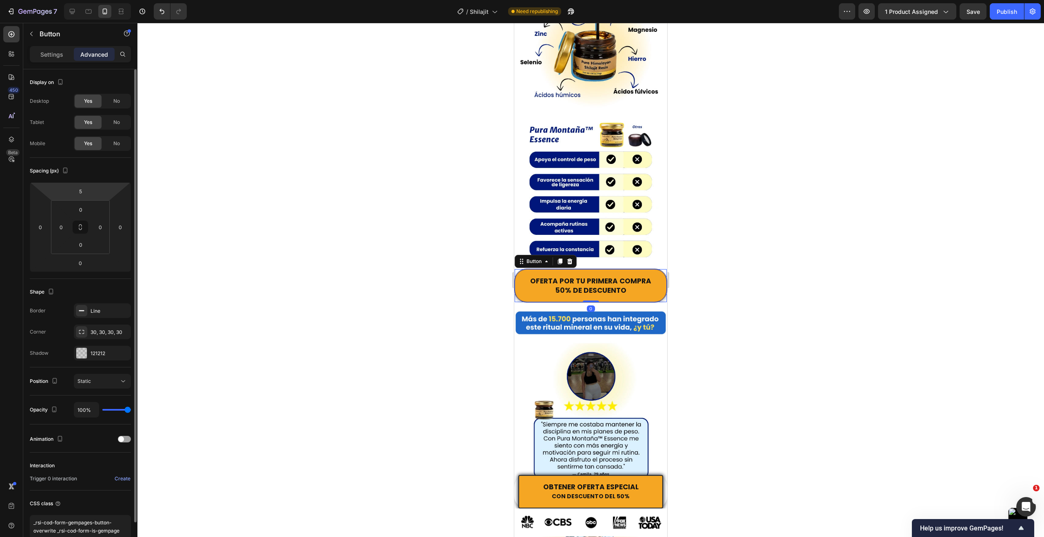
scroll to position [41, 0]
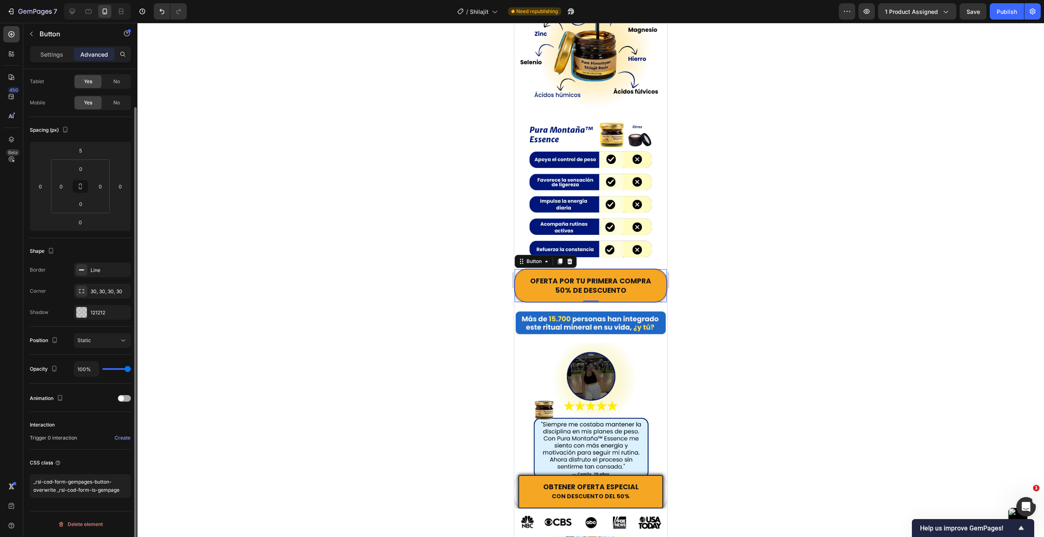
click at [122, 397] on span at bounding box center [121, 399] width 6 height 6
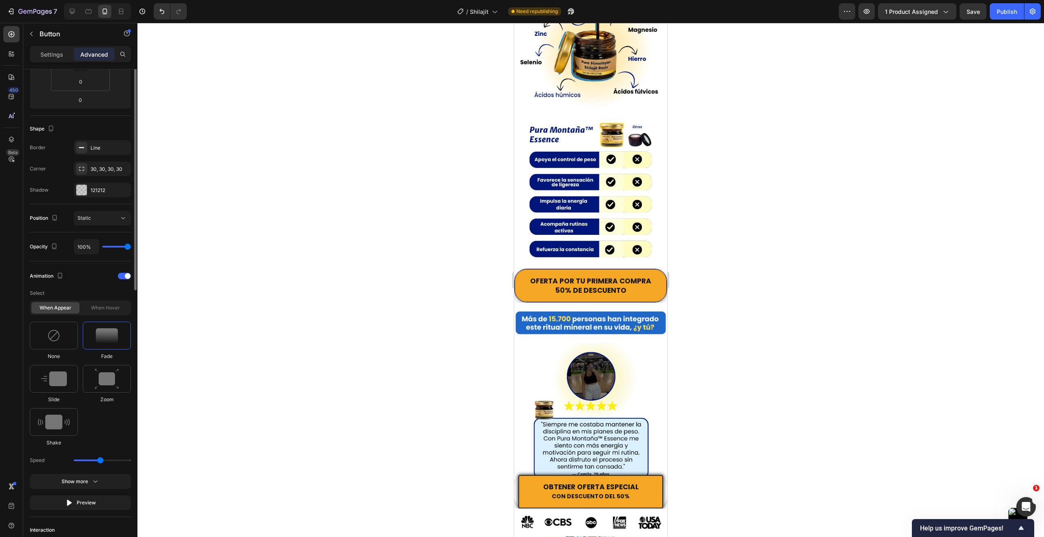
scroll to position [245, 0]
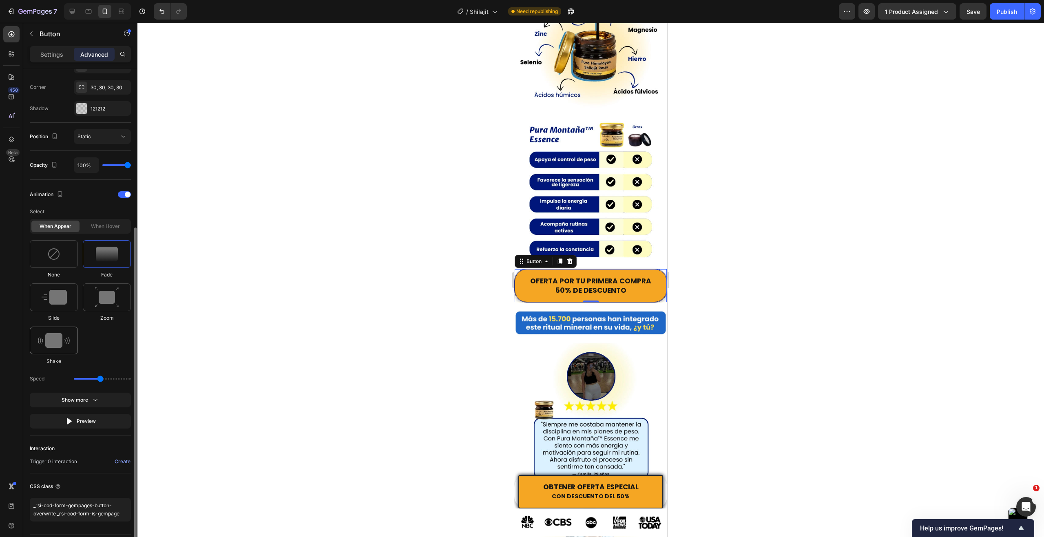
click at [58, 345] on img at bounding box center [54, 340] width 32 height 15
drag, startPoint x: 85, startPoint y: 379, endPoint x: 73, endPoint y: 378, distance: 11.9
click at [74, 378] on input "range" at bounding box center [102, 379] width 57 height 2
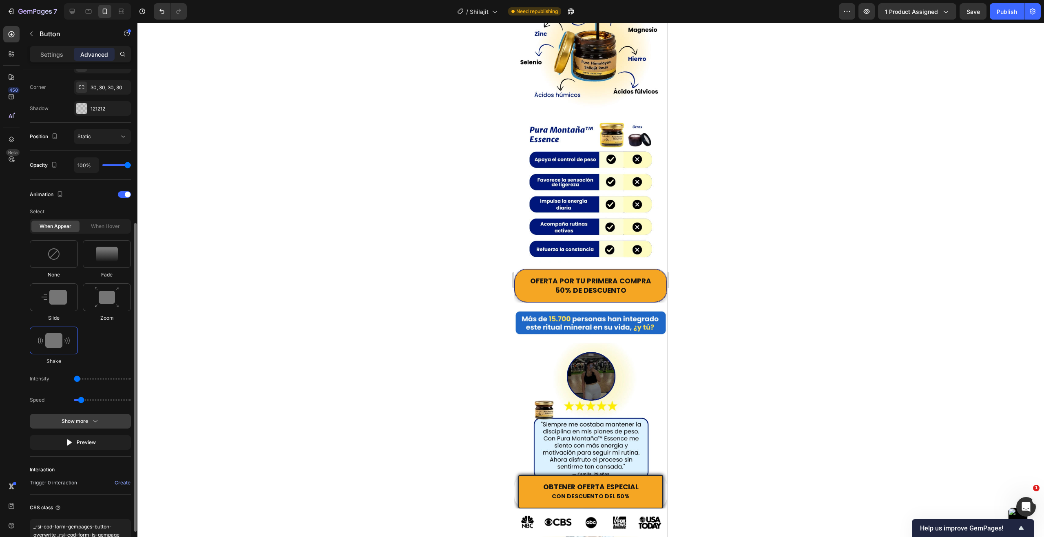
click at [82, 419] on div "Show more" at bounding box center [81, 421] width 38 height 8
click at [100, 419] on input "0" at bounding box center [102, 421] width 56 height 15
click at [93, 441] on div "Linear" at bounding box center [97, 442] width 40 height 7
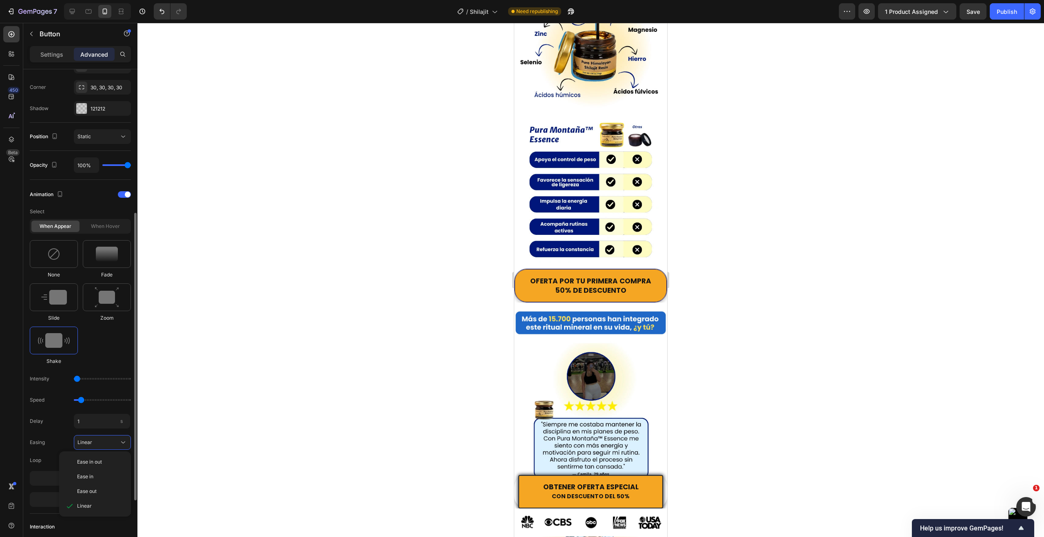
click at [97, 458] on div "Ease in out" at bounding box center [94, 462] width 65 height 15
click at [62, 460] on div at bounding box center [86, 461] width 90 height 6
click at [120, 458] on span at bounding box center [121, 461] width 6 height 6
click at [71, 459] on div at bounding box center [86, 461] width 90 height 6
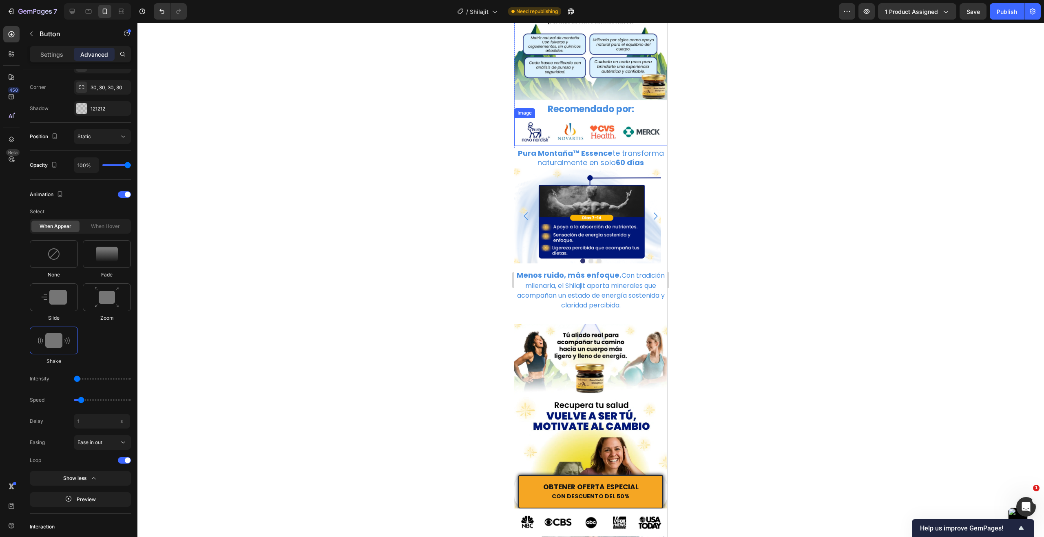
scroll to position [735, 0]
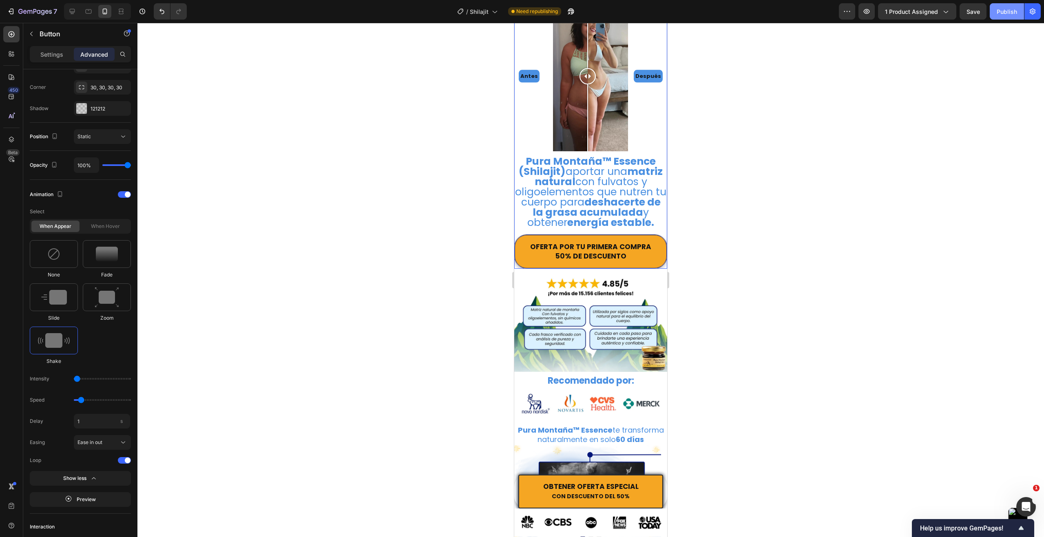
click at [1002, 16] on button "Publish" at bounding box center [1007, 11] width 34 height 16
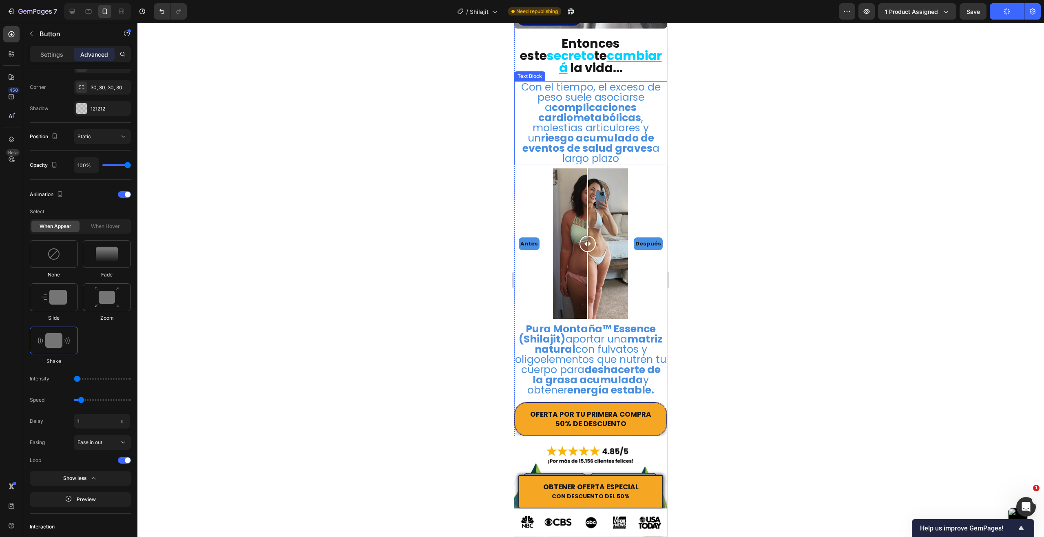
scroll to position [490, 0]
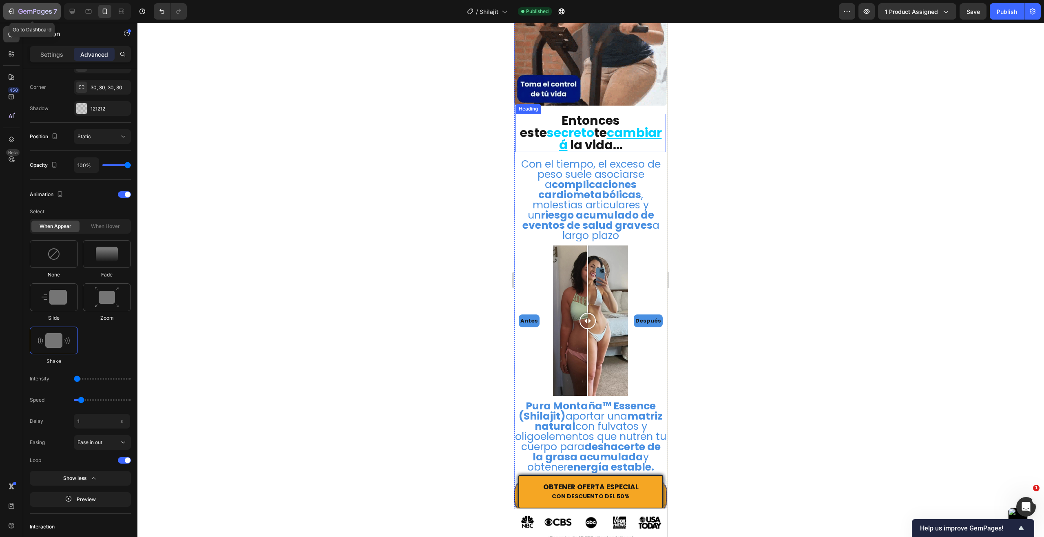
click at [20, 7] on div "7" at bounding box center [37, 12] width 39 height 10
